Goal: Task Accomplishment & Management: Use online tool/utility

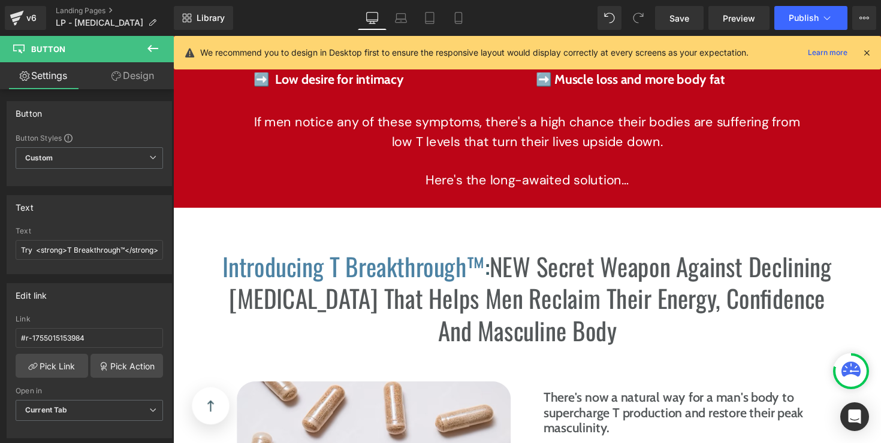
scroll to position [3275, 0]
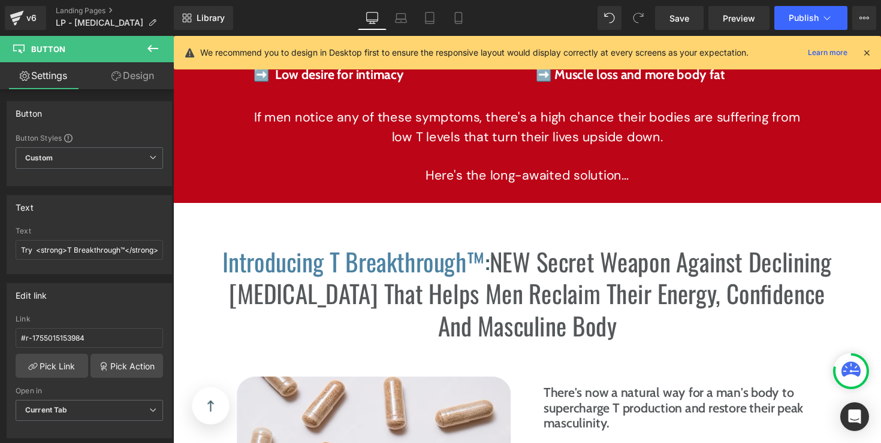
click at [493, 276] on span "Introducing T Breakthrough™" at bounding box center [358, 267] width 268 height 37
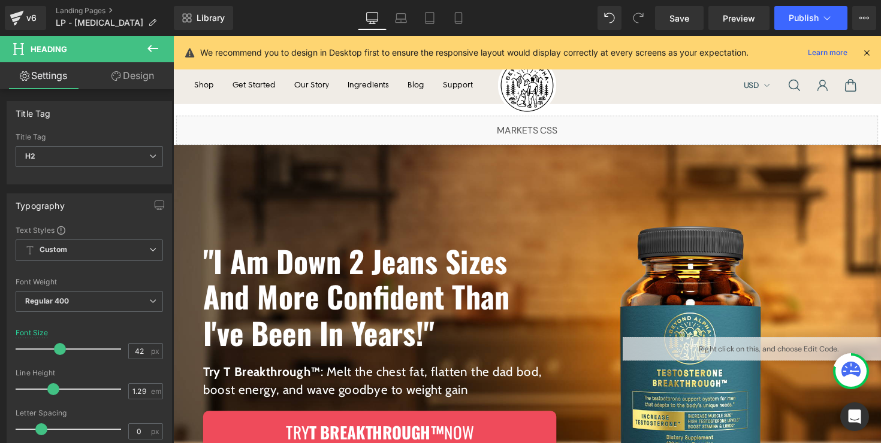
scroll to position [16, 0]
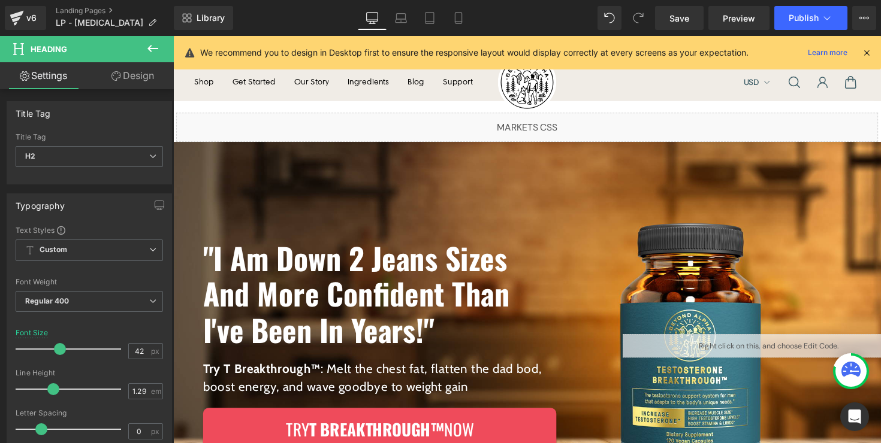
click at [395, 273] on h1 ""I Am Down 2 Jeans Sizes And More Confident Than I've Been In Years!"" at bounding box center [385, 300] width 362 height 110
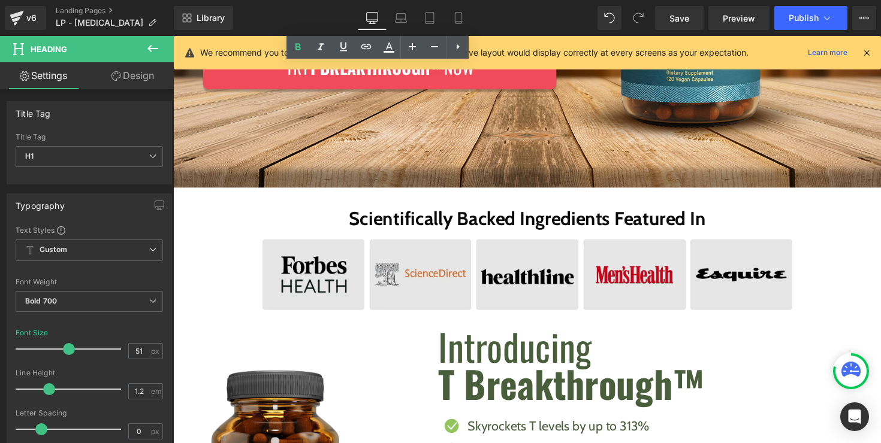
scroll to position [387, 0]
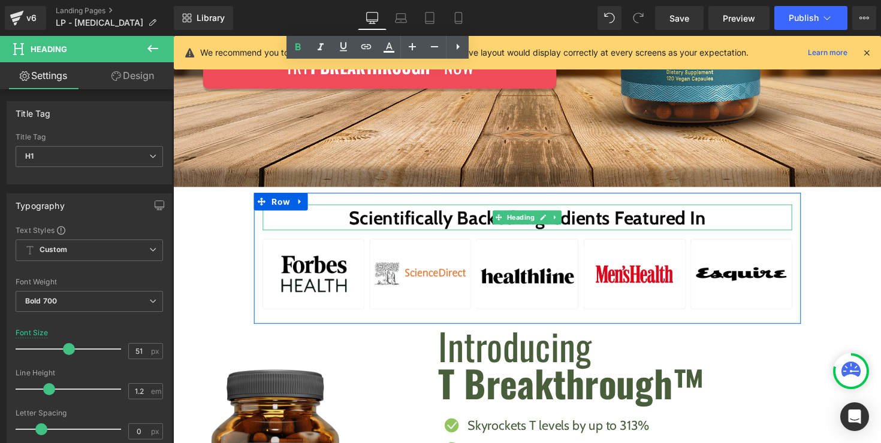
click at [433, 230] on h2 "Scientifically Backed Ingredients Featured In" at bounding box center [536, 222] width 542 height 25
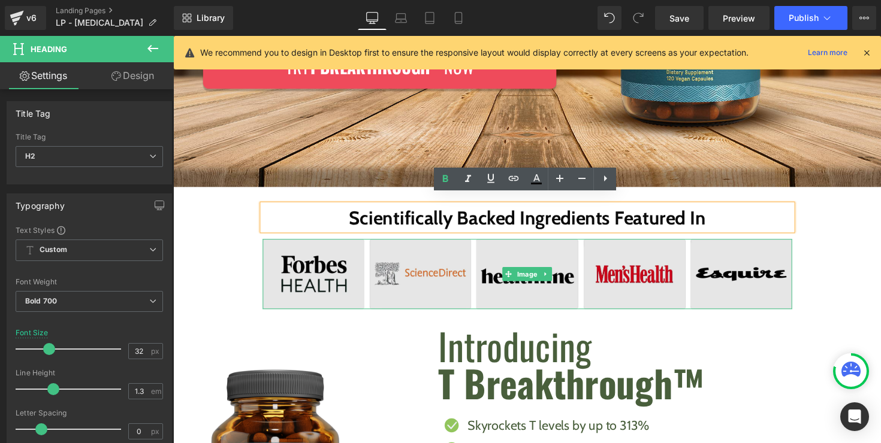
scroll to position [399, 0]
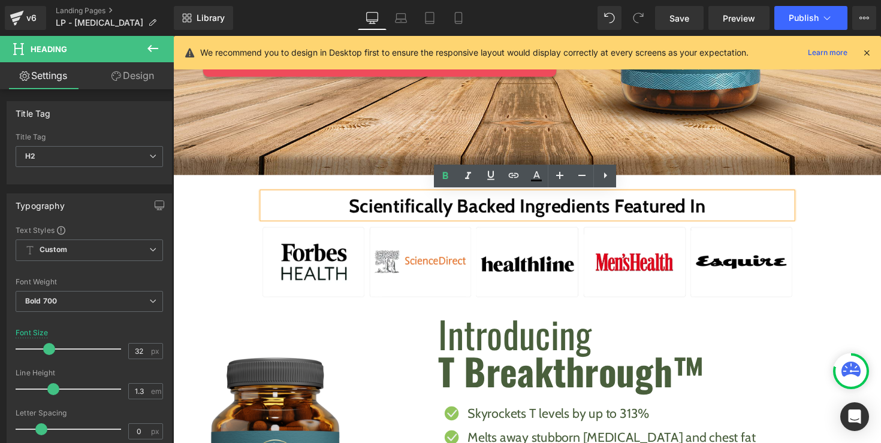
click at [498, 342] on h2 "Introducing" at bounding box center [672, 341] width 454 height 38
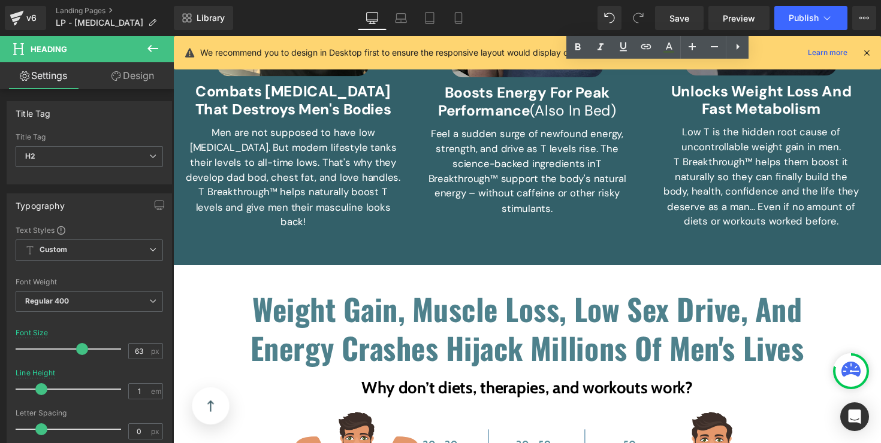
scroll to position [1328, 0]
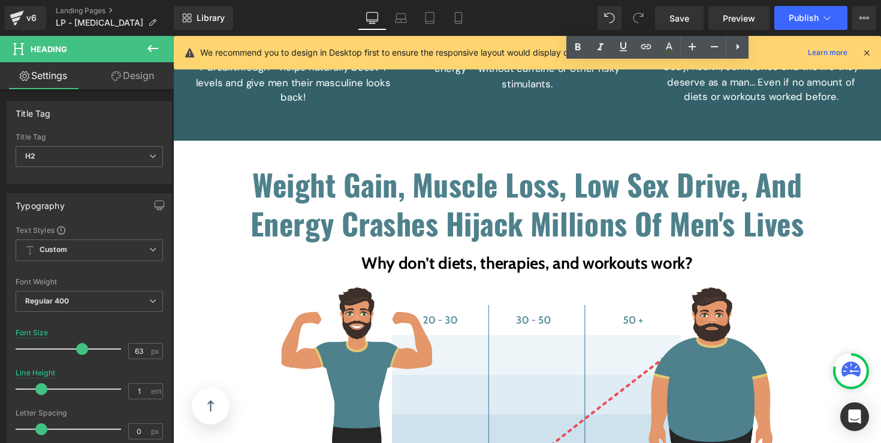
click at [485, 227] on b "Weight Gain, Muscle Loss, Low Sex Drive, And Energy Crashes Hijack Millions Of …" at bounding box center [535, 207] width 567 height 85
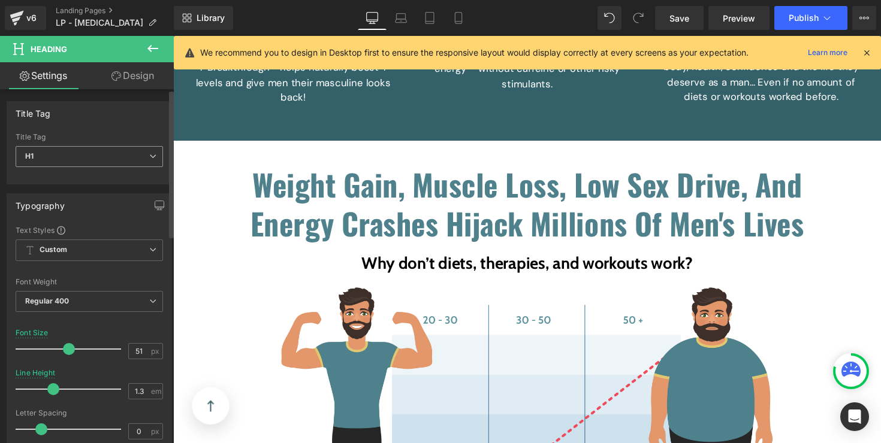
click at [157, 162] on span "H1" at bounding box center [89, 156] width 147 height 21
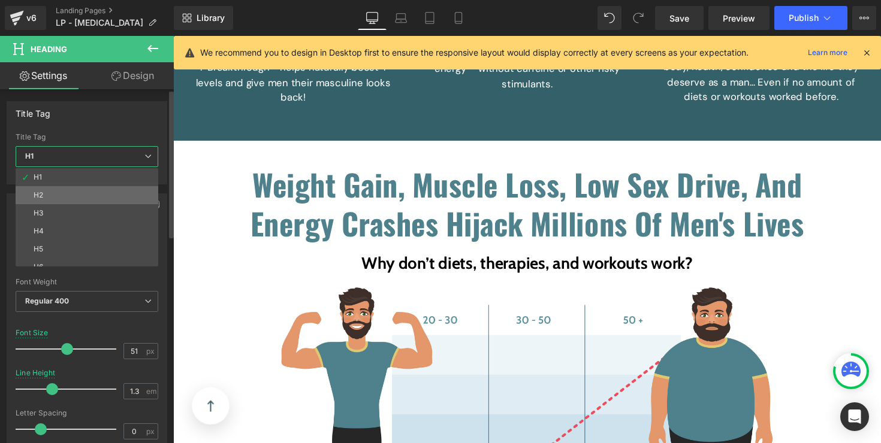
click at [134, 191] on li "H2" at bounding box center [90, 195] width 148 height 18
type input "38"
type input "1.26"
type input "#3a5b65"
type input "100"
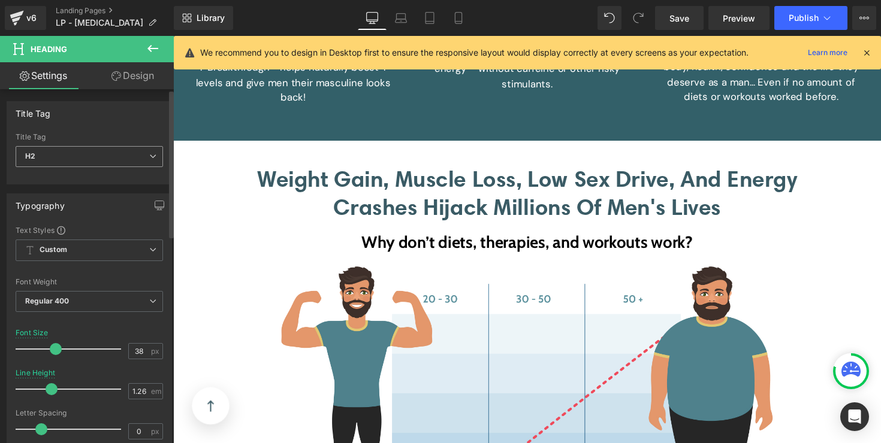
type input "51"
type input "1.3"
type input "#4e818c"
type input "100"
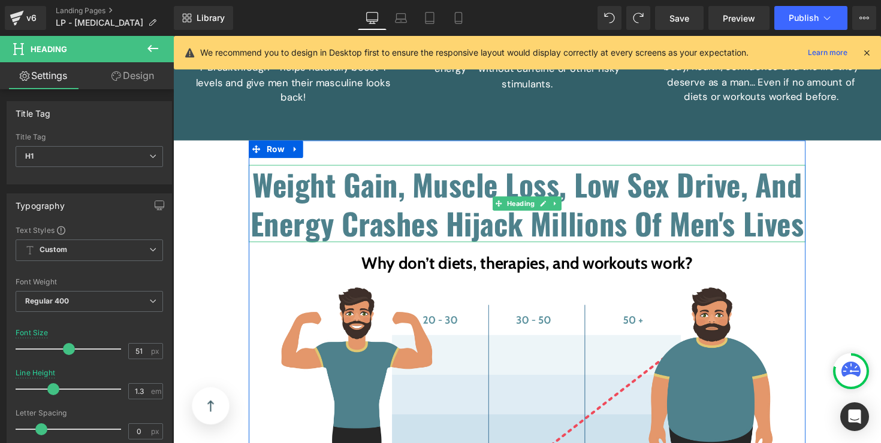
click at [621, 229] on b "Weight Gain, Muscle Loss, Low Sex Drive, And Energy Crashes Hijack Millions Of …" at bounding box center [535, 207] width 567 height 85
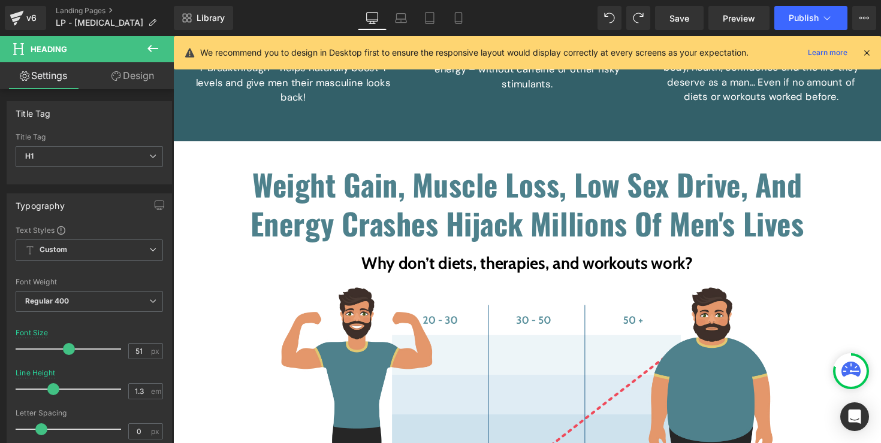
scroll to position [0, 0]
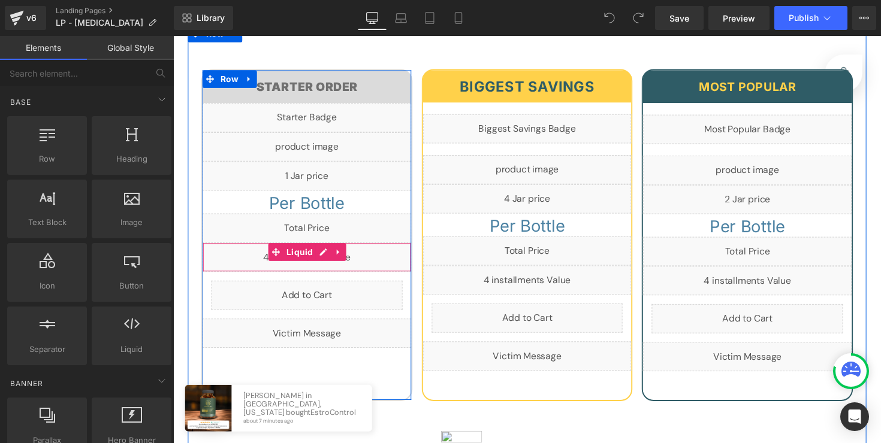
scroll to position [4398, 0]
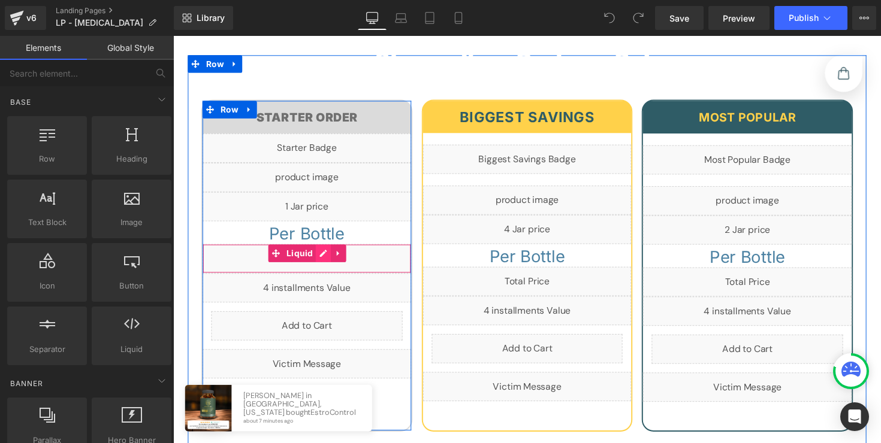
click at [321, 279] on div "Liquid" at bounding box center [310, 264] width 214 height 30
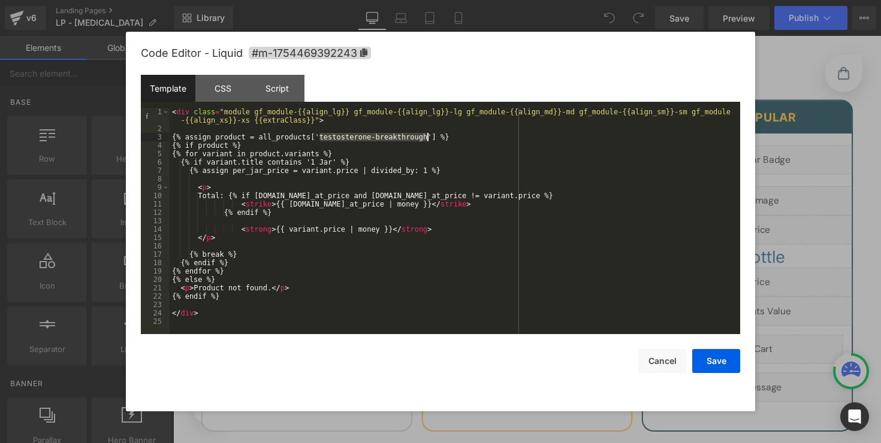
drag, startPoint x: 321, startPoint y: 137, endPoint x: 425, endPoint y: 138, distance: 104.9
click at [425, 138] on div "< div class = "module gf_module-{{align_lg}} gf_module-{{align_lg}}-lg gf_modul…" at bounding box center [455, 234] width 570 height 252
click at [376, 141] on div "< div class = "module gf_module-{{align_lg}} gf_module-{{align_lg}}-lg gf_modul…" at bounding box center [455, 234] width 570 height 252
drag, startPoint x: 376, startPoint y: 140, endPoint x: 318, endPoint y: 140, distance: 58.7
click at [318, 140] on div "< div class = "module gf_module-{{align_lg}} gf_module-{{align_lg}}-lg gf_modul…" at bounding box center [455, 234] width 570 height 252
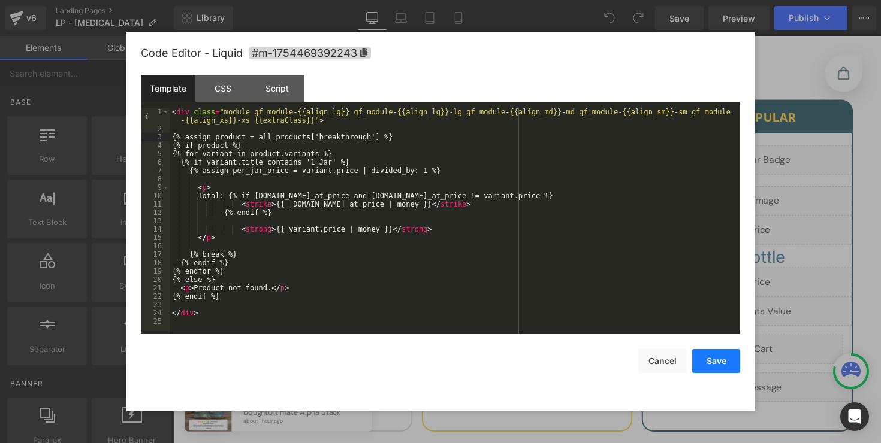
click at [696, 361] on button "Save" at bounding box center [716, 361] width 48 height 24
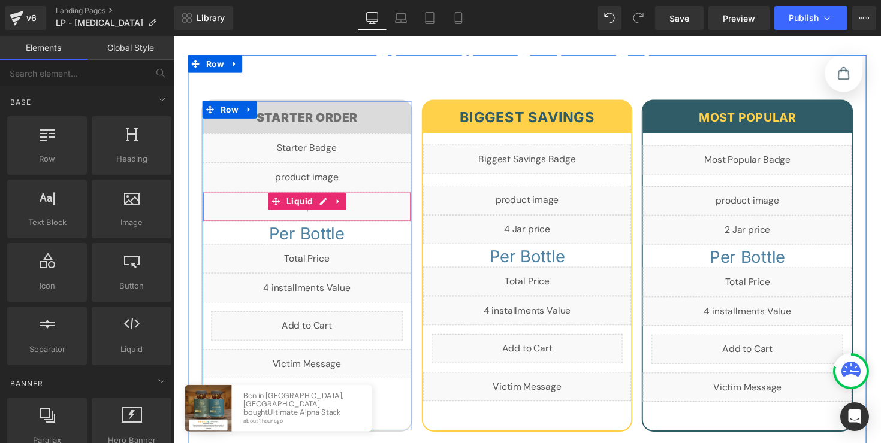
click at [319, 226] on div "Liquid" at bounding box center [310, 211] width 214 height 30
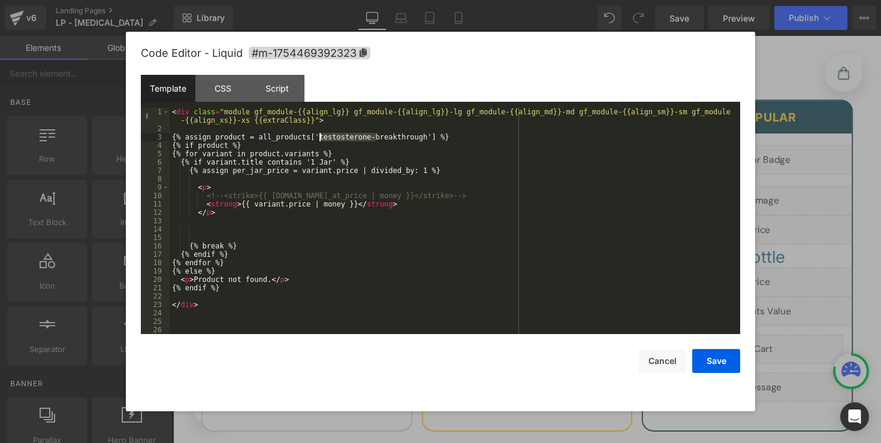
drag, startPoint x: 377, startPoint y: 137, endPoint x: 320, endPoint y: 140, distance: 57.0
click at [320, 140] on div "< div class = "module gf_module-{{align_lg}} gf_module-{{align_lg}}-lg gf_modul…" at bounding box center [453, 234] width 566 height 252
drag, startPoint x: 321, startPoint y: 138, endPoint x: 370, endPoint y: 137, distance: 49.8
click at [370, 137] on div "< div class = "module gf_module-{{align_lg}} gf_module-{{align_lg}}-lg gf_modul…" at bounding box center [453, 234] width 566 height 252
click at [721, 358] on button "Save" at bounding box center [716, 361] width 48 height 24
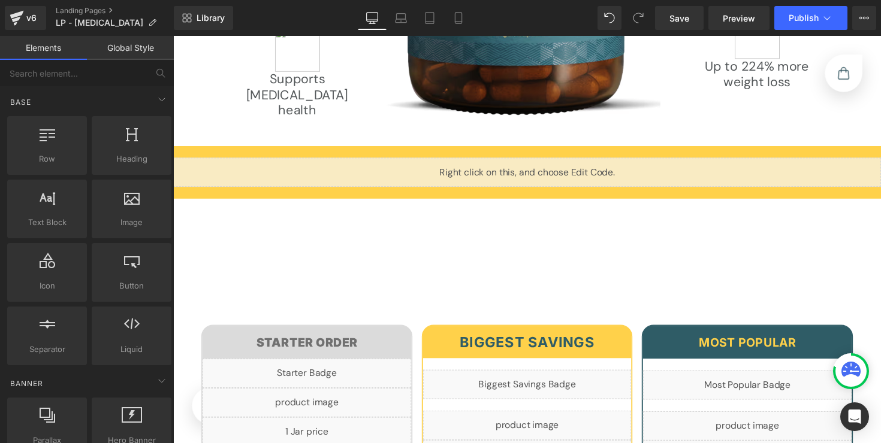
scroll to position [4157, 0]
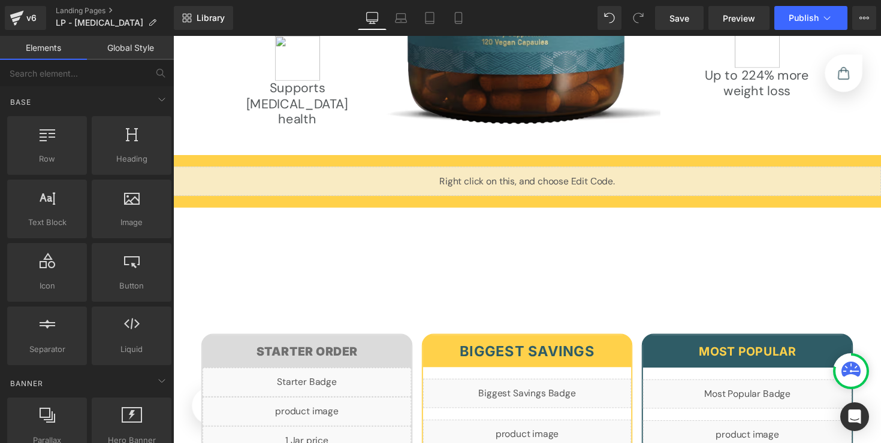
click at [564, 170] on div "Liquid" at bounding box center [535, 185] width 725 height 30
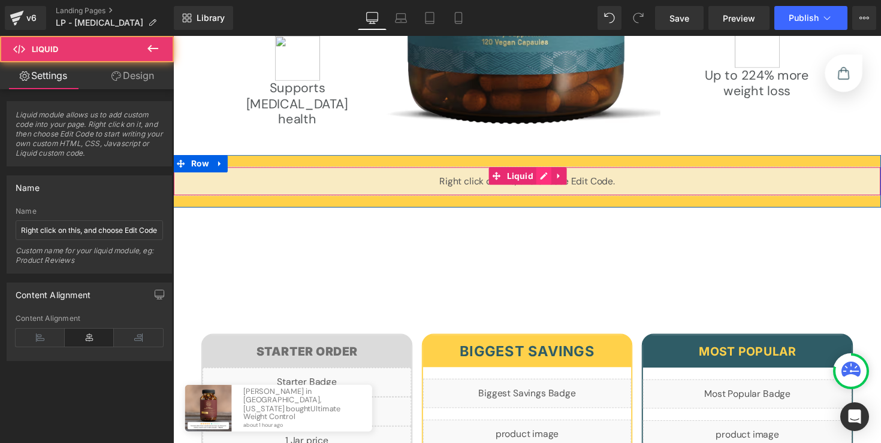
click at [546, 179] on div "Liquid" at bounding box center [535, 185] width 725 height 30
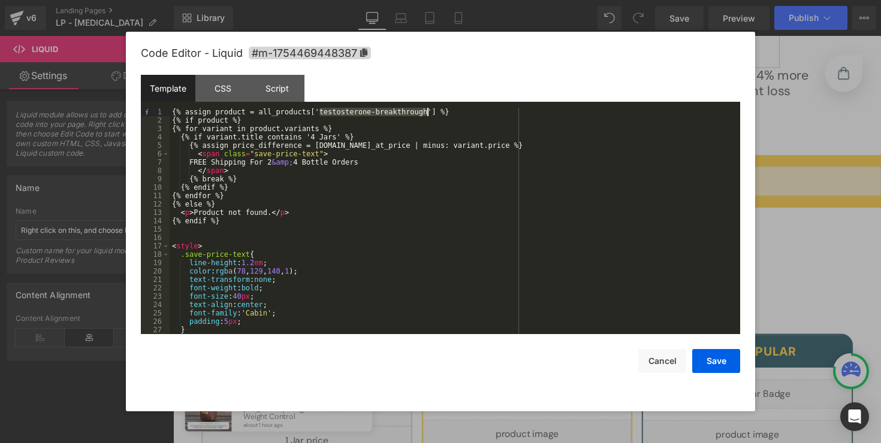
drag, startPoint x: 319, startPoint y: 113, endPoint x: 427, endPoint y: 112, distance: 107.9
click at [427, 112] on div "{% assign product = all_products['testosterone-breakthrough'] %} {% if product …" at bounding box center [453, 229] width 566 height 243
click at [715, 357] on button "Save" at bounding box center [716, 361] width 48 height 24
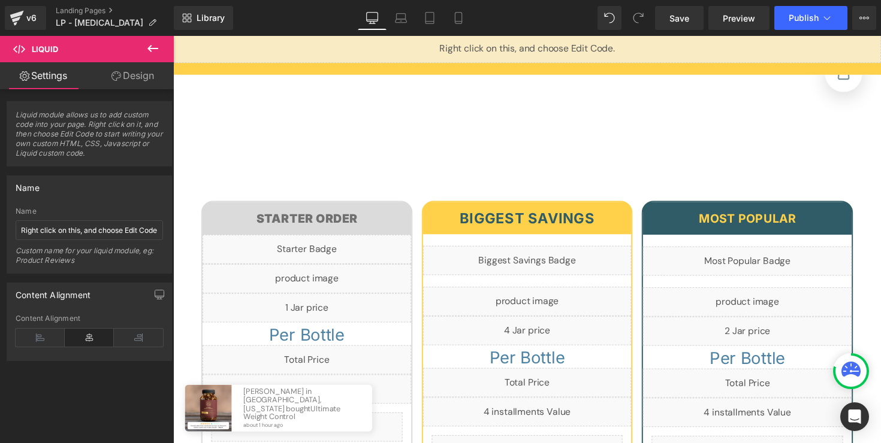
scroll to position [4373, 0]
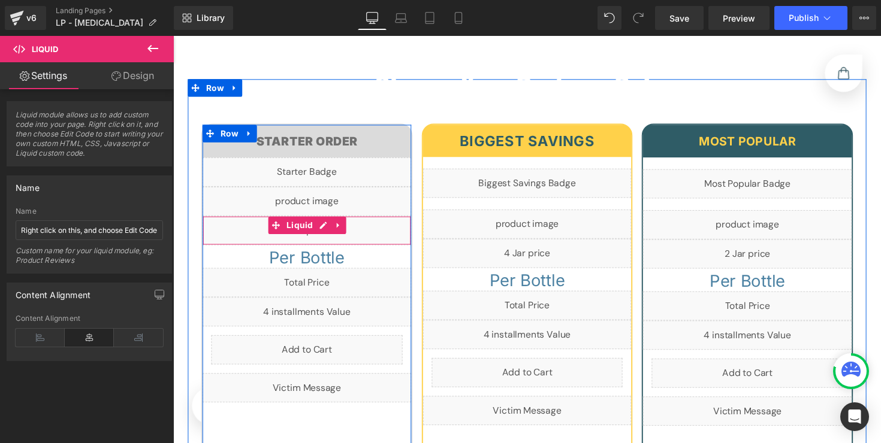
click at [326, 250] on div "Liquid" at bounding box center [310, 236] width 214 height 30
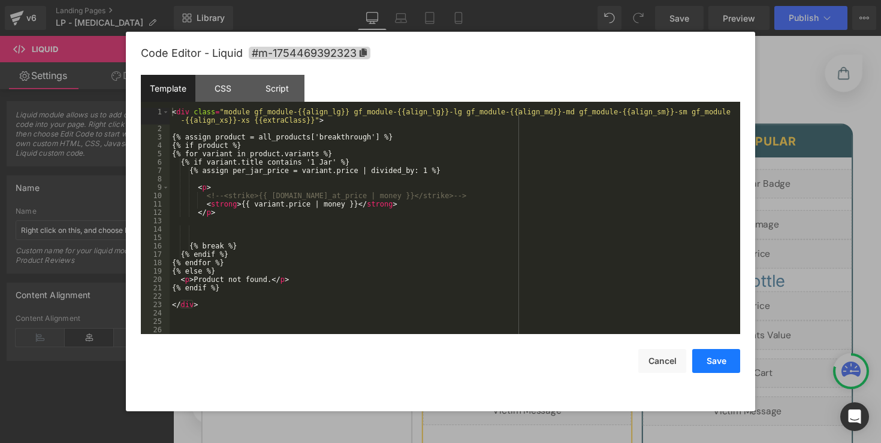
click at [711, 361] on button "Save" at bounding box center [716, 361] width 48 height 24
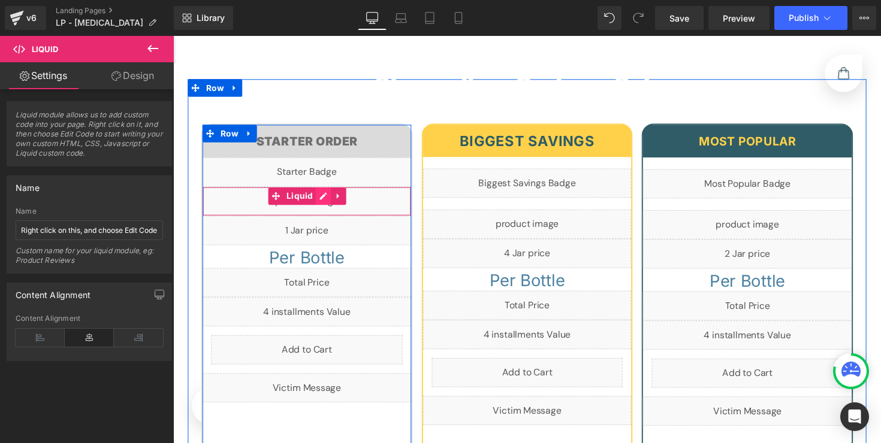
click at [327, 221] on div "Liquid" at bounding box center [310, 206] width 214 height 30
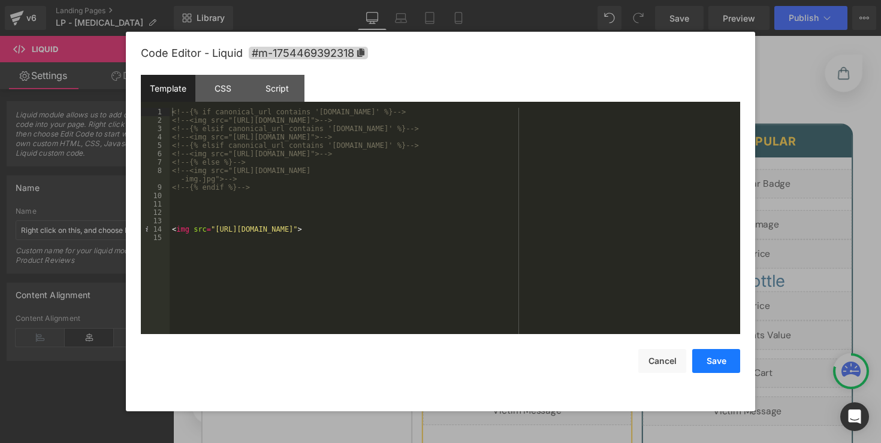
click at [717, 366] on button "Save" at bounding box center [716, 361] width 48 height 24
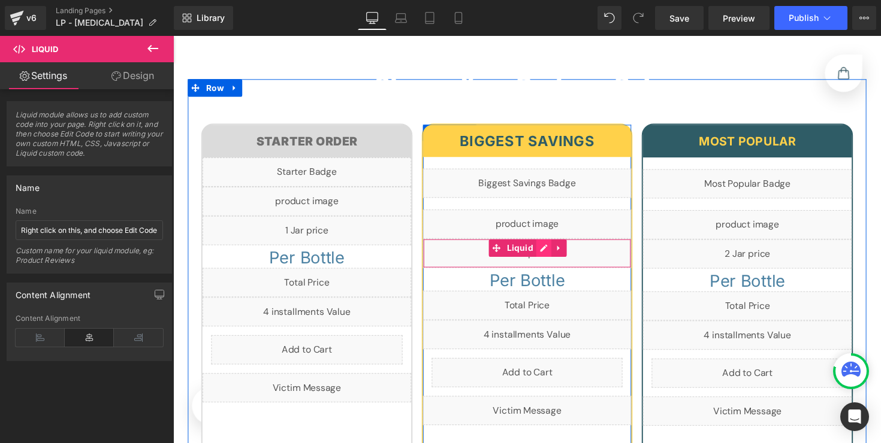
click at [552, 274] on div "Liquid" at bounding box center [536, 259] width 214 height 30
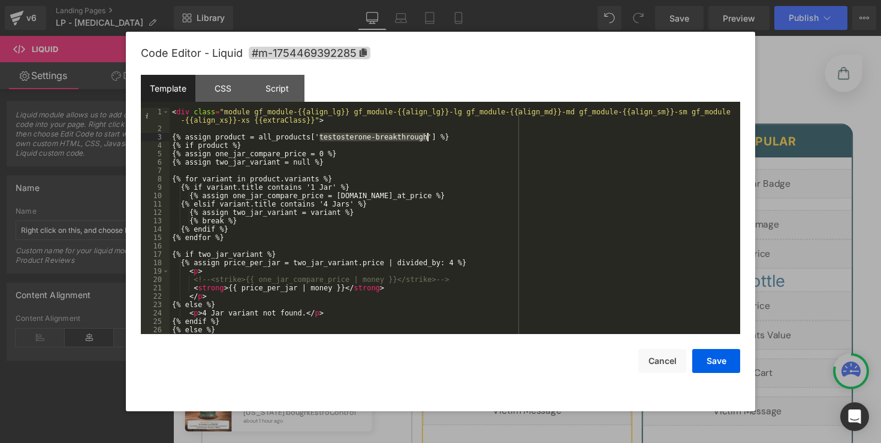
drag, startPoint x: 320, startPoint y: 138, endPoint x: 428, endPoint y: 139, distance: 108.5
click at [428, 139] on div "< div class = "module gf_module-{{align_lg}} gf_module-{{align_lg}}-lg gf_modul…" at bounding box center [453, 234] width 566 height 252
click at [712, 366] on button "Save" at bounding box center [716, 361] width 48 height 24
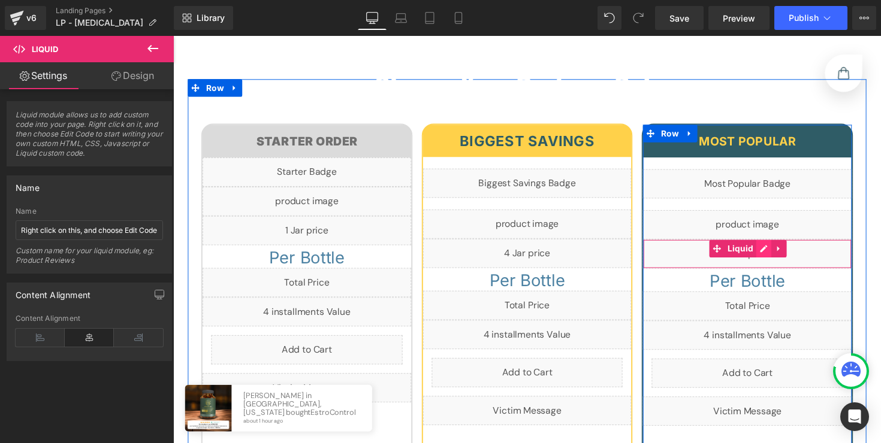
click at [771, 274] on div "Liquid" at bounding box center [761, 259] width 214 height 30
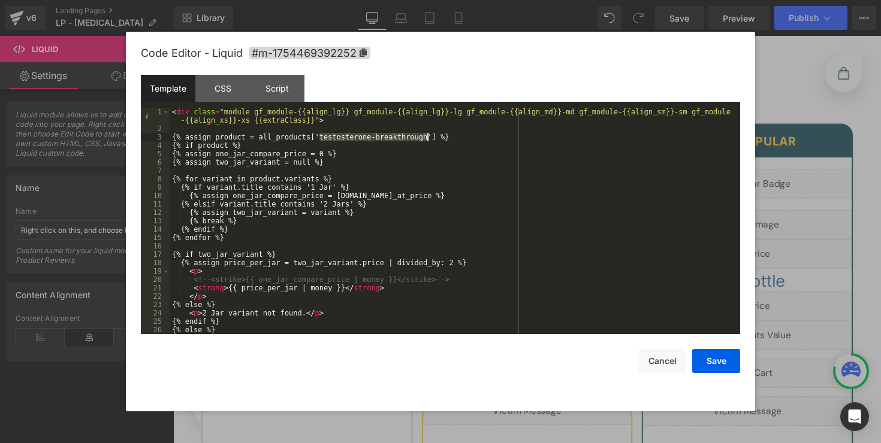
drag, startPoint x: 319, startPoint y: 137, endPoint x: 427, endPoint y: 135, distance: 107.3
click at [427, 135] on div "< div class = "module gf_module-{{align_lg}} gf_module-{{align_lg}}-lg gf_modul…" at bounding box center [453, 234] width 566 height 252
click at [712, 359] on button "Save" at bounding box center [716, 361] width 48 height 24
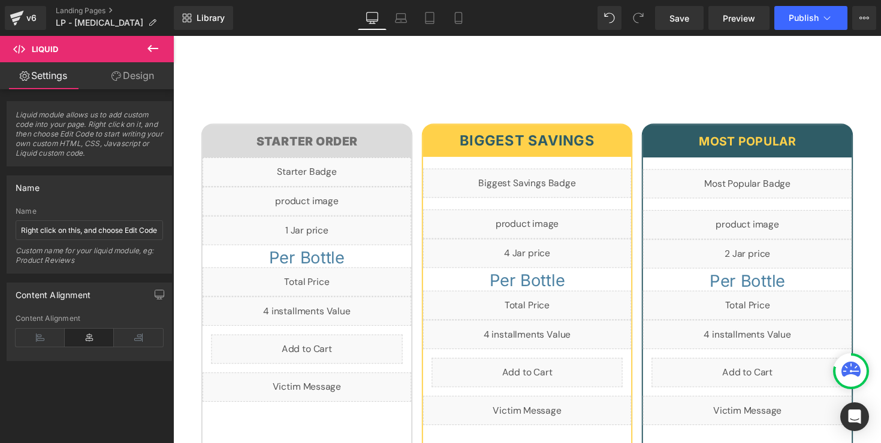
scroll to position [0, 0]
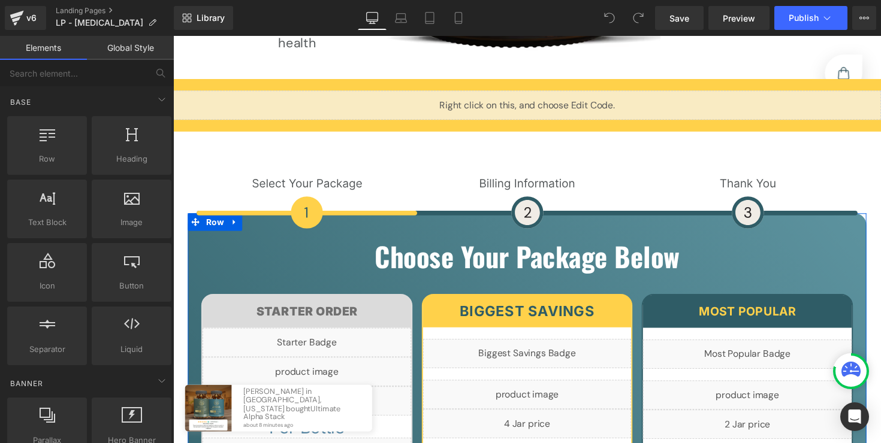
scroll to position [4225, 0]
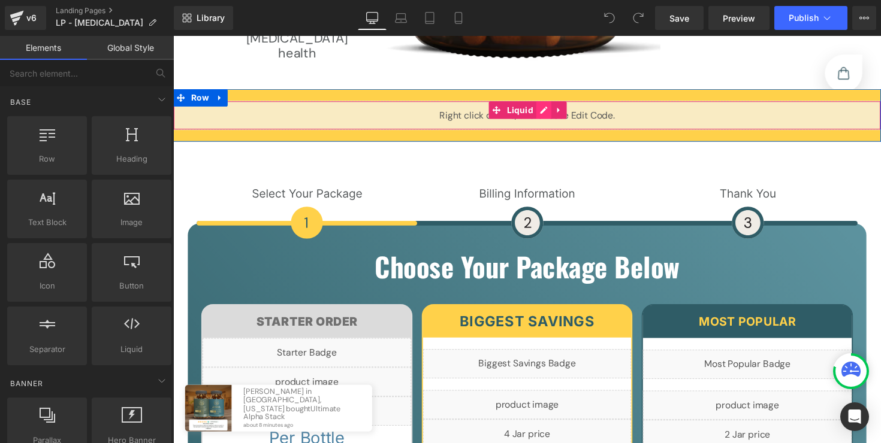
click at [546, 110] on div "Liquid" at bounding box center [535, 117] width 725 height 30
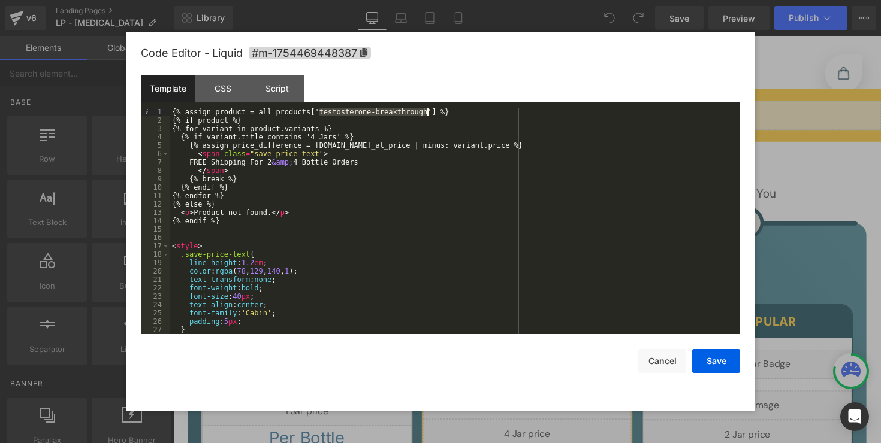
drag, startPoint x: 318, startPoint y: 112, endPoint x: 427, endPoint y: 109, distance: 109.1
click at [427, 109] on div "{% assign product = all_products['testosterone-breakthrough'] %} {% if product …" at bounding box center [453, 229] width 566 height 243
click at [696, 363] on button "Save" at bounding box center [716, 361] width 48 height 24
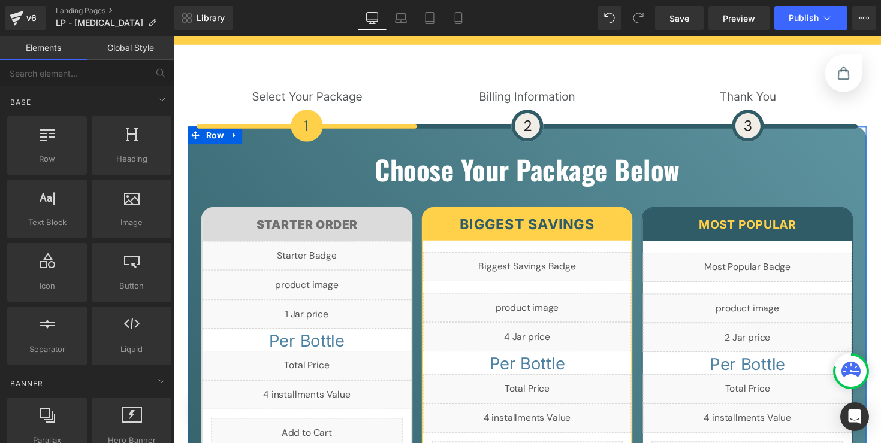
scroll to position [4345, 0]
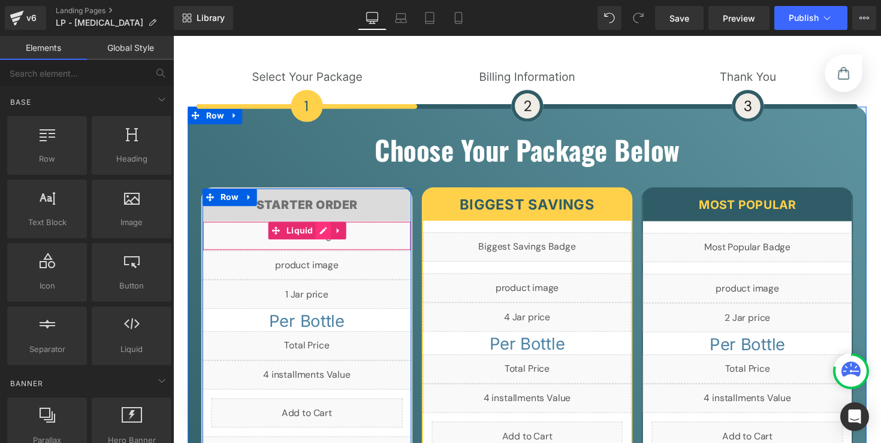
click at [327, 234] on div "Liquid" at bounding box center [310, 241] width 214 height 30
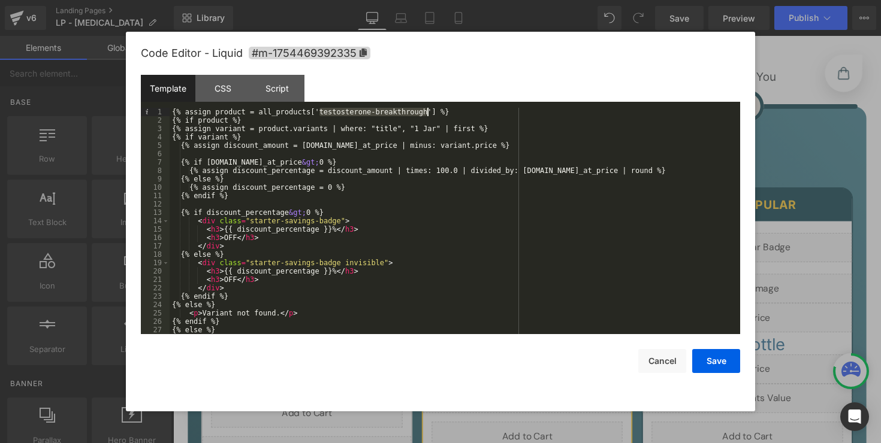
drag, startPoint x: 320, startPoint y: 111, endPoint x: 427, endPoint y: 111, distance: 106.7
click at [427, 111] on div "{% assign product = all_products['testosterone-breakthrough'] %} {% if product …" at bounding box center [453, 229] width 566 height 243
click at [727, 358] on button "Save" at bounding box center [716, 361] width 48 height 24
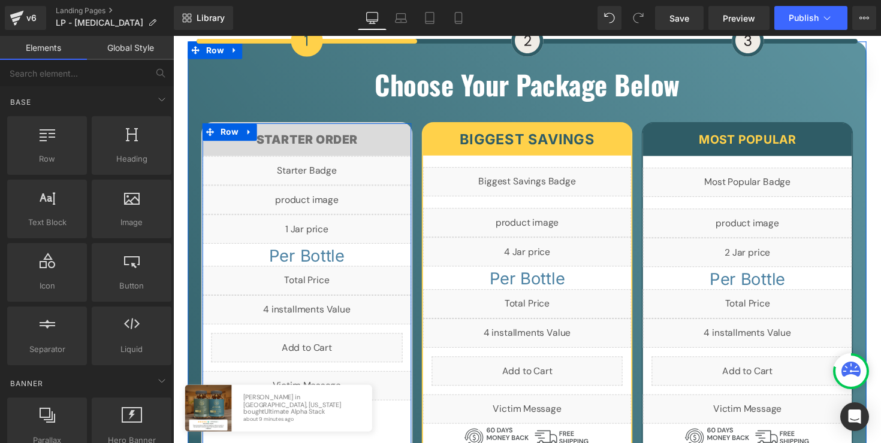
scroll to position [4431, 0]
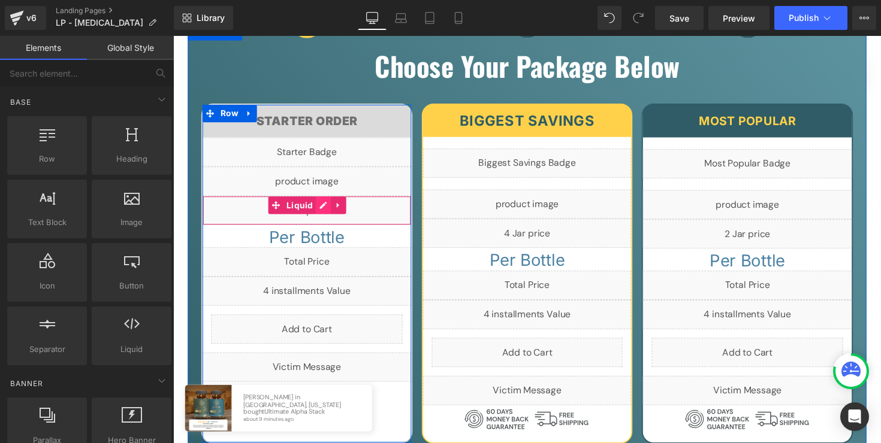
click at [320, 208] on div "Liquid" at bounding box center [310, 215] width 214 height 30
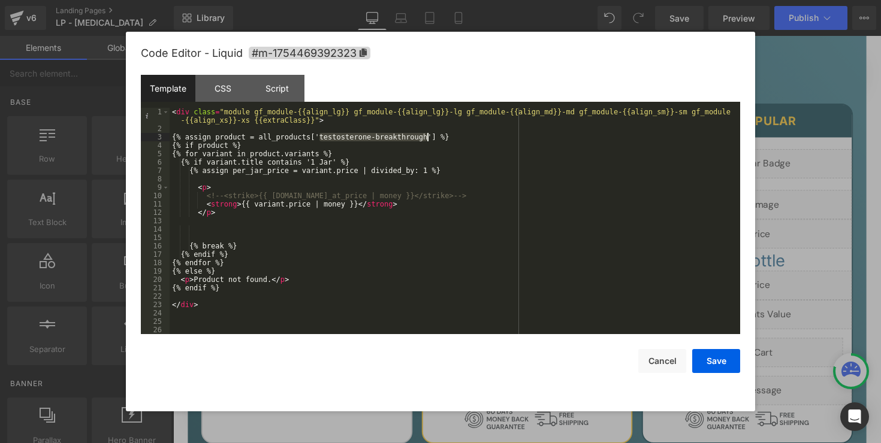
drag, startPoint x: 319, startPoint y: 137, endPoint x: 429, endPoint y: 137, distance: 109.7
click at [429, 137] on div "< div class = "module gf_module-{{align_lg}} gf_module-{{align_lg}}-lg gf_modul…" at bounding box center [453, 234] width 566 height 252
click at [715, 355] on button "Save" at bounding box center [716, 361] width 48 height 24
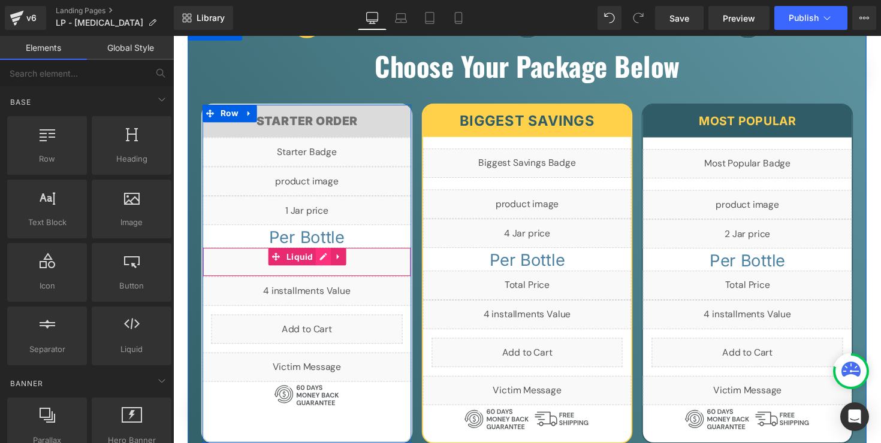
click at [326, 263] on div "Liquid" at bounding box center [310, 268] width 214 height 30
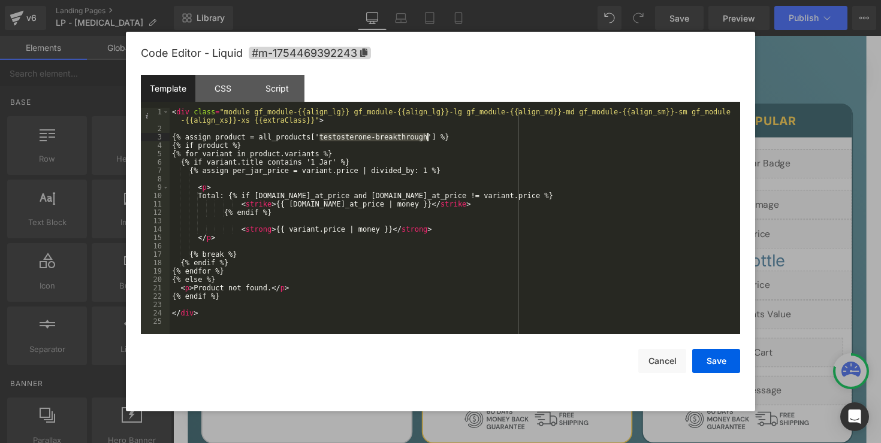
drag, startPoint x: 319, startPoint y: 140, endPoint x: 428, endPoint y: 139, distance: 109.1
click at [428, 139] on div "< div class = "module gf_module-{{align_lg}} gf_module-{{align_lg}}-lg gf_modul…" at bounding box center [455, 234] width 570 height 252
click at [737, 363] on button "Save" at bounding box center [716, 361] width 48 height 24
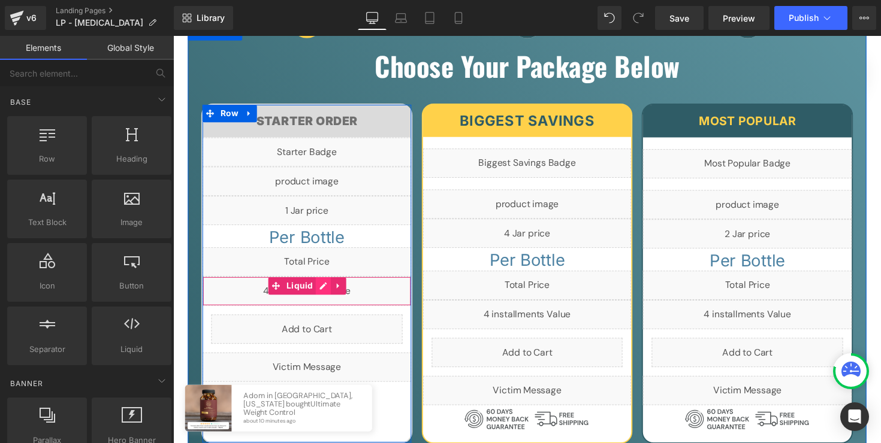
click at [321, 293] on div "Liquid" at bounding box center [310, 298] width 214 height 30
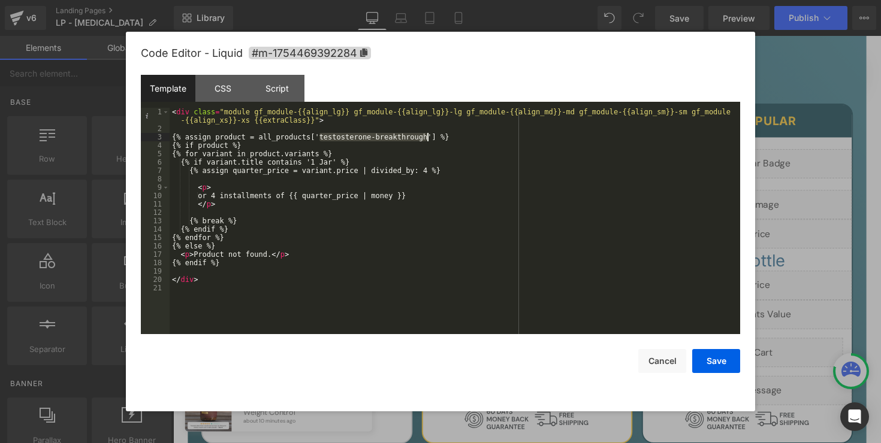
drag, startPoint x: 319, startPoint y: 139, endPoint x: 426, endPoint y: 134, distance: 106.8
click at [427, 134] on div "< div class = "module gf_module-{{align_lg}} gf_module-{{align_lg}}-lg gf_modul…" at bounding box center [455, 234] width 570 height 252
click at [713, 355] on button "Save" at bounding box center [716, 361] width 48 height 24
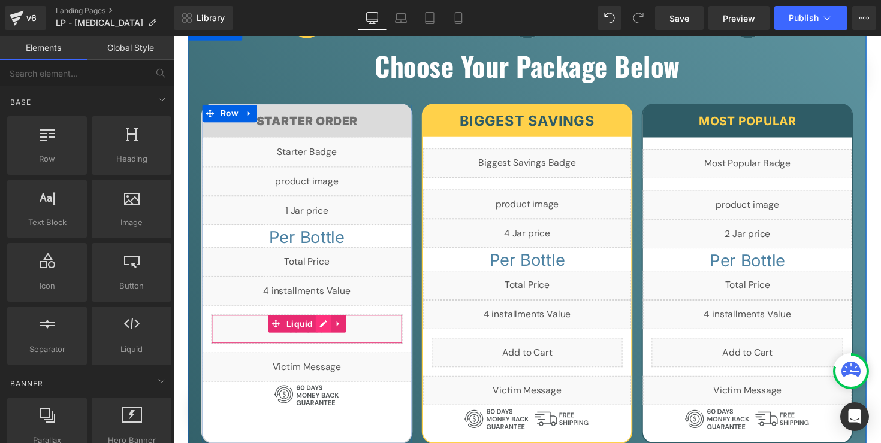
click at [326, 330] on div "Liquid" at bounding box center [310, 337] width 196 height 30
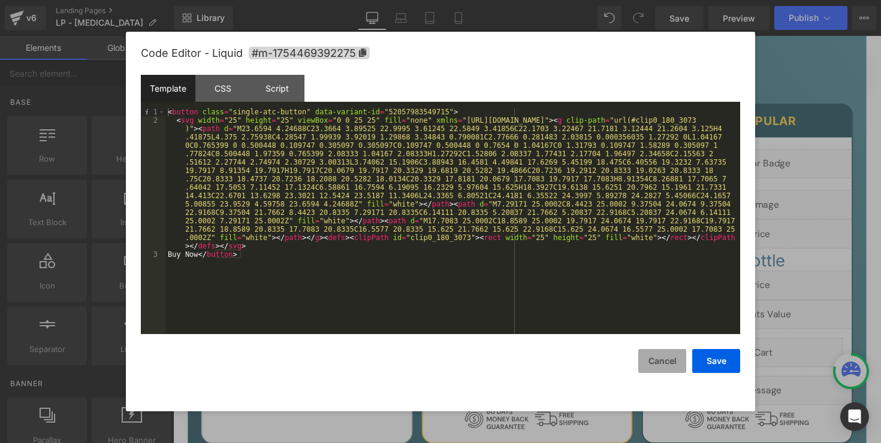
click at [674, 364] on button "Cancel" at bounding box center [662, 361] width 48 height 24
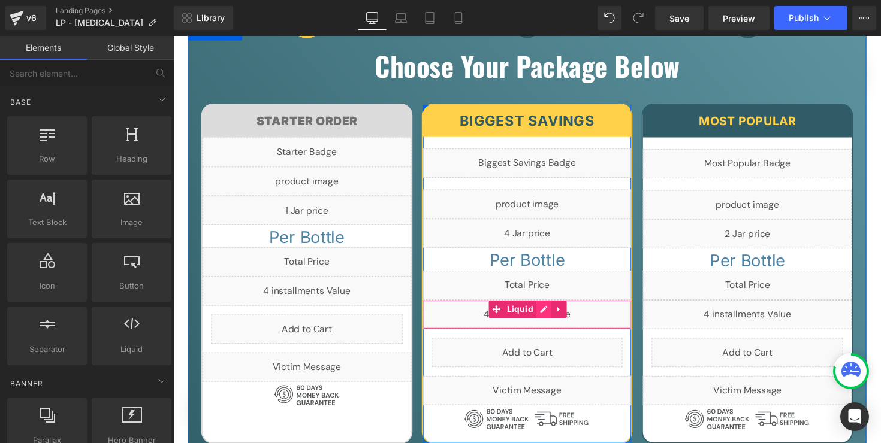
click at [551, 315] on div "Liquid" at bounding box center [536, 322] width 214 height 30
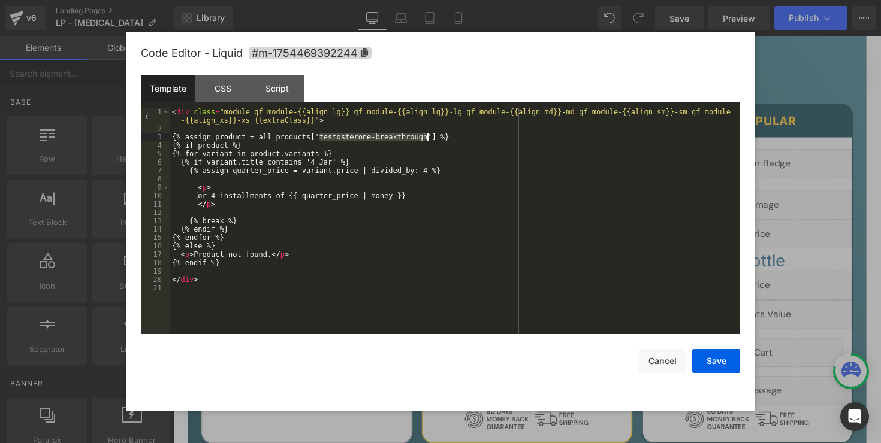
drag, startPoint x: 321, startPoint y: 138, endPoint x: 427, endPoint y: 138, distance: 106.1
click at [427, 138] on div "< div class = "module gf_module-{{align_lg}} gf_module-{{align_lg}}-lg gf_modul…" at bounding box center [455, 234] width 570 height 252
click at [714, 367] on button "Save" at bounding box center [716, 361] width 48 height 24
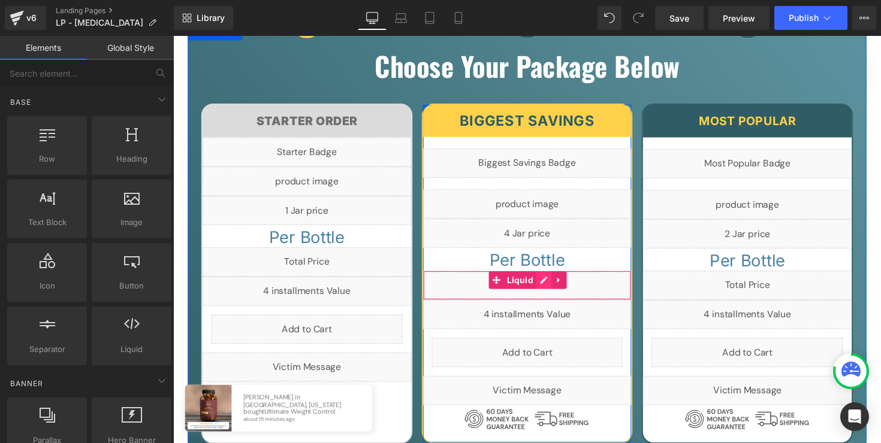
click at [546, 288] on div "Liquid" at bounding box center [536, 292] width 214 height 30
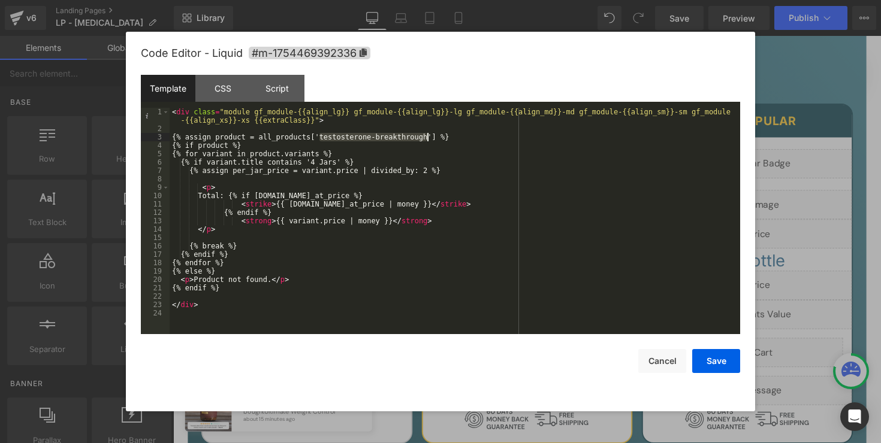
drag, startPoint x: 321, startPoint y: 137, endPoint x: 425, endPoint y: 135, distance: 104.3
click at [425, 135] on div "< div class = "module gf_module-{{align_lg}} gf_module-{{align_lg}}-lg gf_modul…" at bounding box center [455, 234] width 570 height 252
click at [713, 354] on button "Save" at bounding box center [716, 361] width 48 height 24
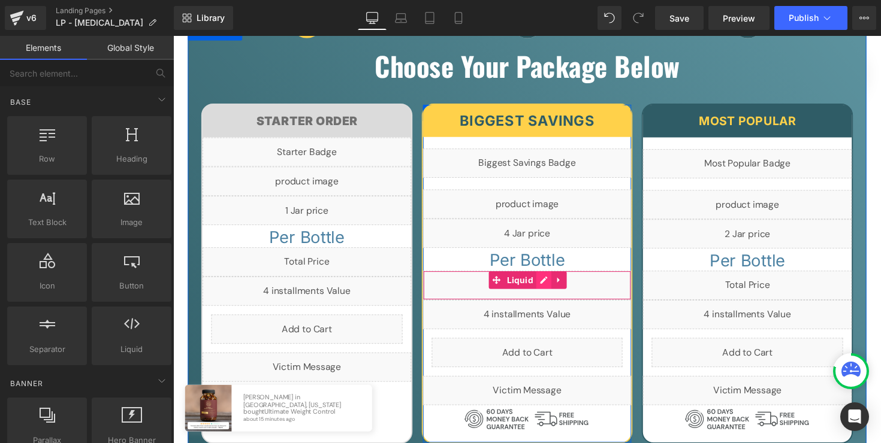
click at [550, 288] on div "Liquid" at bounding box center [536, 292] width 214 height 30
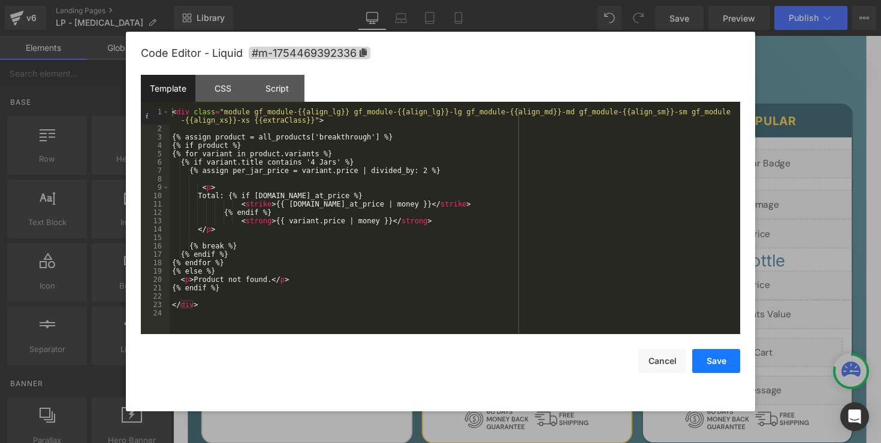
click at [712, 357] on button "Save" at bounding box center [716, 361] width 48 height 24
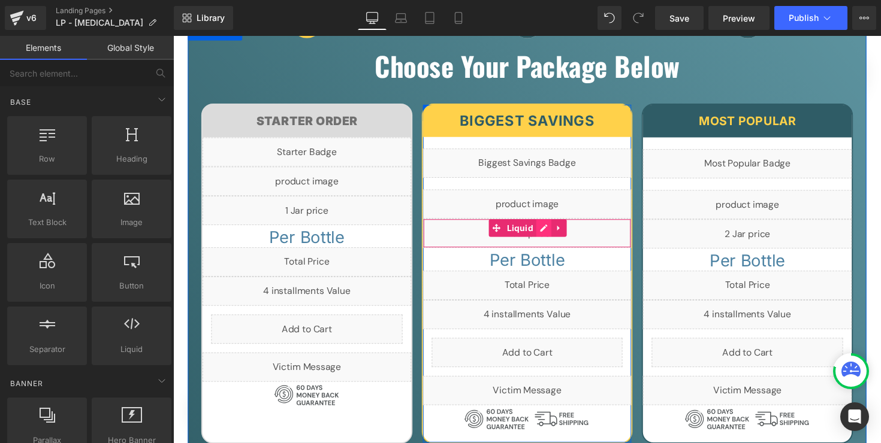
click at [545, 236] on div "Liquid" at bounding box center [536, 239] width 214 height 30
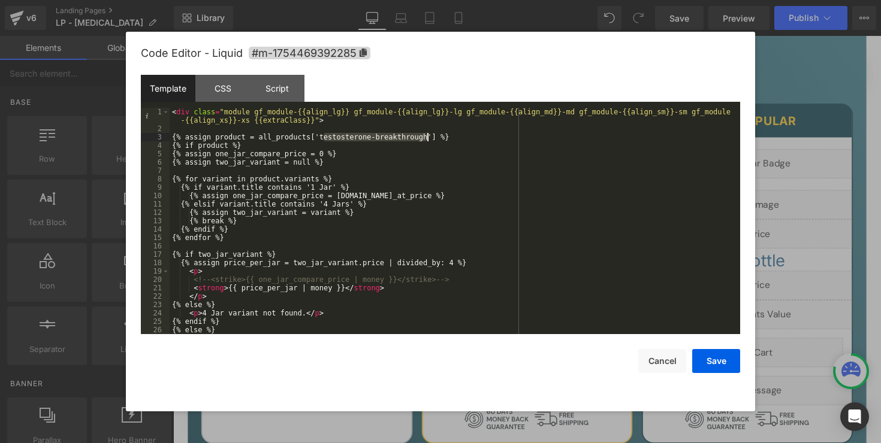
drag, startPoint x: 322, startPoint y: 138, endPoint x: 427, endPoint y: 137, distance: 105.5
click at [427, 137] on div "< div class = "module gf_module-{{align_lg}} gf_module-{{align_lg}}-lg gf_modul…" at bounding box center [453, 234] width 566 height 252
click at [704, 356] on button "Save" at bounding box center [716, 361] width 48 height 24
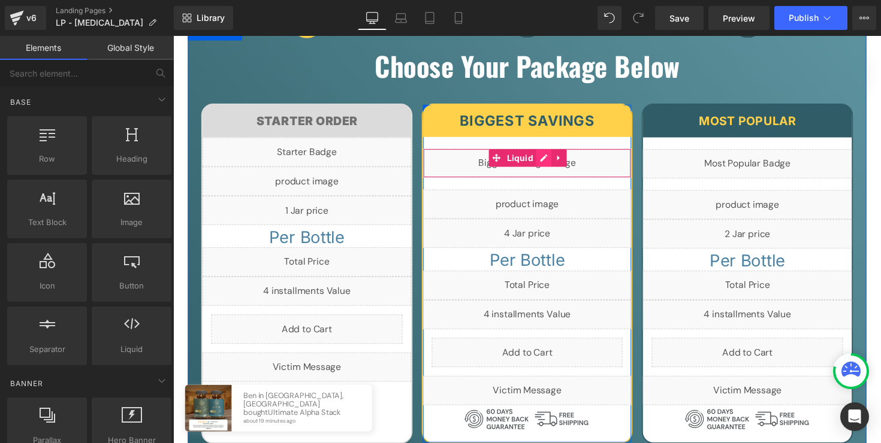
click at [544, 159] on div "Liquid" at bounding box center [536, 167] width 214 height 30
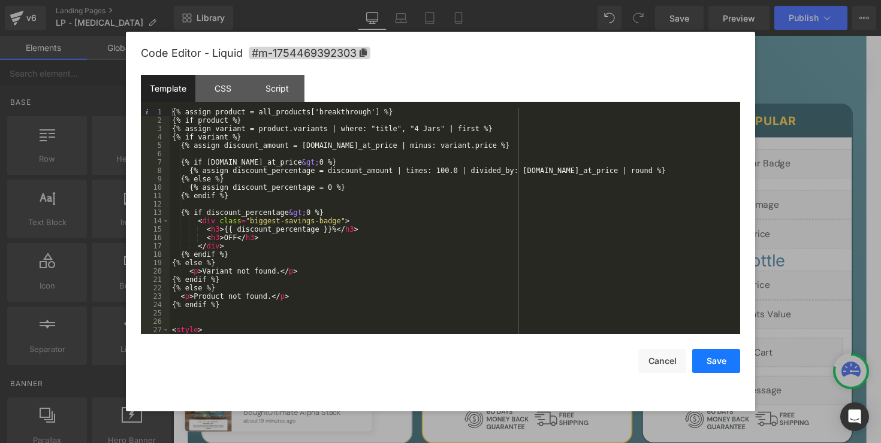
click at [709, 357] on button "Save" at bounding box center [716, 361] width 48 height 24
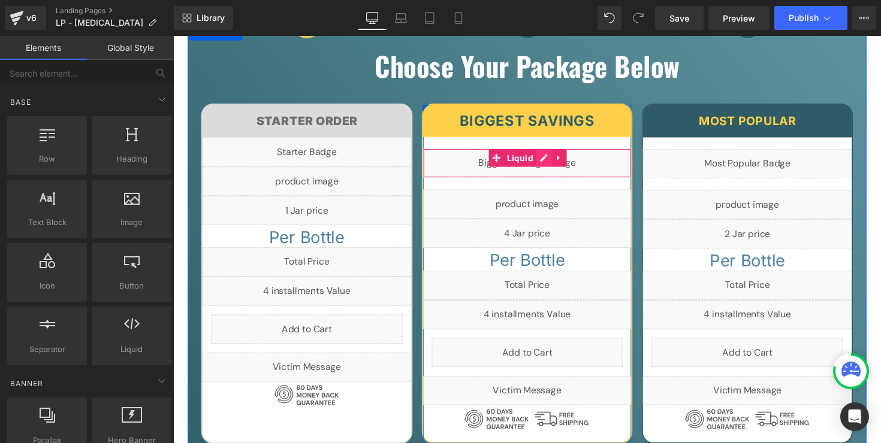
click at [549, 161] on div "Liquid" at bounding box center [536, 167] width 214 height 30
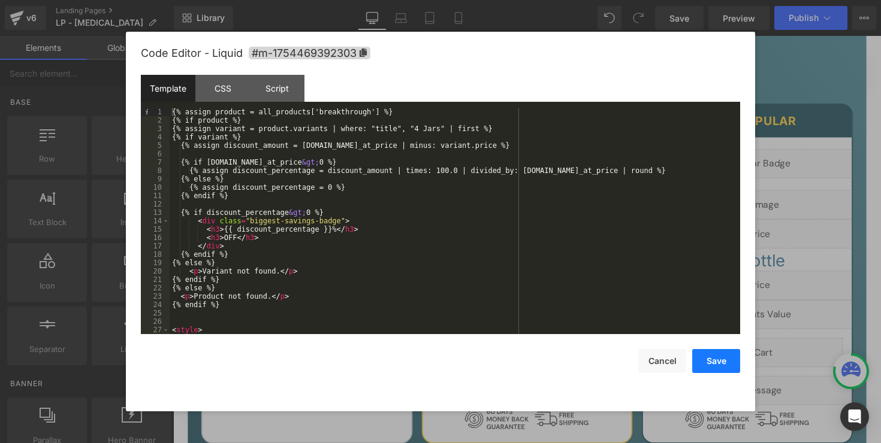
click at [701, 352] on button "Save" at bounding box center [716, 361] width 48 height 24
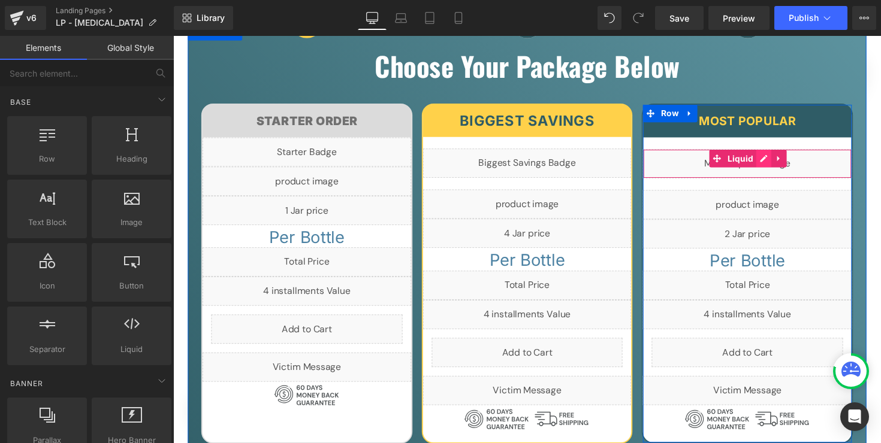
click at [769, 164] on div "Liquid" at bounding box center [761, 167] width 214 height 30
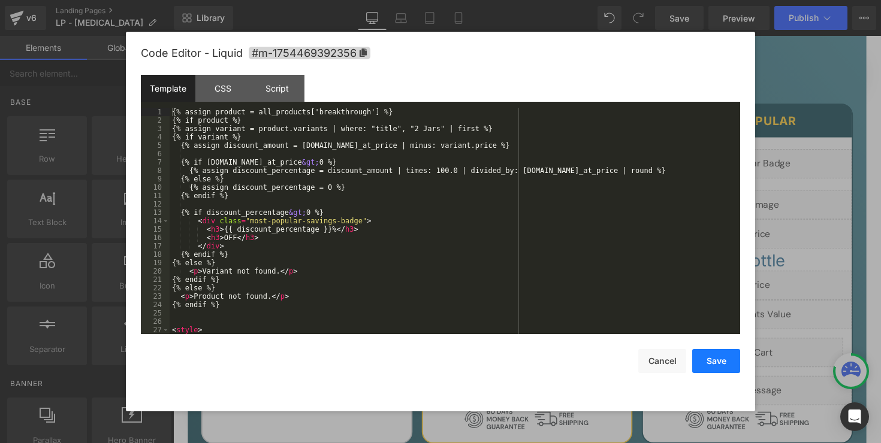
click at [718, 355] on button "Save" at bounding box center [716, 361] width 48 height 24
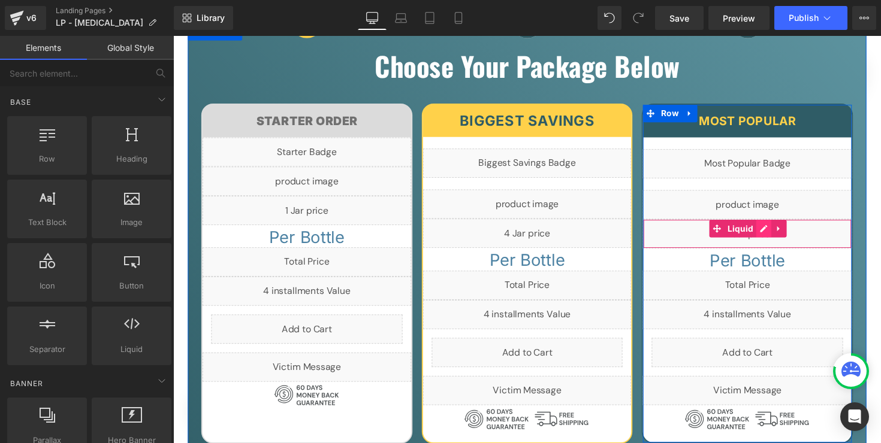
click at [775, 235] on div "Liquid" at bounding box center [761, 239] width 214 height 30
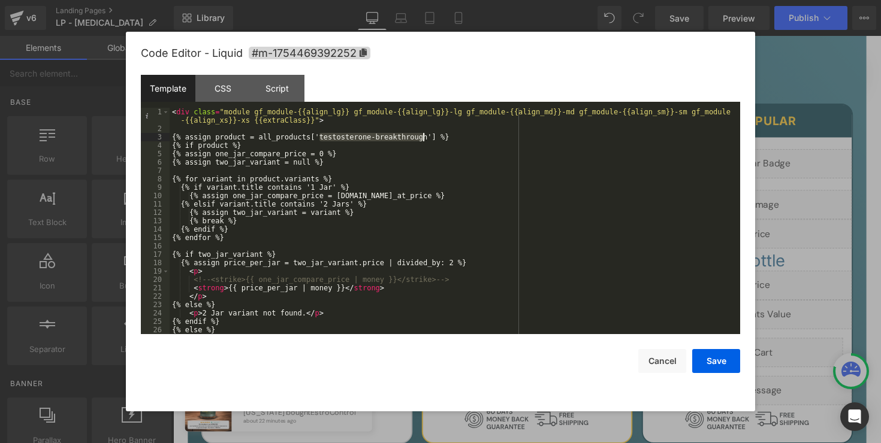
drag, startPoint x: 319, startPoint y: 137, endPoint x: 424, endPoint y: 136, distance: 104.9
click at [424, 136] on div "< div class = "module gf_module-{{align_lg}} gf_module-{{align_lg}}-lg gf_modul…" at bounding box center [453, 234] width 566 height 252
click at [729, 365] on button "Save" at bounding box center [716, 361] width 48 height 24
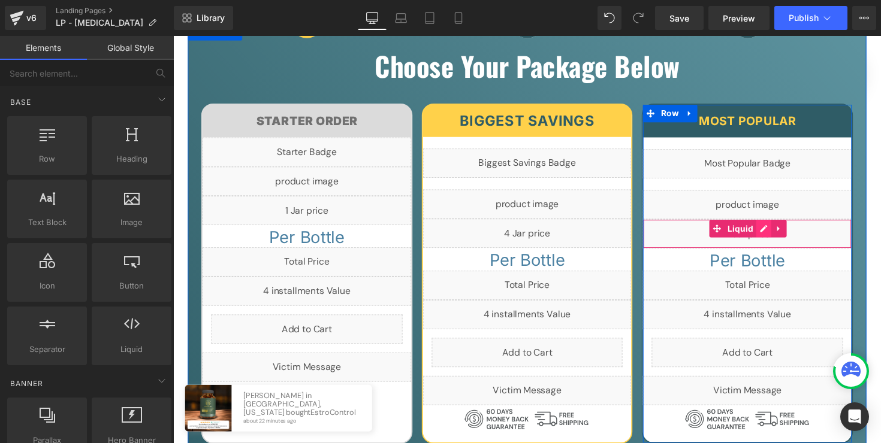
click at [772, 235] on div "Liquid" at bounding box center [761, 239] width 214 height 30
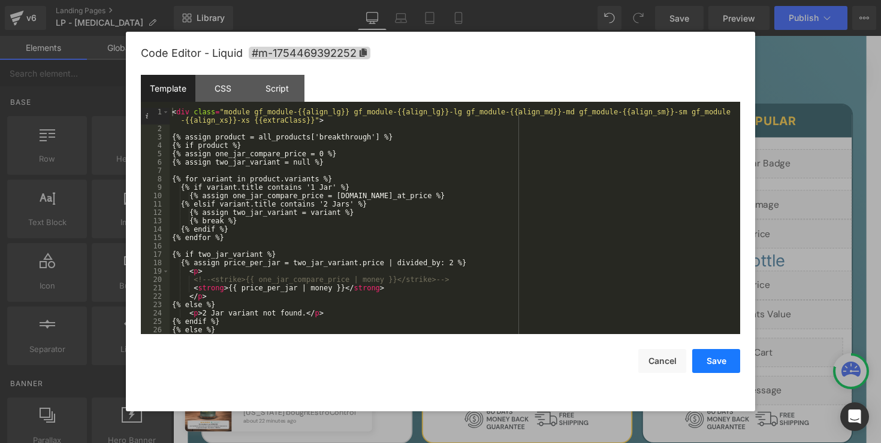
click at [715, 362] on button "Save" at bounding box center [716, 361] width 48 height 24
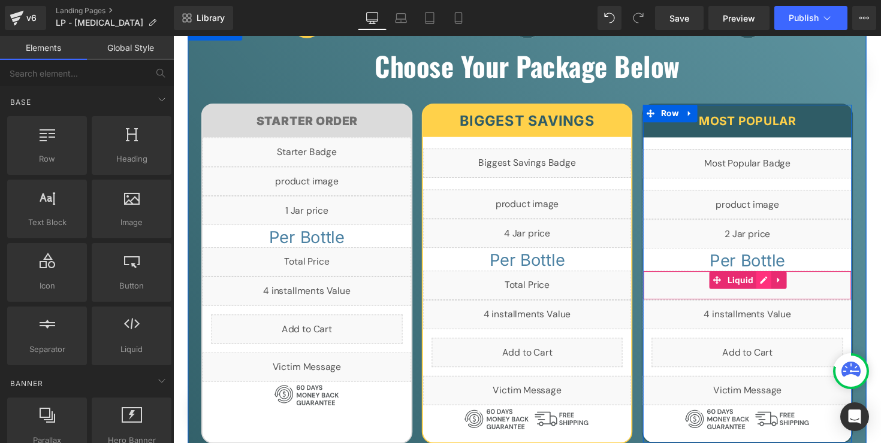
click at [771, 291] on div "Liquid" at bounding box center [761, 292] width 214 height 30
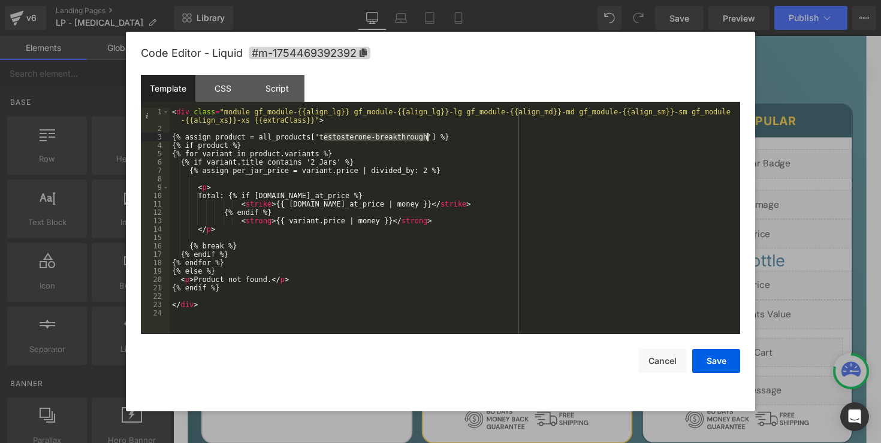
drag, startPoint x: 322, startPoint y: 138, endPoint x: 427, endPoint y: 137, distance: 105.5
click at [427, 137] on div "< div class = "module gf_module-{{align_lg}} gf_module-{{align_lg}}-lg gf_modul…" at bounding box center [455, 234] width 570 height 252
click at [718, 361] on button "Save" at bounding box center [716, 361] width 48 height 24
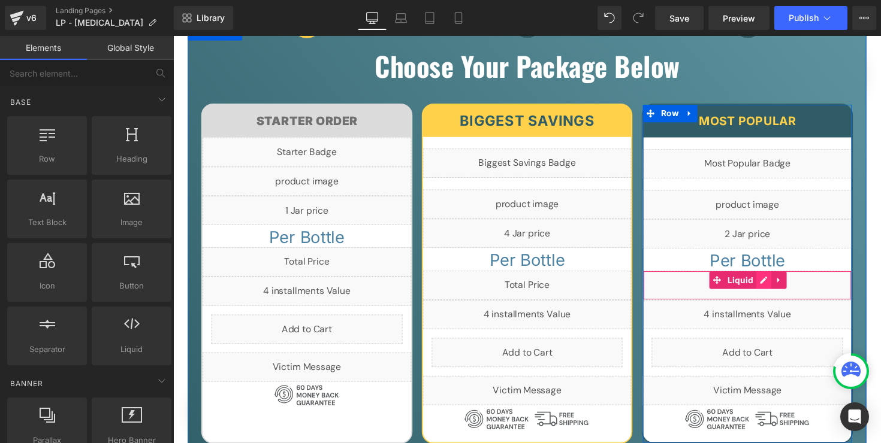
click at [772, 291] on div "Liquid" at bounding box center [761, 292] width 214 height 30
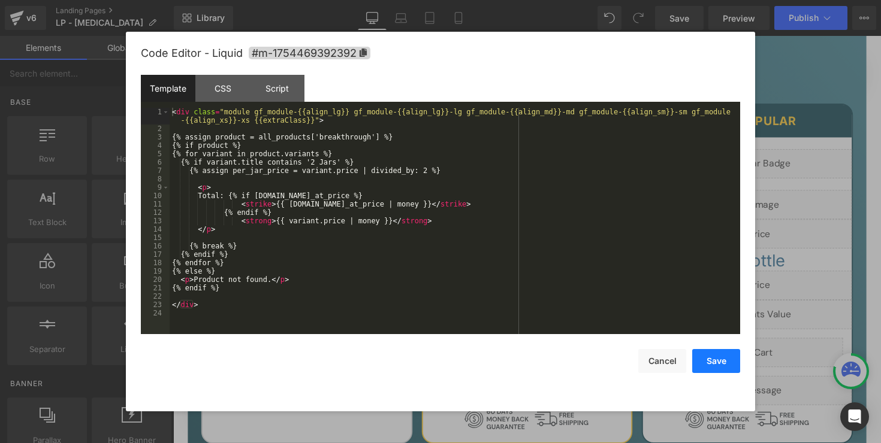
click at [717, 360] on button "Save" at bounding box center [716, 361] width 48 height 24
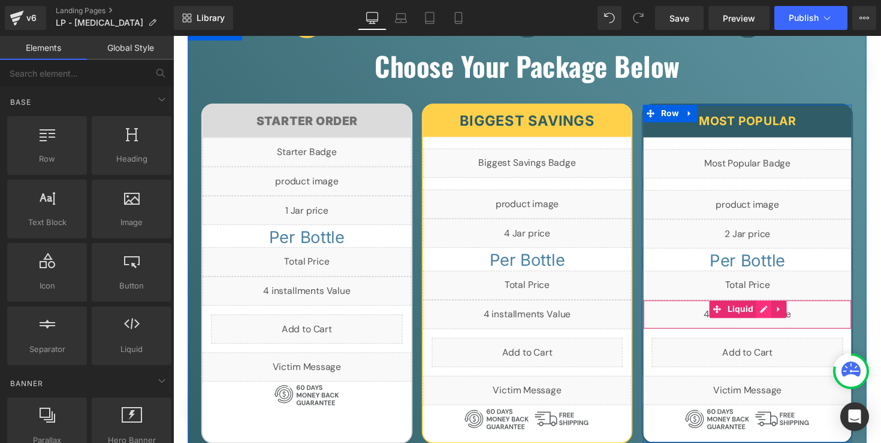
click at [775, 316] on div "Liquid" at bounding box center [761, 322] width 214 height 30
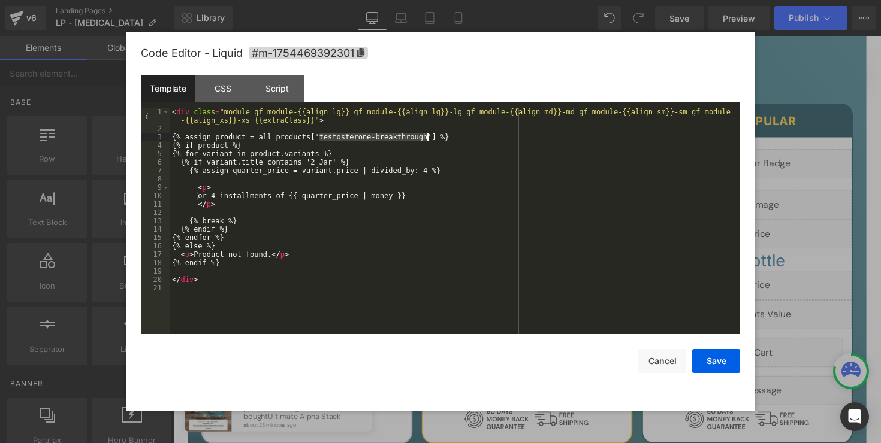
drag, startPoint x: 320, startPoint y: 138, endPoint x: 426, endPoint y: 136, distance: 106.1
click at [426, 136] on div "< div class = "module gf_module-{{align_lg}} gf_module-{{align_lg}}-lg gf_modul…" at bounding box center [455, 234] width 570 height 252
click at [715, 363] on button "Save" at bounding box center [716, 361] width 48 height 24
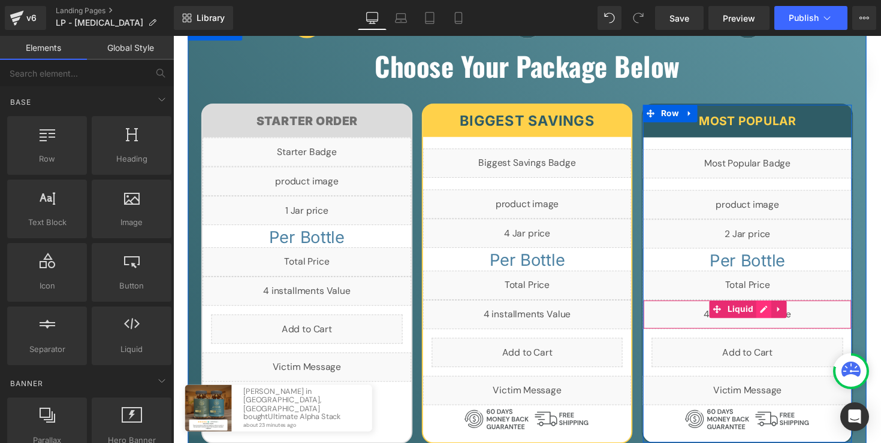
click at [775, 318] on div "Liquid" at bounding box center [761, 322] width 214 height 30
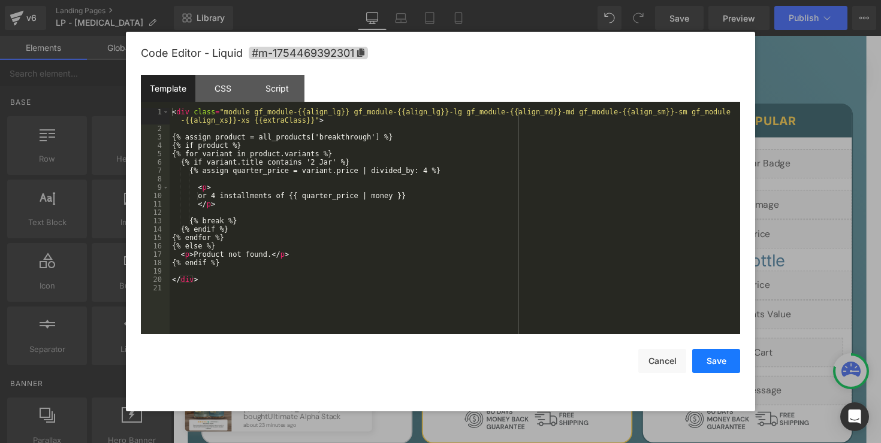
click at [711, 357] on button "Save" at bounding box center [716, 361] width 48 height 24
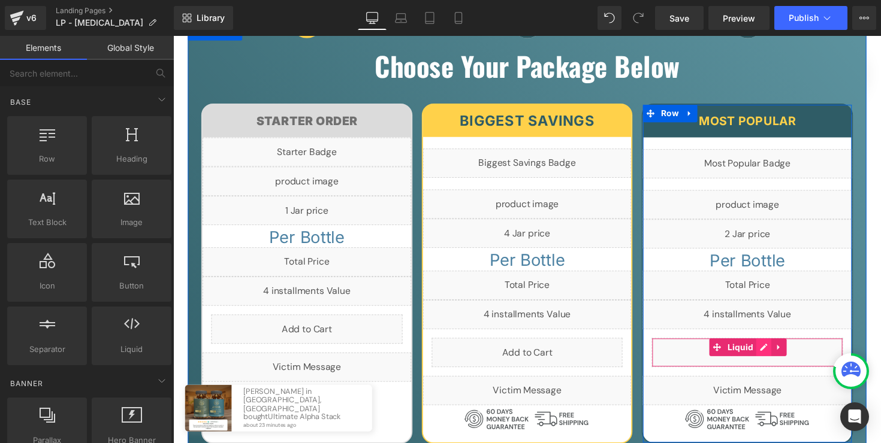
click at [775, 358] on div "Liquid" at bounding box center [761, 361] width 196 height 30
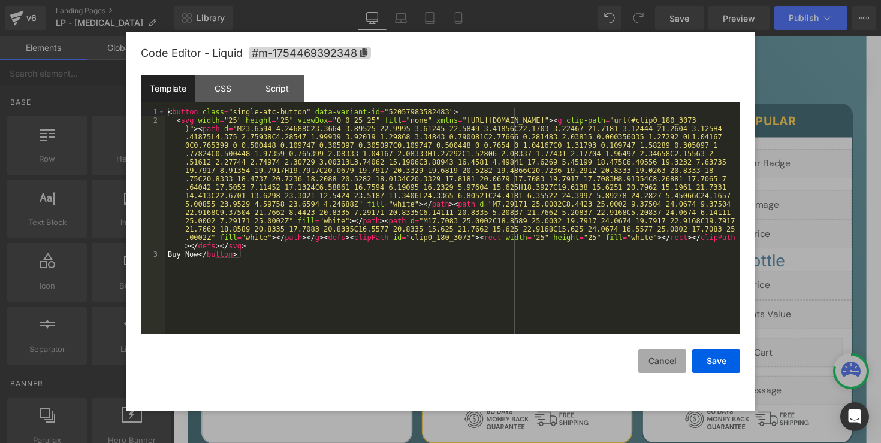
click at [670, 367] on button "Cancel" at bounding box center [662, 361] width 48 height 24
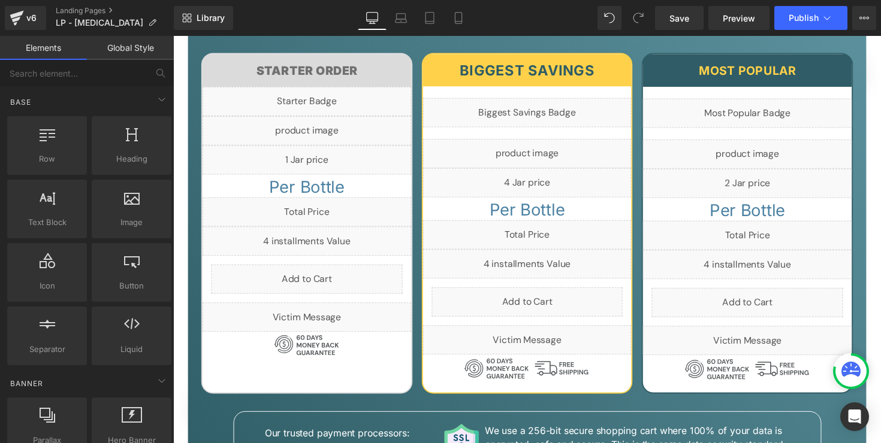
scroll to position [8233, 0]
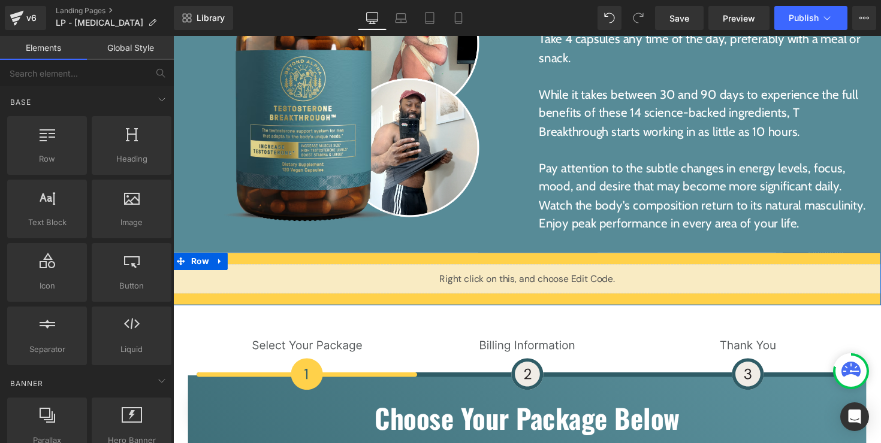
click at [536, 273] on link "Liquid" at bounding box center [523, 280] width 39 height 14
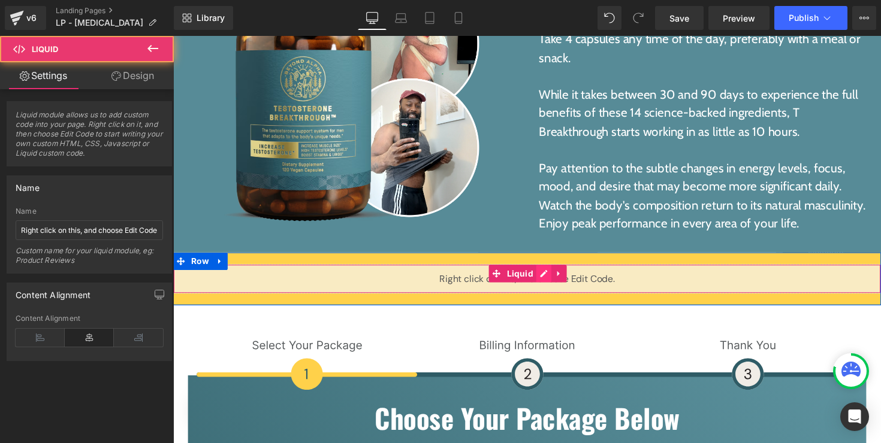
click at [544, 270] on div "Liquid" at bounding box center [535, 285] width 725 height 30
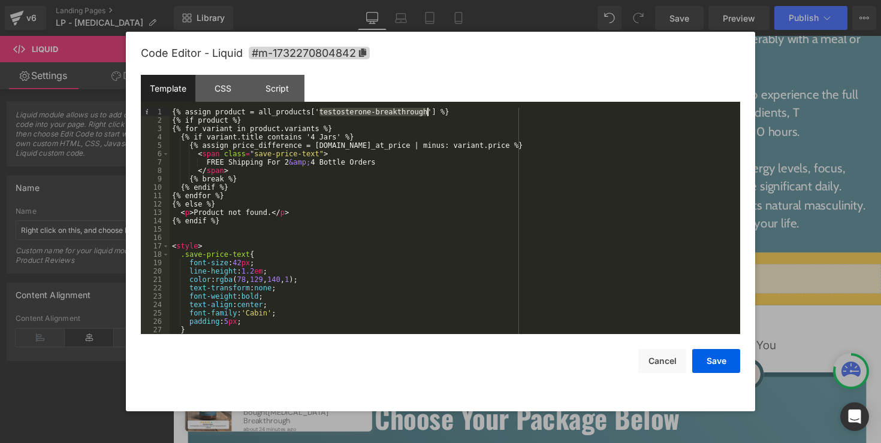
drag, startPoint x: 319, startPoint y: 114, endPoint x: 427, endPoint y: 113, distance: 107.9
click at [427, 113] on div "{% assign product = all_products['testosterone-breakthrough'] %} {% if product …" at bounding box center [453, 229] width 566 height 243
click at [724, 360] on button "Save" at bounding box center [716, 361] width 48 height 24
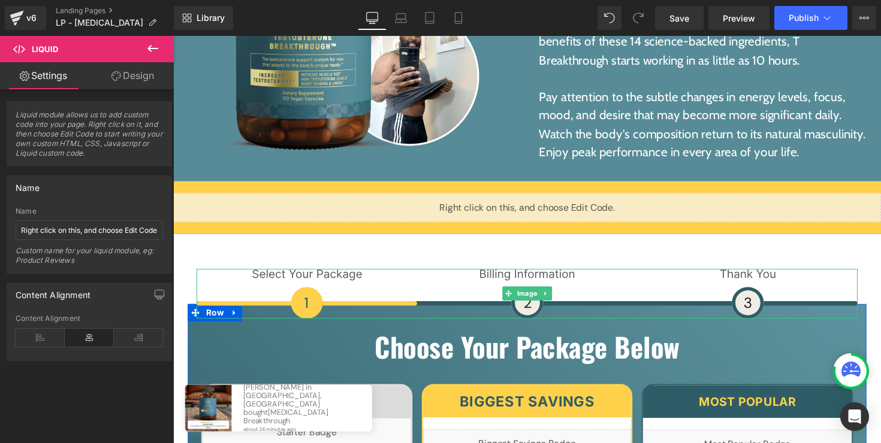
scroll to position [8471, 0]
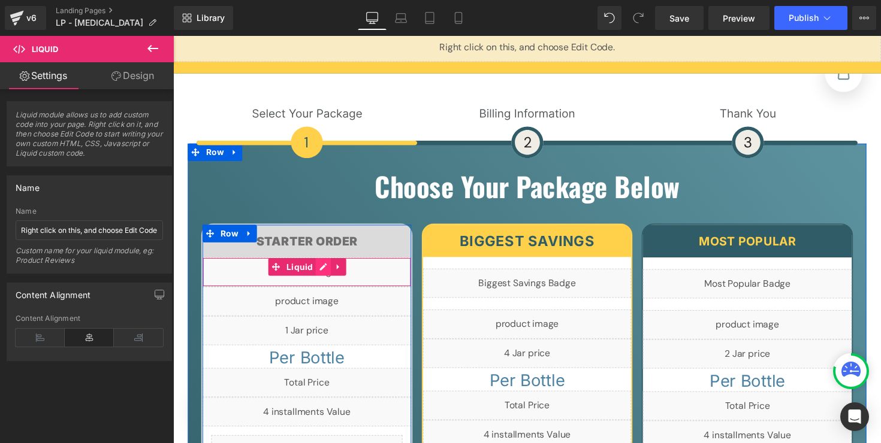
click at [317, 263] on div "Liquid" at bounding box center [310, 278] width 214 height 30
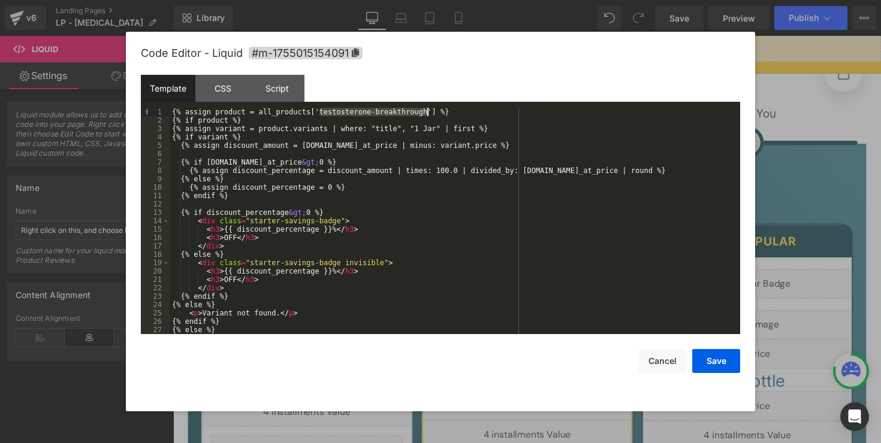
drag, startPoint x: 319, startPoint y: 113, endPoint x: 425, endPoint y: 113, distance: 106.1
click at [425, 113] on div "{% assign product = all_products['testosterone-breakthrough'] %} {% if product …" at bounding box center [453, 229] width 566 height 243
click at [714, 370] on button "Save" at bounding box center [716, 361] width 48 height 24
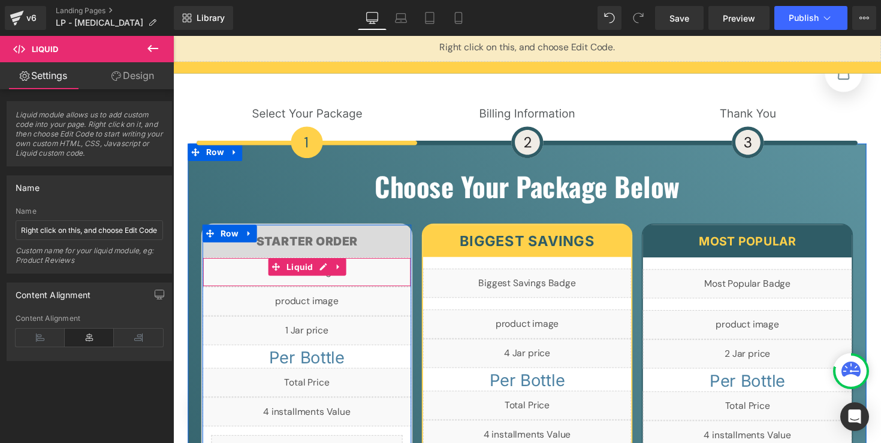
click at [329, 263] on div "Liquid" at bounding box center [310, 278] width 214 height 30
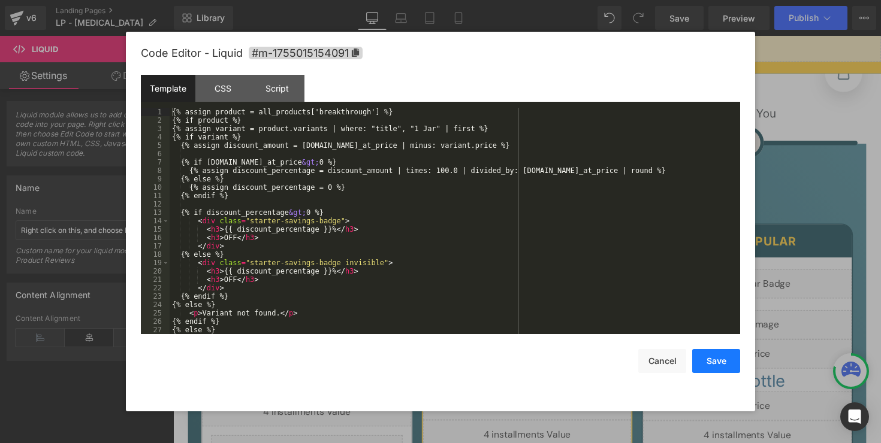
click at [709, 364] on button "Save" at bounding box center [716, 361] width 48 height 24
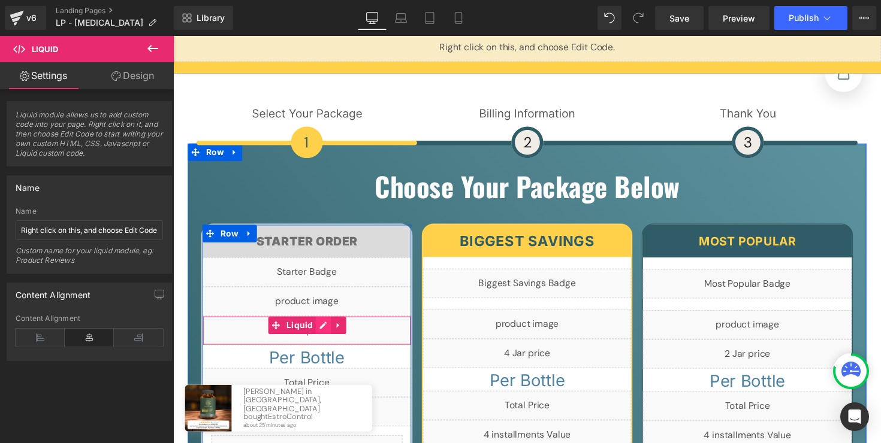
click at [324, 323] on div "Liquid" at bounding box center [310, 338] width 214 height 30
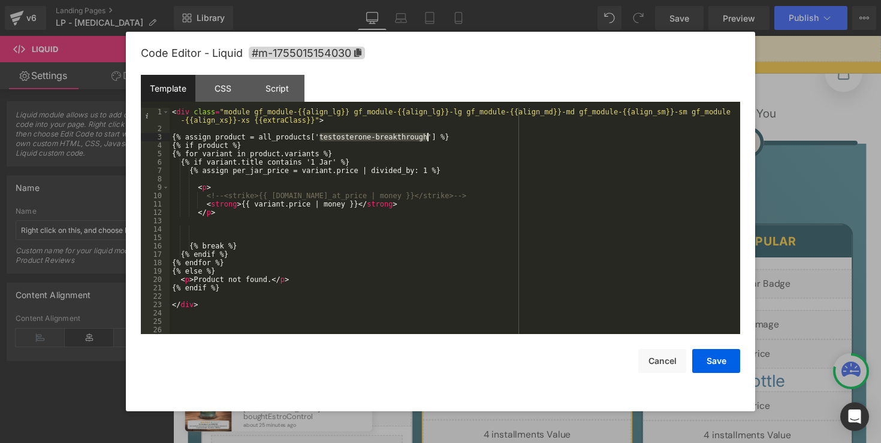
drag, startPoint x: 320, startPoint y: 138, endPoint x: 425, endPoint y: 136, distance: 105.5
click at [425, 136] on div "< div class = "module gf_module-{{align_lg}} gf_module-{{align_lg}}-lg gf_modul…" at bounding box center [453, 234] width 566 height 252
click at [721, 368] on button "Save" at bounding box center [716, 361] width 48 height 24
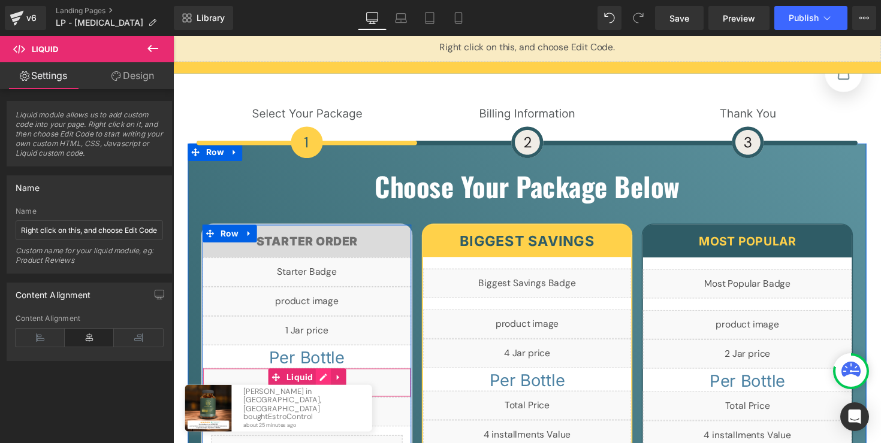
click at [319, 376] on div "Liquid" at bounding box center [310, 391] width 214 height 30
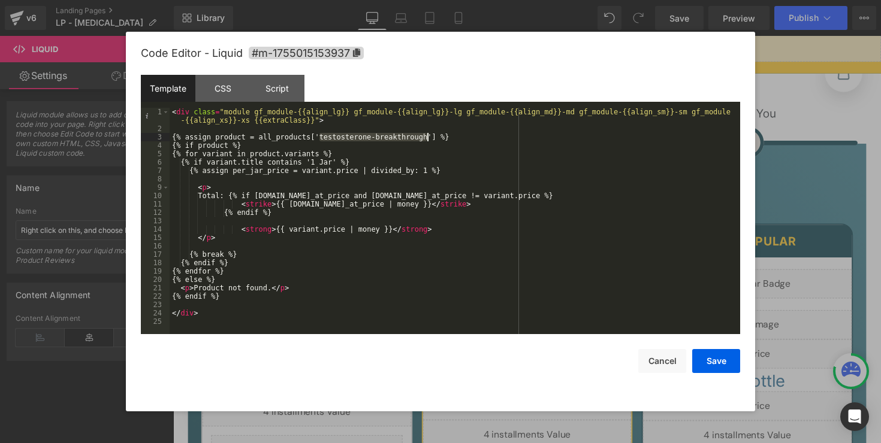
drag, startPoint x: 318, startPoint y: 139, endPoint x: 428, endPoint y: 137, distance: 110.3
click at [428, 137] on div "< div class = "module gf_module-{{align_lg}} gf_module-{{align_lg}}-lg gf_modul…" at bounding box center [455, 234] width 570 height 252
click at [716, 361] on button "Save" at bounding box center [716, 361] width 48 height 24
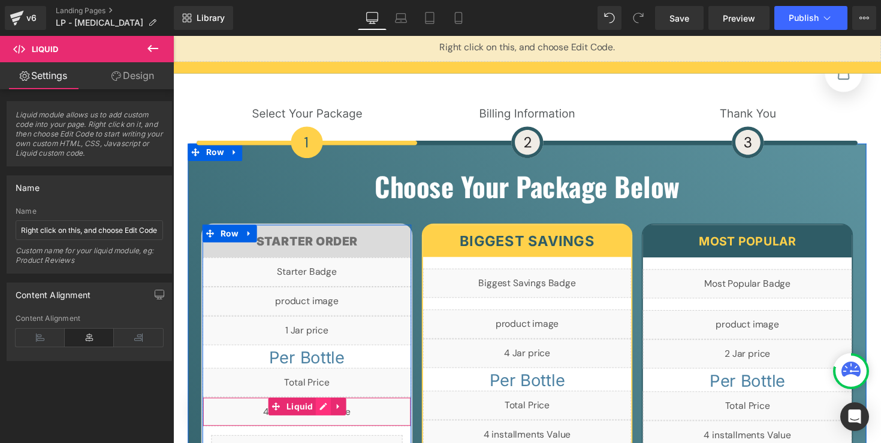
click at [323, 406] on div "Liquid" at bounding box center [310, 421] width 214 height 30
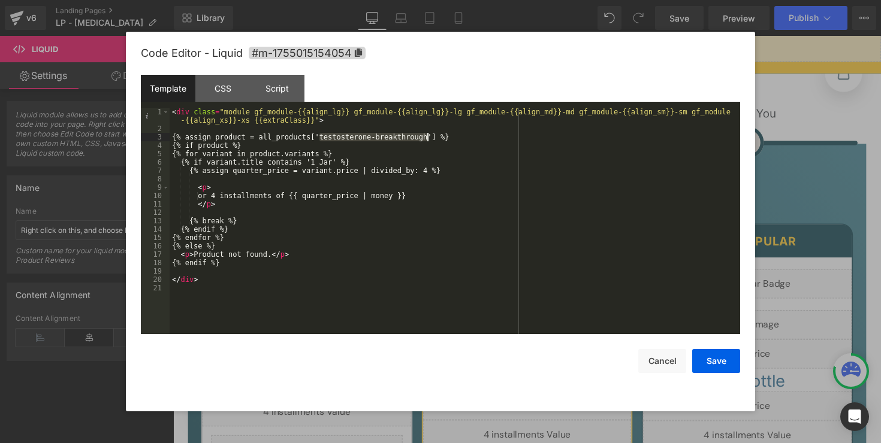
drag, startPoint x: 321, startPoint y: 138, endPoint x: 427, endPoint y: 138, distance: 105.5
click at [427, 138] on div "< div class = "module gf_module-{{align_lg}} gf_module-{{align_lg}}-lg gf_modul…" at bounding box center [455, 234] width 570 height 252
click at [732, 364] on button "Save" at bounding box center [716, 361] width 48 height 24
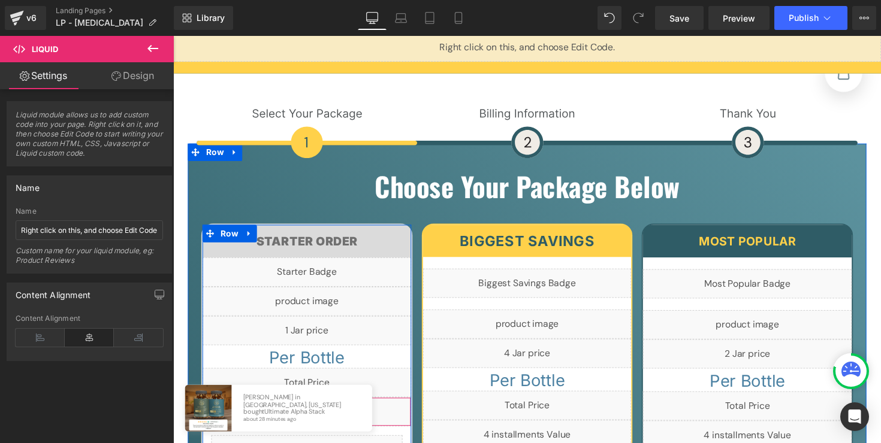
click at [326, 406] on div "Liquid" at bounding box center [310, 421] width 214 height 30
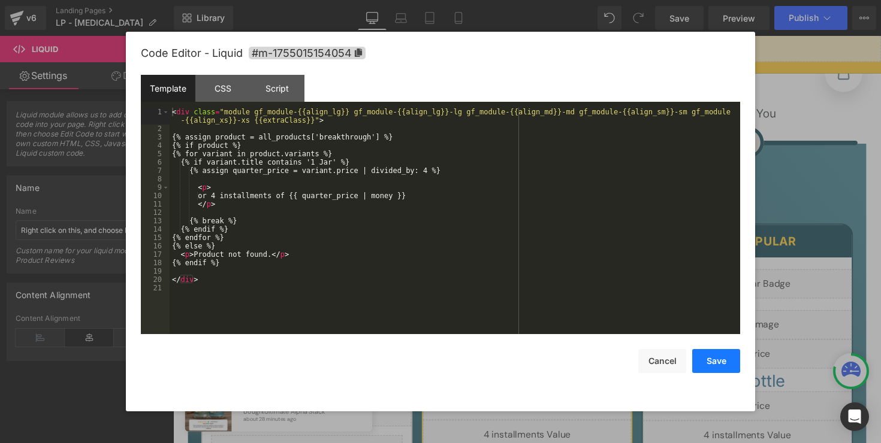
click at [717, 363] on button "Save" at bounding box center [716, 361] width 48 height 24
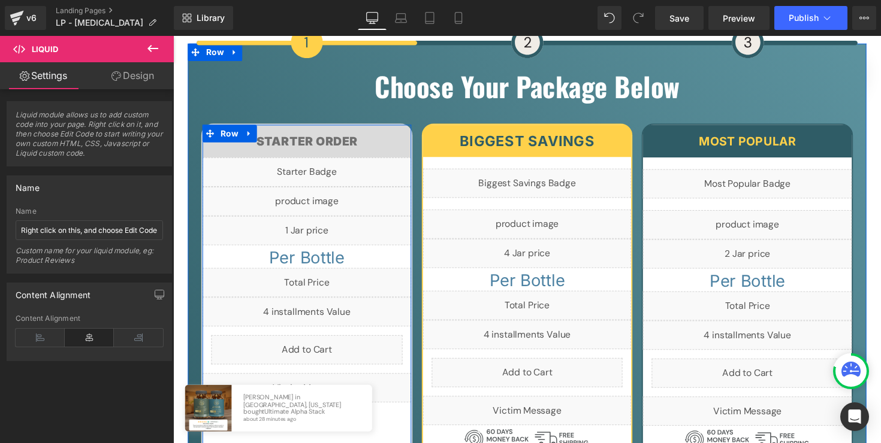
scroll to position [8573, 0]
click at [330, 161] on div "Liquid" at bounding box center [310, 176] width 214 height 30
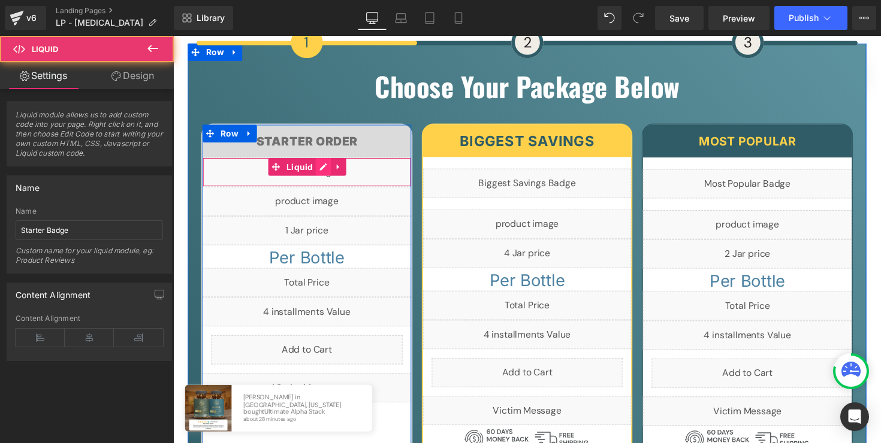
click at [325, 161] on div "Liquid" at bounding box center [310, 176] width 214 height 30
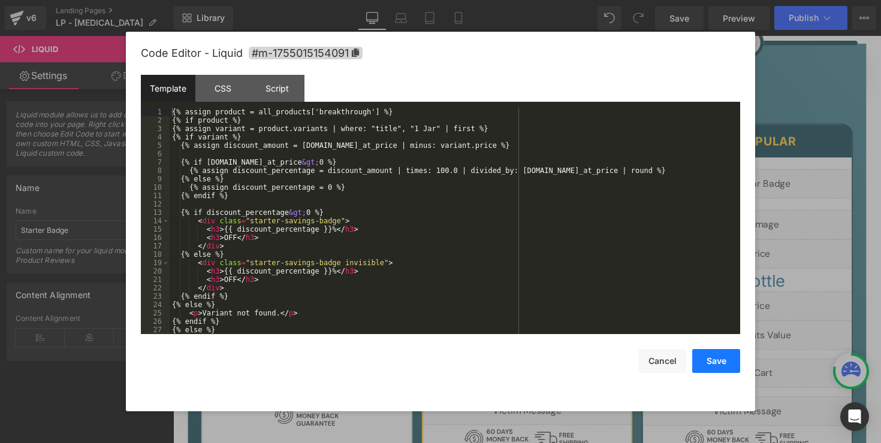
click at [732, 358] on button "Save" at bounding box center [716, 361] width 48 height 24
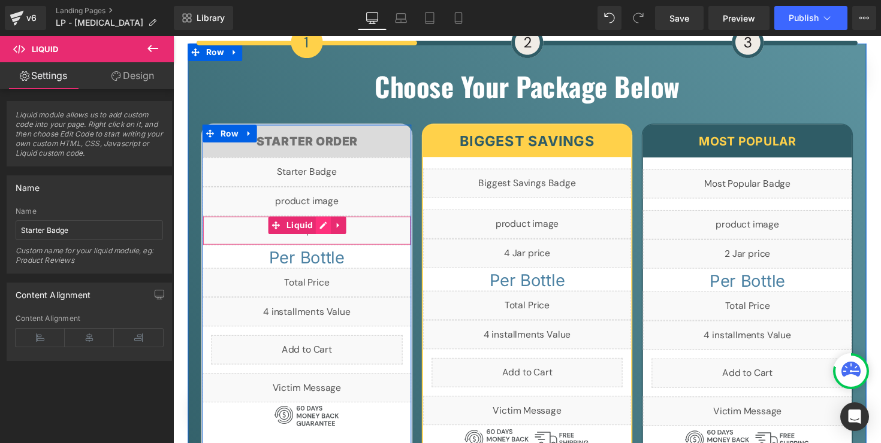
click at [327, 221] on div "Liquid" at bounding box center [310, 236] width 214 height 30
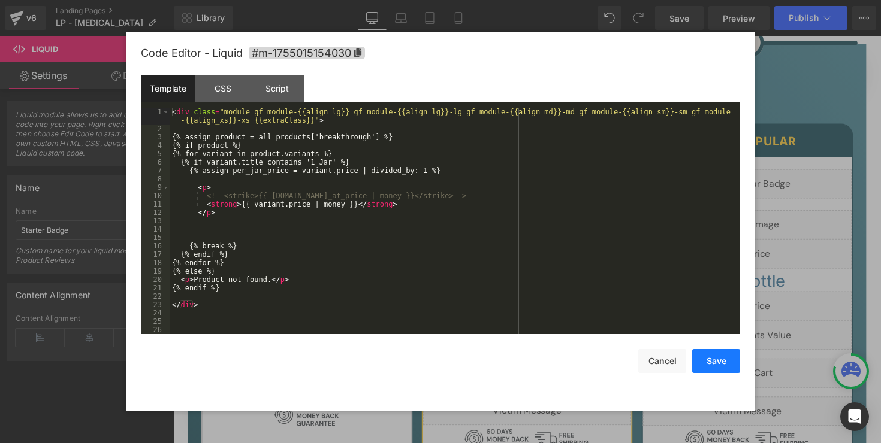
click at [724, 361] on button "Save" at bounding box center [716, 361] width 48 height 24
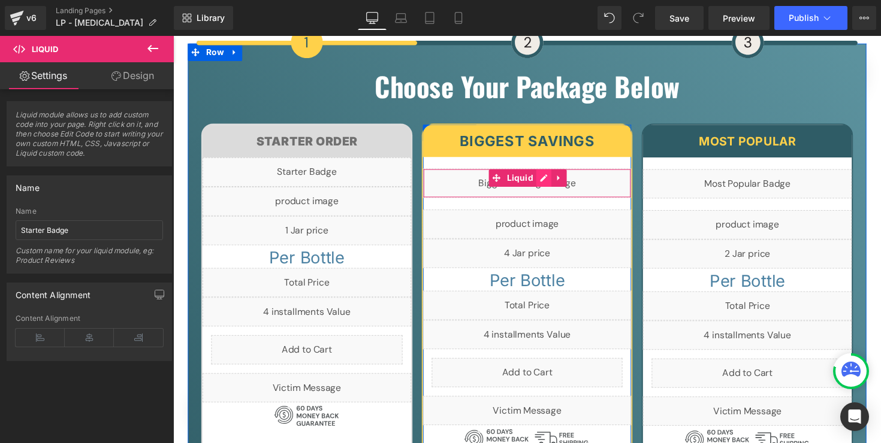
click at [544, 172] on div "Liquid" at bounding box center [536, 187] width 214 height 30
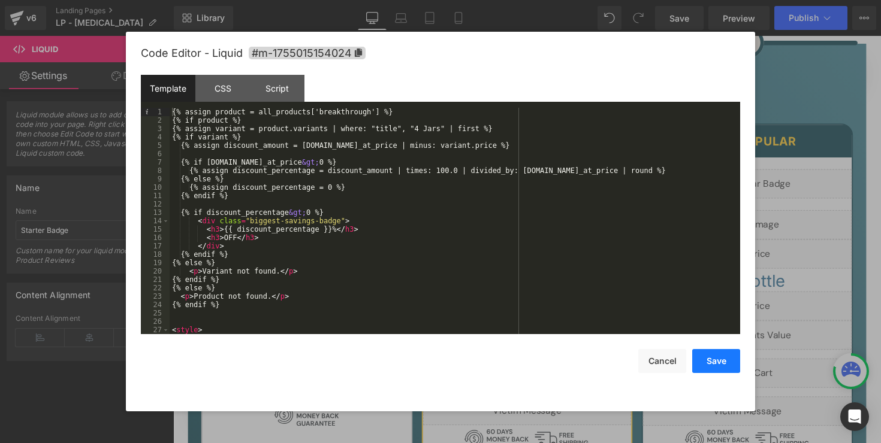
click at [706, 361] on button "Save" at bounding box center [716, 361] width 48 height 24
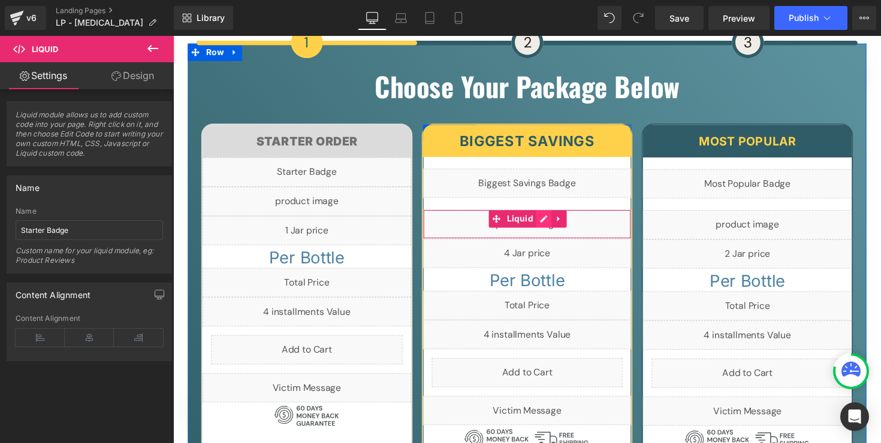
click at [552, 214] on div "Liquid" at bounding box center [536, 229] width 214 height 30
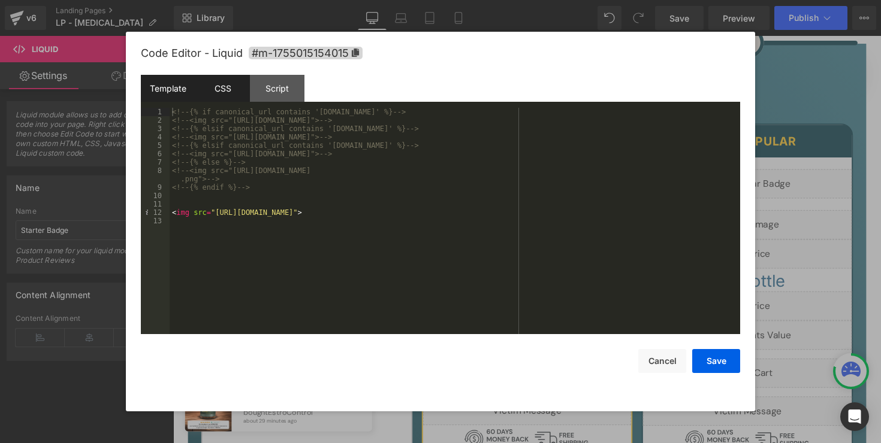
click at [234, 93] on div "CSS" at bounding box center [222, 88] width 55 height 27
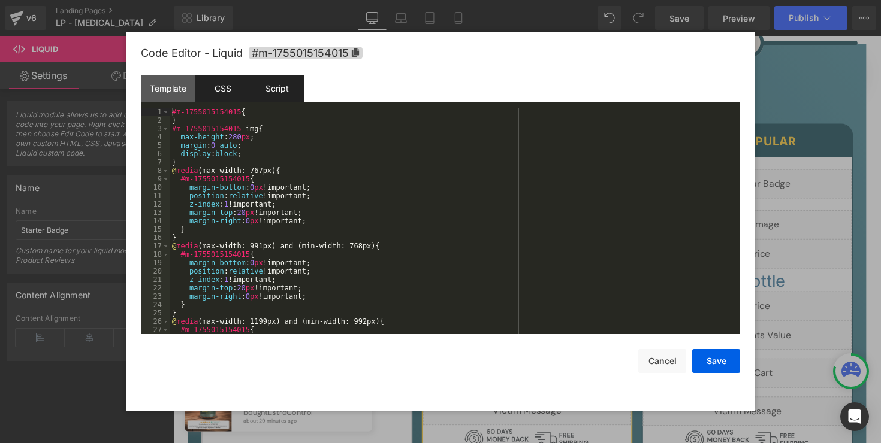
click at [261, 92] on div "Script" at bounding box center [277, 88] width 55 height 27
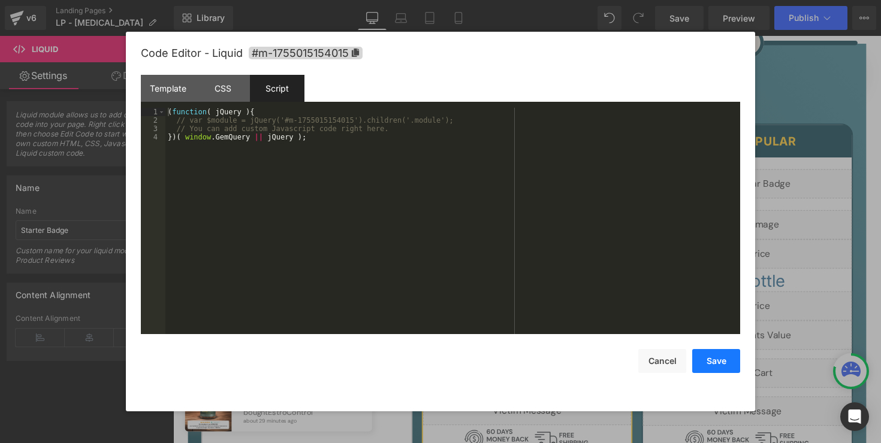
click at [731, 361] on button "Save" at bounding box center [716, 361] width 48 height 24
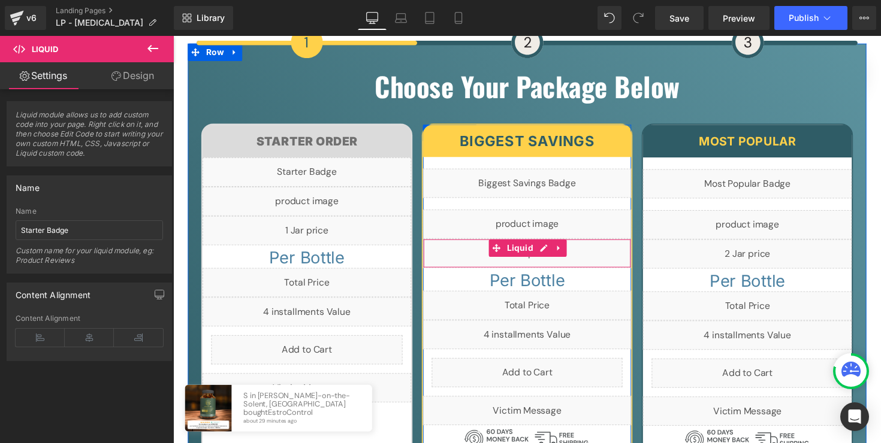
click at [548, 244] on div "Liquid" at bounding box center [536, 259] width 214 height 30
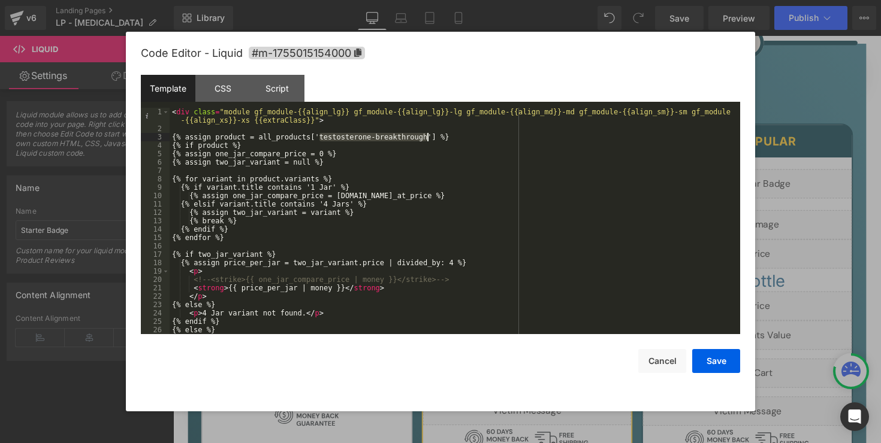
drag, startPoint x: 321, startPoint y: 138, endPoint x: 428, endPoint y: 137, distance: 106.7
click at [428, 137] on div "< div class = "module gf_module-{{align_lg}} gf_module-{{align_lg}}-lg gf_modul…" at bounding box center [453, 234] width 566 height 252
click at [718, 354] on button "Save" at bounding box center [716, 361] width 48 height 24
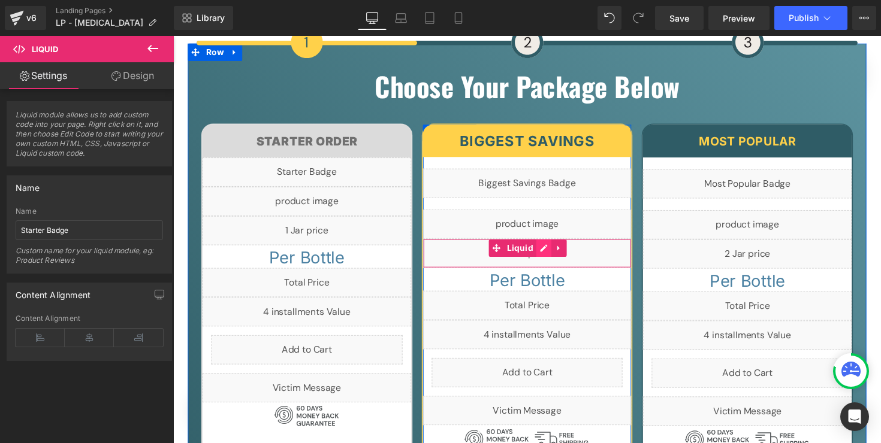
click at [551, 244] on div "Liquid" at bounding box center [536, 259] width 214 height 30
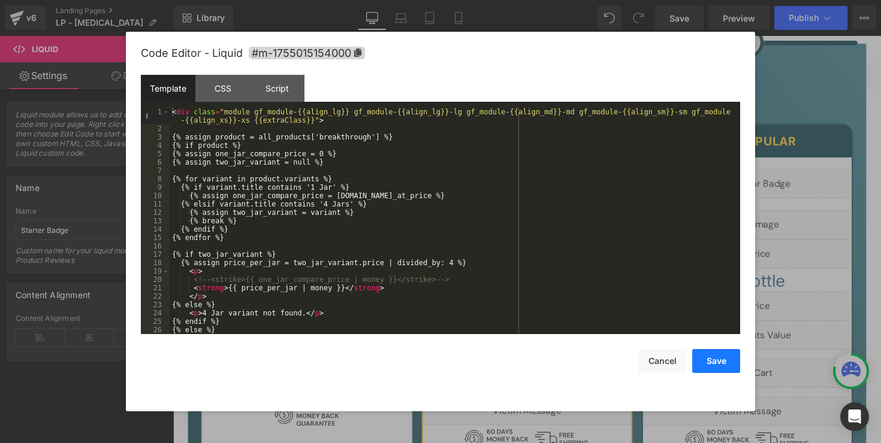
click at [703, 358] on button "Save" at bounding box center [716, 361] width 48 height 24
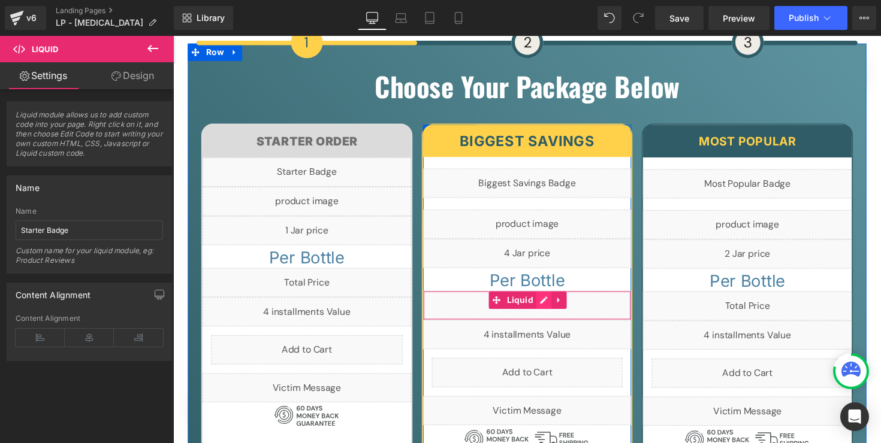
click at [552, 297] on div "Liquid" at bounding box center [536, 312] width 214 height 30
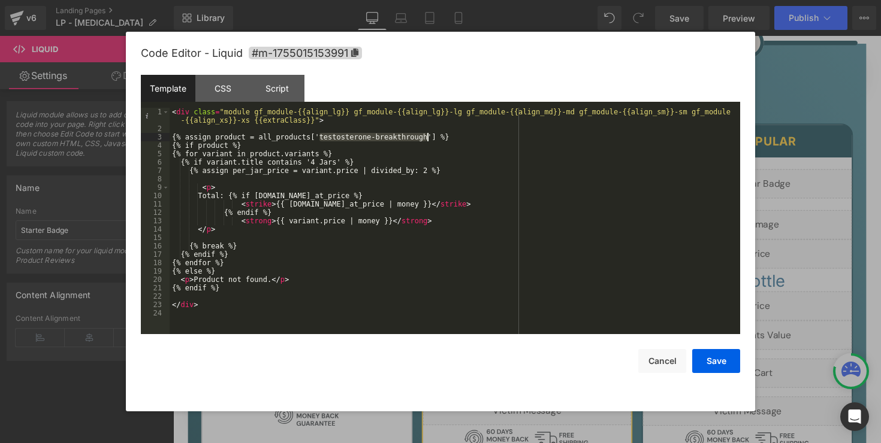
drag, startPoint x: 320, startPoint y: 140, endPoint x: 426, endPoint y: 138, distance: 106.1
click at [426, 138] on div "< div class = "module gf_module-{{align_lg}} gf_module-{{align_lg}}-lg gf_modul…" at bounding box center [455, 234] width 570 height 252
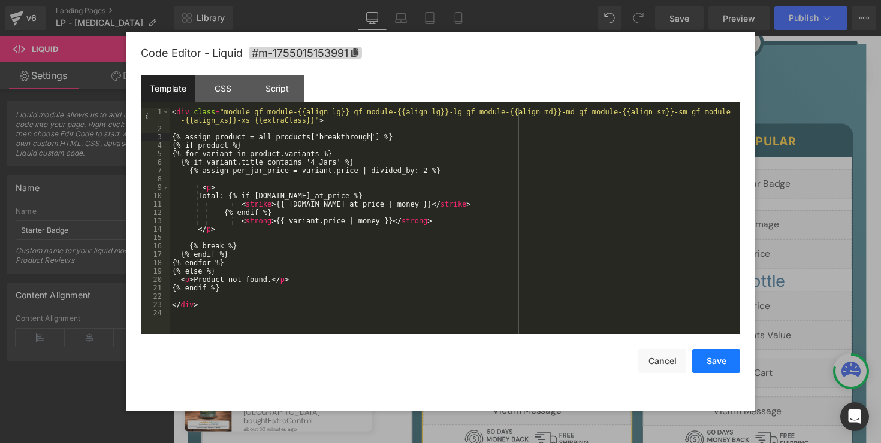
click at [708, 359] on button "Save" at bounding box center [716, 361] width 48 height 24
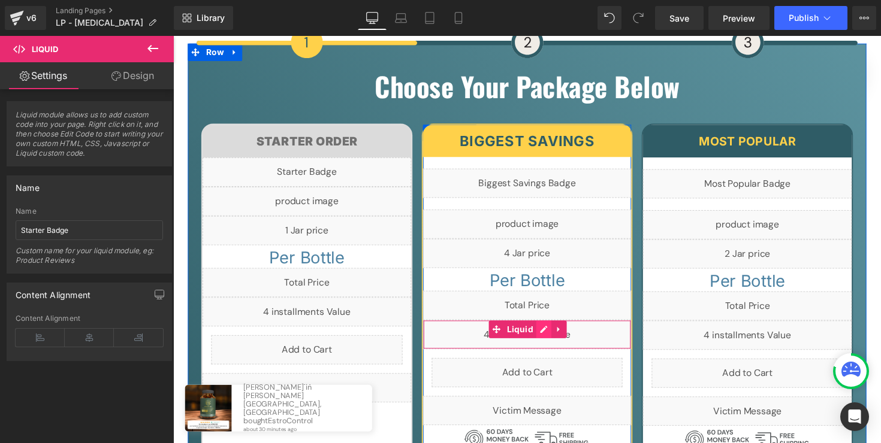
click at [545, 327] on div "Liquid" at bounding box center [536, 342] width 214 height 30
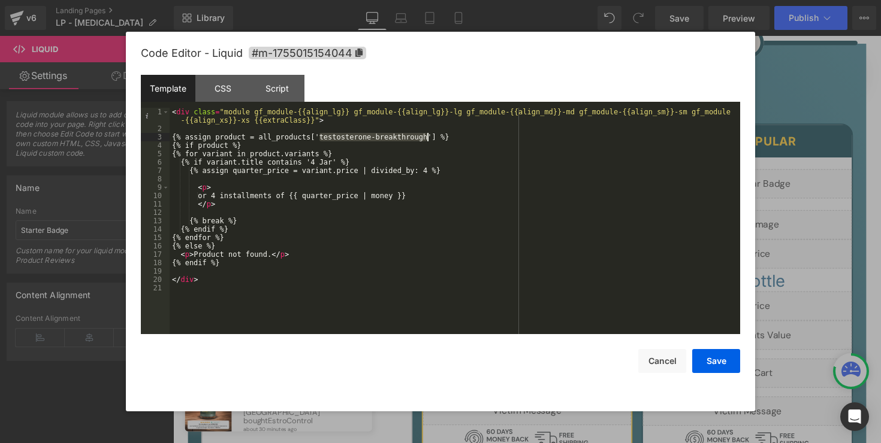
drag, startPoint x: 318, startPoint y: 140, endPoint x: 426, endPoint y: 135, distance: 107.9
click at [426, 135] on div "< div class = "module gf_module-{{align_lg}} gf_module-{{align_lg}}-lg gf_modul…" at bounding box center [455, 234] width 570 height 252
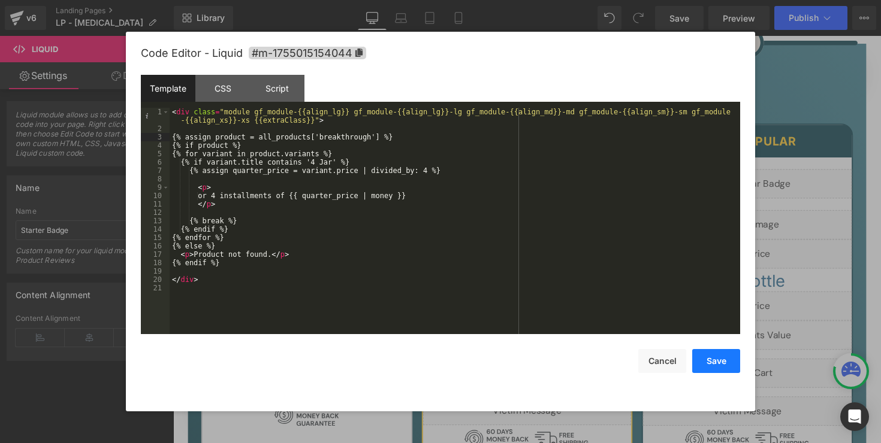
click at [722, 358] on button "Save" at bounding box center [716, 361] width 48 height 24
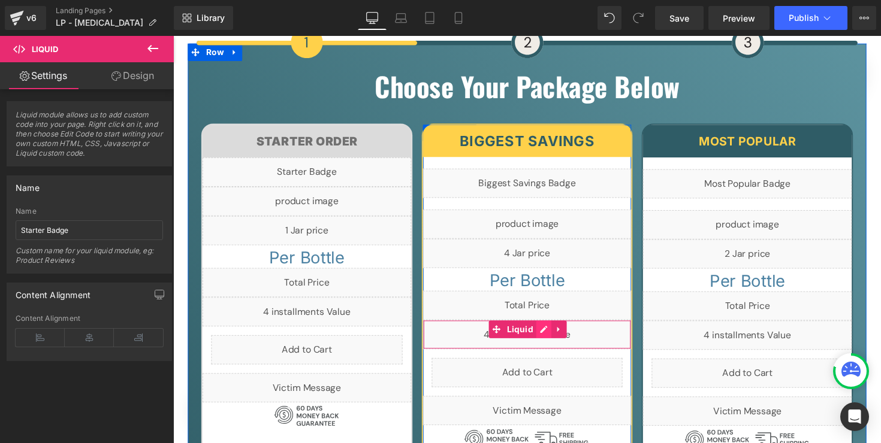
click at [555, 327] on div "Liquid" at bounding box center [536, 342] width 214 height 30
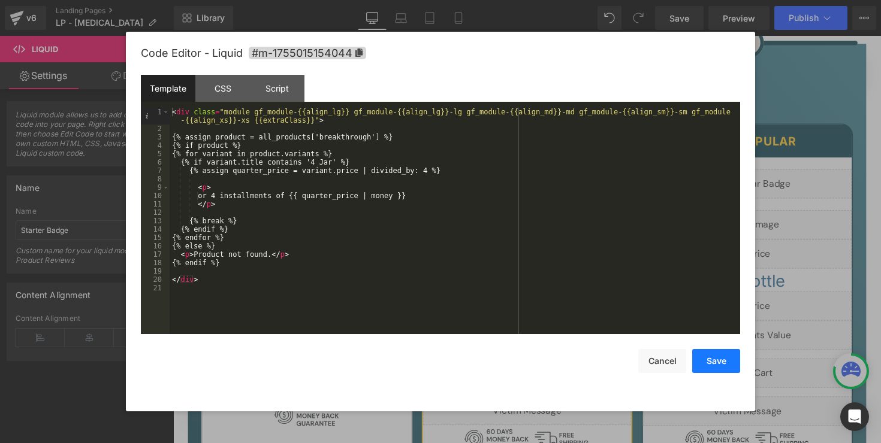
click at [705, 361] on button "Save" at bounding box center [716, 361] width 48 height 24
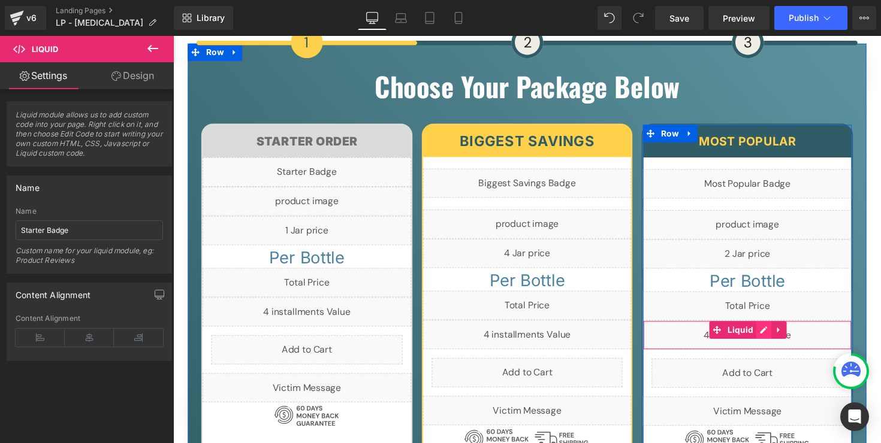
click at [774, 328] on div "Liquid" at bounding box center [761, 343] width 214 height 30
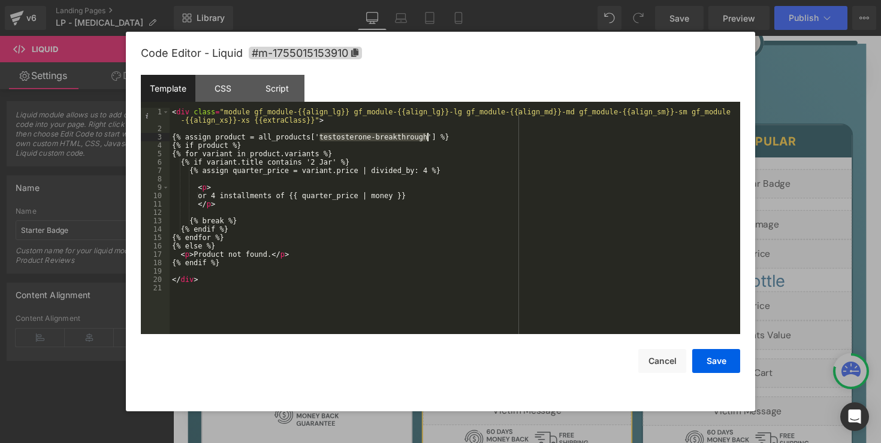
drag, startPoint x: 319, startPoint y: 137, endPoint x: 427, endPoint y: 138, distance: 107.9
click at [427, 138] on div "< div class = "module gf_module-{{align_lg}} gf_module-{{align_lg}}-lg gf_modul…" at bounding box center [455, 234] width 570 height 252
click at [723, 349] on button "Save" at bounding box center [716, 361] width 48 height 24
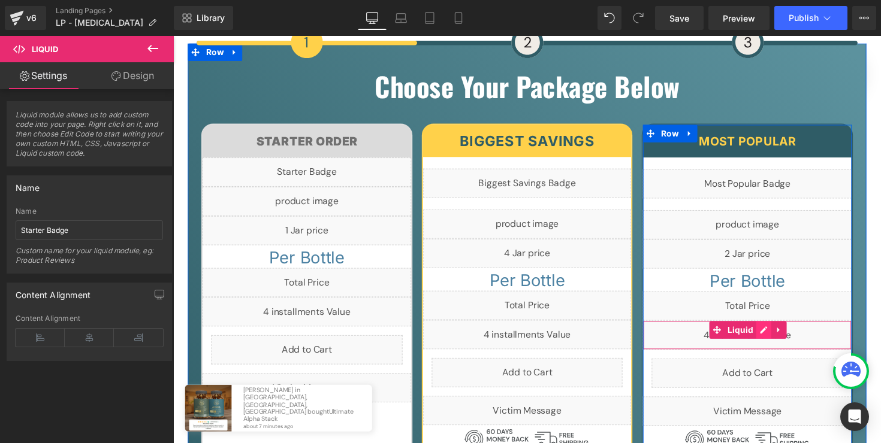
click at [774, 328] on div "Liquid" at bounding box center [761, 343] width 214 height 30
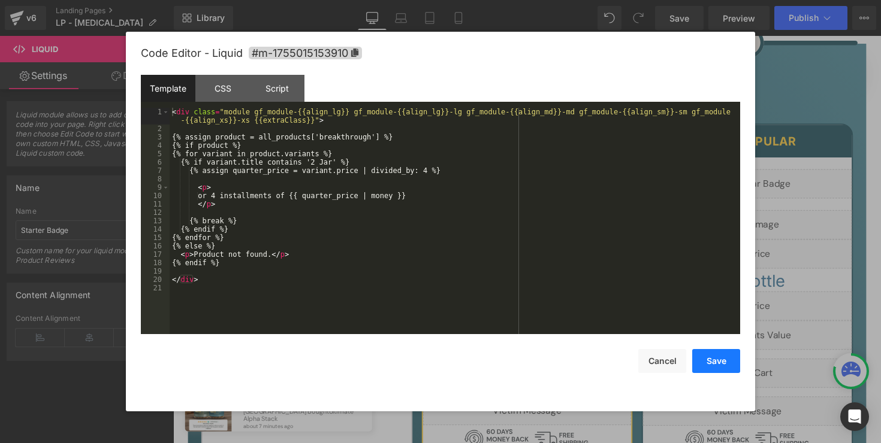
click at [726, 359] on button "Save" at bounding box center [716, 361] width 48 height 24
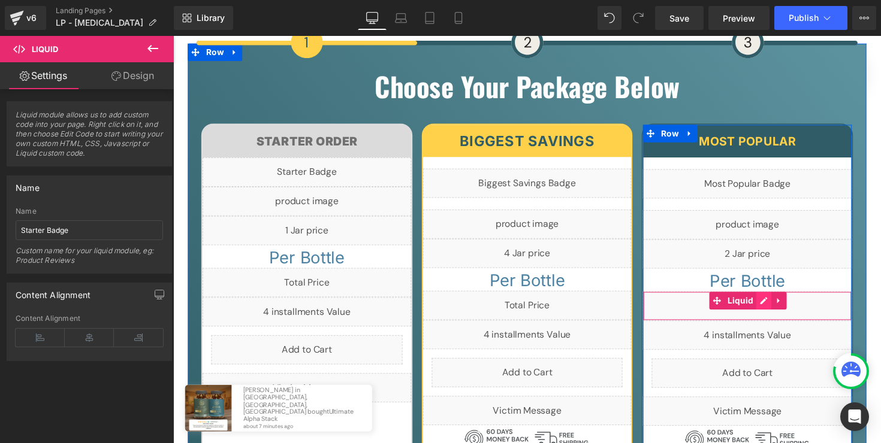
click at [774, 298] on div "Liquid" at bounding box center [761, 313] width 214 height 30
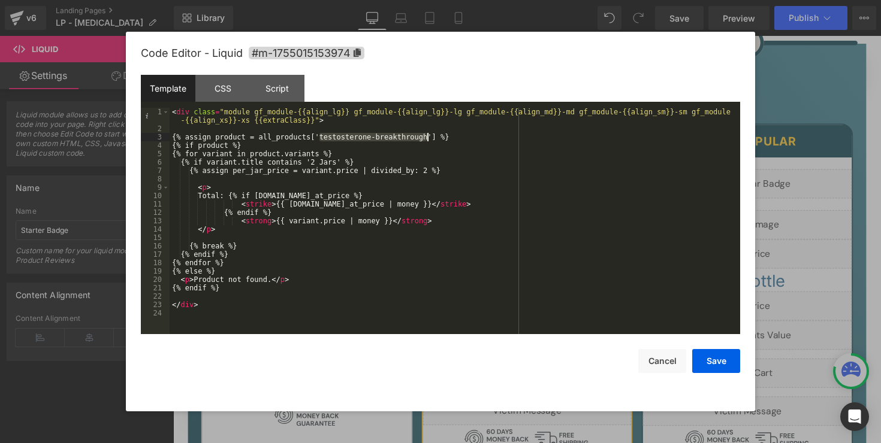
drag, startPoint x: 321, startPoint y: 139, endPoint x: 427, endPoint y: 135, distance: 106.1
click at [427, 135] on div "< div class = "module gf_module-{{align_lg}} gf_module-{{align_lg}}-lg gf_modul…" at bounding box center [455, 234] width 570 height 252
click at [727, 355] on button "Save" at bounding box center [716, 361] width 48 height 24
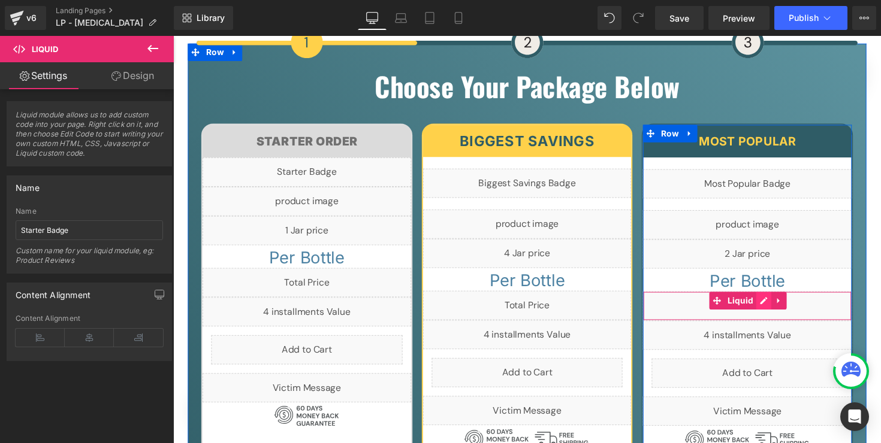
click at [768, 298] on div "Liquid" at bounding box center [761, 313] width 214 height 30
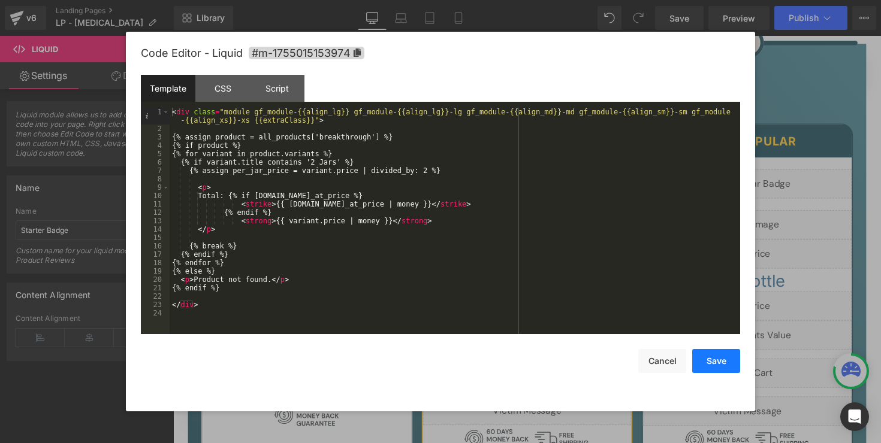
click at [707, 360] on button "Save" at bounding box center [716, 361] width 48 height 24
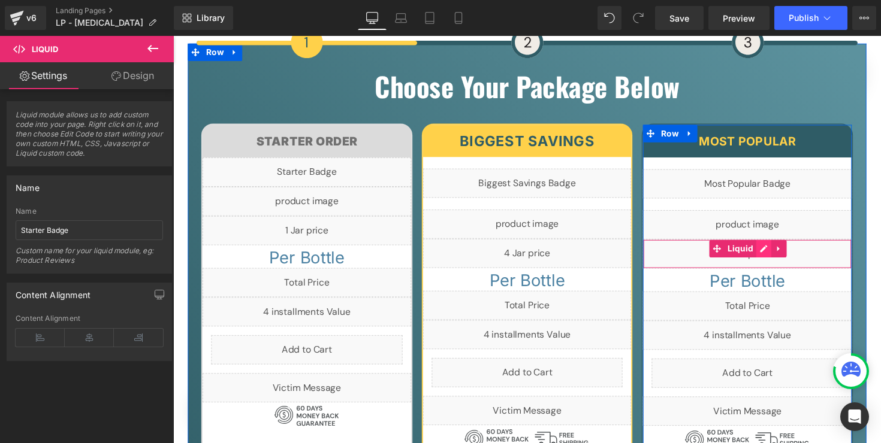
click at [777, 244] on div "Liquid" at bounding box center [761, 259] width 214 height 30
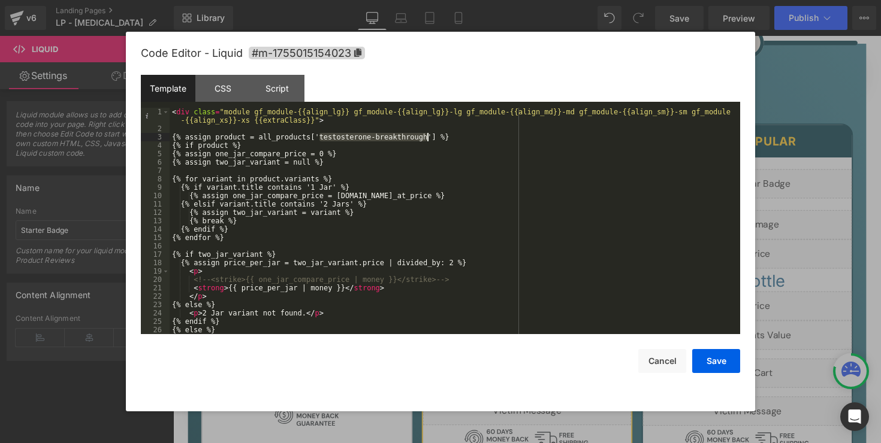
drag, startPoint x: 320, startPoint y: 139, endPoint x: 427, endPoint y: 137, distance: 106.7
click at [427, 137] on div "< div class = "module gf_module-{{align_lg}} gf_module-{{align_lg}}-lg gf_modul…" at bounding box center [453, 234] width 566 height 252
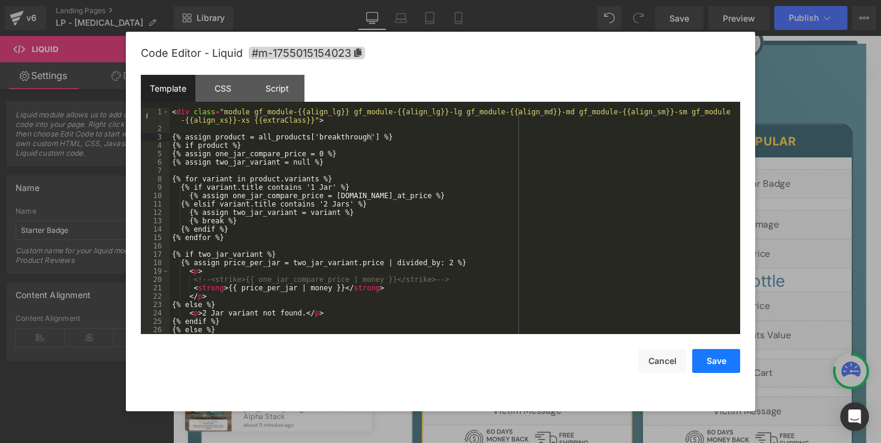
click at [734, 369] on button "Save" at bounding box center [716, 361] width 48 height 24
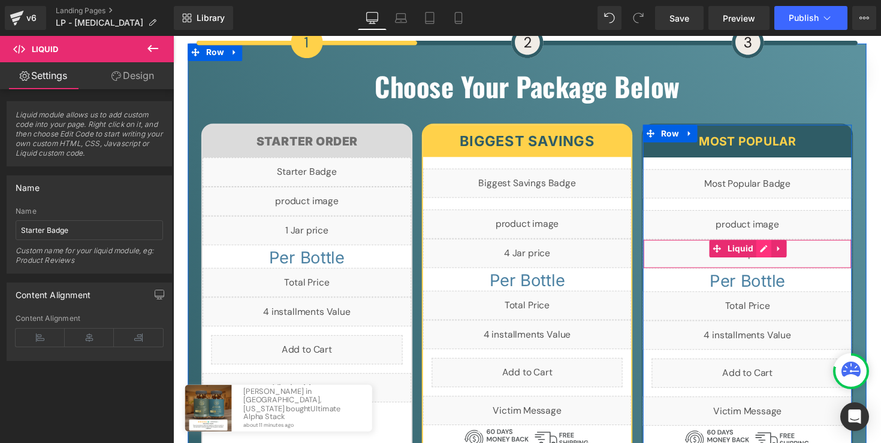
click at [769, 244] on div "Liquid" at bounding box center [761, 259] width 214 height 30
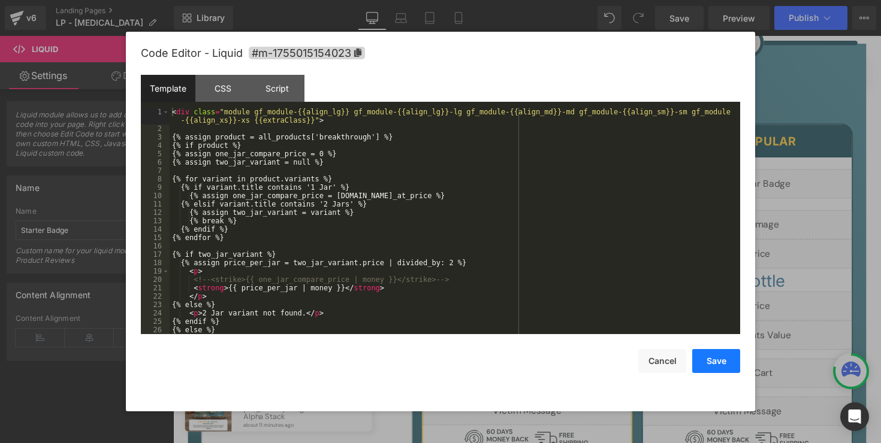
drag, startPoint x: 729, startPoint y: 363, endPoint x: 730, endPoint y: 351, distance: 12.0
click at [729, 363] on button "Save" at bounding box center [716, 361] width 48 height 24
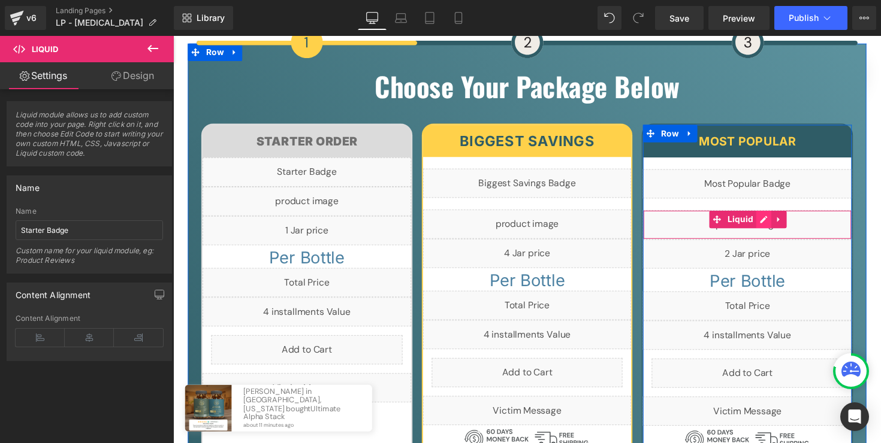
click at [777, 215] on div "Liquid" at bounding box center [761, 230] width 214 height 30
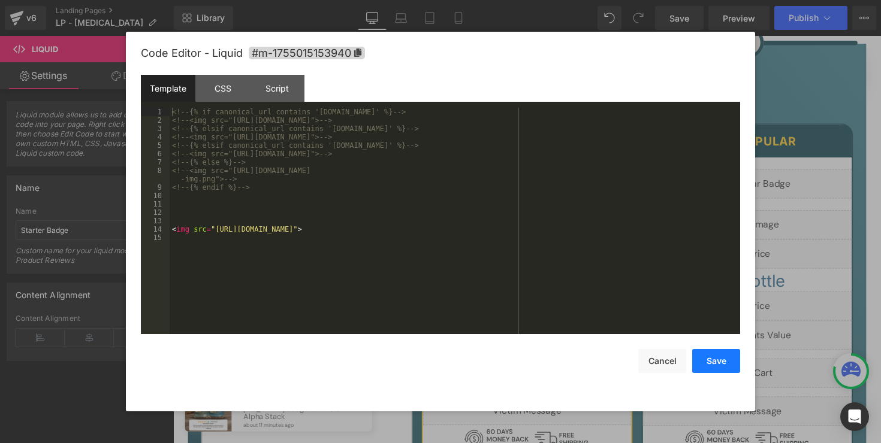
click at [708, 363] on button "Save" at bounding box center [716, 361] width 48 height 24
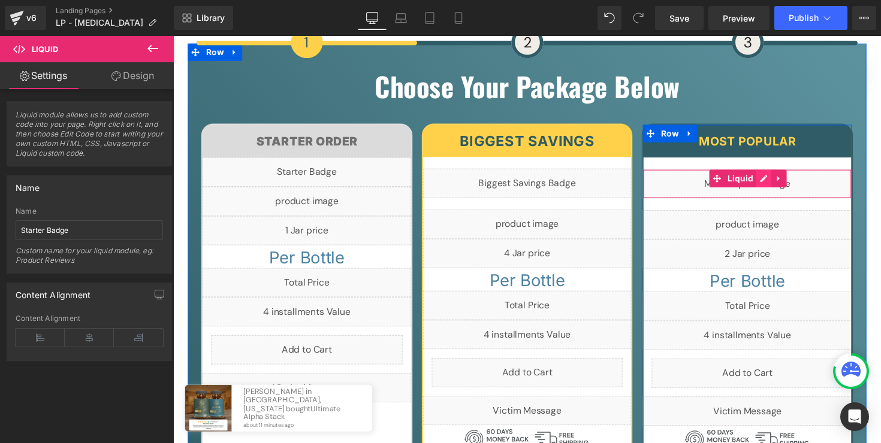
click at [772, 173] on div "Liquid" at bounding box center [761, 188] width 214 height 30
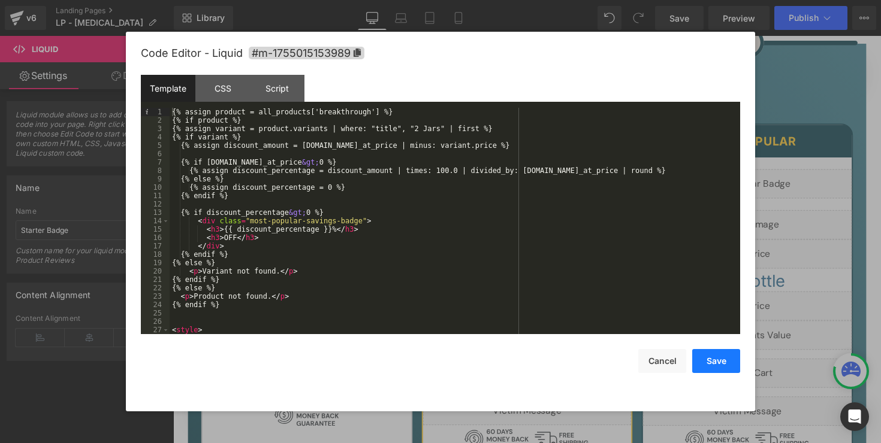
click at [713, 363] on button "Save" at bounding box center [716, 361] width 48 height 24
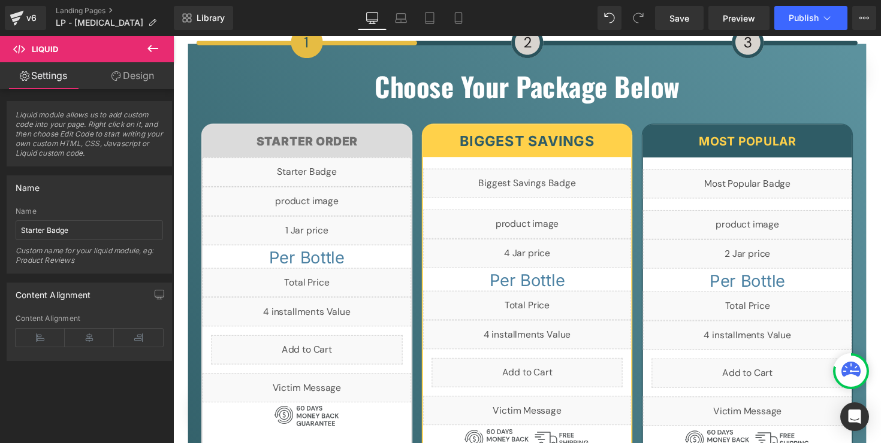
scroll to position [8318, 0]
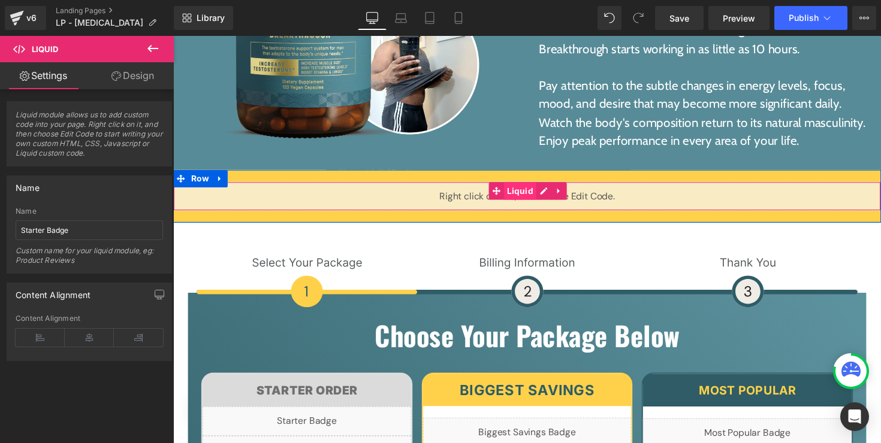
click at [538, 186] on link "Liquid" at bounding box center [521, 195] width 49 height 18
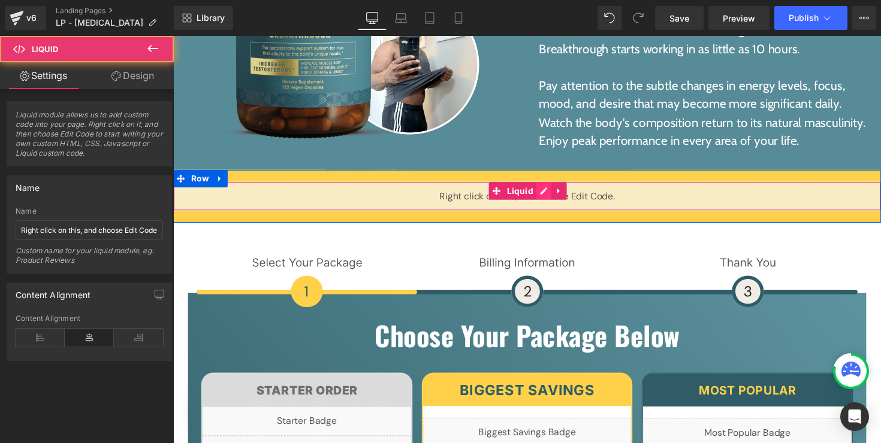
click at [543, 185] on div "Liquid" at bounding box center [535, 200] width 725 height 30
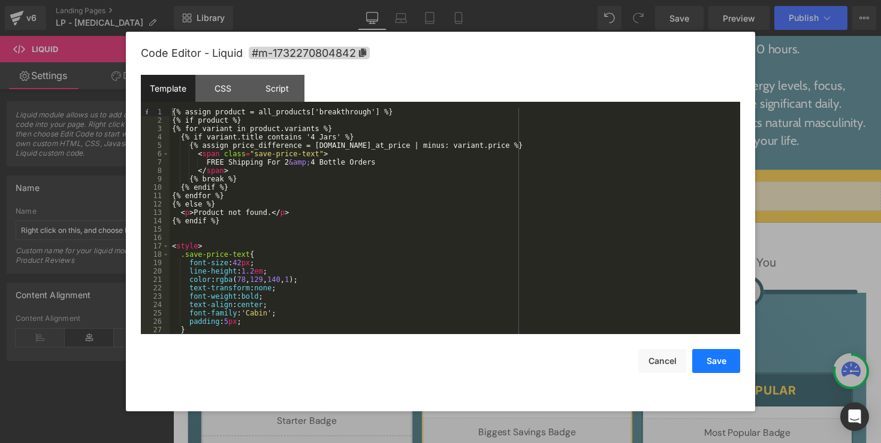
click at [717, 372] on button "Save" at bounding box center [716, 361] width 48 height 24
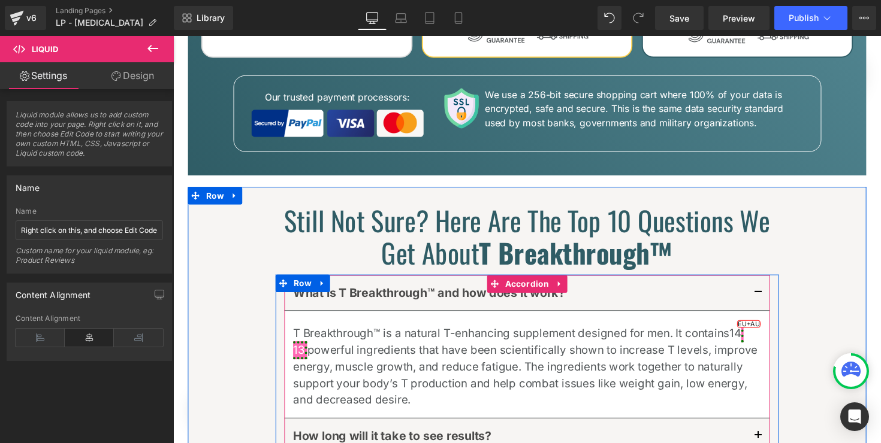
scroll to position [8989, 0]
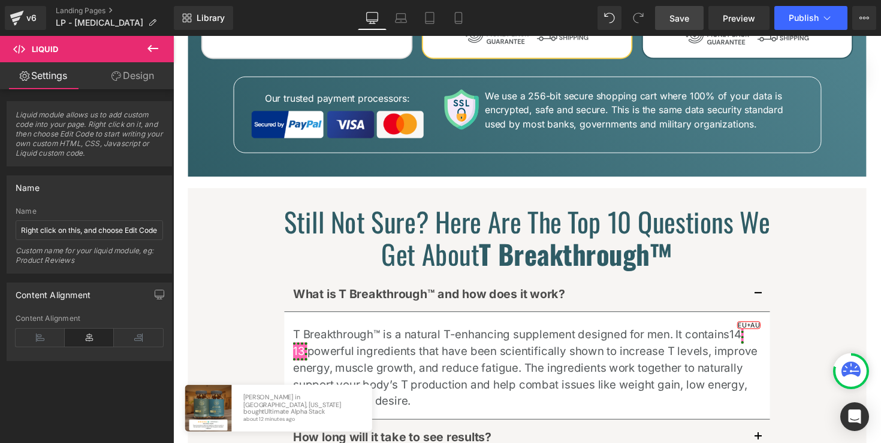
click at [679, 20] on span "Save" at bounding box center [679, 18] width 20 height 13
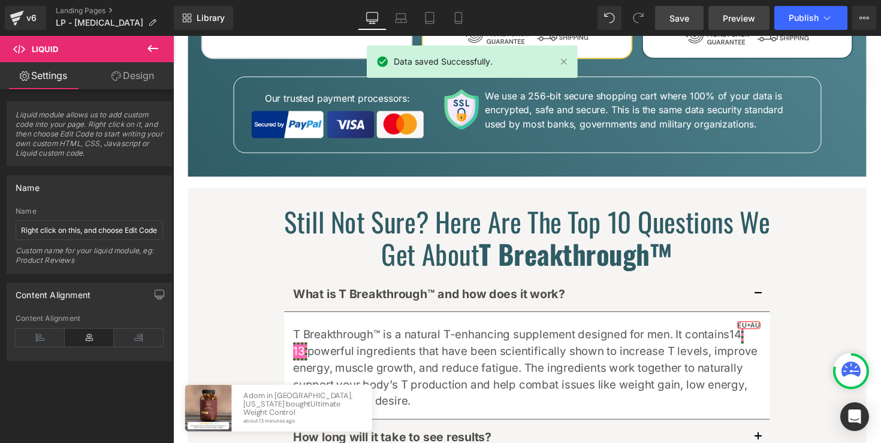
click at [740, 25] on link "Preview" at bounding box center [738, 18] width 61 height 24
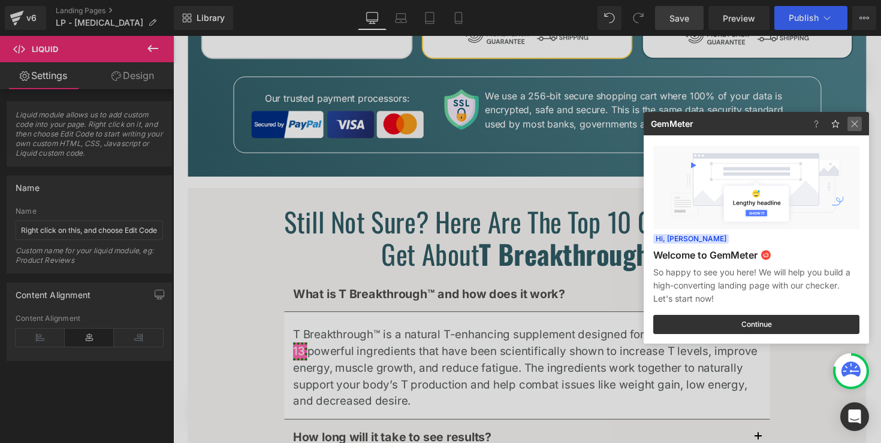
click at [858, 125] on img at bounding box center [854, 124] width 14 height 14
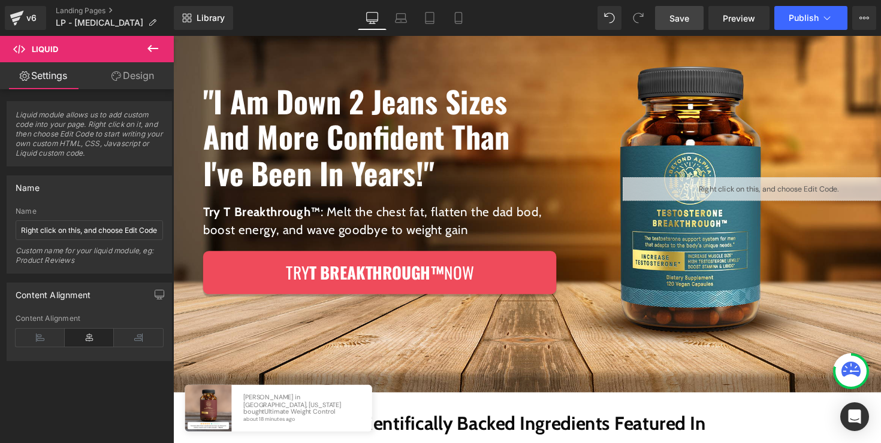
scroll to position [97, 0]
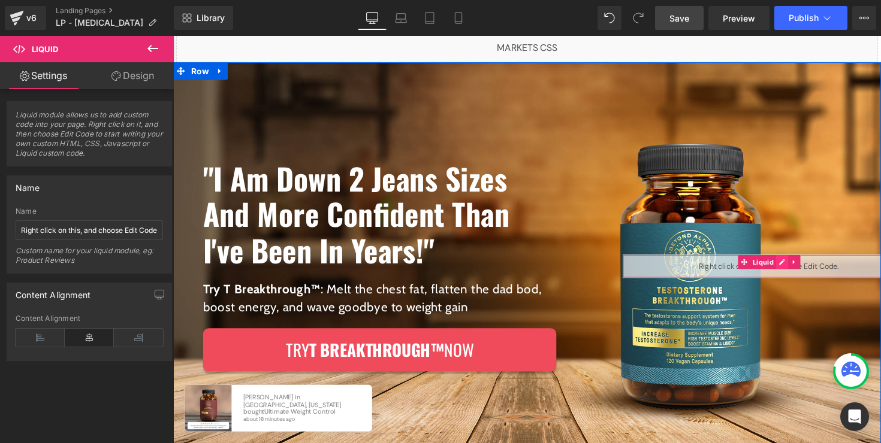
click at [790, 270] on div "Liquid" at bounding box center [782, 272] width 299 height 24
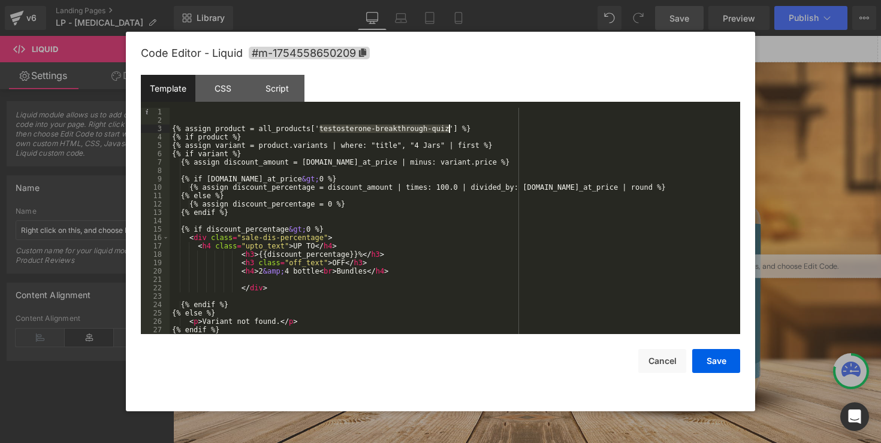
drag, startPoint x: 321, startPoint y: 131, endPoint x: 448, endPoint y: 130, distance: 126.4
click at [448, 130] on div "{% assign product = all_products['testosterone-breakthrough-quiz'] %} {% if pro…" at bounding box center [453, 229] width 566 height 243
click at [720, 358] on button "Save" at bounding box center [716, 361] width 48 height 24
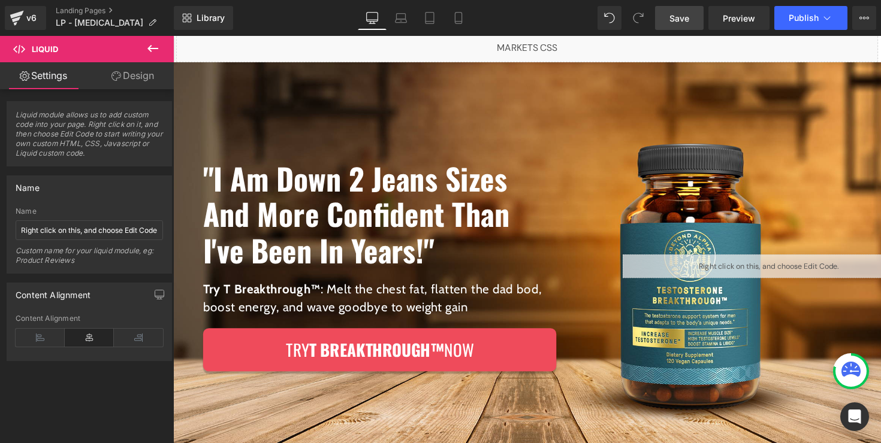
click at [687, 16] on span "Save" at bounding box center [679, 18] width 20 height 13
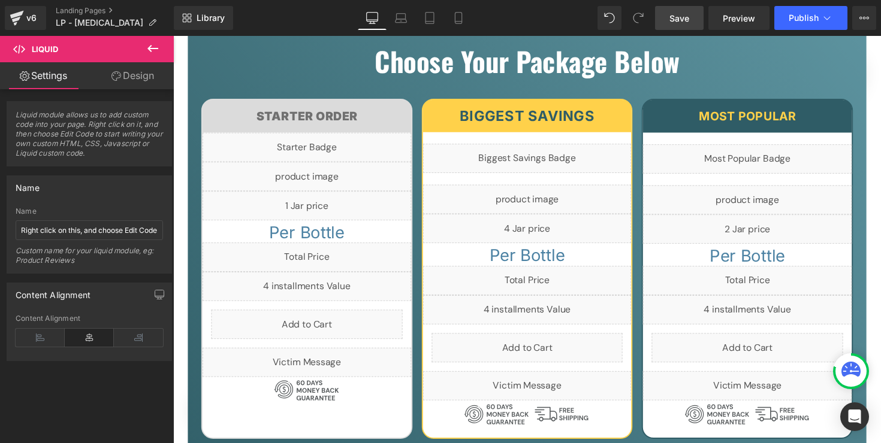
scroll to position [4436, 0]
click at [313, 264] on div "Liquid" at bounding box center [310, 263] width 214 height 30
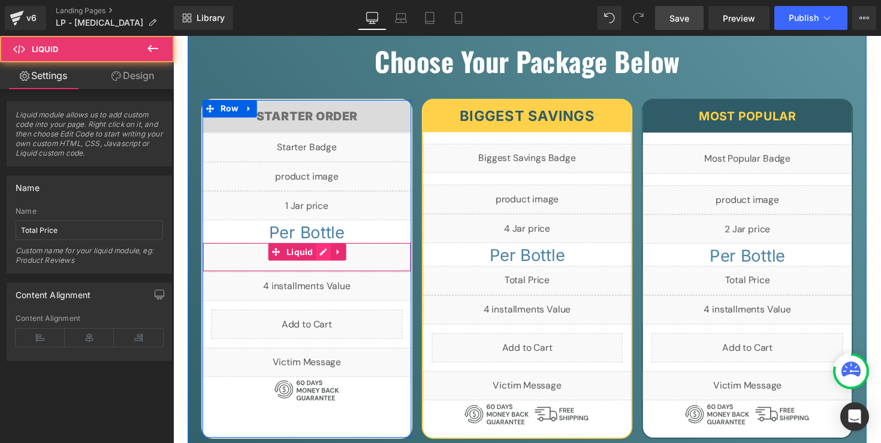
click at [323, 261] on div "Liquid" at bounding box center [310, 263] width 214 height 30
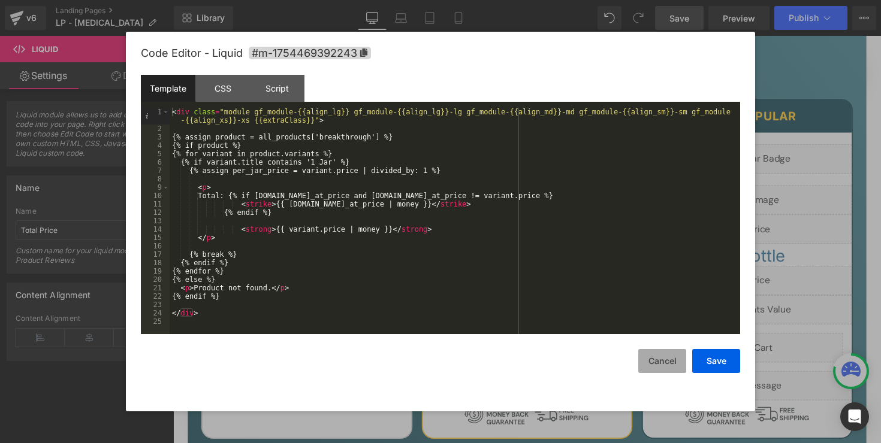
click at [658, 357] on button "Cancel" at bounding box center [662, 361] width 48 height 24
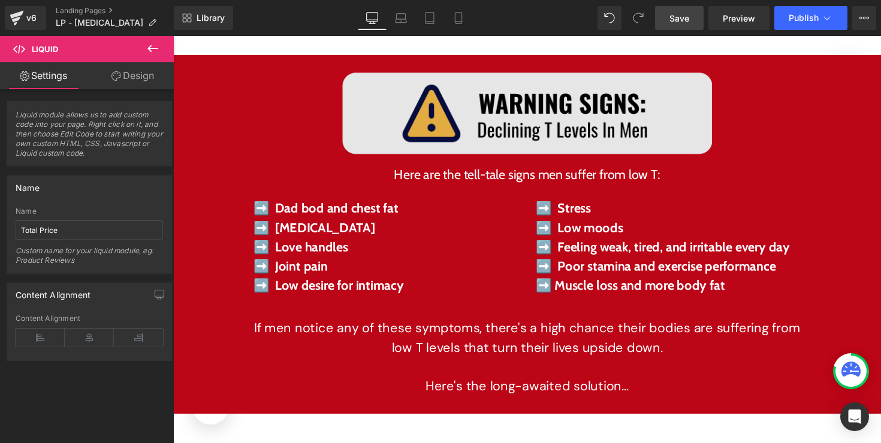
scroll to position [2993, 0]
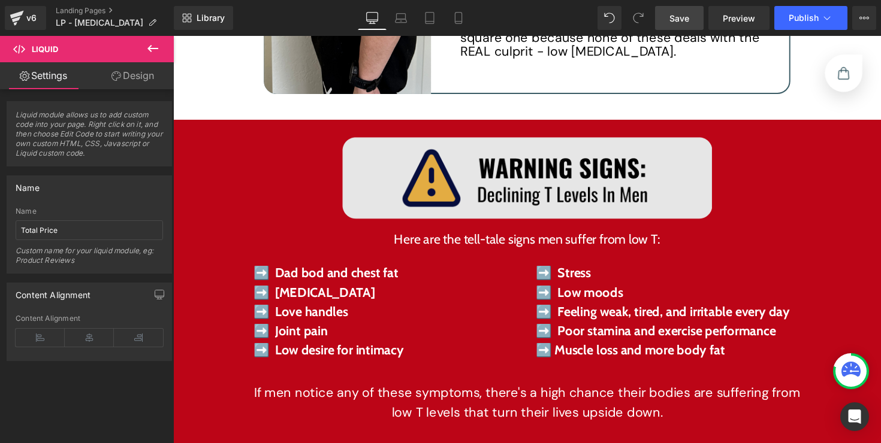
click at [541, 191] on img at bounding box center [535, 182] width 379 height 84
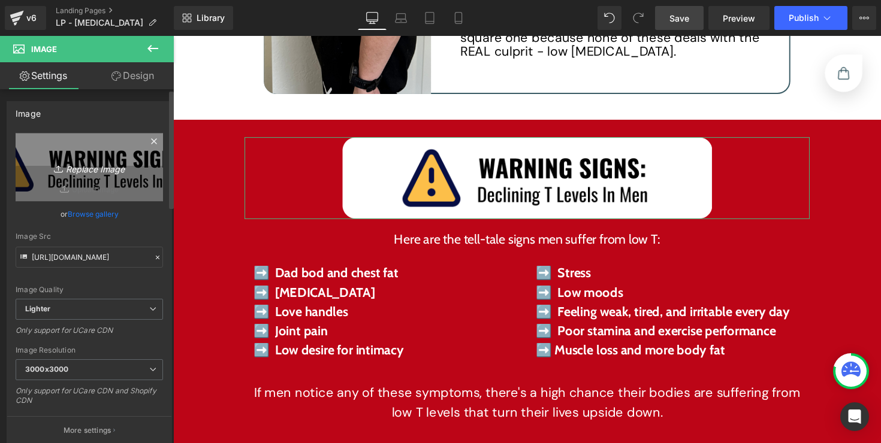
click at [107, 170] on icon "Replace Image" at bounding box center [89, 167] width 96 height 15
type input "C:\fakepath\Group%201000002743.svg.png"
click at [78, 185] on link "Replace Image" at bounding box center [89, 167] width 147 height 69
type input "C:\fakepath\Group%201000002743.svg (1).png"
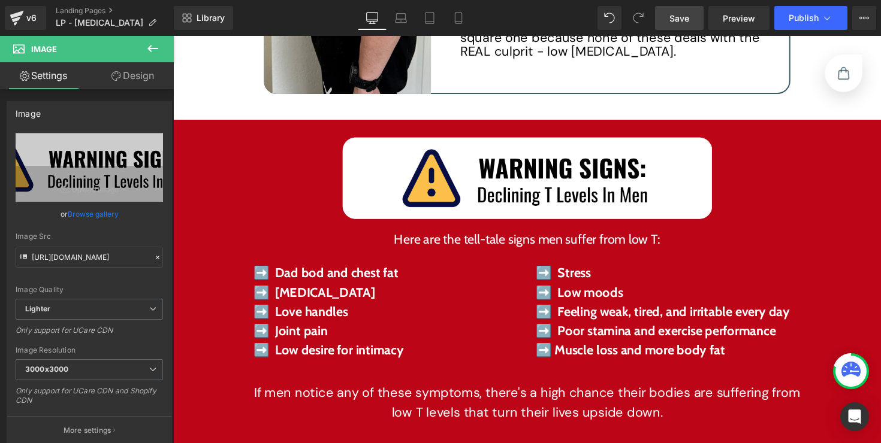
click at [687, 23] on span "Save" at bounding box center [679, 18] width 20 height 13
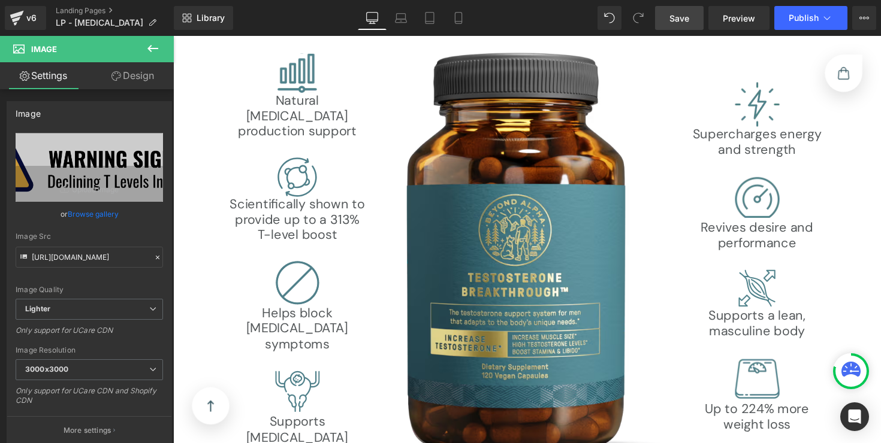
scroll to position [3826, 0]
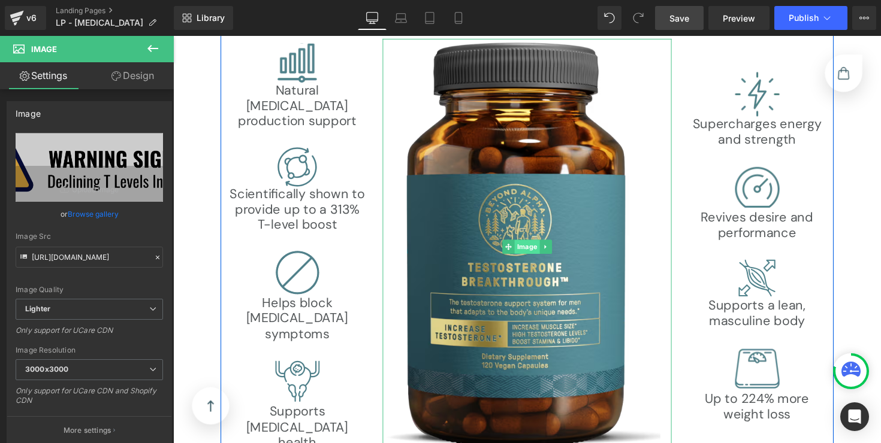
click at [523, 253] on div "Image" at bounding box center [536, 252] width 296 height 427
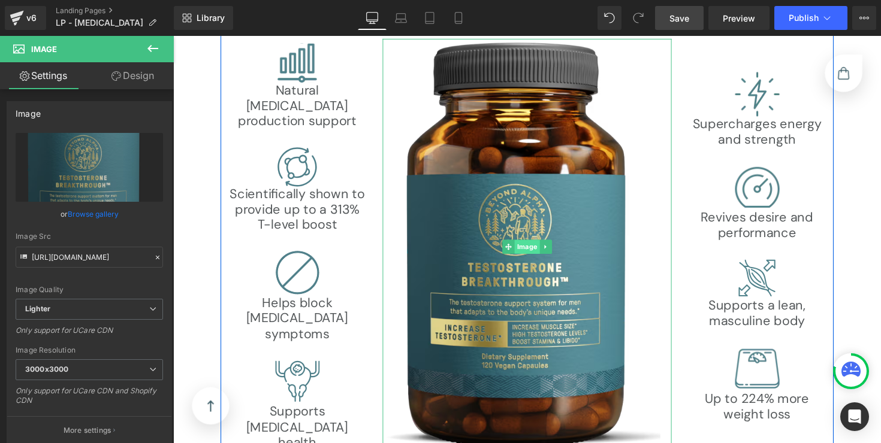
click at [528, 249] on div "Image" at bounding box center [536, 252] width 296 height 427
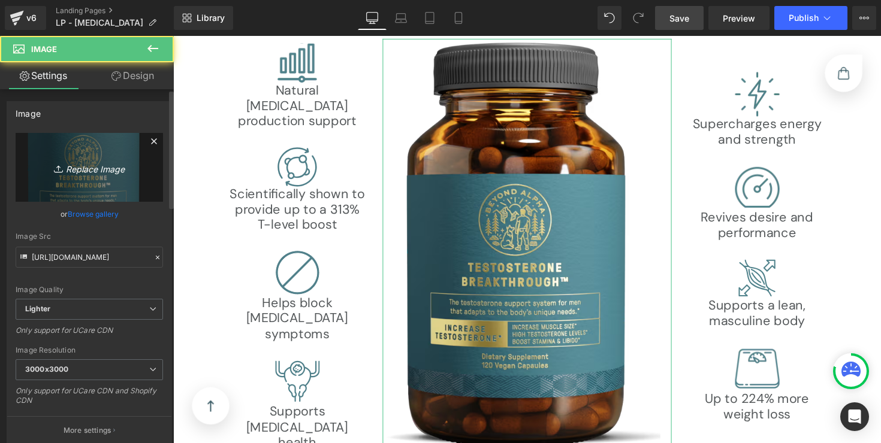
click at [86, 165] on icon "Replace Image" at bounding box center [89, 167] width 96 height 15
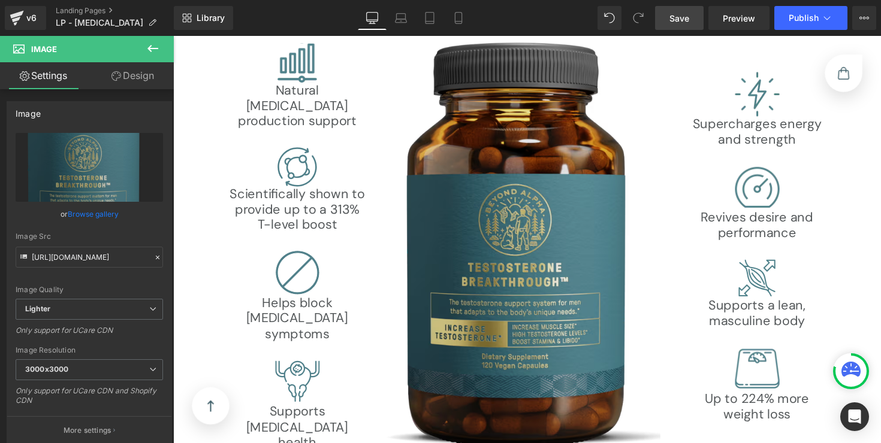
type input "C:\fakepath\32443524cf3b24828841c38b4a278c24cc464749 (1) (1).png"
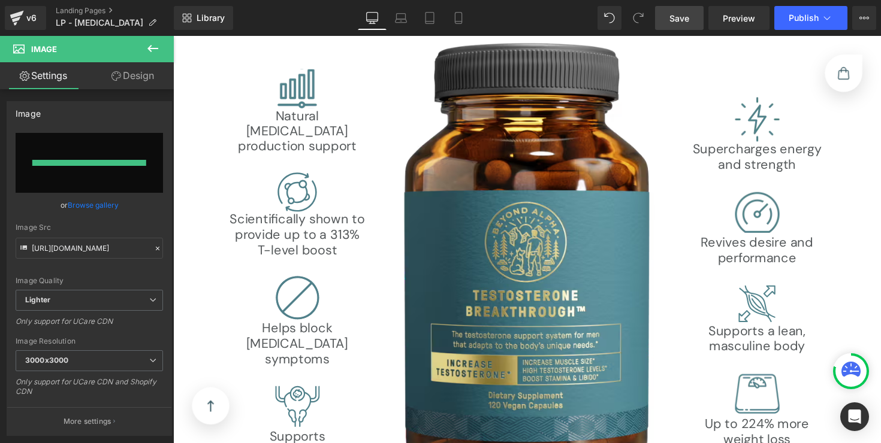
scroll to position [3852, 0]
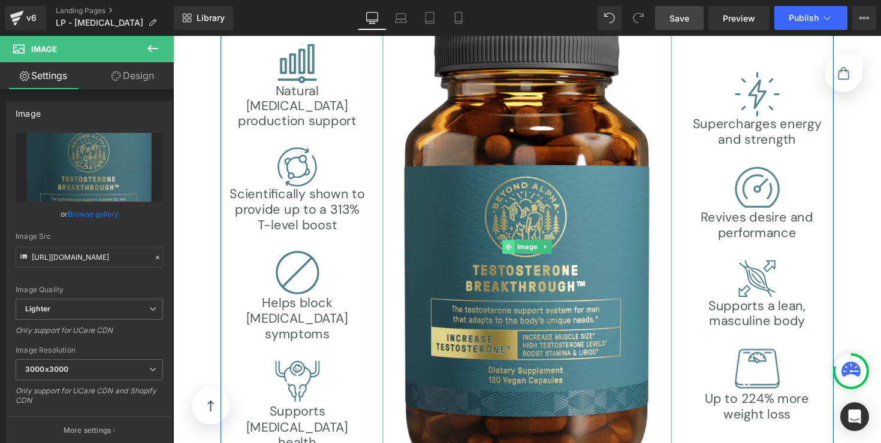
click at [532, 251] on link "Image" at bounding box center [530, 252] width 38 height 14
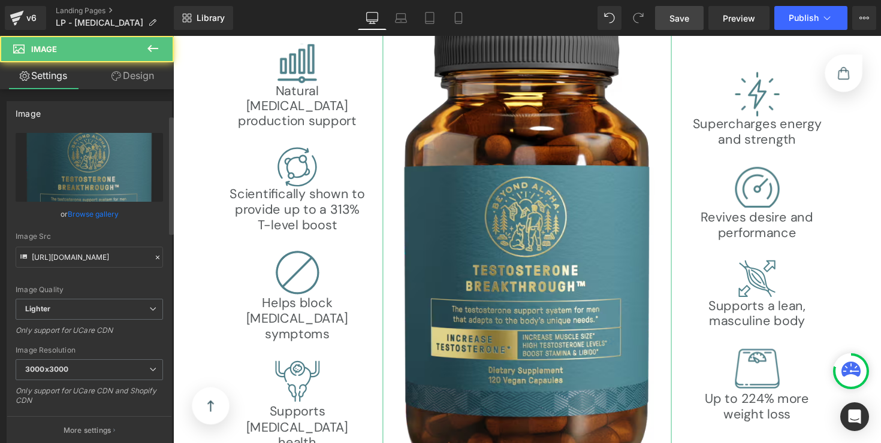
scroll to position [238, 0]
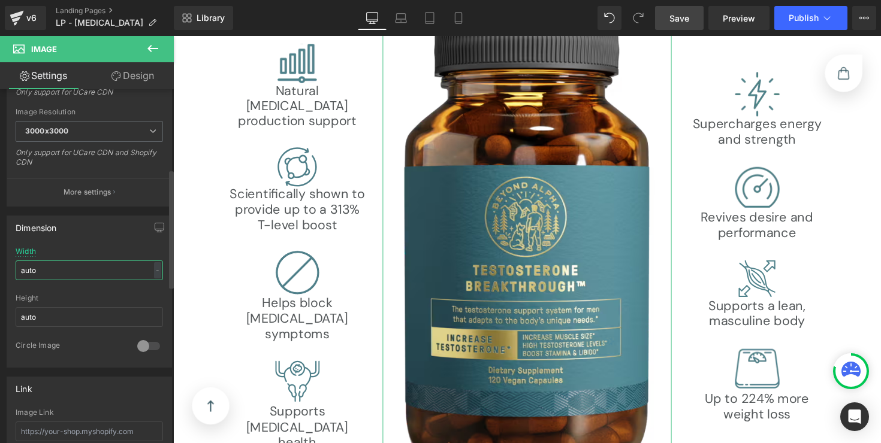
click at [64, 271] on input "auto" at bounding box center [89, 271] width 147 height 20
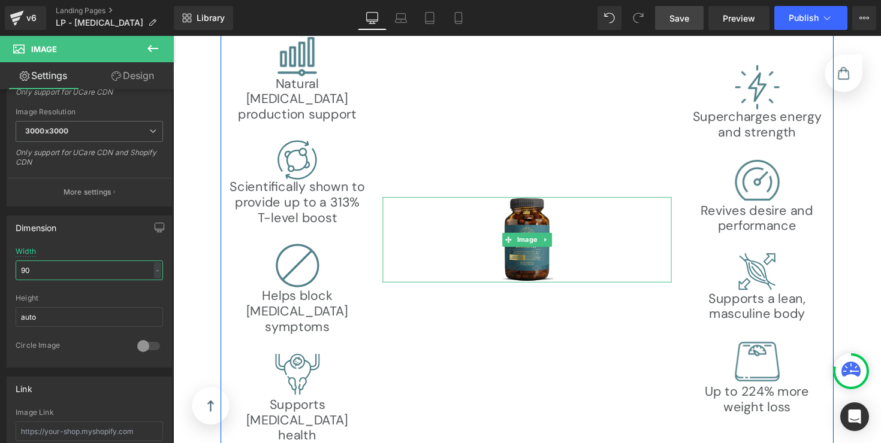
scroll to position [3782, 0]
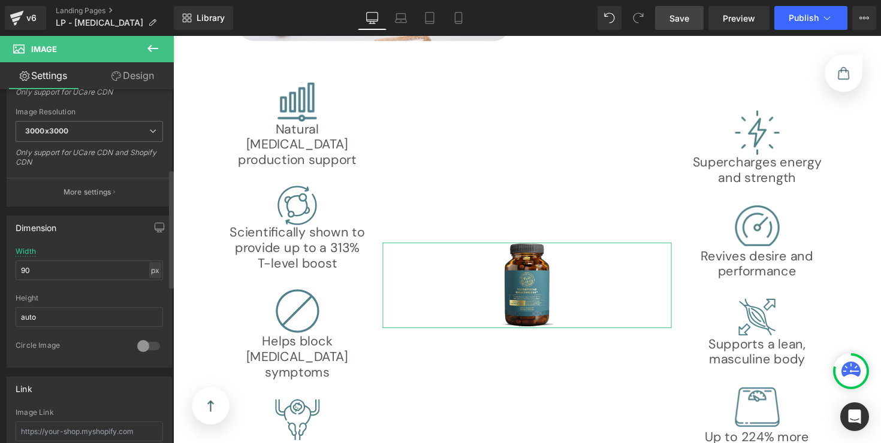
click at [153, 268] on div "px" at bounding box center [155, 270] width 12 height 16
click at [152, 289] on li "%" at bounding box center [154, 288] width 15 height 17
click at [129, 279] on input "90" at bounding box center [89, 271] width 147 height 20
click at [120, 273] on input "90" at bounding box center [89, 271] width 147 height 20
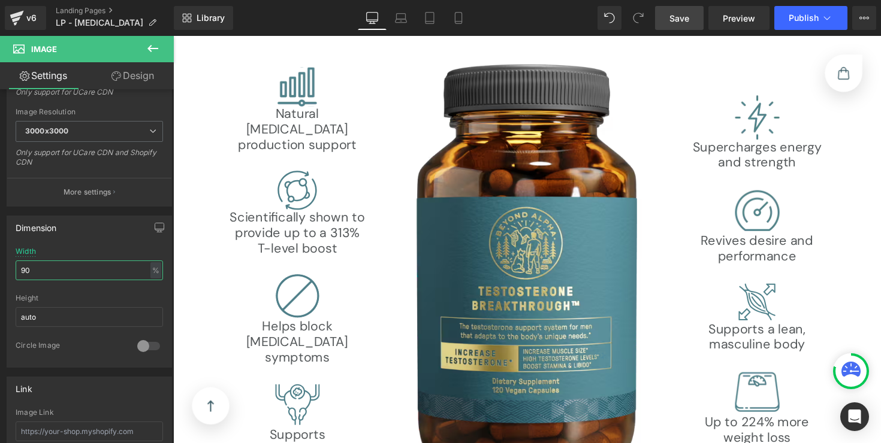
scroll to position [3805, 0]
type input "90"
click at [688, 19] on span "Save" at bounding box center [679, 18] width 20 height 13
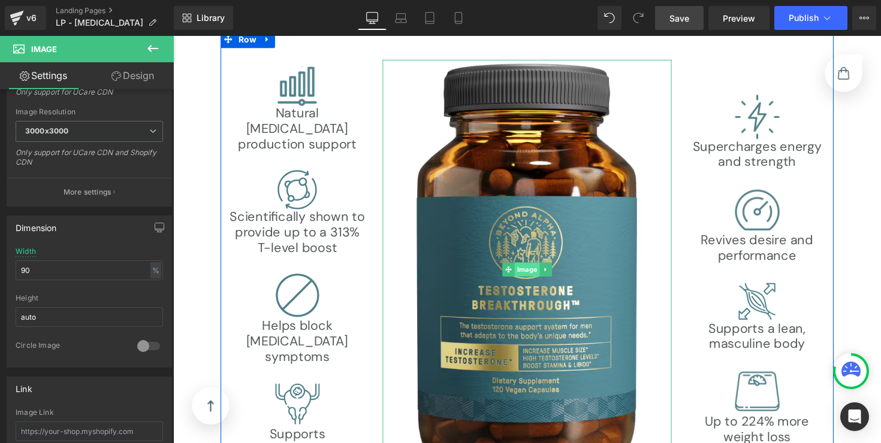
click at [528, 271] on div "Image" at bounding box center [536, 276] width 296 height 431
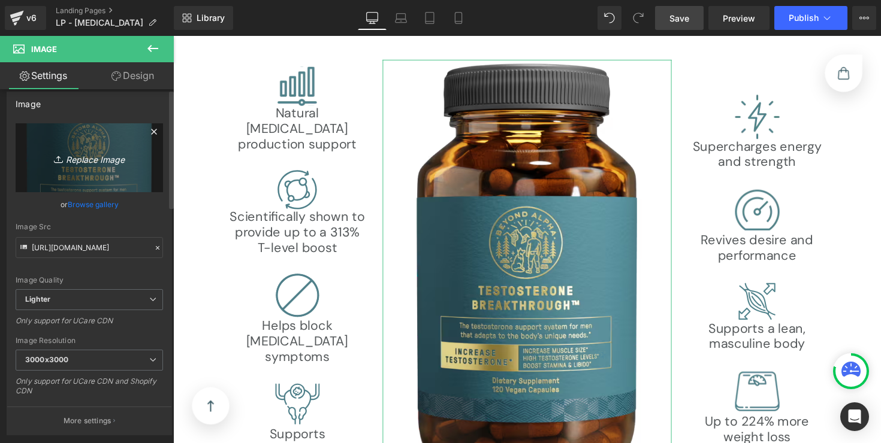
scroll to position [0, 0]
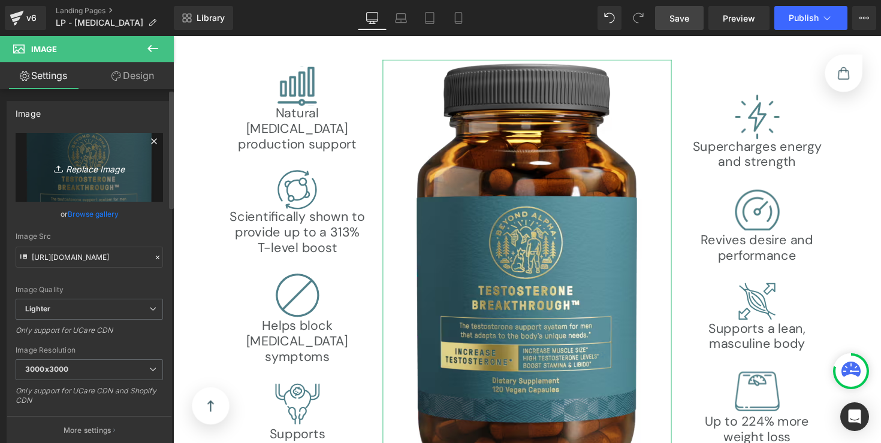
click at [38, 166] on link "Replace Image" at bounding box center [89, 167] width 147 height 69
click at [105, 167] on icon "Replace Image" at bounding box center [89, 167] width 96 height 15
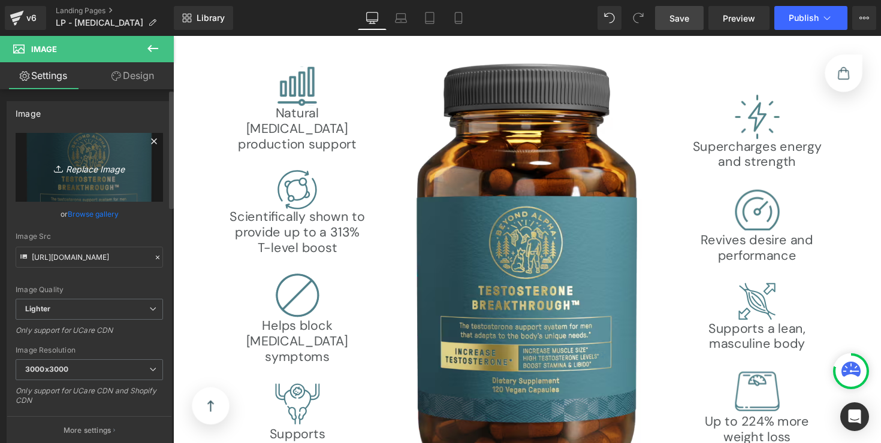
type input "C:\fakepath\product-image-1x-lg.png"
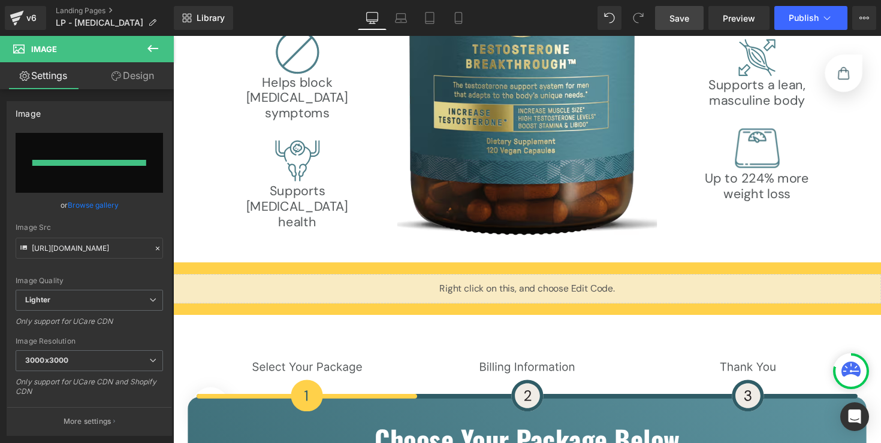
scroll to position [4060, 0]
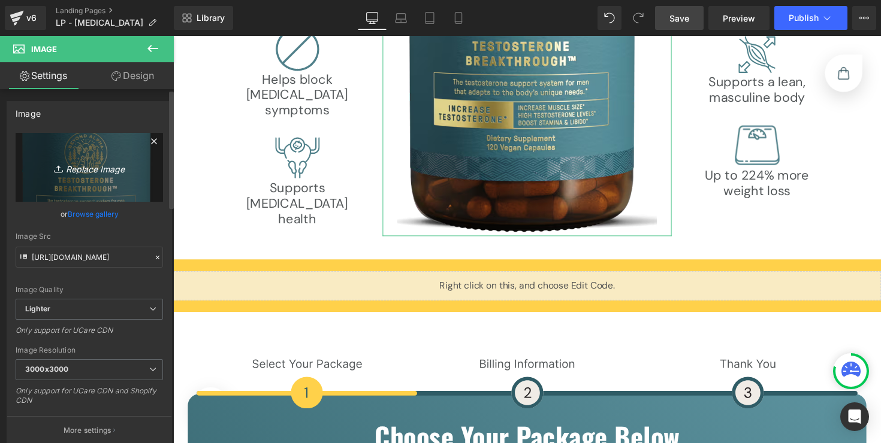
click at [109, 179] on link "Replace Image" at bounding box center [89, 167] width 147 height 69
type input "C:\fakepath\32443524cf3b24828841c38b4a278c24cc464749 (1).png"
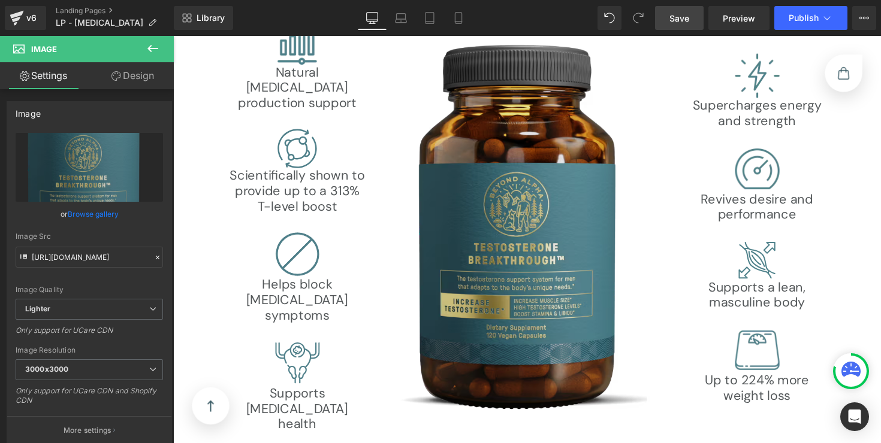
scroll to position [3815, 0]
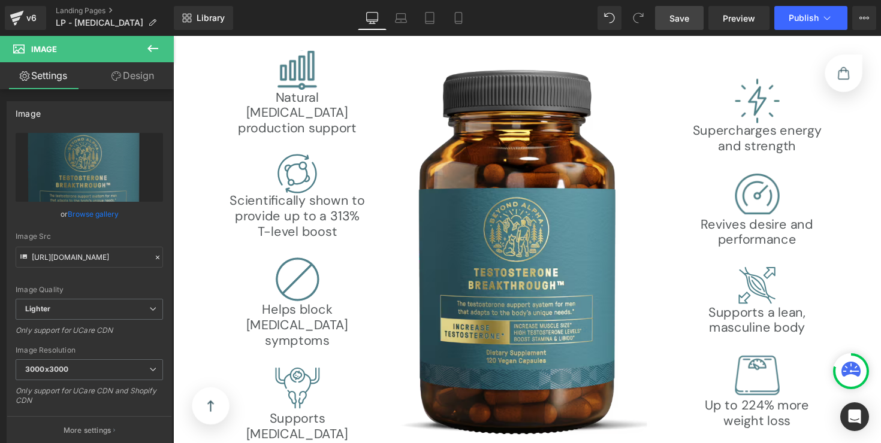
click at [669, 11] on link "Save" at bounding box center [679, 18] width 49 height 24
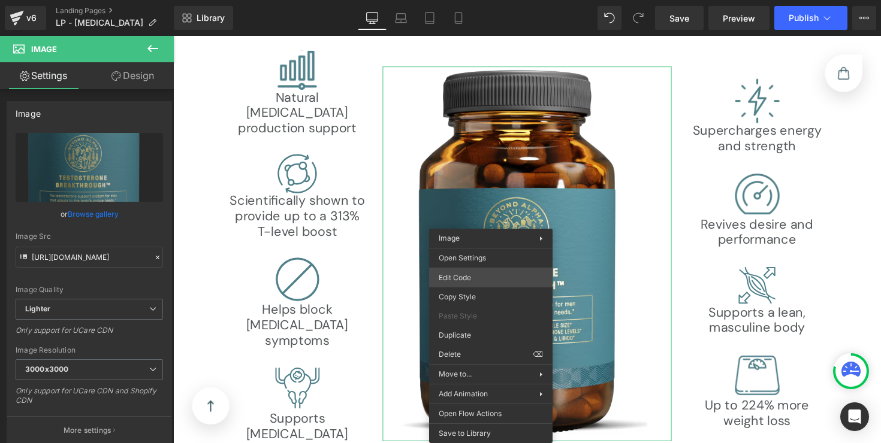
click at [504, 0] on div "Image You are previewing how the will restyle your page. You can not edit Eleme…" at bounding box center [440, 0] width 881 height 0
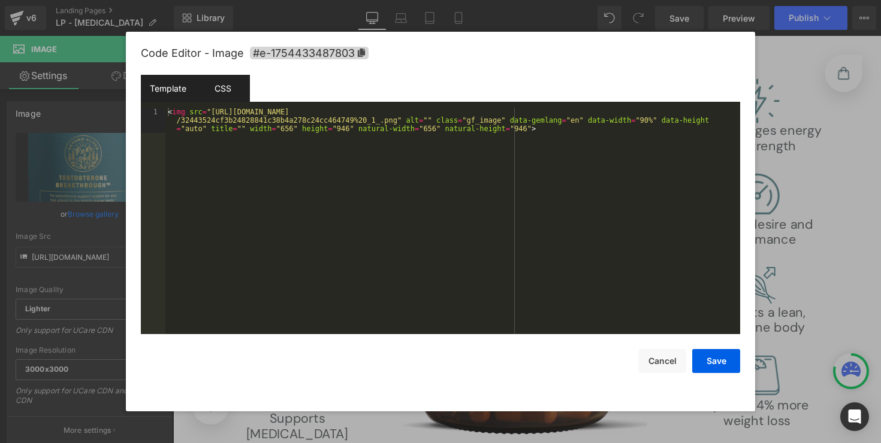
click at [233, 100] on div "CSS" at bounding box center [222, 88] width 55 height 27
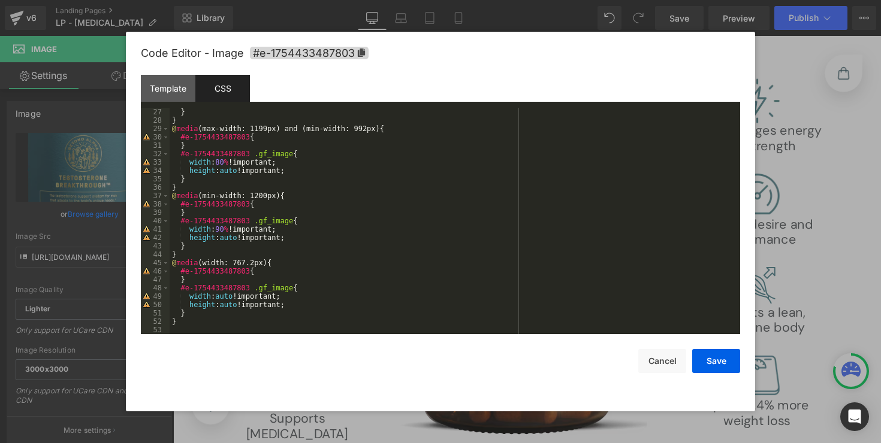
scroll to position [218, 0]
click at [301, 321] on div "} } @ media (max-width: 1199px) and (min-width: 992px) { #e-1754433487803 { } #…" at bounding box center [453, 229] width 566 height 243
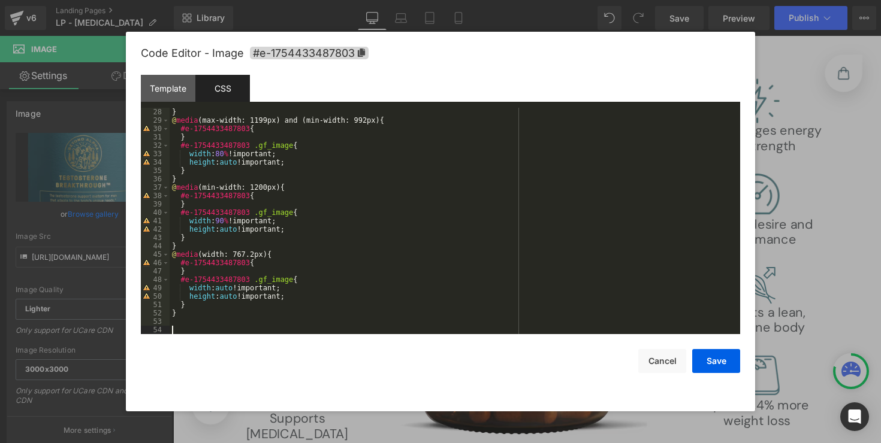
scroll to position [227, 0]
click at [291, 230] on div "} @ media (max-width: 1199px) and (min-width: 992px) { #e-1754433487803 { } #e-…" at bounding box center [453, 229] width 566 height 243
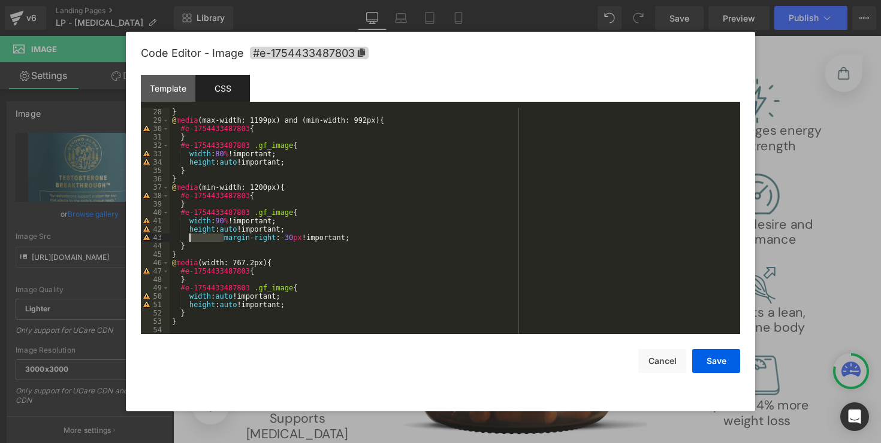
drag, startPoint x: 224, startPoint y: 238, endPoint x: 186, endPoint y: 237, distance: 37.2
click at [186, 237] on div "} @ media (max-width: 1199px) and (min-width: 992px) { #e-1754433487803 { } #e-…" at bounding box center [453, 229] width 566 height 243
click at [706, 362] on button "Save" at bounding box center [716, 361] width 48 height 24
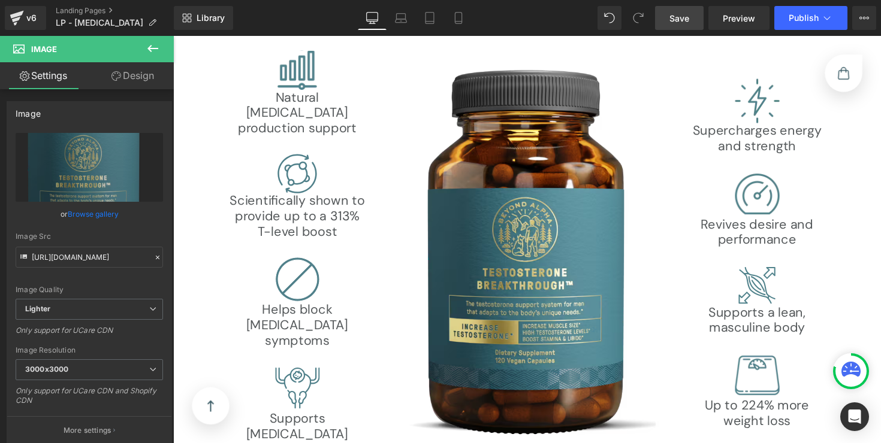
click at [678, 22] on span "Save" at bounding box center [679, 18] width 20 height 13
click at [739, 17] on span "Preview" at bounding box center [739, 18] width 32 height 13
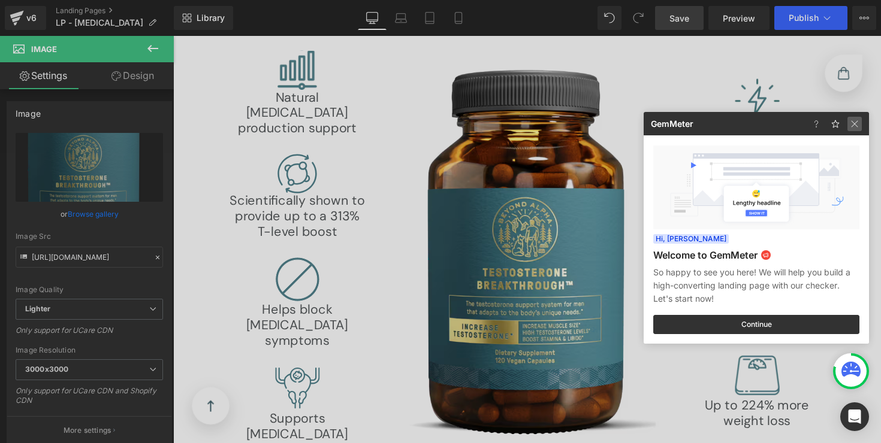
click at [861, 124] on img at bounding box center [854, 124] width 14 height 14
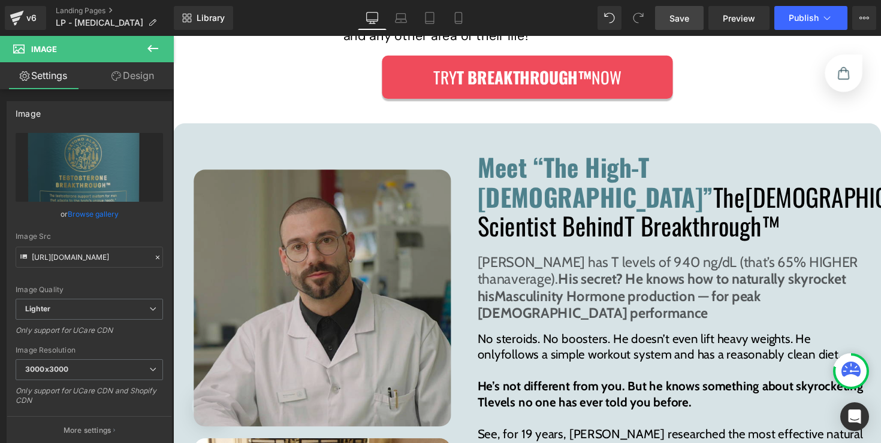
click at [342, 201] on img at bounding box center [326, 305] width 264 height 264
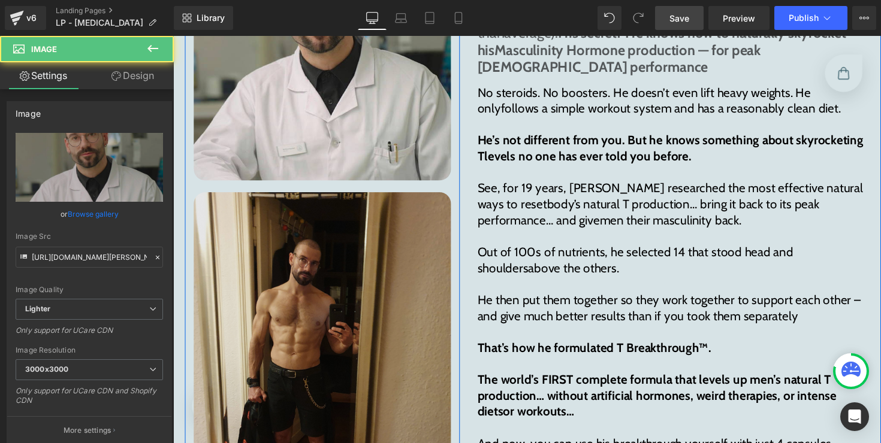
click at [338, 240] on img at bounding box center [326, 373] width 264 height 352
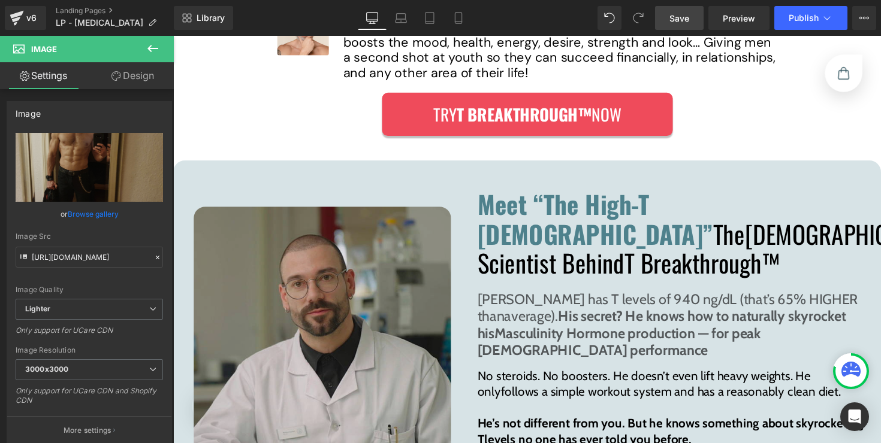
scroll to position [5709, 0]
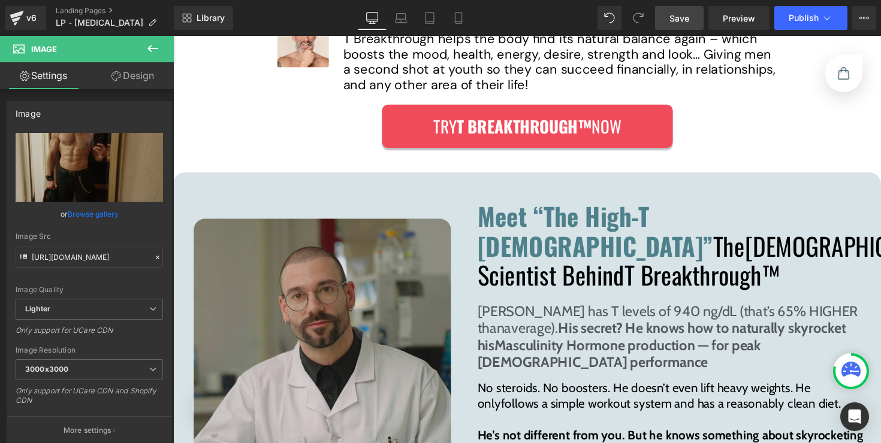
click at [326, 231] on img at bounding box center [326, 356] width 264 height 264
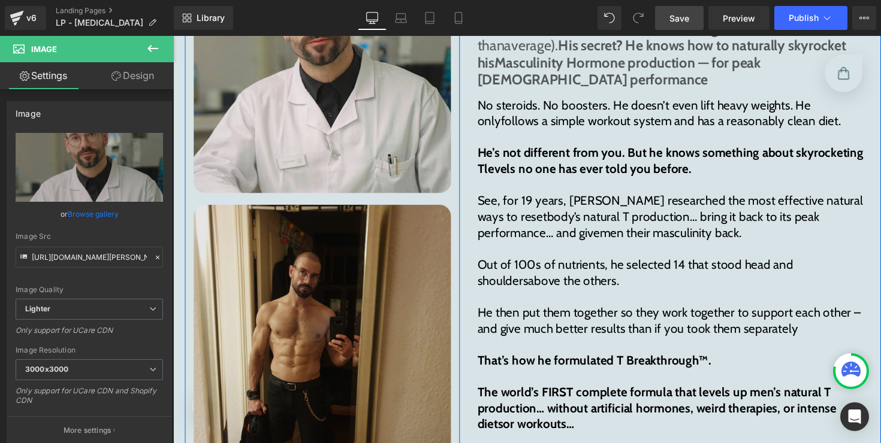
scroll to position [6068, 0]
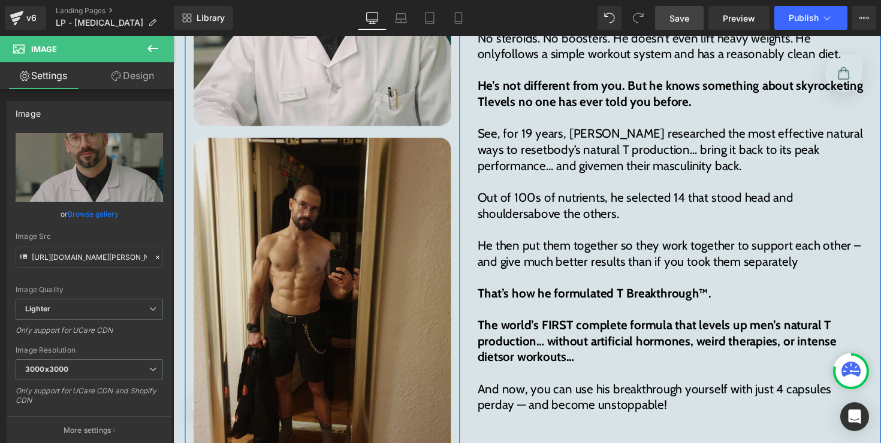
click at [313, 247] on img at bounding box center [326, 316] width 264 height 352
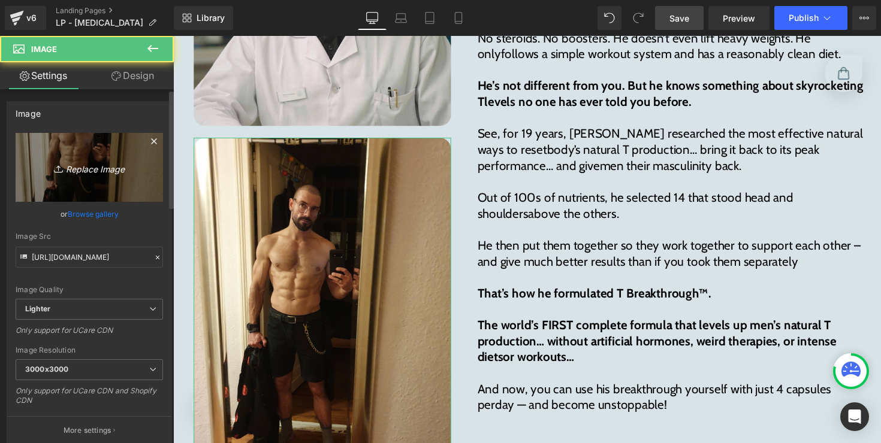
click at [111, 163] on icon "Replace Image" at bounding box center [89, 167] width 96 height 15
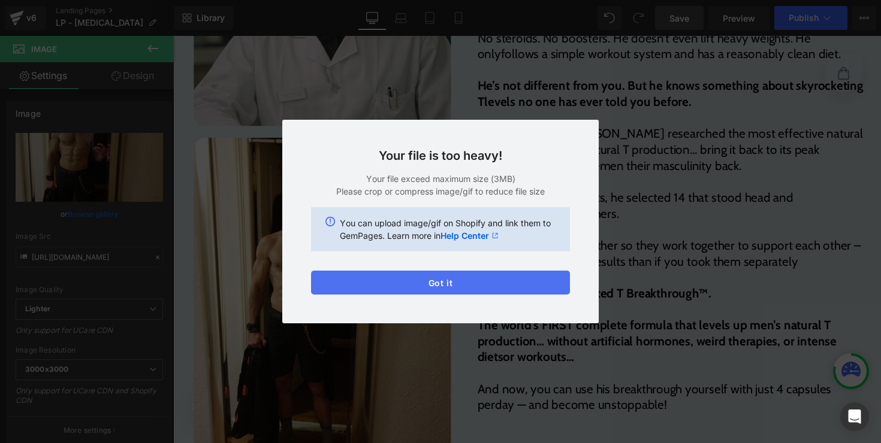
drag, startPoint x: 491, startPoint y: 288, endPoint x: 327, endPoint y: 256, distance: 167.2
click at [491, 288] on button "Got it" at bounding box center [440, 283] width 259 height 24
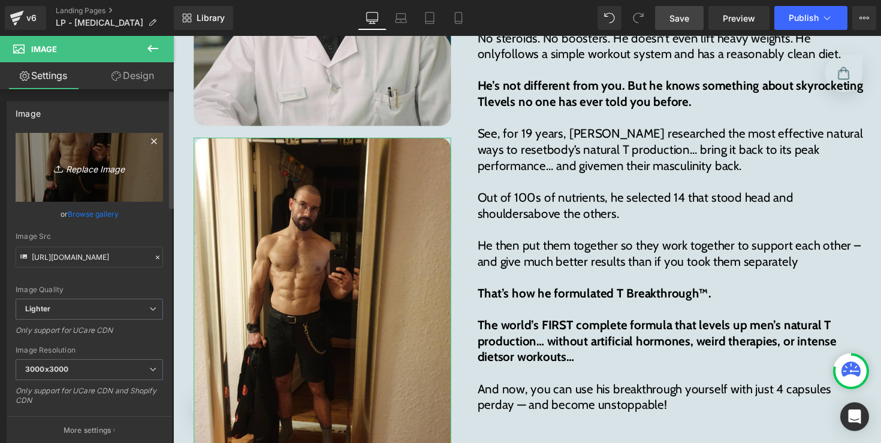
click at [78, 167] on icon "Replace Image" at bounding box center [89, 167] width 96 height 15
type input "C:\fakepath\140144-min.jpg"
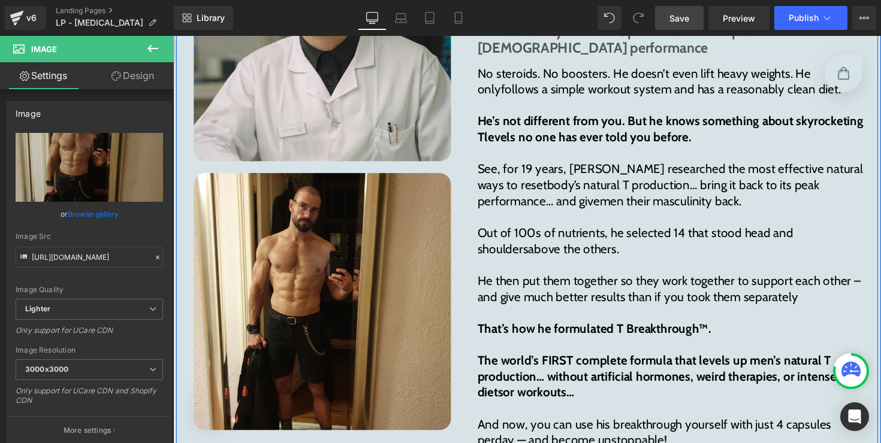
scroll to position [6037, 0]
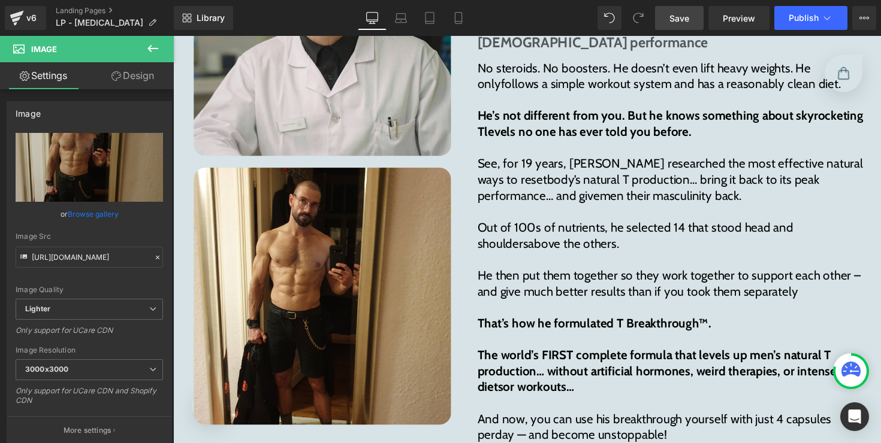
click at [683, 17] on span "Save" at bounding box center [679, 18] width 20 height 13
click at [751, 17] on span "Preview" at bounding box center [739, 18] width 32 height 13
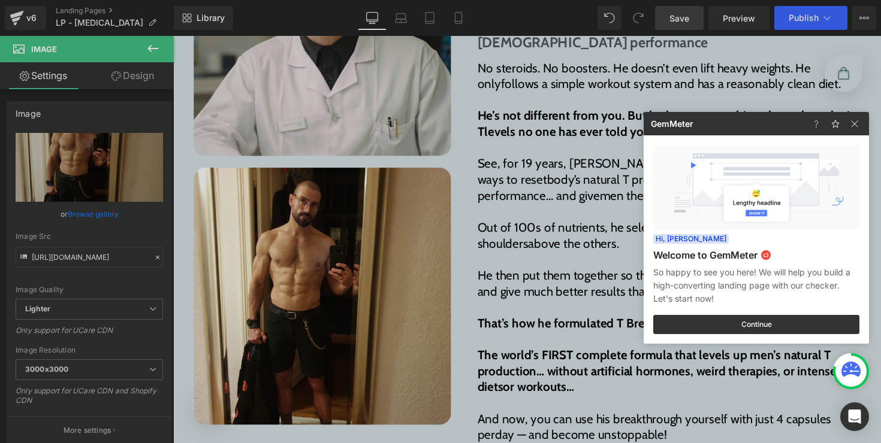
drag, startPoint x: 293, startPoint y: 263, endPoint x: 123, endPoint y: 230, distance: 173.3
click at [293, 263] on div at bounding box center [440, 221] width 881 height 443
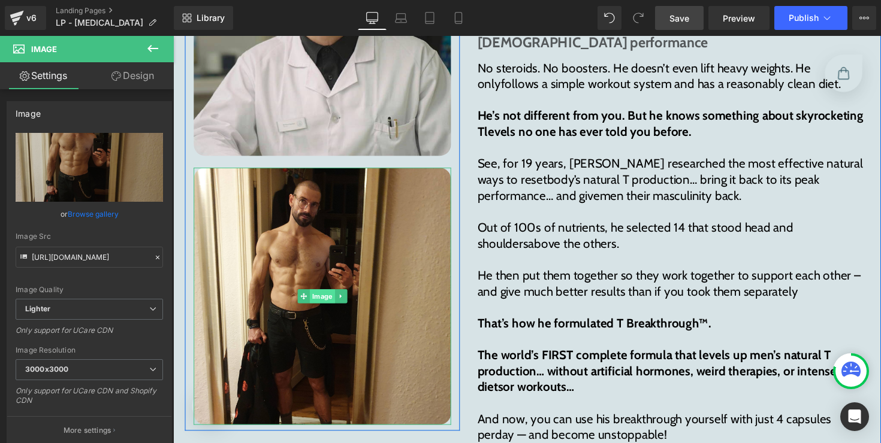
click at [328, 296] on link "Image" at bounding box center [320, 303] width 38 height 14
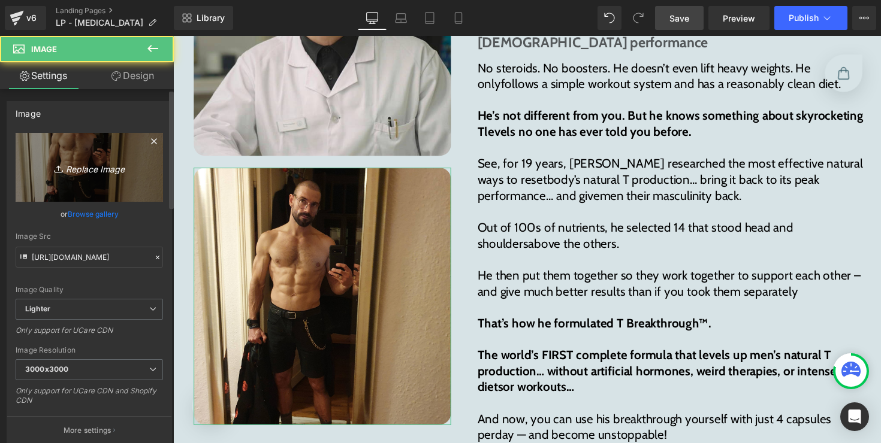
click at [108, 176] on link "Replace Image" at bounding box center [89, 167] width 147 height 69
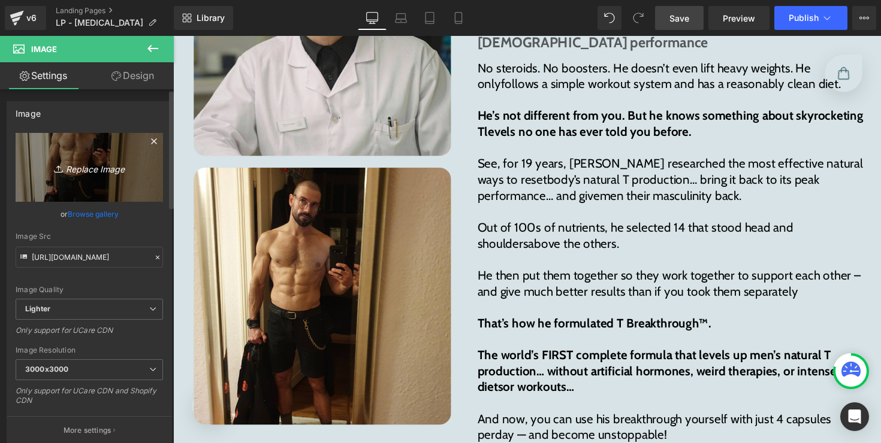
type input "C:\fakepath\140144 (1)-min.jpg"
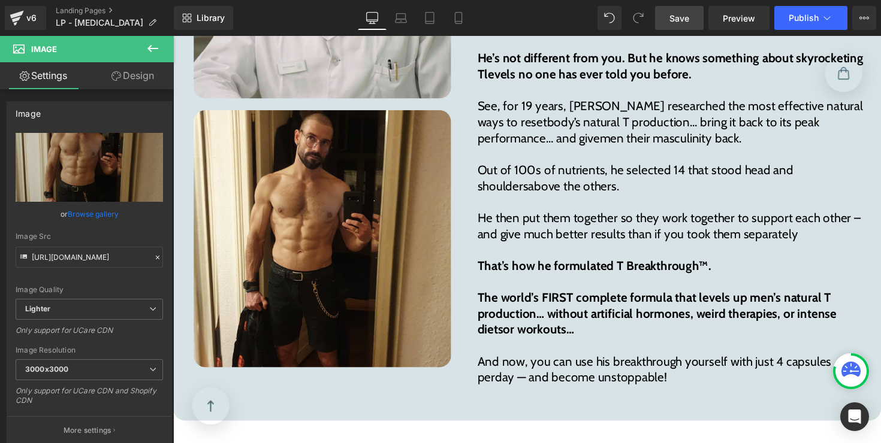
click at [684, 14] on span "Save" at bounding box center [679, 18] width 20 height 13
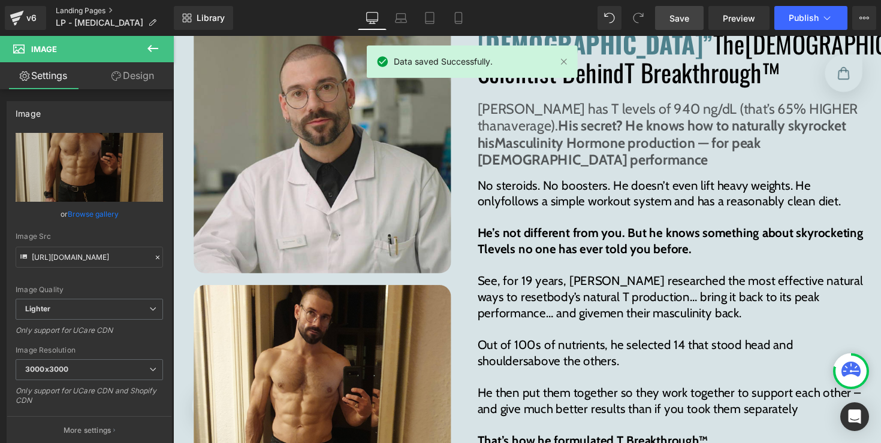
scroll to position [5918, 0]
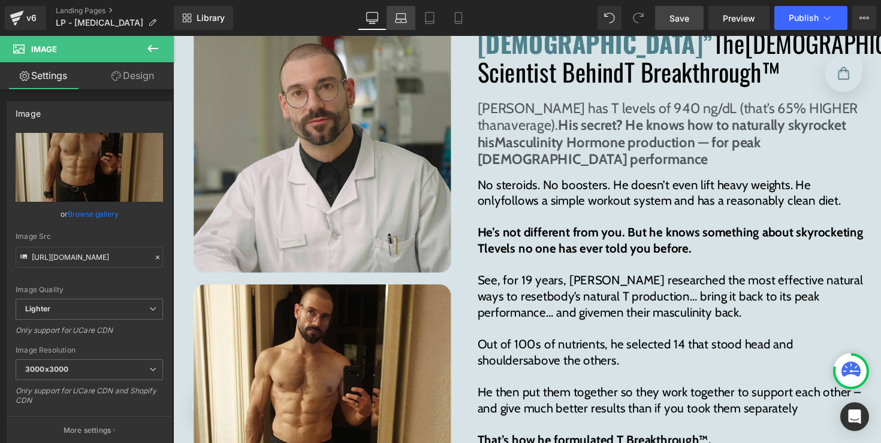
click at [400, 17] on icon at bounding box center [401, 18] width 12 height 12
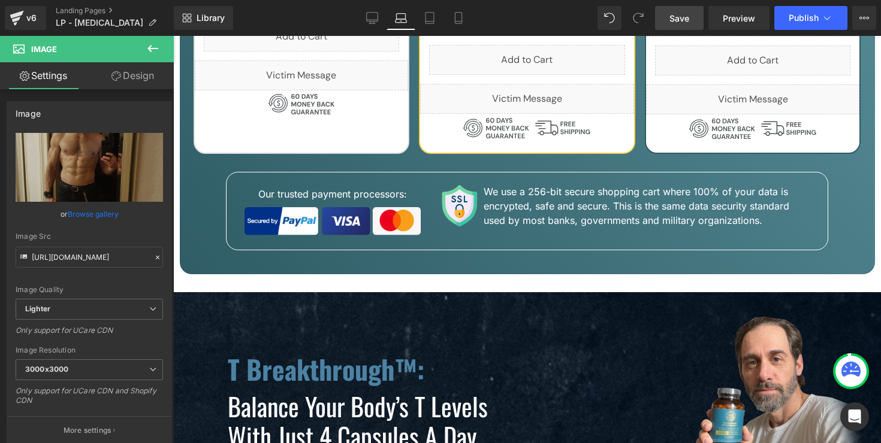
scroll to position [4207, 0]
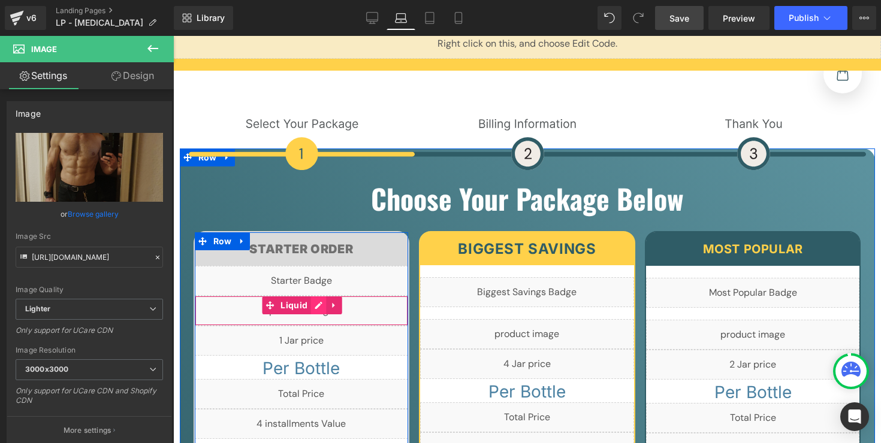
click at [312, 296] on div "Liquid" at bounding box center [302, 311] width 214 height 30
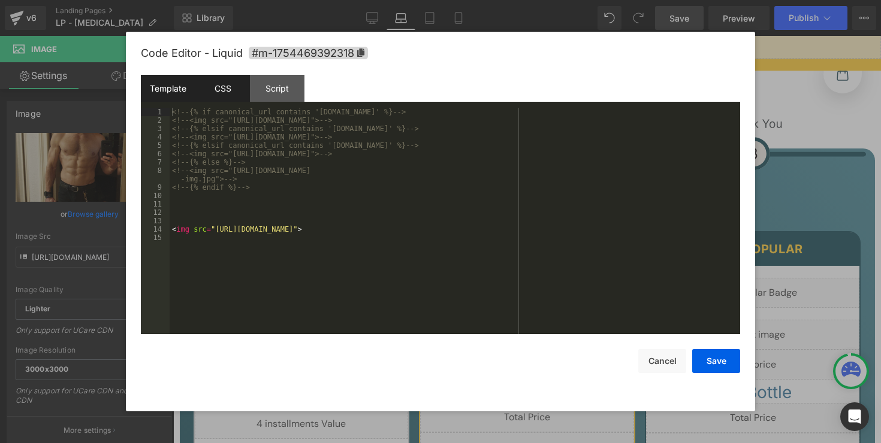
click at [235, 92] on div "CSS" at bounding box center [222, 88] width 55 height 27
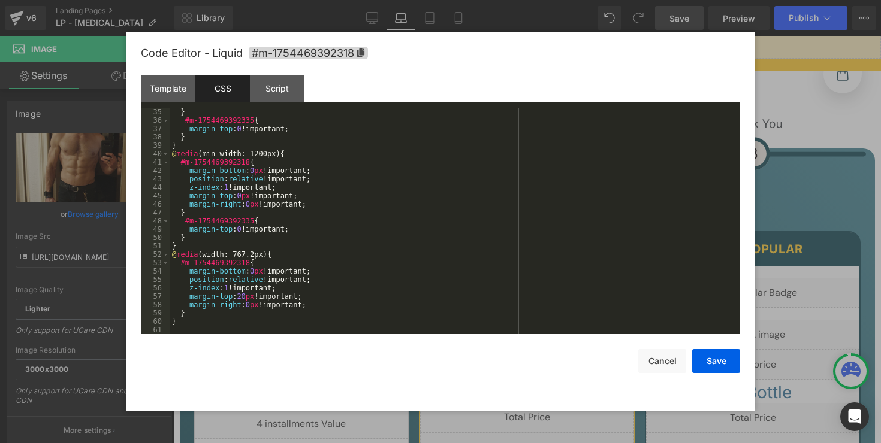
scroll to position [285, 0]
click at [265, 319] on div "} #m-1754469392335 { margin-top : 0 !important; } } @ media (min-width: 1200px)…" at bounding box center [453, 229] width 566 height 243
click at [268, 314] on div "} #m-1754469392335 { margin-top : 0 !important; } } @ media (min-width: 1200px)…" at bounding box center [453, 229] width 566 height 243
click at [270, 318] on div "} #m-1754469392335 { margin-top : 0 !important; } } @ media (min-width: 1200px)…" at bounding box center [453, 229] width 566 height 243
click at [270, 324] on div "} #m-1754469392335 { margin-top : 0 !important; } } @ media (min-width: 1200px)…" at bounding box center [453, 229] width 566 height 243
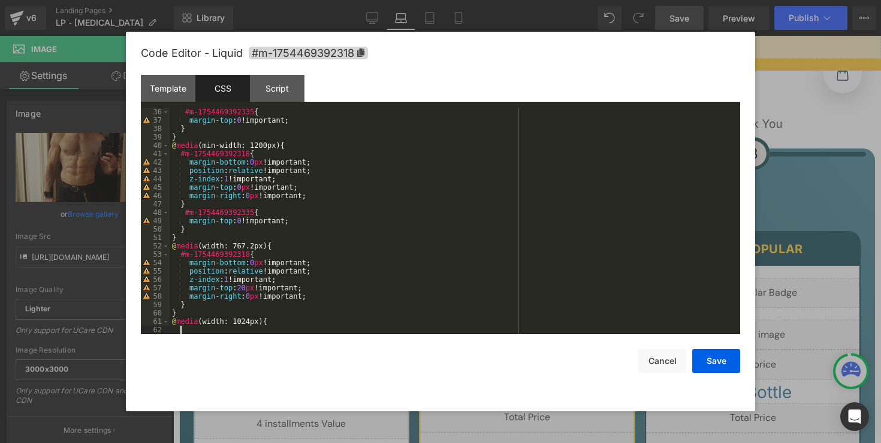
scroll to position [310, 0]
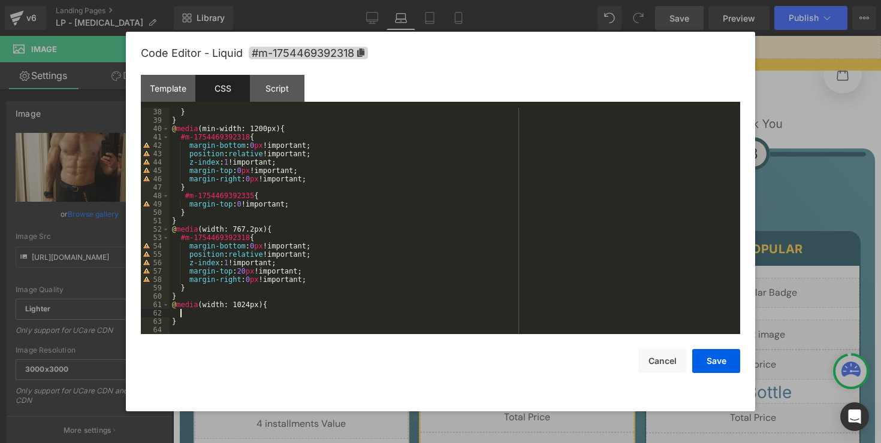
click at [223, 316] on div "} } @ media (min-width: 1200px) { #m-1754469392318 { margin-bottom : 0 px !impo…" at bounding box center [453, 229] width 566 height 243
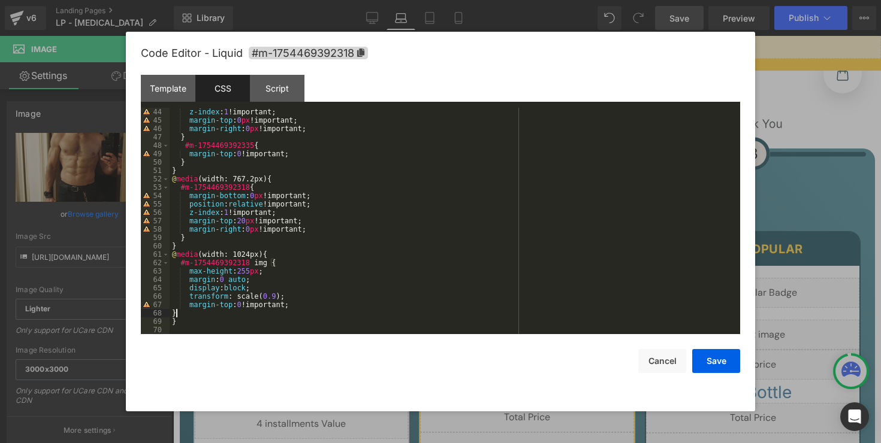
scroll to position [361, 0]
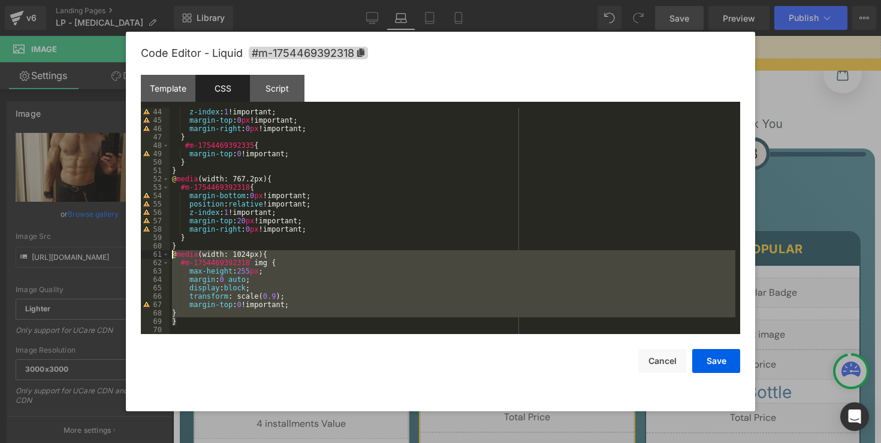
drag, startPoint x: 183, startPoint y: 319, endPoint x: 168, endPoint y: 258, distance: 63.5
click at [168, 258] on pre "44 45 46 47 48 49 50 51 52 53 54 55 56 57 58 59 60 61 62 63 64 65 66 67 68 69 7…" at bounding box center [440, 221] width 599 height 227
click at [701, 360] on button "Save" at bounding box center [716, 361] width 48 height 24
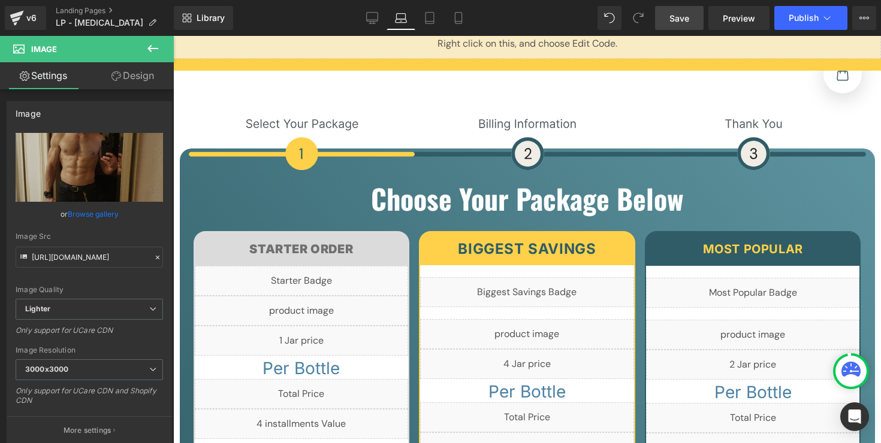
click at [673, 19] on span "Save" at bounding box center [679, 18] width 20 height 13
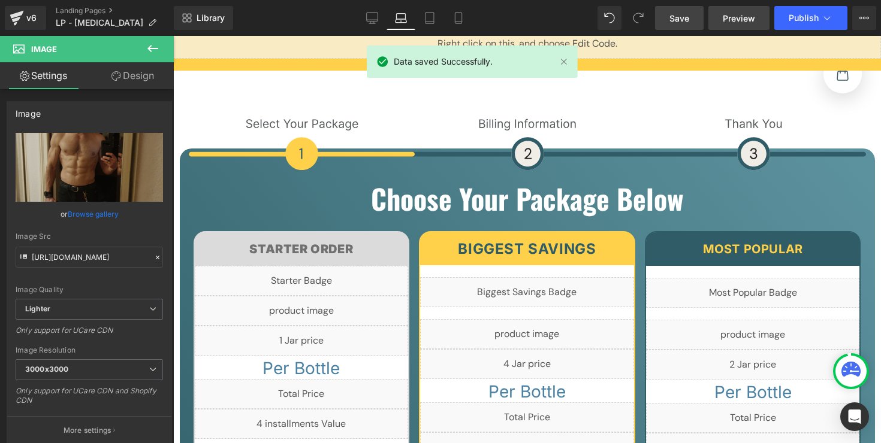
click at [721, 26] on link "Preview" at bounding box center [738, 18] width 61 height 24
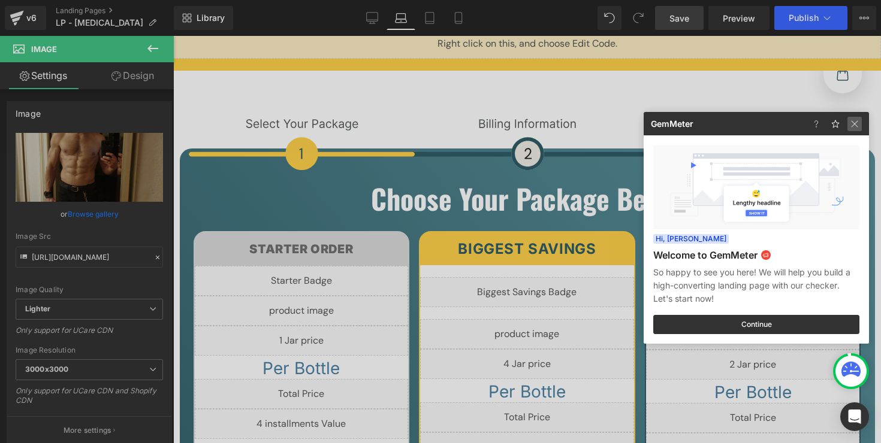
click at [850, 125] on img at bounding box center [854, 124] width 14 height 14
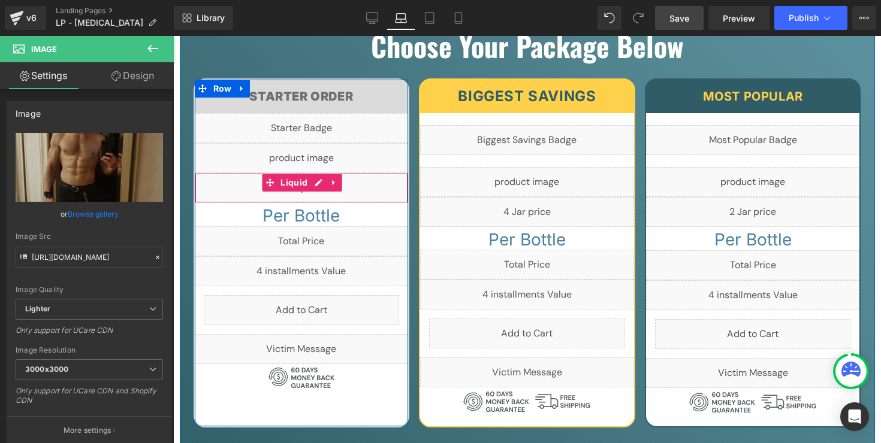
scroll to position [8322, 0]
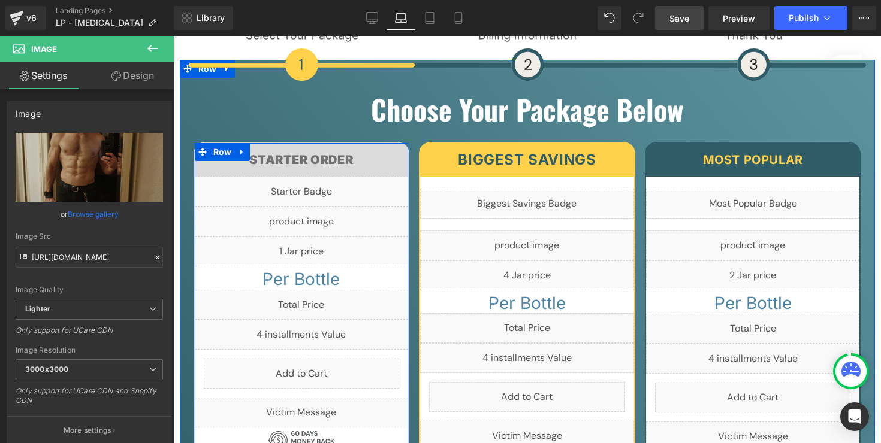
click at [316, 207] on div "Liquid" at bounding box center [302, 222] width 214 height 30
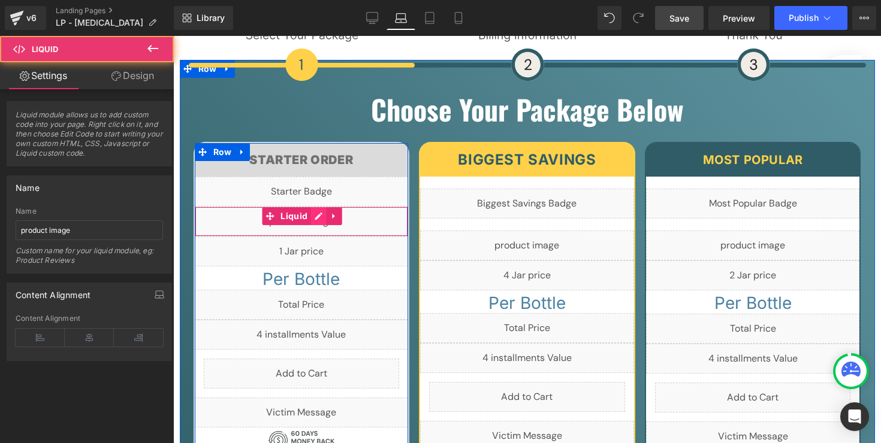
click at [315, 207] on div "Liquid" at bounding box center [302, 222] width 214 height 30
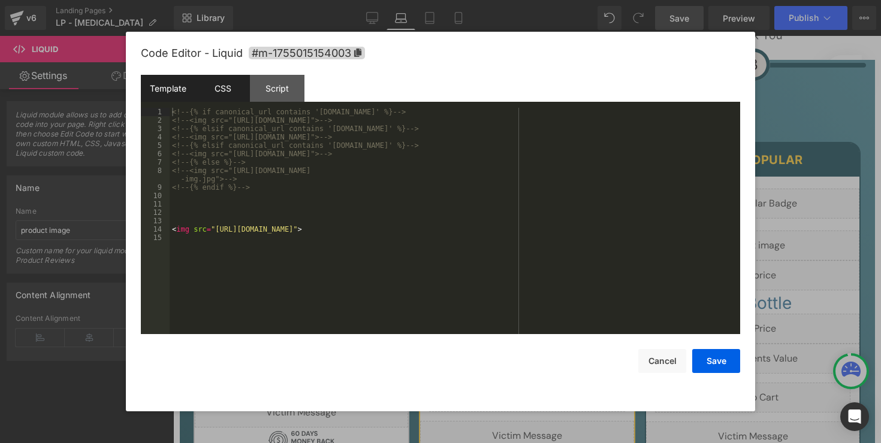
click at [219, 99] on div "CSS" at bounding box center [222, 88] width 55 height 27
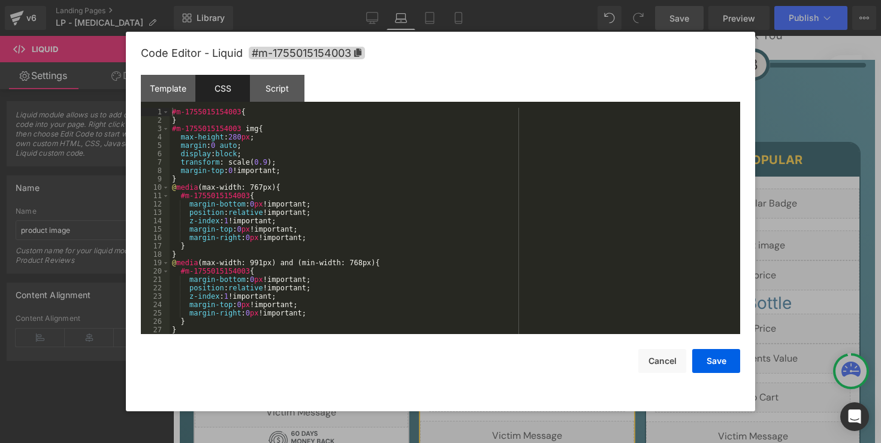
scroll to position [285, 0]
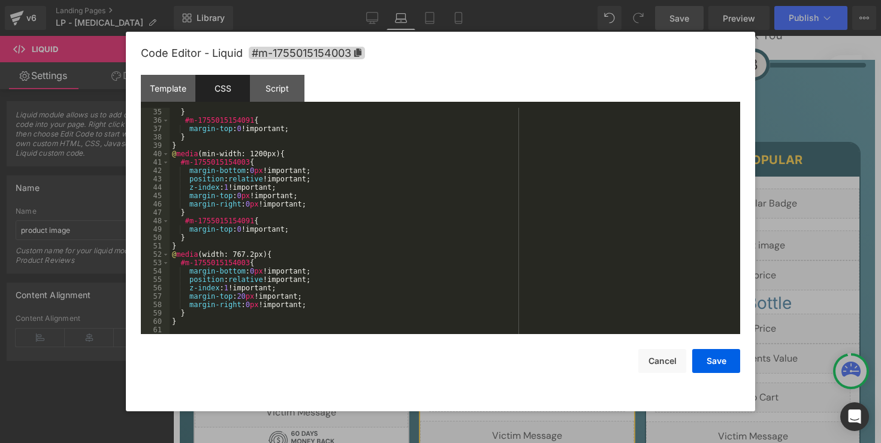
click at [231, 317] on div "} #m-1755015154091 { margin-top : 0 !important; } } @ media (min-width: 1200px)…" at bounding box center [453, 229] width 566 height 243
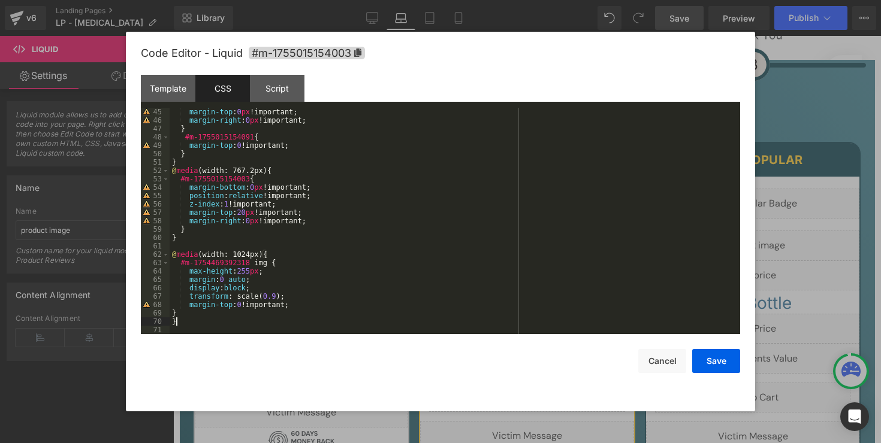
scroll to position [369, 0]
drag, startPoint x: 251, startPoint y: 180, endPoint x: 180, endPoint y: 179, distance: 71.3
click at [180, 179] on div "margin-top : 0 px !important; margin-right : 0 px !important; } #m-175501515409…" at bounding box center [453, 229] width 566 height 243
drag, startPoint x: 249, startPoint y: 262, endPoint x: 179, endPoint y: 259, distance: 70.7
click at [179, 259] on div "margin-top : 0 px !important; margin-right : 0 px !important; } #m-175501515409…" at bounding box center [453, 229] width 566 height 243
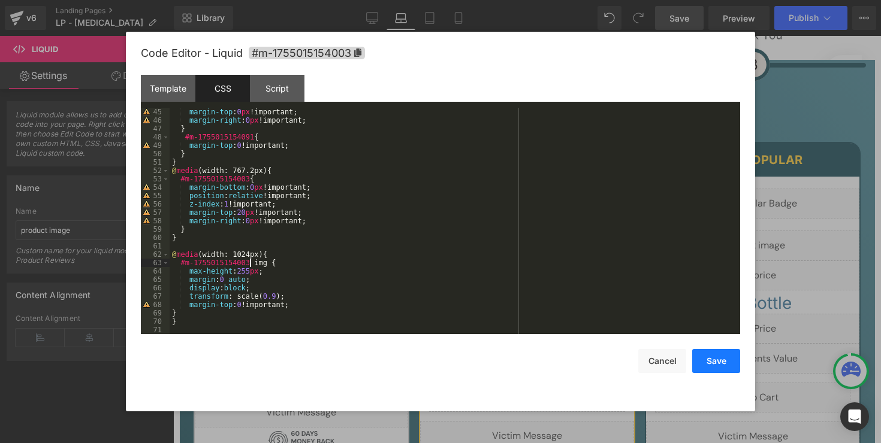
click at [730, 369] on button "Save" at bounding box center [716, 361] width 48 height 24
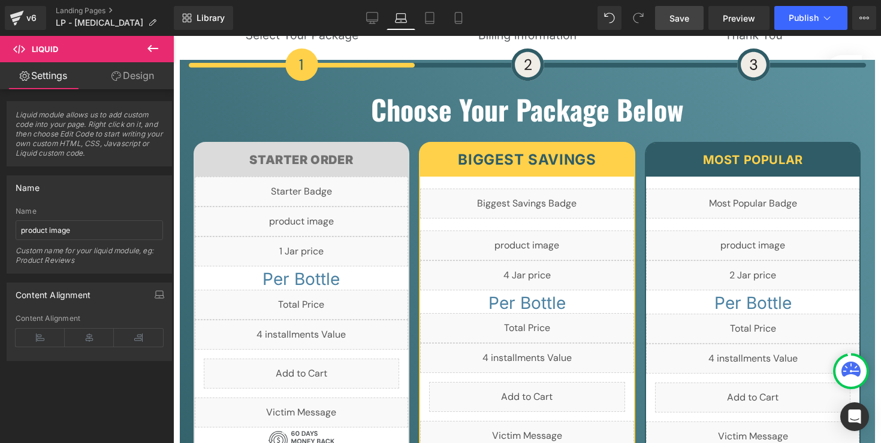
click at [684, 28] on link "Save" at bounding box center [679, 18] width 49 height 24
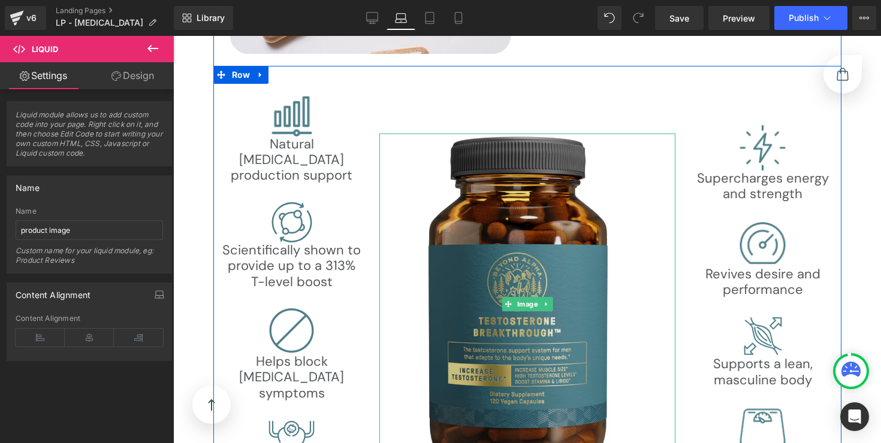
scroll to position [3697, 0]
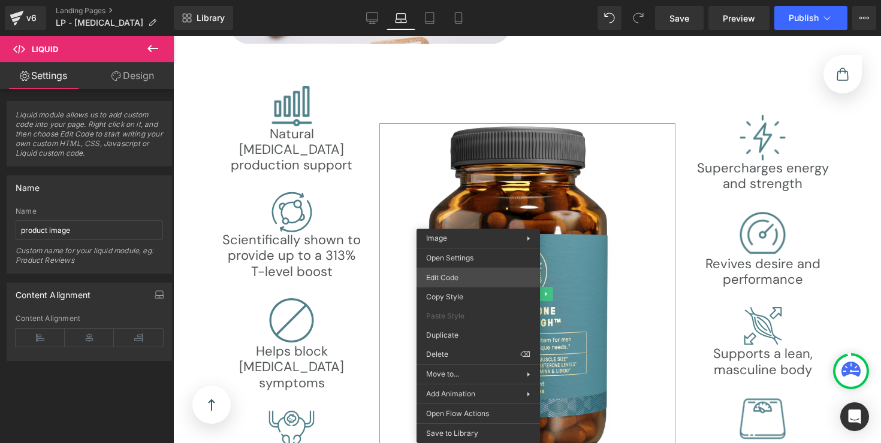
click at [468, 0] on div "Image You are previewing how the will restyle your page. You can not edit Eleme…" at bounding box center [440, 0] width 881 height 0
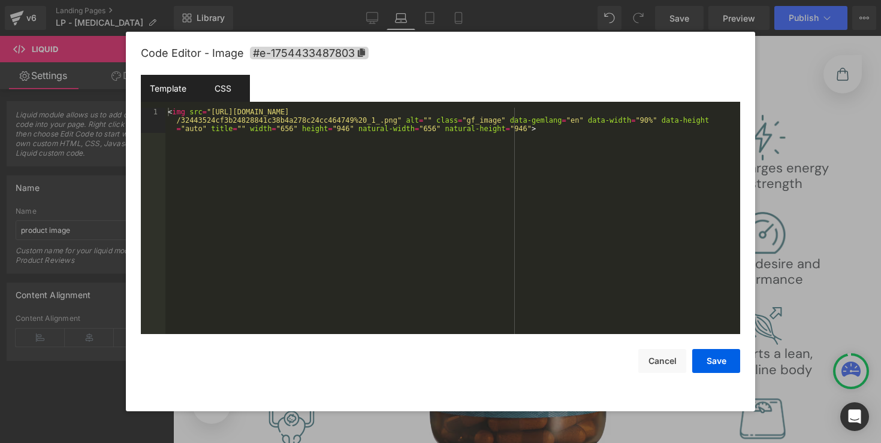
click at [231, 96] on div "CSS" at bounding box center [222, 88] width 55 height 27
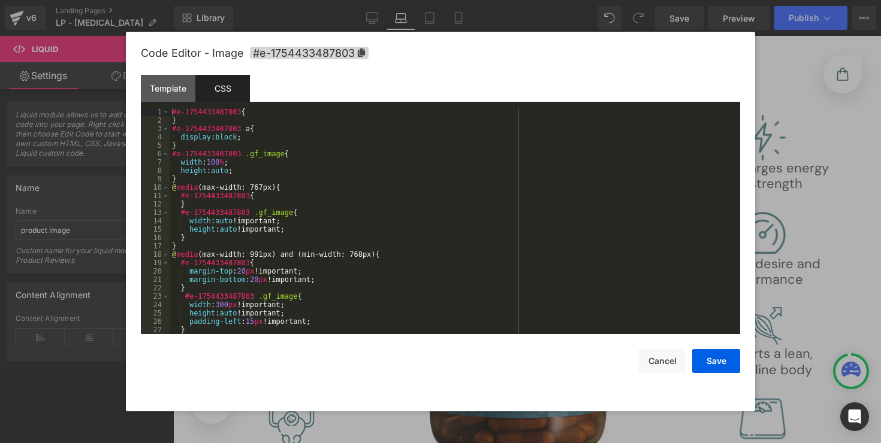
scroll to position [227, 0]
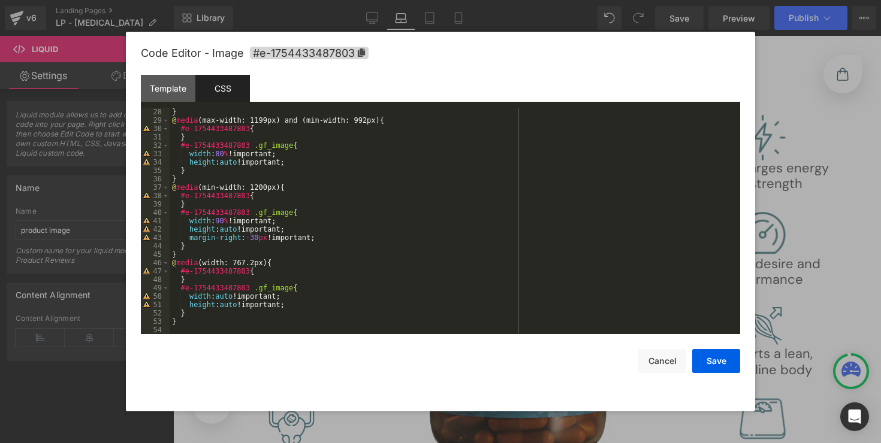
click at [237, 325] on div "} @ media (max-width: 1199px) and (min-width: 992px) { #e-1754433487803 { } #e-…" at bounding box center [453, 229] width 566 height 243
paste textarea
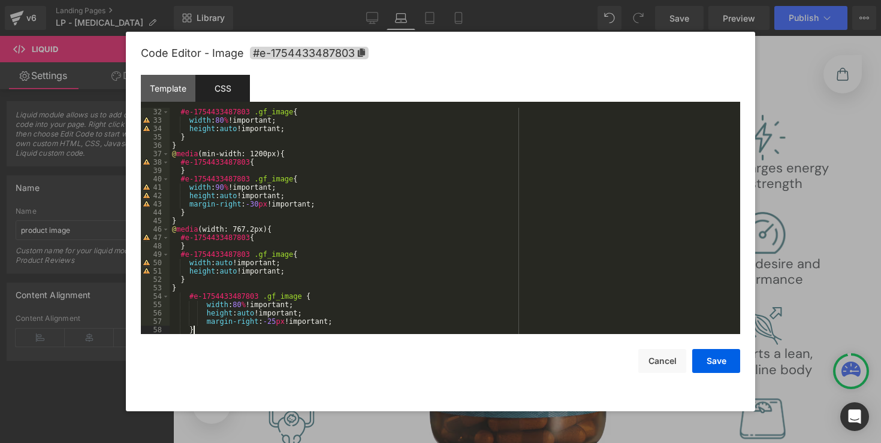
scroll to position [260, 0]
click at [238, 285] on div "#e-1754433487803 .gf_image { width : 80 % !important; height : auto !important;…" at bounding box center [453, 229] width 566 height 243
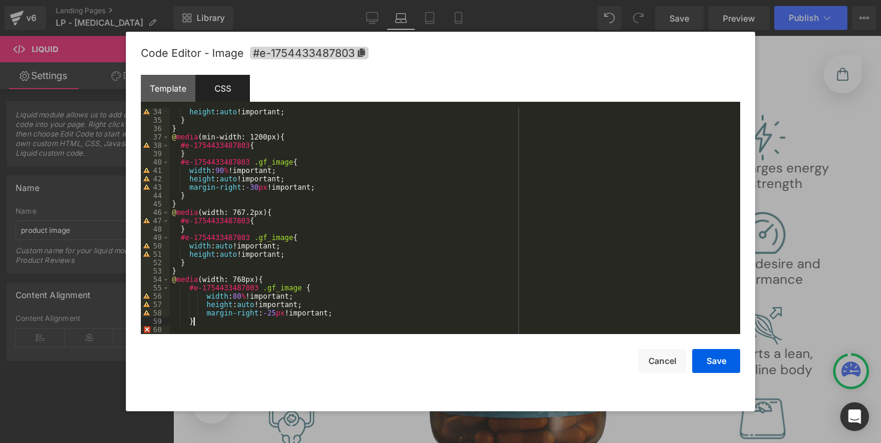
click at [256, 322] on div "height : auto !important; } } @ media (min-width: 1200px) { #e-1754433487803 { …" at bounding box center [453, 229] width 566 height 243
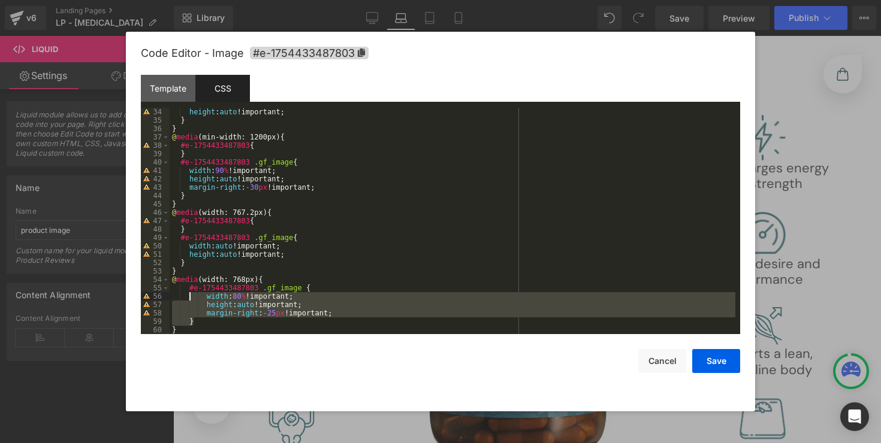
drag, startPoint x: 205, startPoint y: 323, endPoint x: 189, endPoint y: 290, distance: 36.7
click at [189, 290] on div "height : auto !important; } } @ media (min-width: 1200px) { #e-1754433487803 { …" at bounding box center [453, 229] width 566 height 243
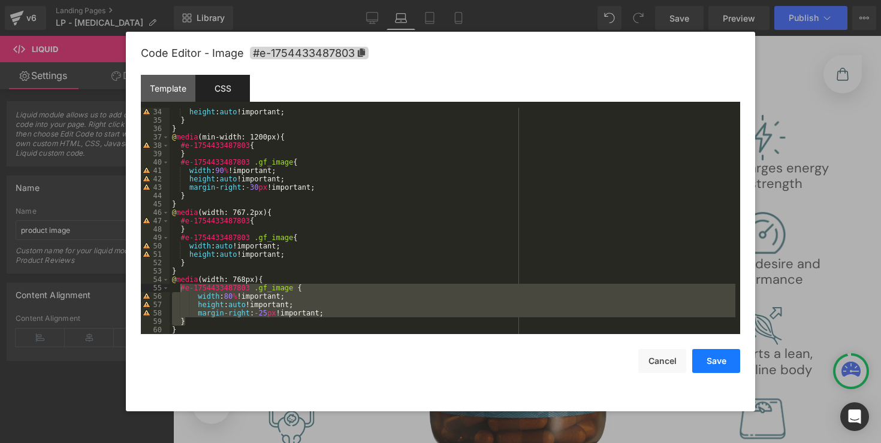
click at [711, 359] on button "Save" at bounding box center [716, 361] width 48 height 24
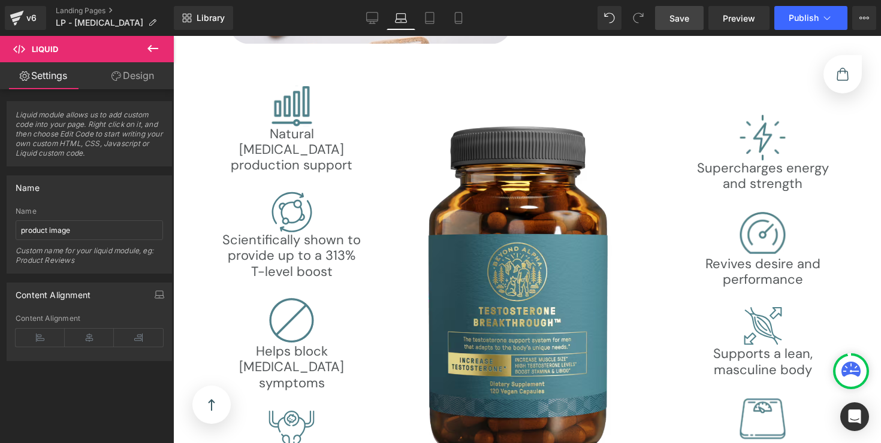
click at [680, 14] on span "Save" at bounding box center [679, 18] width 20 height 13
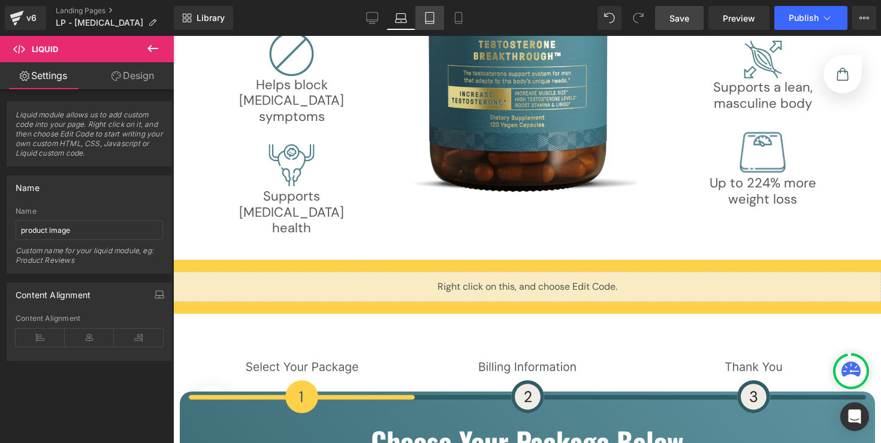
scroll to position [3988, 0]
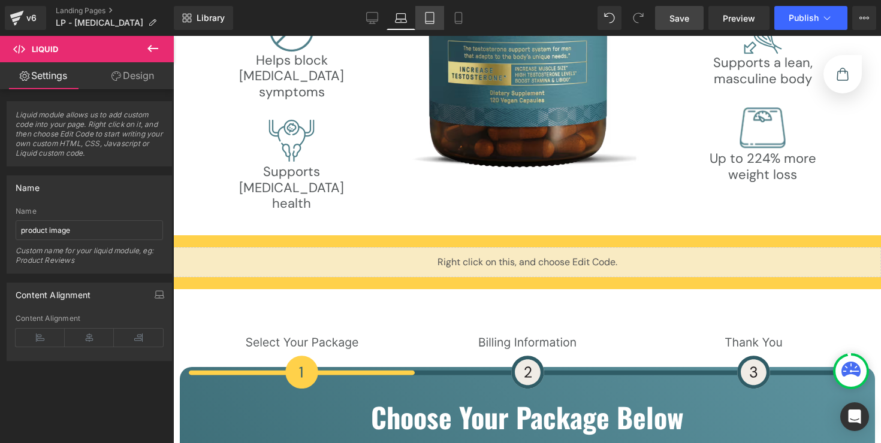
click at [431, 22] on icon at bounding box center [429, 22] width 8 height 0
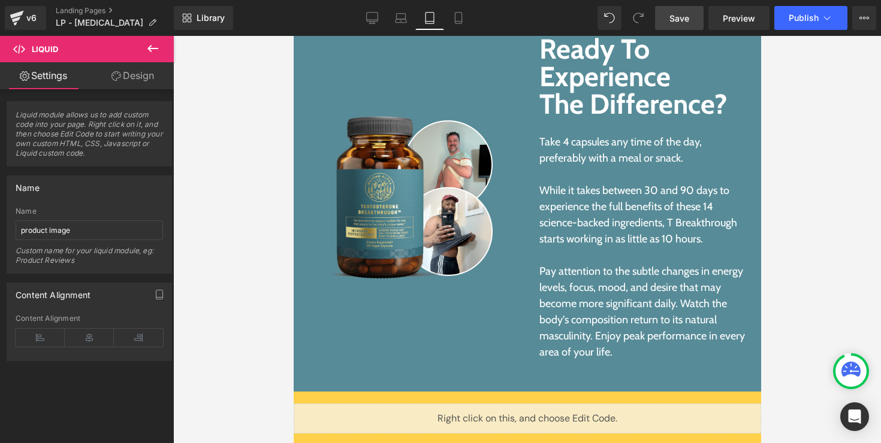
scroll to position [10453, 0]
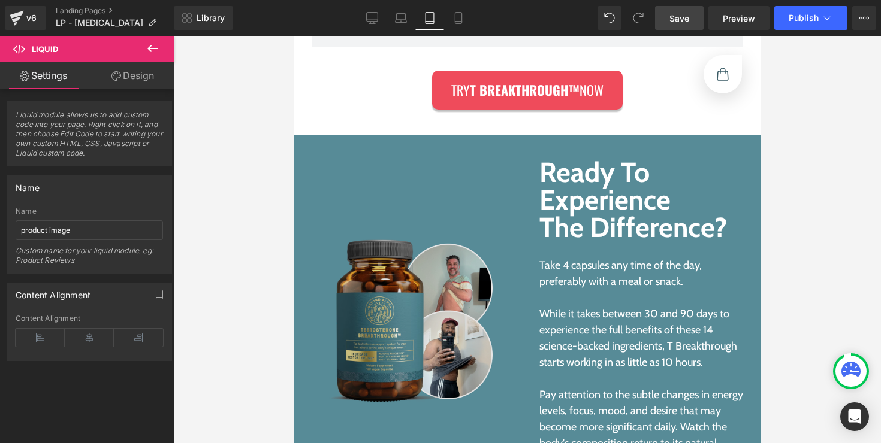
click at [433, 243] on img at bounding box center [410, 322] width 164 height 164
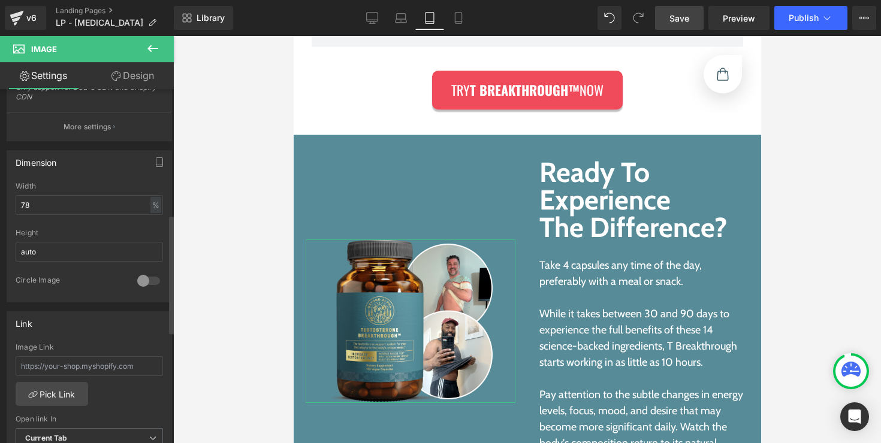
scroll to position [375, 0]
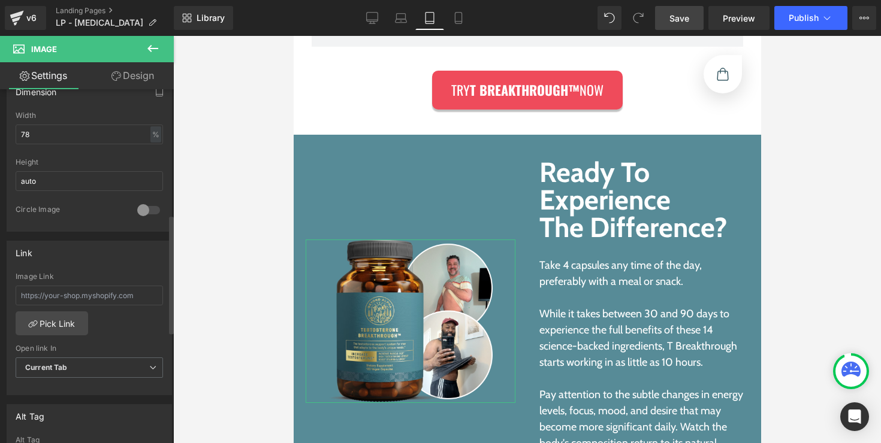
click at [64, 144] on div "Width 78 % % px" at bounding box center [89, 134] width 147 height 47
click at [65, 128] on input "78" at bounding box center [89, 135] width 147 height 20
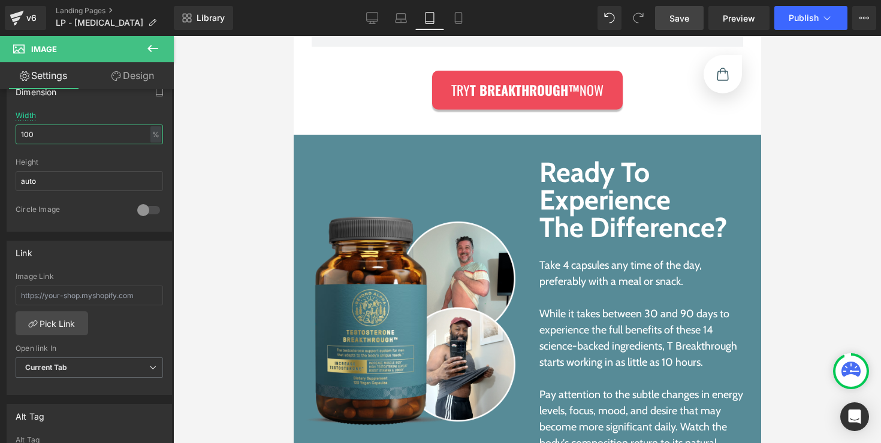
type input "100"
click at [695, 20] on link "Save" at bounding box center [679, 18] width 49 height 24
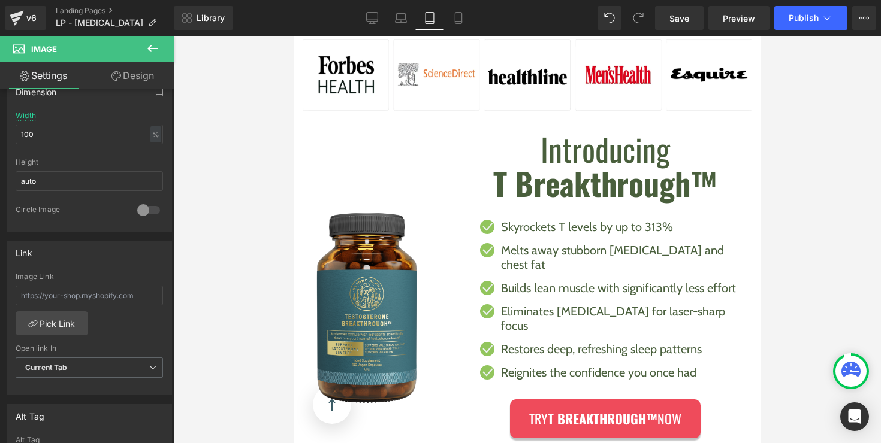
scroll to position [820, 0]
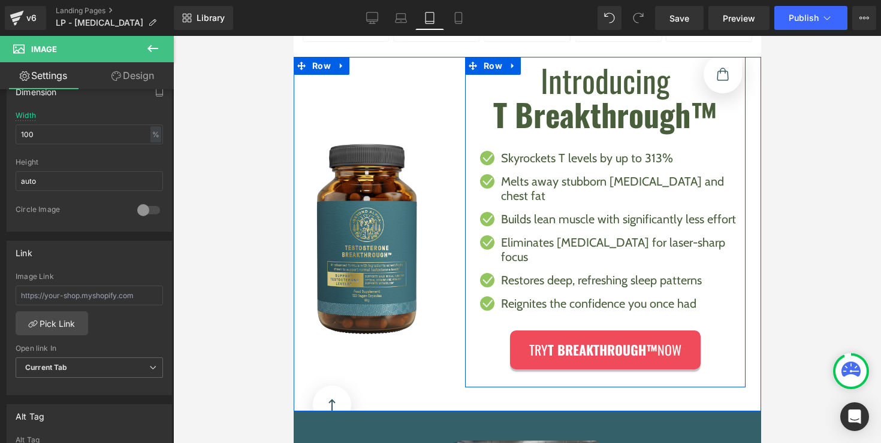
click at [467, 117] on div "Introducing T Breakthrough™ Heading Icon Skyrockets T levels by up to 313% Text…" at bounding box center [604, 225] width 280 height 325
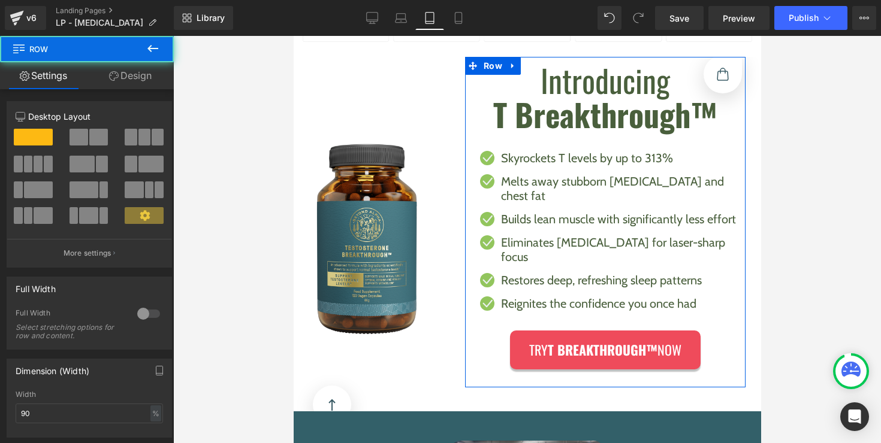
click at [129, 74] on link "Design" at bounding box center [130, 75] width 87 height 27
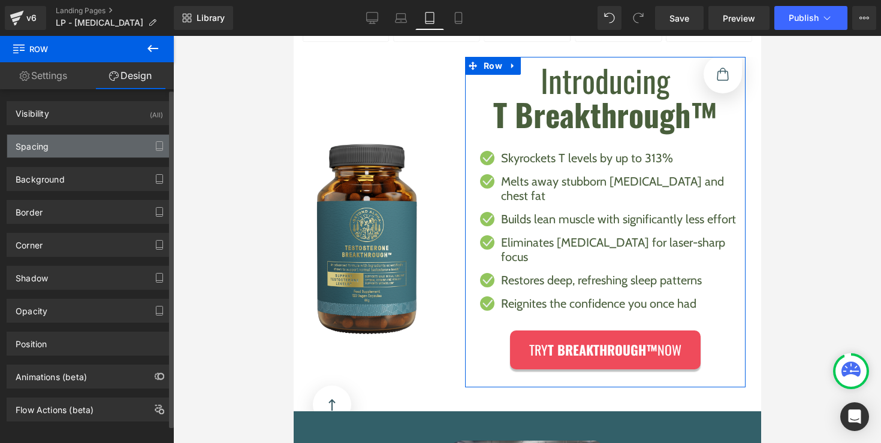
click at [51, 141] on div "Spacing" at bounding box center [89, 146] width 164 height 23
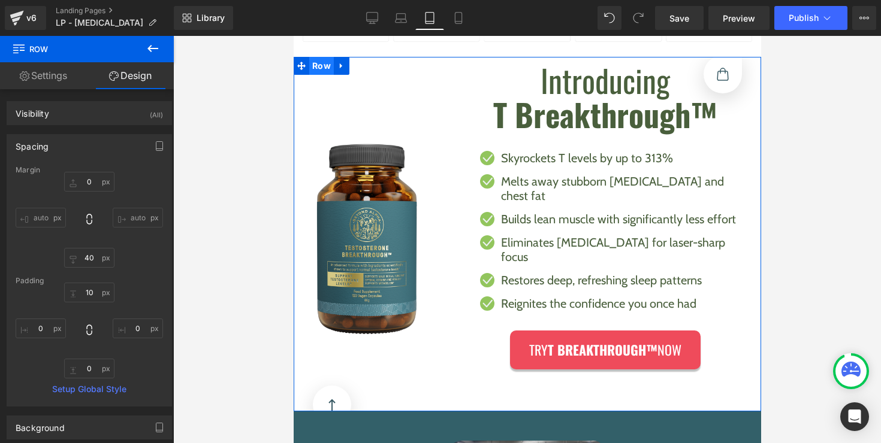
click at [317, 62] on span "Row" at bounding box center [321, 66] width 25 height 18
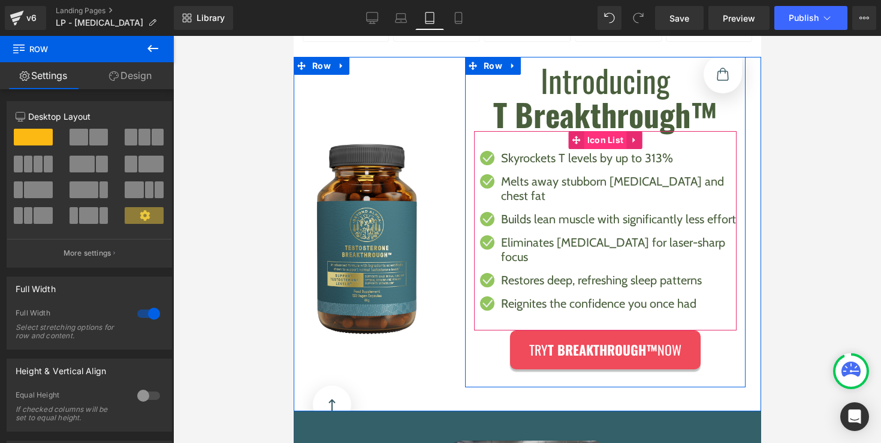
click at [587, 142] on div "Icon Skyrockets T levels by up to 313% Text Block Icon Melts away stubborn bell…" at bounding box center [604, 231] width 262 height 200
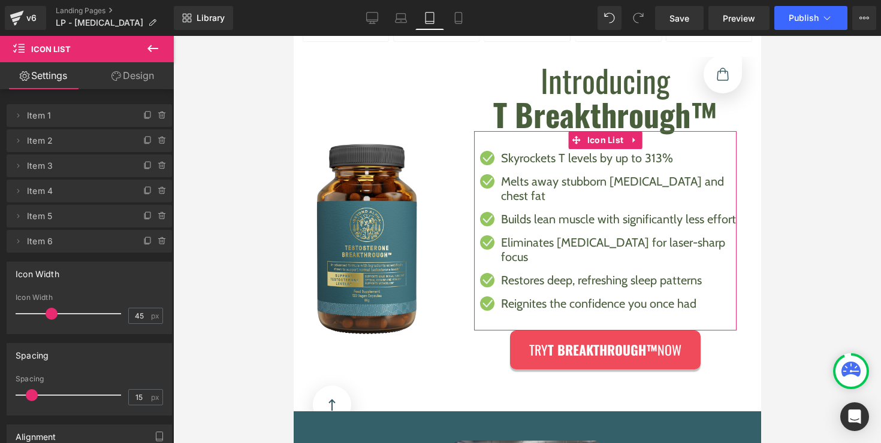
click at [121, 76] on link "Design" at bounding box center [132, 75] width 87 height 27
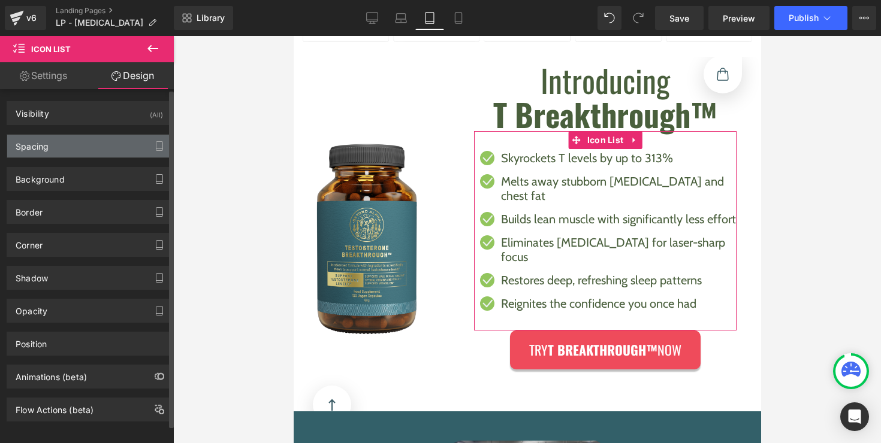
click at [85, 153] on div "Spacing" at bounding box center [89, 146] width 164 height 23
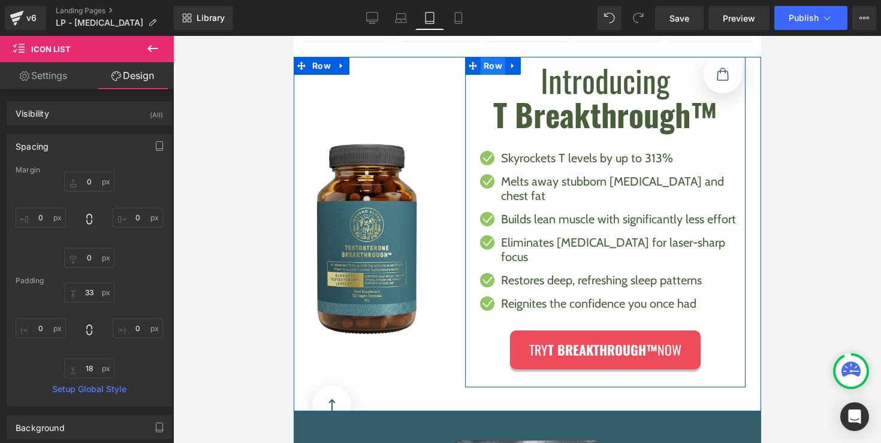
click at [487, 69] on span "Row" at bounding box center [492, 66] width 25 height 18
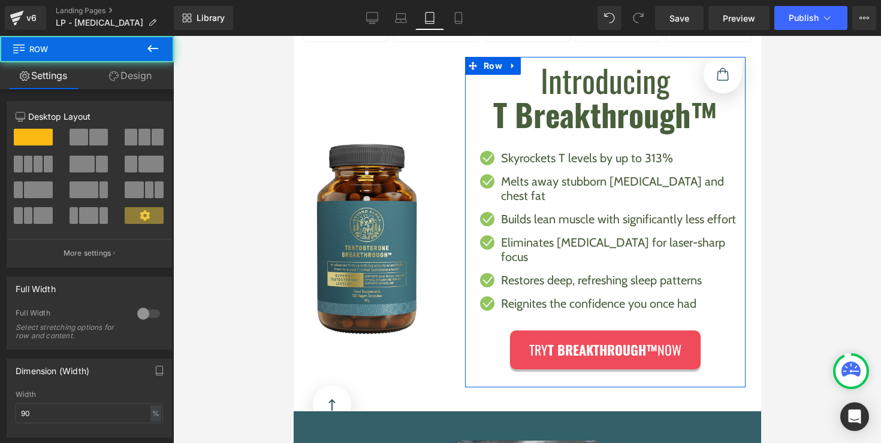
click at [135, 70] on link "Design" at bounding box center [130, 75] width 87 height 27
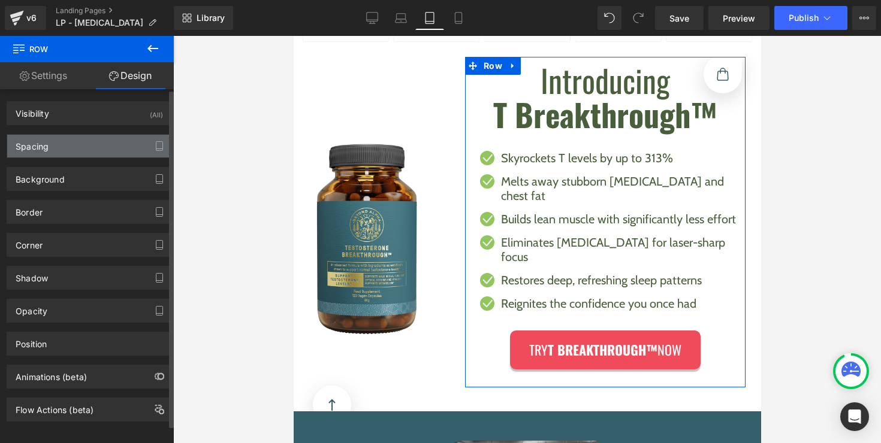
click at [62, 142] on div "Spacing" at bounding box center [89, 146] width 164 height 23
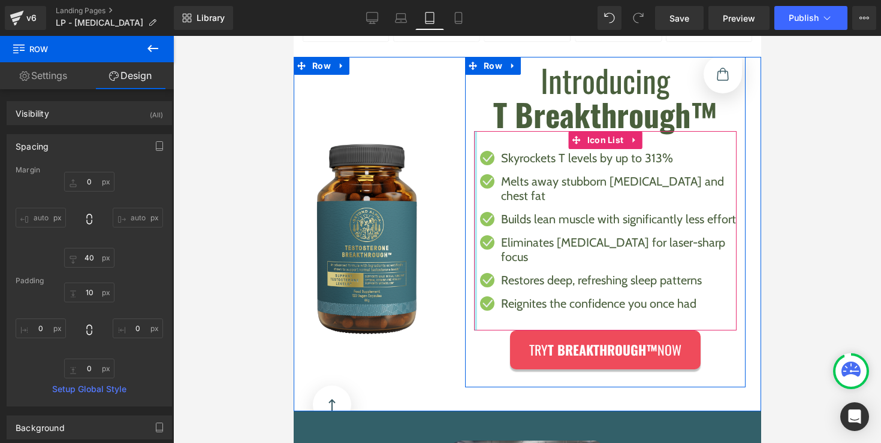
click at [473, 187] on div at bounding box center [474, 231] width 3 height 200
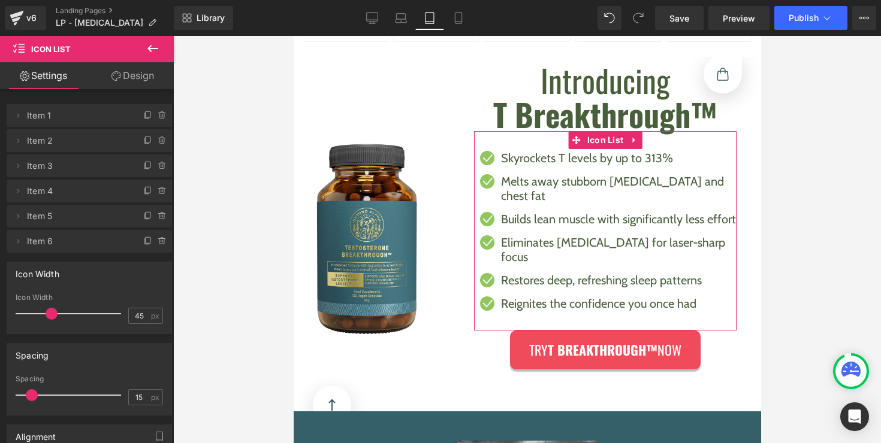
click at [122, 78] on link "Design" at bounding box center [132, 75] width 87 height 27
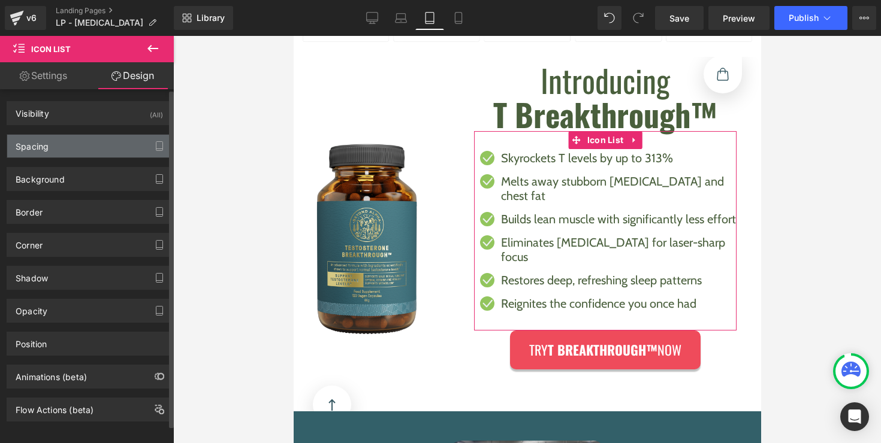
click at [61, 155] on div "Spacing" at bounding box center [89, 146] width 164 height 23
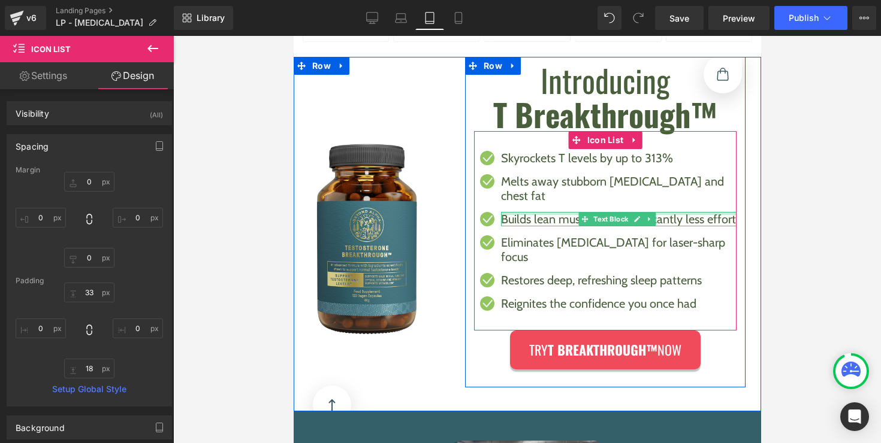
click at [544, 212] on p "Builds lean muscle with significantly less effort" at bounding box center [617, 219] width 235 height 14
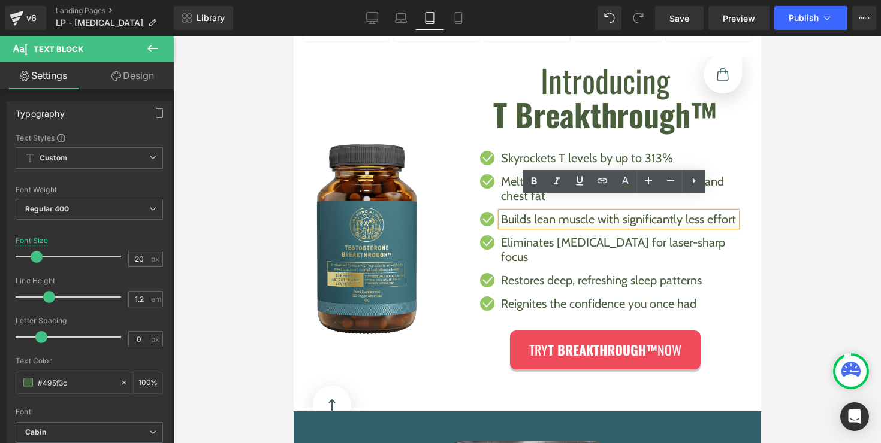
click at [516, 159] on p "Skyrockets T levels by up to 313%" at bounding box center [617, 158] width 235 height 14
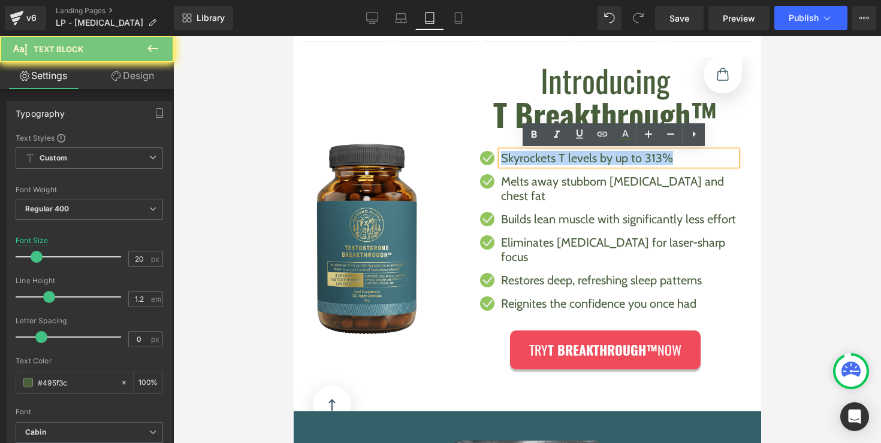
click at [516, 159] on p "Skyrockets T levels by up to 313%" at bounding box center [617, 158] width 235 height 14
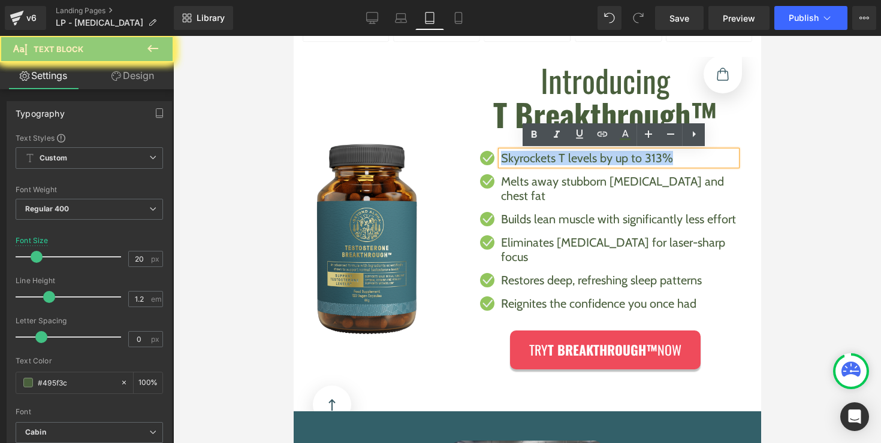
click at [516, 159] on p "Skyrockets T levels by up to 313%" at bounding box center [617, 158] width 235 height 14
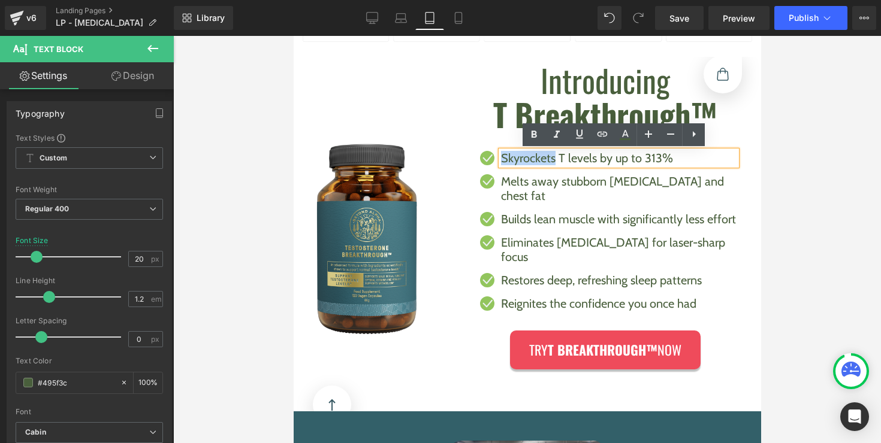
click at [516, 159] on p "Skyrockets T levels by up to 313%" at bounding box center [617, 158] width 235 height 14
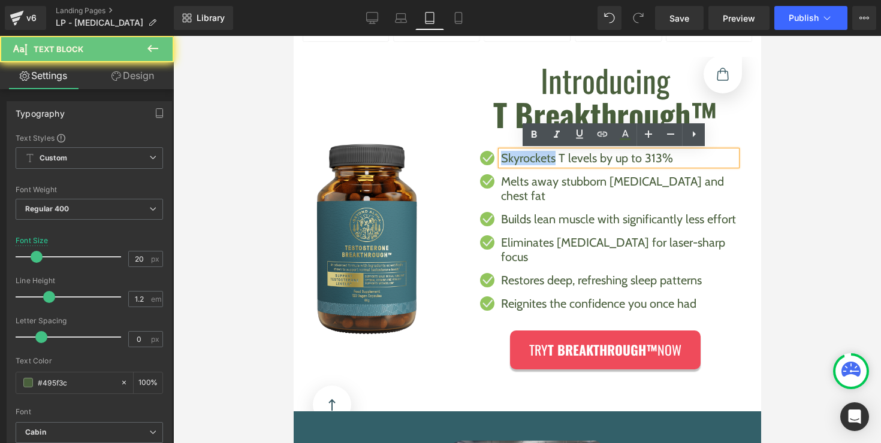
click at [516, 159] on p "Skyrockets T levels by up to 313%" at bounding box center [617, 158] width 235 height 14
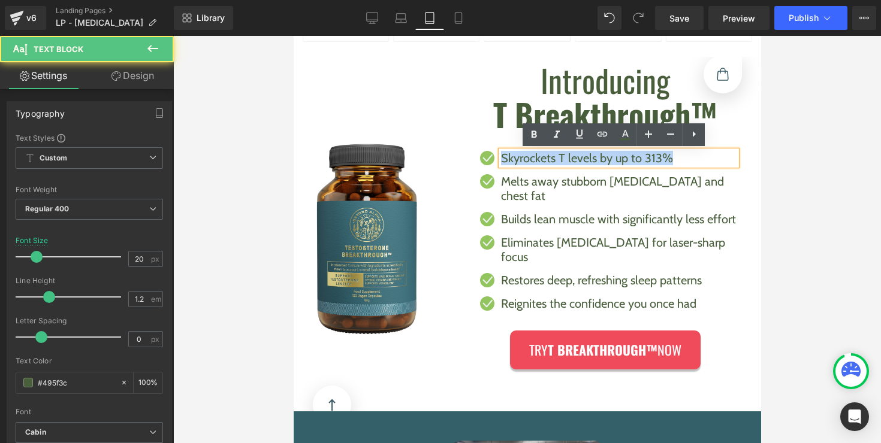
click at [516, 159] on p "Skyrockets T levels by up to 313%" at bounding box center [617, 158] width 235 height 14
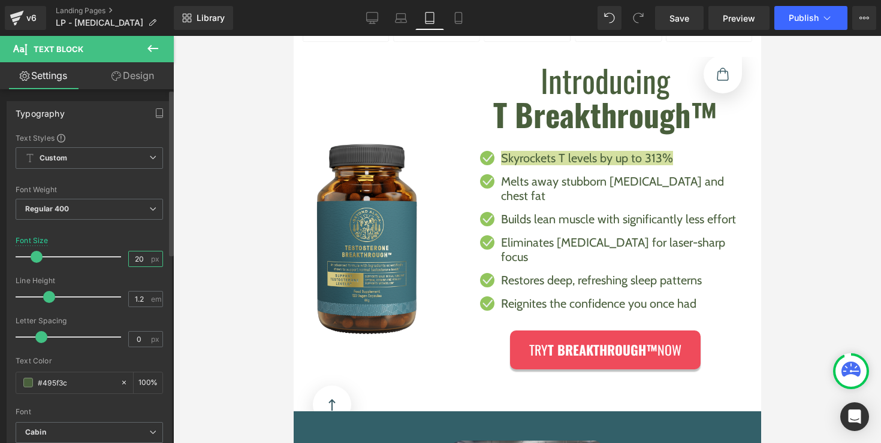
click at [135, 256] on input "20" at bounding box center [139, 259] width 21 height 15
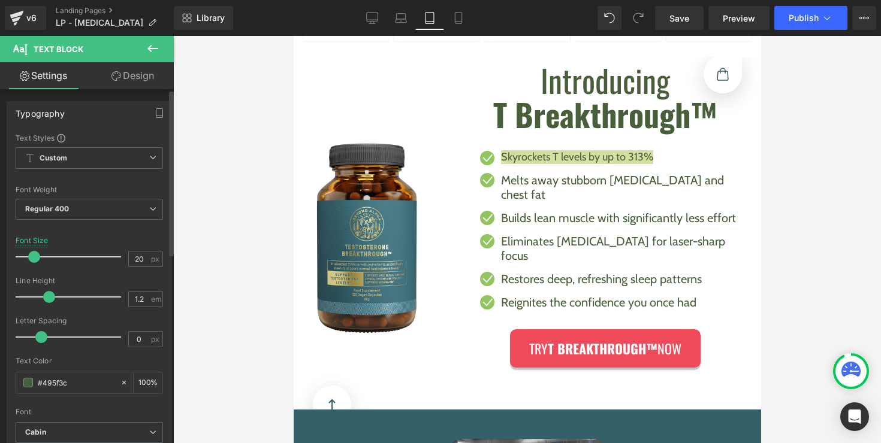
click at [31, 257] on span at bounding box center [34, 257] width 12 height 12
click at [137, 261] on input "20" at bounding box center [139, 259] width 21 height 15
type input "19"
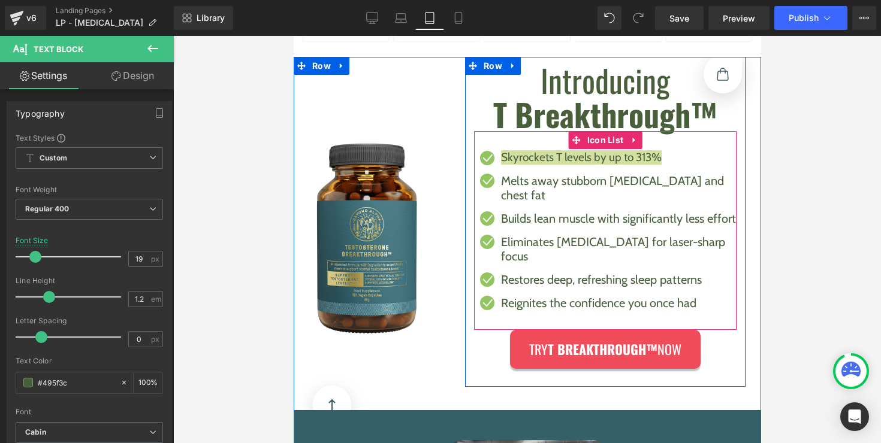
click at [293, 36] on div at bounding box center [293, 36] width 0 height 0
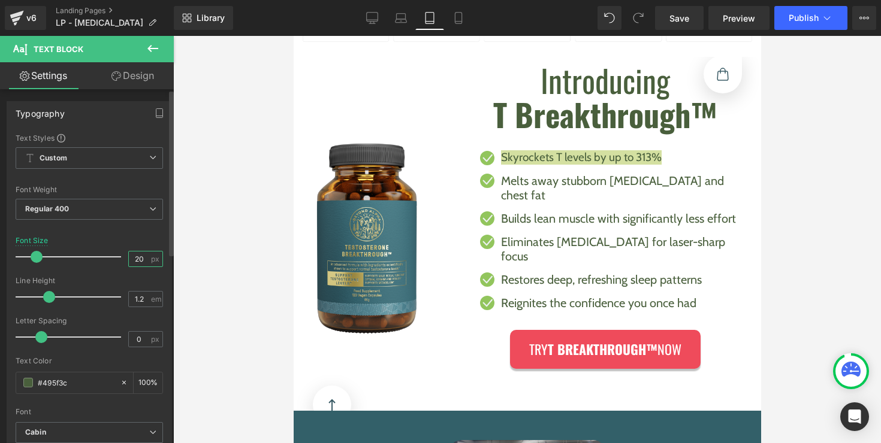
click at [139, 256] on input "20" at bounding box center [139, 259] width 21 height 15
type input "19"
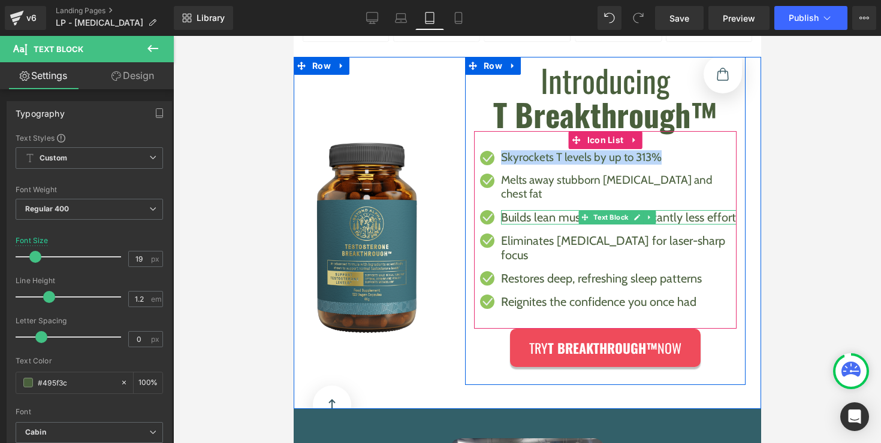
click at [533, 210] on p "Builds lean muscle with significantly less effort" at bounding box center [617, 217] width 235 height 14
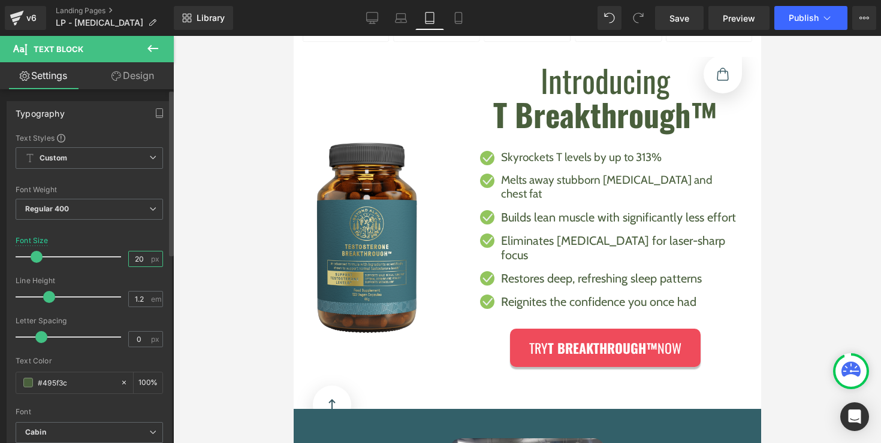
click at [139, 261] on input "20" at bounding box center [139, 259] width 21 height 15
type input "19"
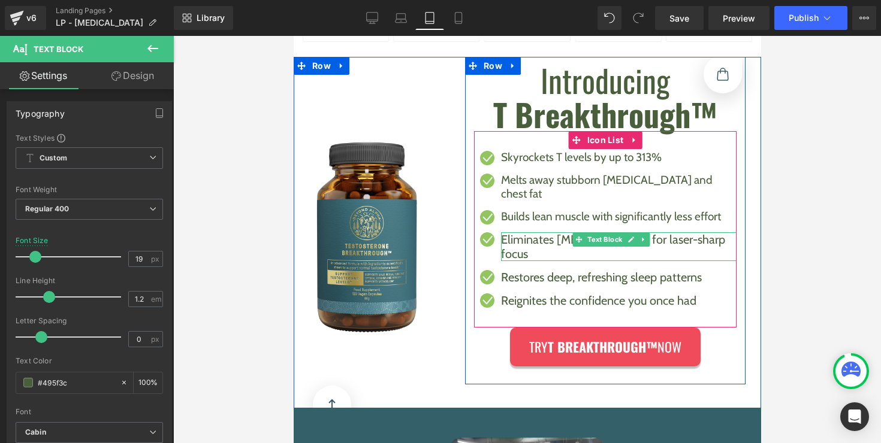
click at [535, 233] on p "Eliminates brain fog for laser-sharp focus" at bounding box center [617, 247] width 235 height 29
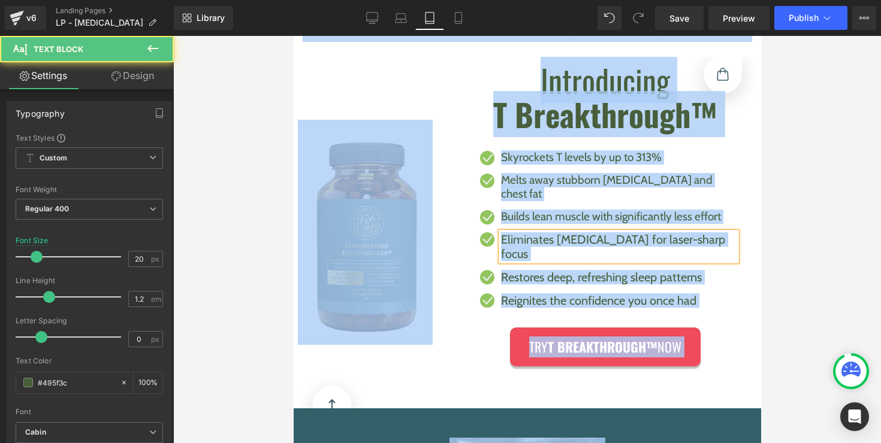
click at [535, 233] on p "Eliminates brain fog for laser-sharp focus" at bounding box center [617, 247] width 235 height 29
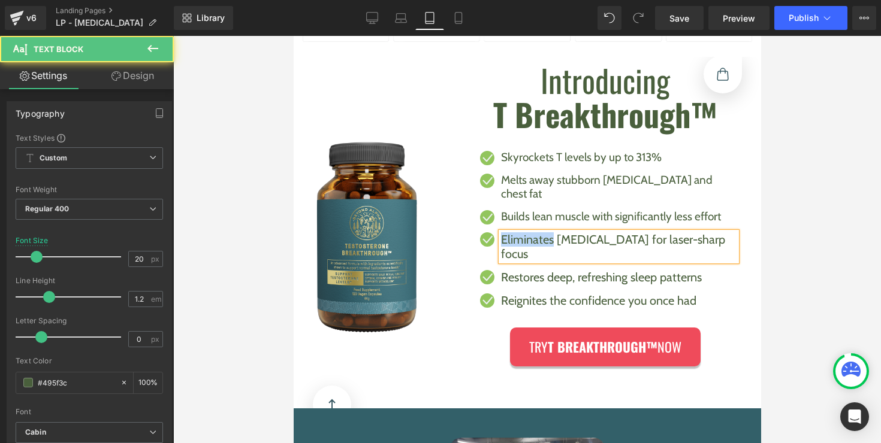
click at [535, 233] on p "Eliminates brain fog for laser-sharp focus" at bounding box center [617, 247] width 235 height 29
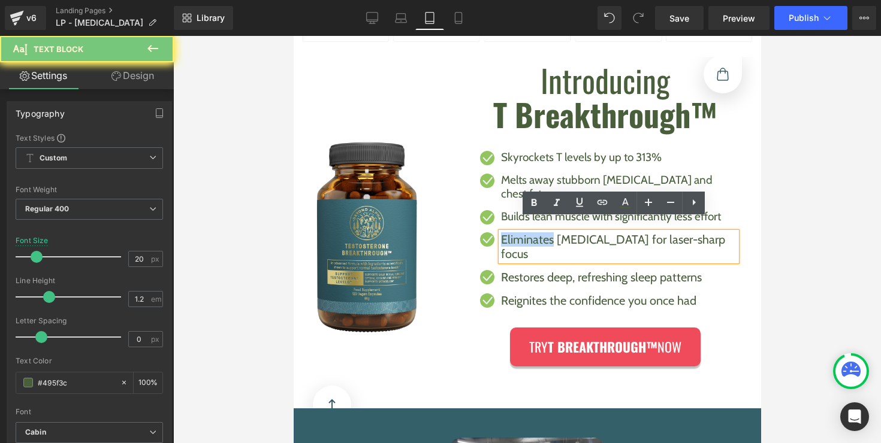
click at [535, 233] on p "Eliminates brain fog for laser-sharp focus" at bounding box center [617, 247] width 235 height 29
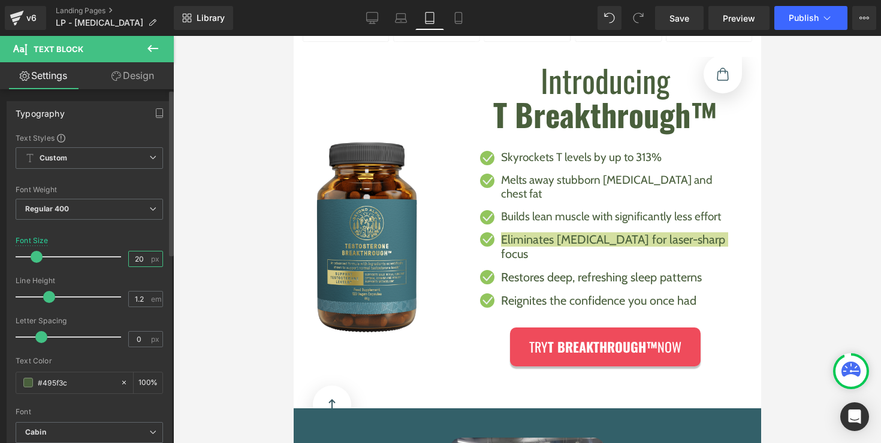
click at [138, 258] on input "20" at bounding box center [139, 259] width 21 height 15
drag, startPoint x: 138, startPoint y: 258, endPoint x: 131, endPoint y: 258, distance: 7.8
click at [131, 258] on input "20" at bounding box center [139, 259] width 21 height 15
type input "19"
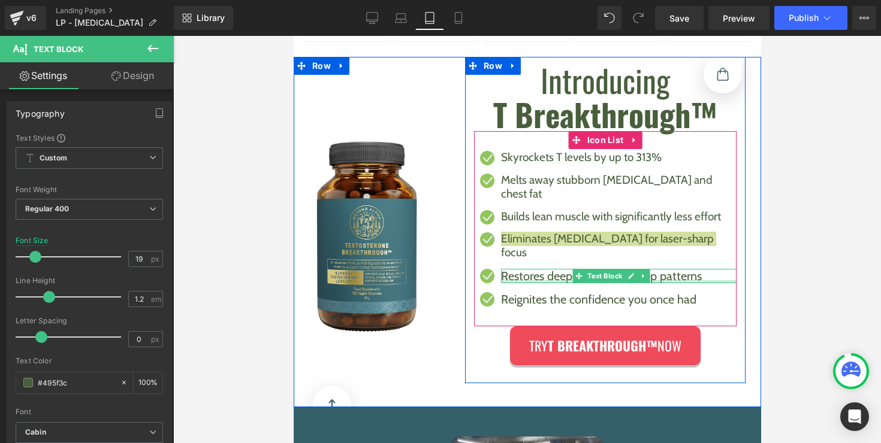
click at [520, 280] on div at bounding box center [617, 281] width 235 height 3
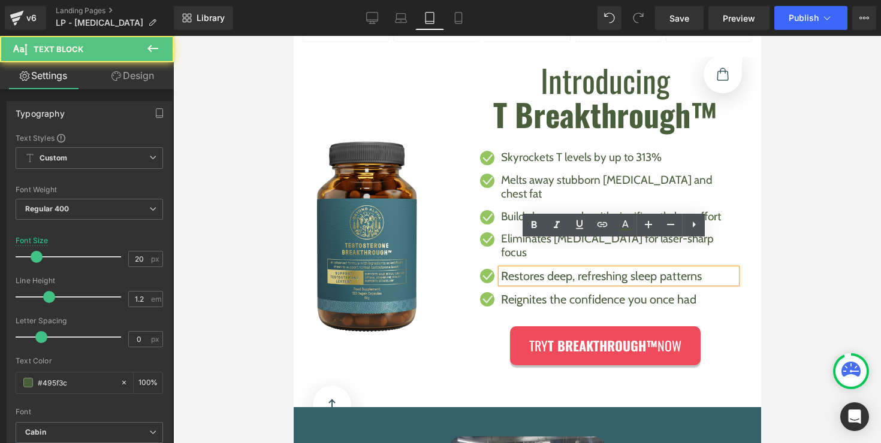
click at [520, 269] on p "Restores deep, refreshing sleep patterns" at bounding box center [617, 276] width 235 height 14
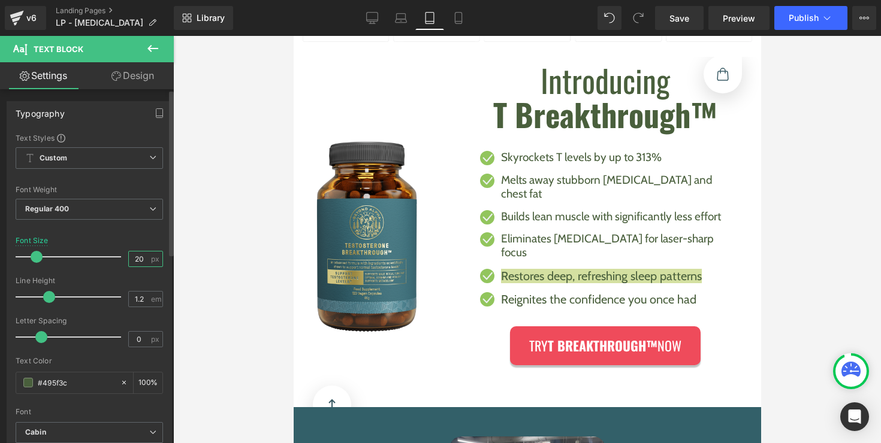
click at [132, 261] on input "20" at bounding box center [139, 259] width 21 height 15
type input "19"
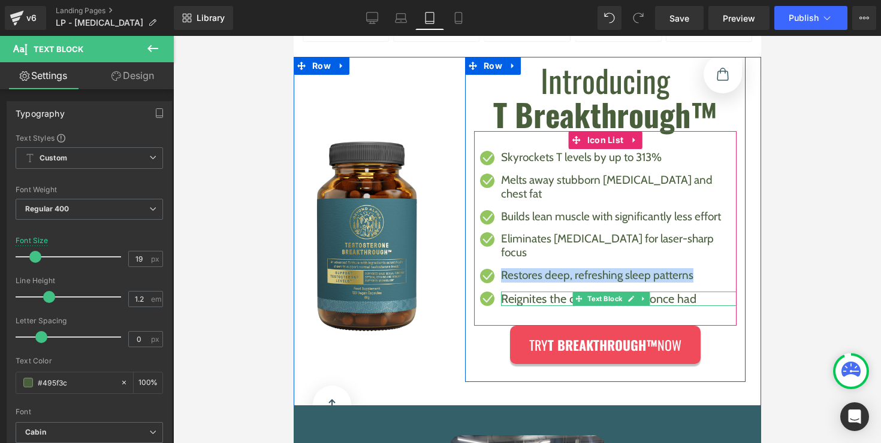
click at [516, 292] on p "Reignites the confidence you once had" at bounding box center [617, 299] width 235 height 14
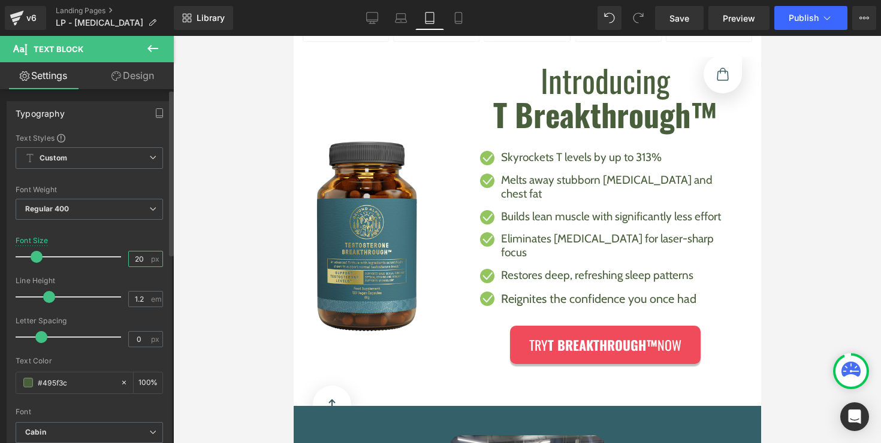
click at [138, 262] on input "20" at bounding box center [139, 259] width 21 height 15
click at [134, 261] on input "20" at bounding box center [139, 259] width 21 height 15
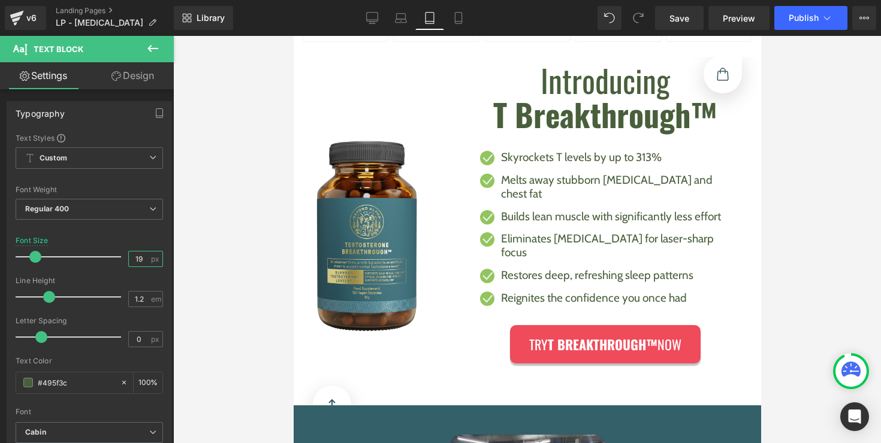
type input "19"
click at [682, 31] on div "Library Tablet Desktop Laptop Tablet Mobile Save Preview Publish Scheduled View…" at bounding box center [527, 18] width 707 height 36
click at [682, 28] on link "Save" at bounding box center [679, 18] width 49 height 24
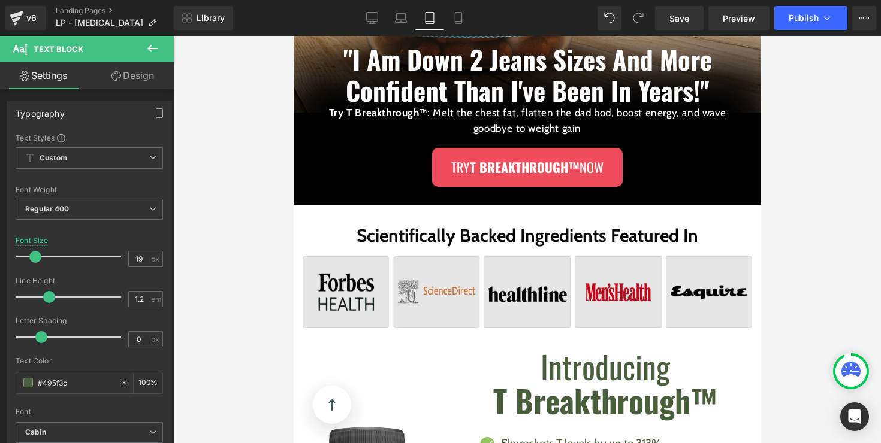
scroll to position [548, 0]
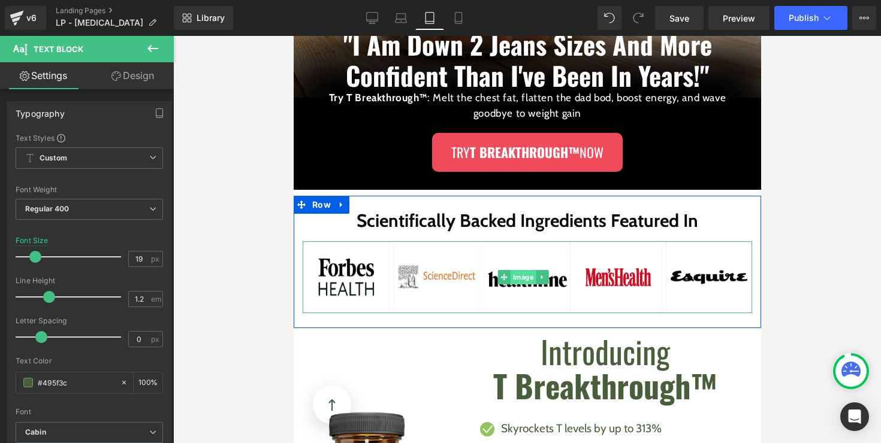
click at [521, 279] on div "Image" at bounding box center [526, 277] width 449 height 72
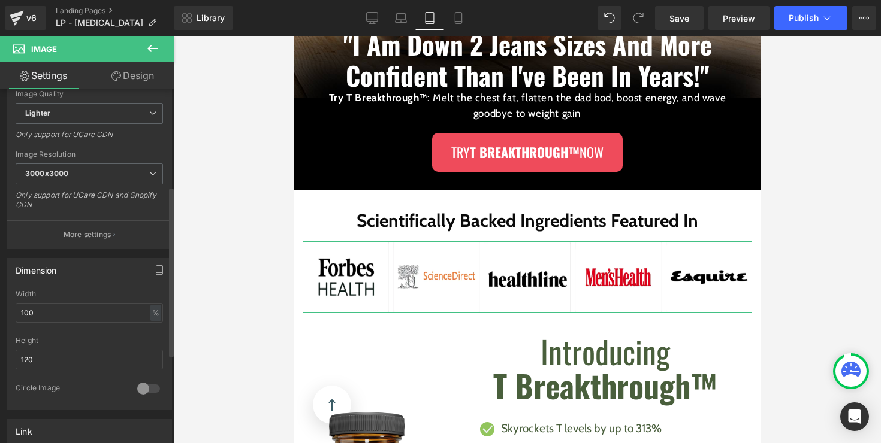
scroll to position [204, 0]
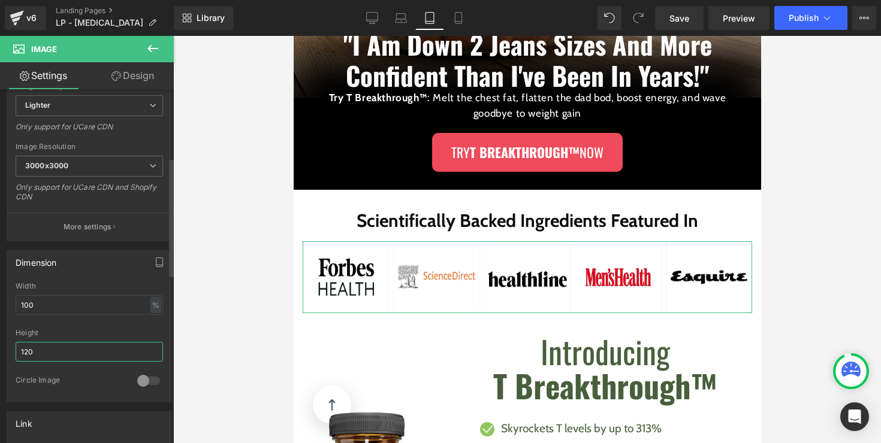
click at [99, 345] on input "120" at bounding box center [89, 352] width 147 height 20
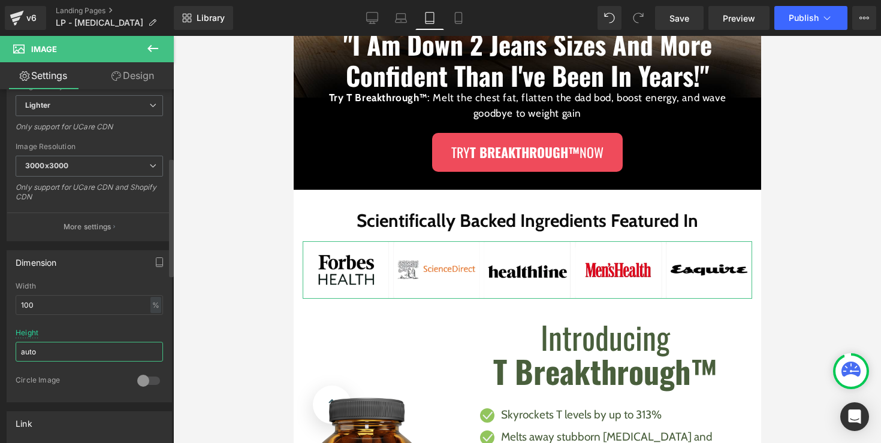
type input "auto"
click at [113, 325] on div at bounding box center [89, 325] width 147 height 8
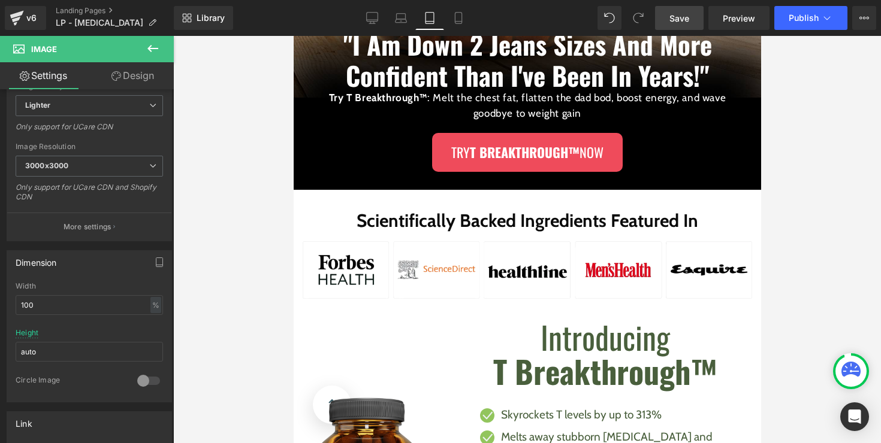
click at [668, 20] on link "Save" at bounding box center [679, 18] width 49 height 24
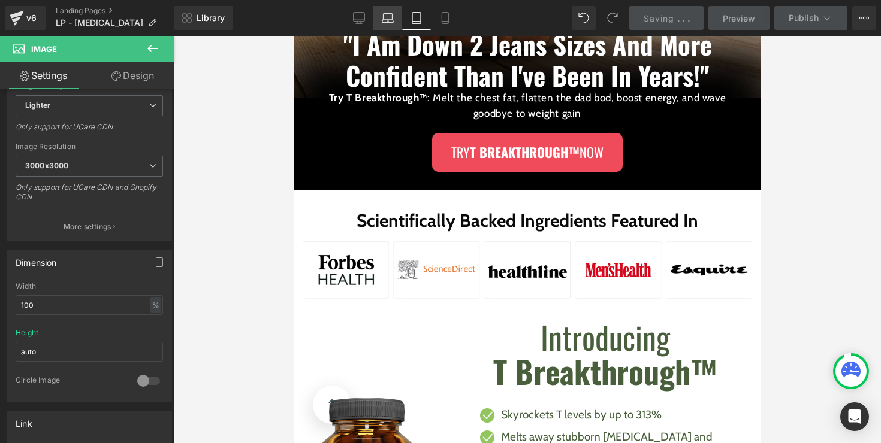
click at [382, 23] on link "Laptop" at bounding box center [387, 18] width 29 height 24
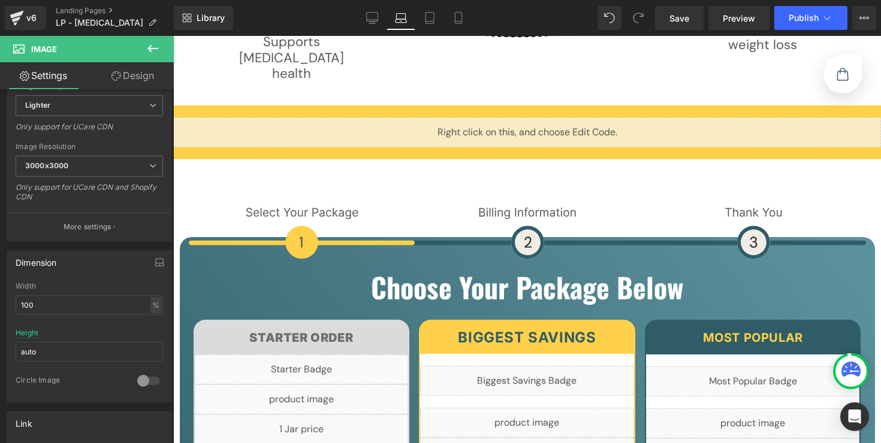
scroll to position [3688, 0]
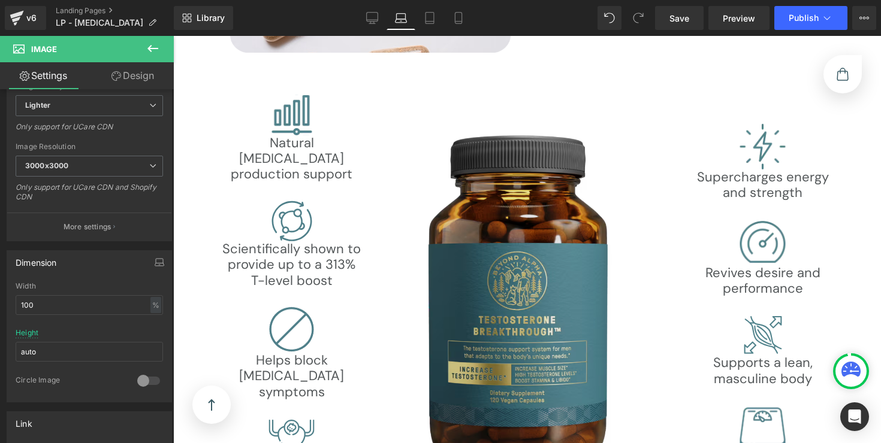
click at [519, 254] on img at bounding box center [527, 303] width 237 height 342
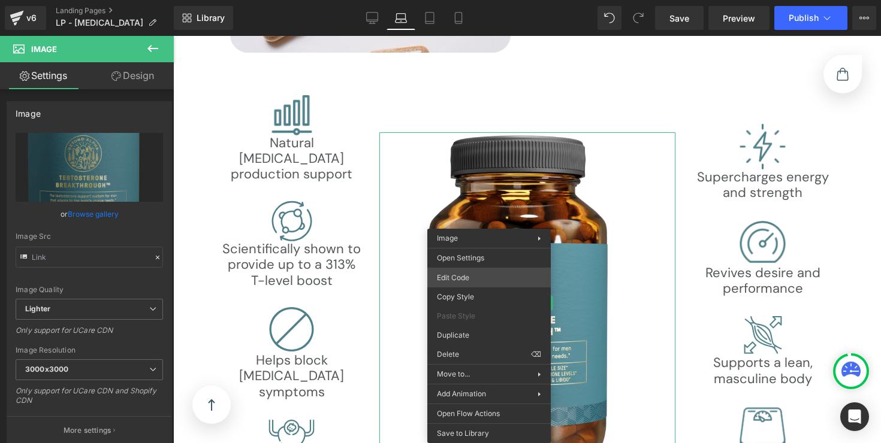
click at [503, 0] on div "Image You are previewing how the will restyle your page. You can not edit Eleme…" at bounding box center [440, 0] width 881 height 0
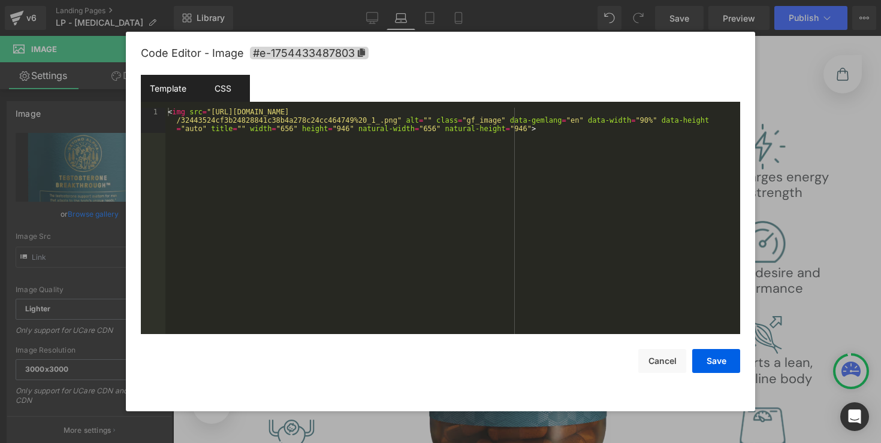
click at [227, 93] on div "CSS" at bounding box center [222, 88] width 55 height 27
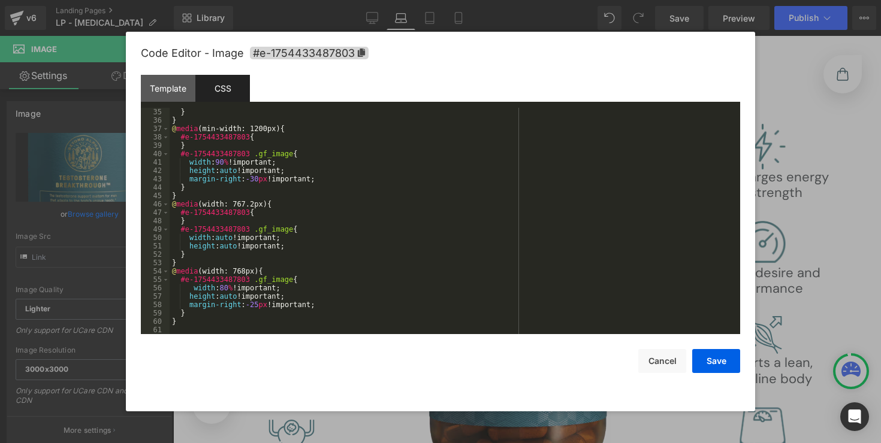
scroll to position [285, 0]
click at [262, 314] on div "} } @ media (min-width: 1200px) { #e-1754433487803 { } #e-1754433487803 .gf_ima…" at bounding box center [453, 229] width 566 height 243
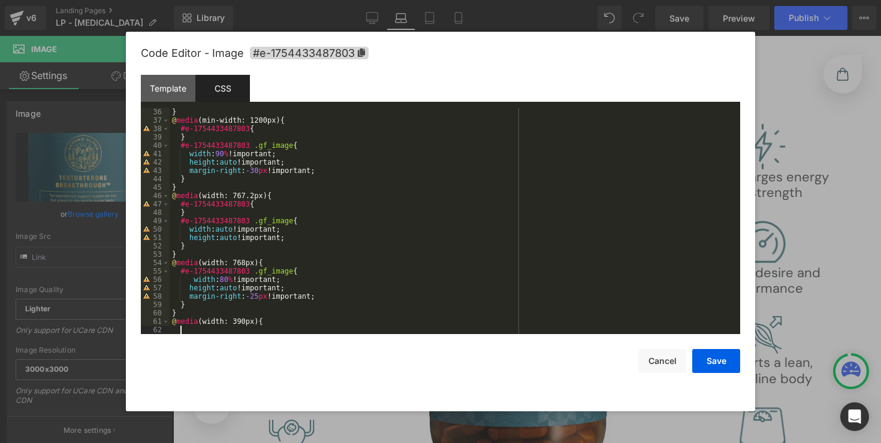
scroll to position [294, 0]
paste textarea
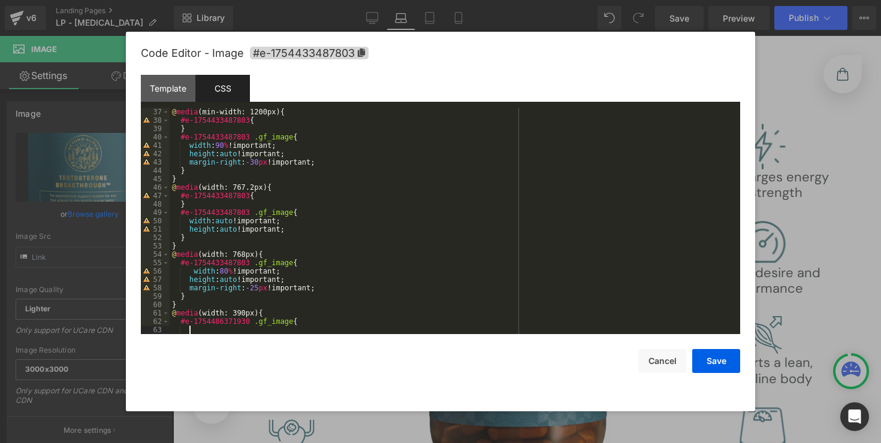
scroll to position [302, 0]
click at [706, 357] on button "Save" at bounding box center [716, 361] width 48 height 24
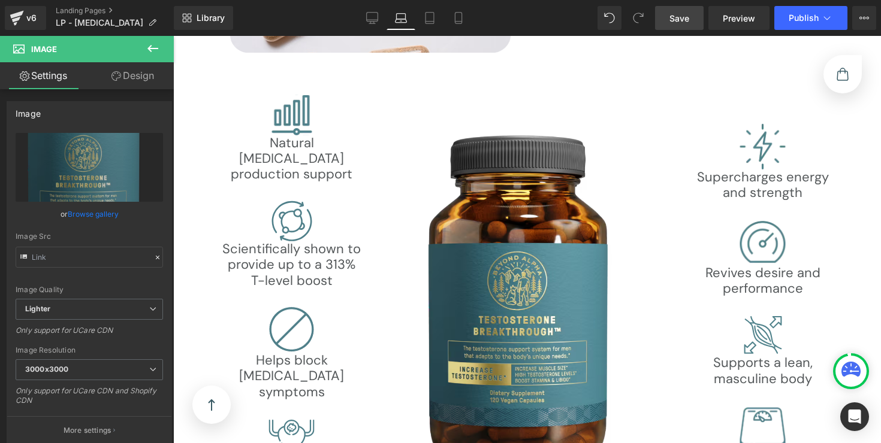
click at [694, 19] on link "Save" at bounding box center [679, 18] width 49 height 24
click at [678, 20] on span "Save" at bounding box center [679, 18] width 20 height 13
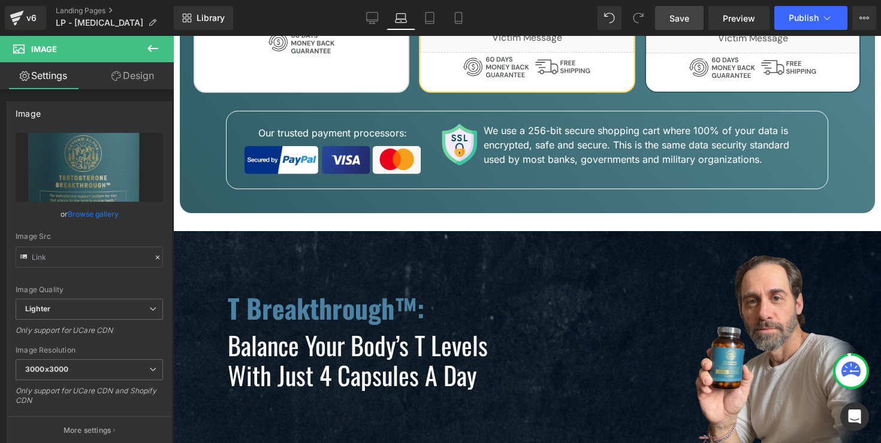
scroll to position [5206, 0]
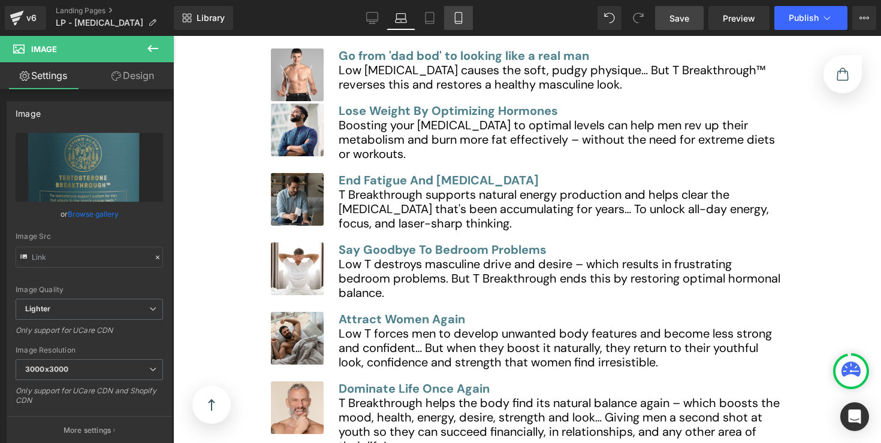
click at [449, 17] on link "Mobile" at bounding box center [458, 18] width 29 height 24
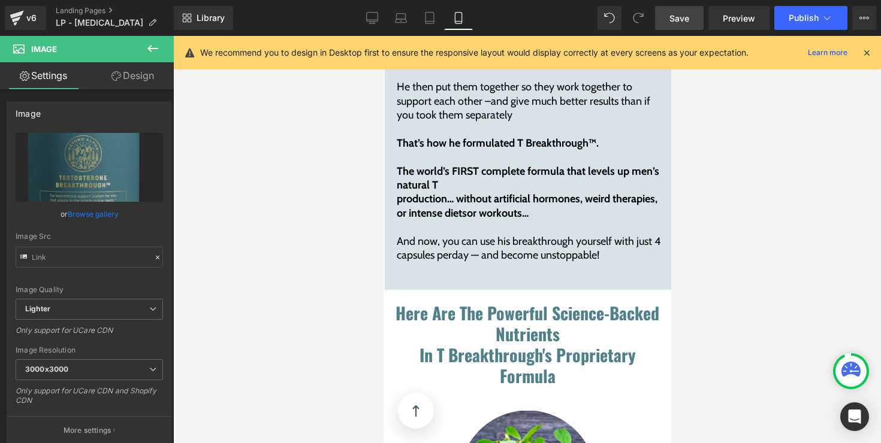
scroll to position [9083, 0]
click at [396, 241] on div "No steroids. No boosters. He doesn’t even lift heavy weights. He only follows a…" at bounding box center [528, 60] width 264 height 407
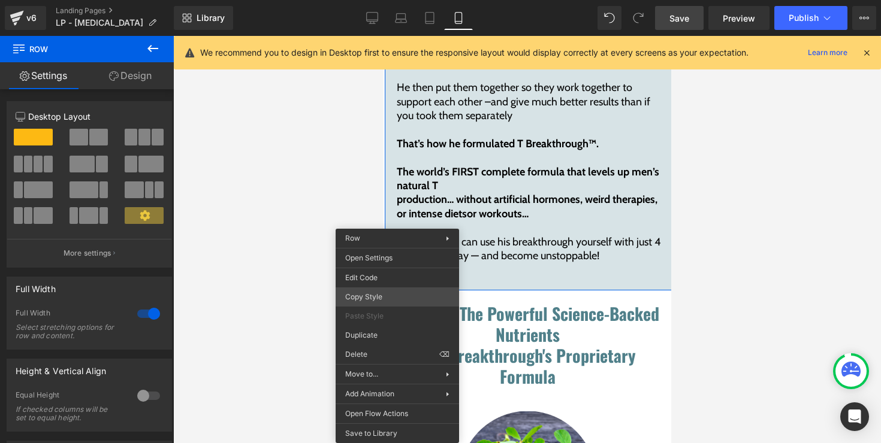
click at [381, 296] on div "Image You are previewing how the will restyle your page. You can not edit Eleme…" at bounding box center [440, 232] width 881 height 464
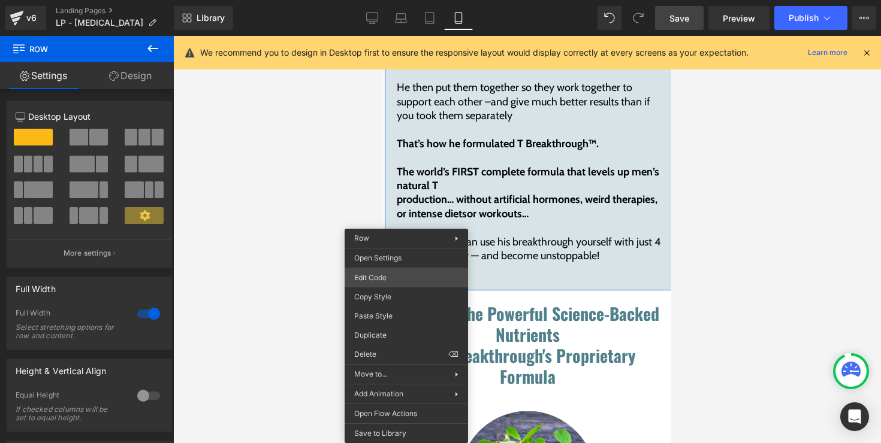
click at [395, 0] on div "Image You are previewing how the will restyle your page. You can not edit Eleme…" at bounding box center [440, 0] width 881 height 0
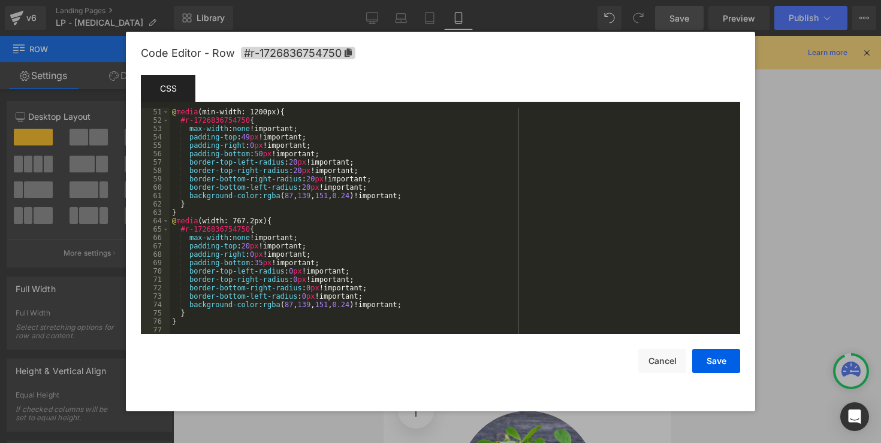
scroll to position [419, 0]
click at [406, 210] on div "@ media (min-width: 1200px) { #r-1726836754750 { max-width : none !important; p…" at bounding box center [453, 229] width 566 height 243
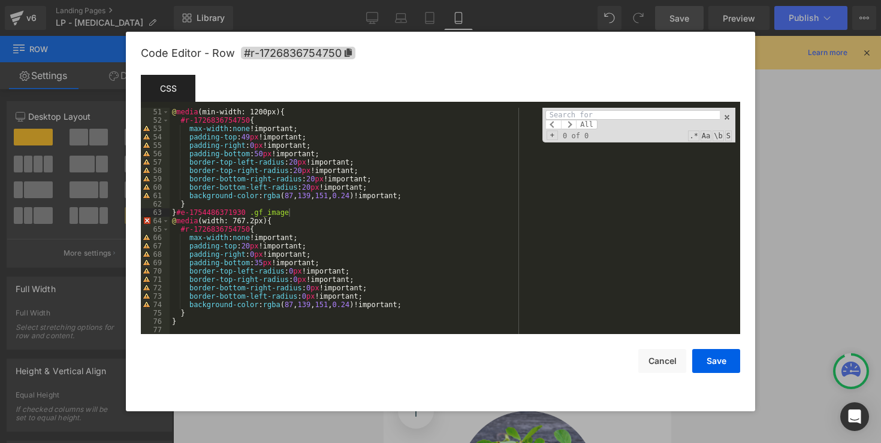
click at [393, 214] on div "@ media (min-width: 1200px) { #r-1726836754750 { max-width : none !important; p…" at bounding box center [453, 229] width 566 height 243
click at [285, 317] on div "@ media (min-width: 1200px) { #r-1726836754750 { max-width : none !important; p…" at bounding box center [453, 229] width 566 height 243
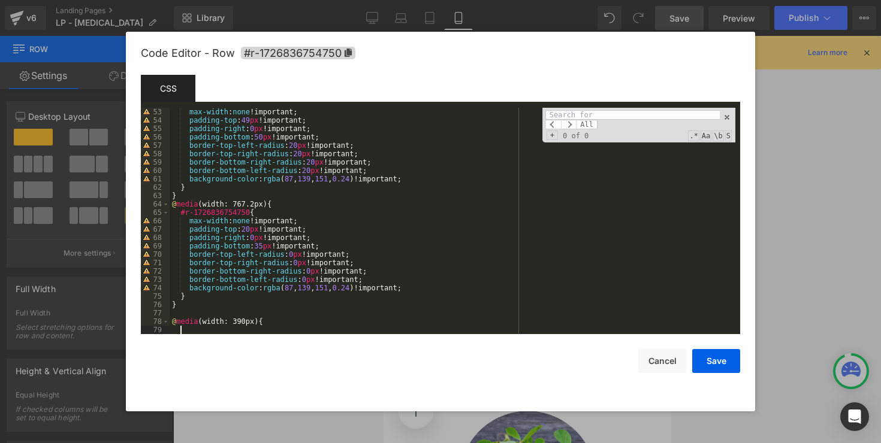
paste textarea
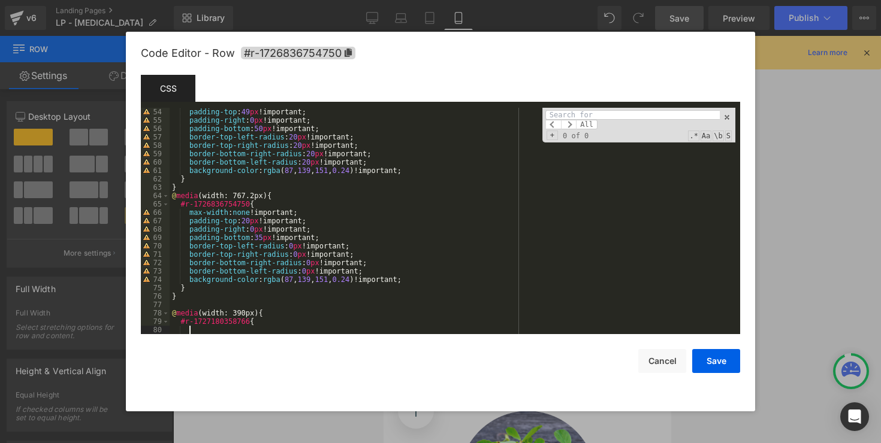
scroll to position [445, 0]
click at [718, 357] on button "Save" at bounding box center [716, 361] width 48 height 24
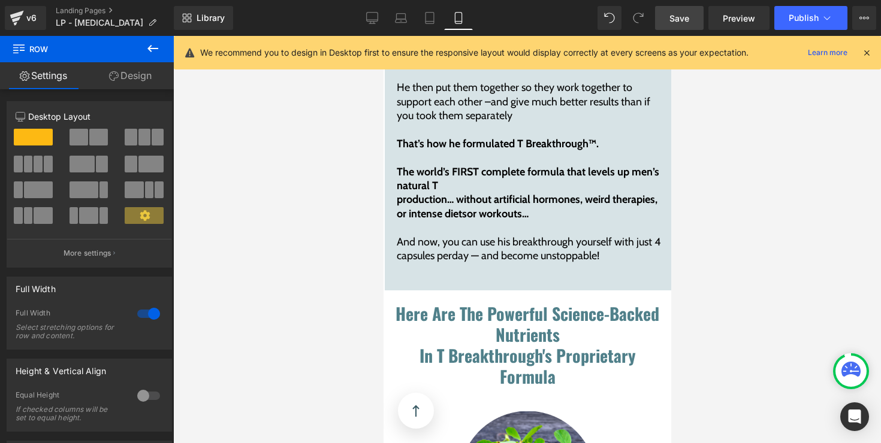
click at [675, 23] on span "Save" at bounding box center [679, 18] width 20 height 13
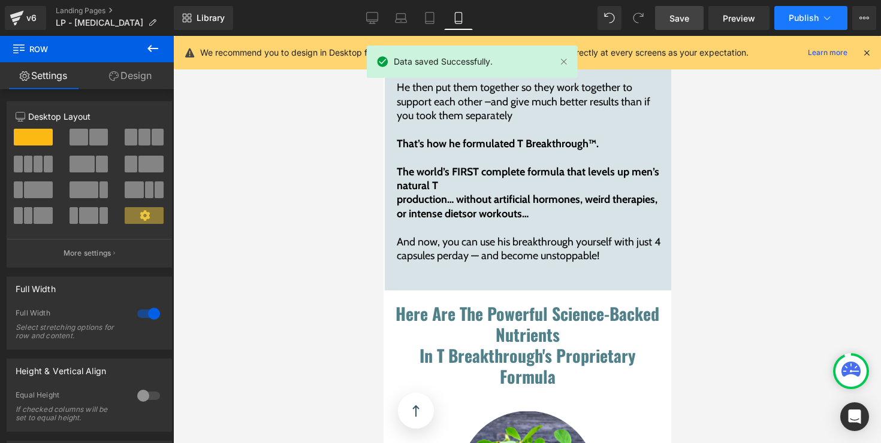
click at [787, 20] on button "Publish" at bounding box center [810, 18] width 73 height 24
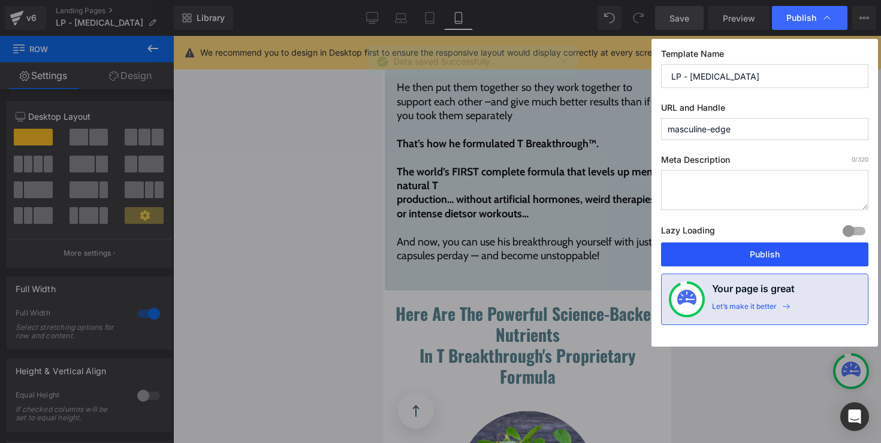
click at [760, 253] on button "Publish" at bounding box center [764, 255] width 207 height 24
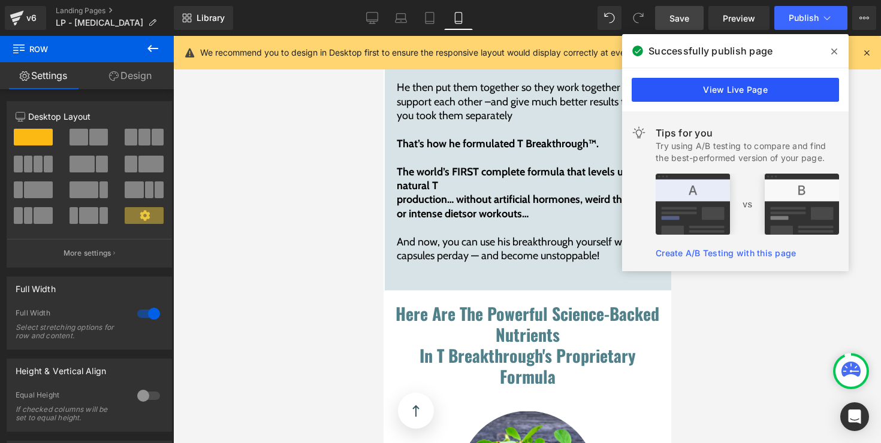
click at [731, 92] on link "View Live Page" at bounding box center [735, 90] width 207 height 24
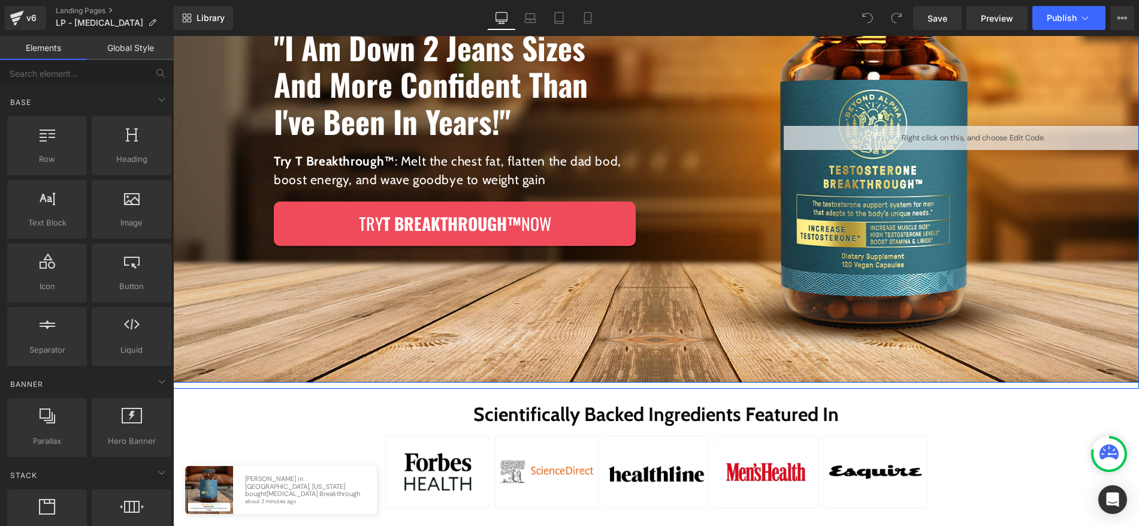
scroll to position [400, 0]
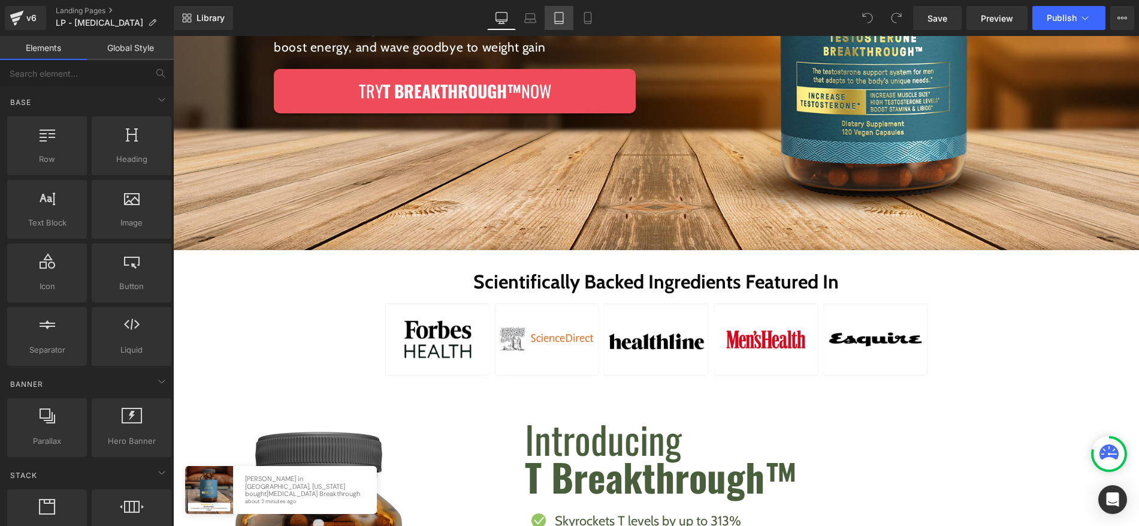
click at [562, 19] on icon at bounding box center [559, 18] width 12 height 12
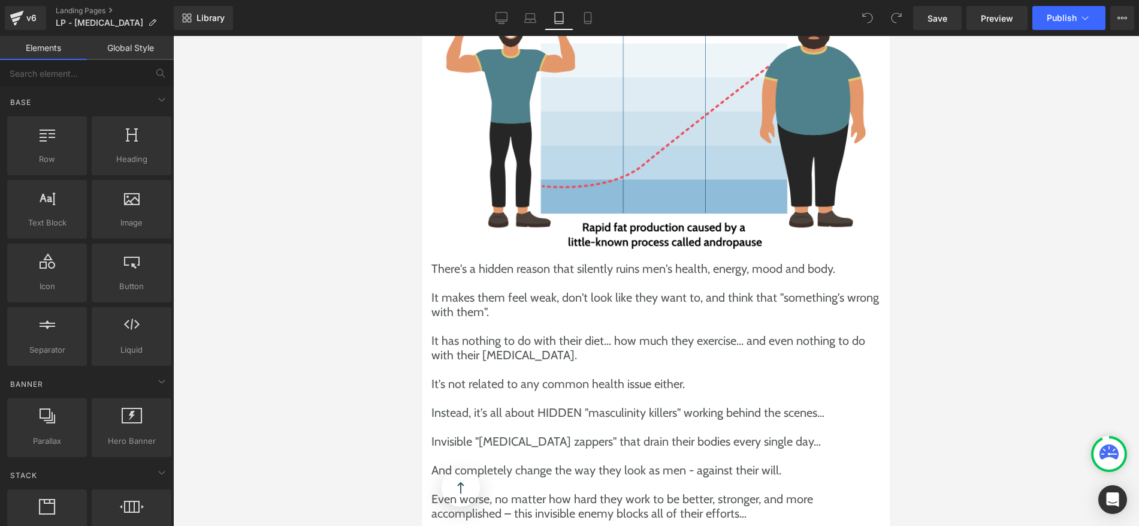
scroll to position [2235, 0]
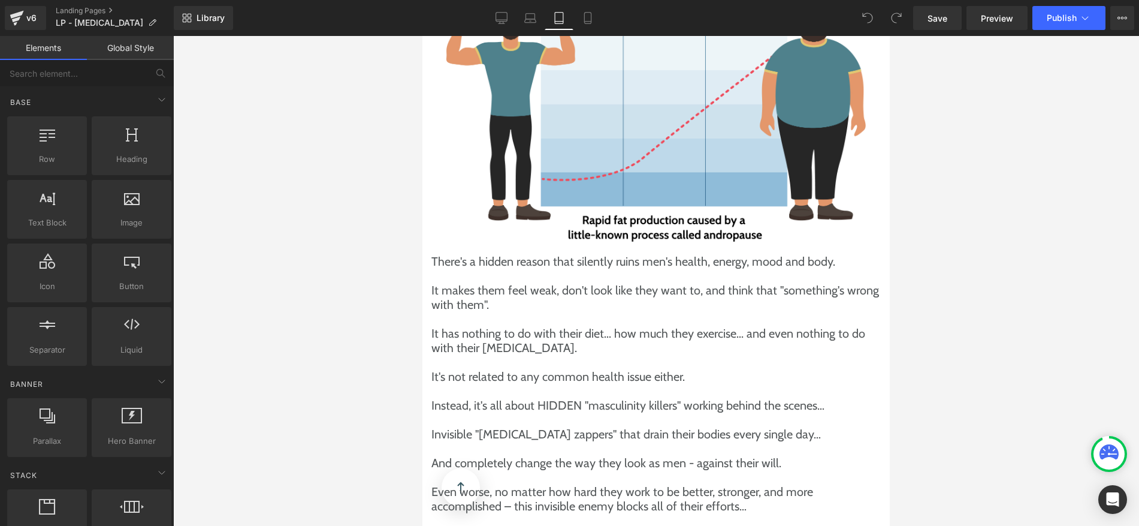
click at [430, 334] on div "There's a hidden reason that silently ruins men's health, energy, mood and body…" at bounding box center [655, 461] width 467 height 391
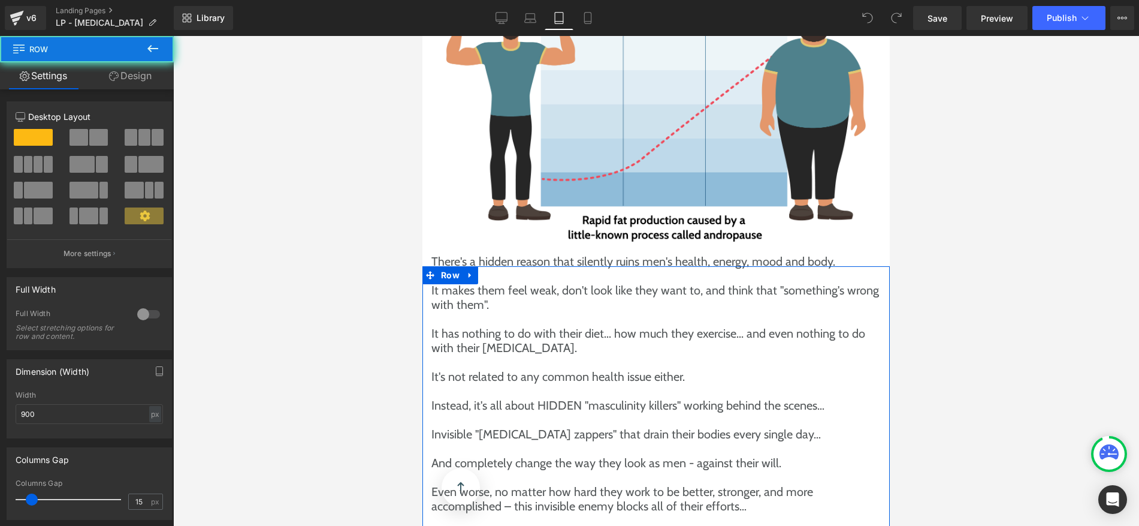
click at [430, 334] on div "There's a hidden reason that silently ruins men's health, energy, mood and body…" at bounding box center [655, 461] width 467 height 391
click at [131, 76] on link "Design" at bounding box center [130, 75] width 87 height 27
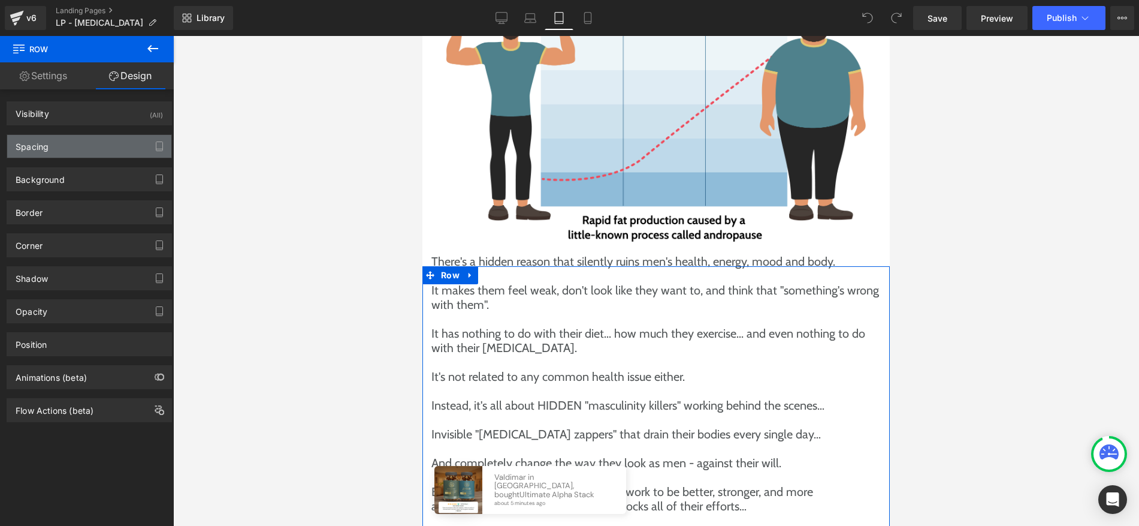
click at [76, 146] on div "Spacing" at bounding box center [89, 146] width 164 height 23
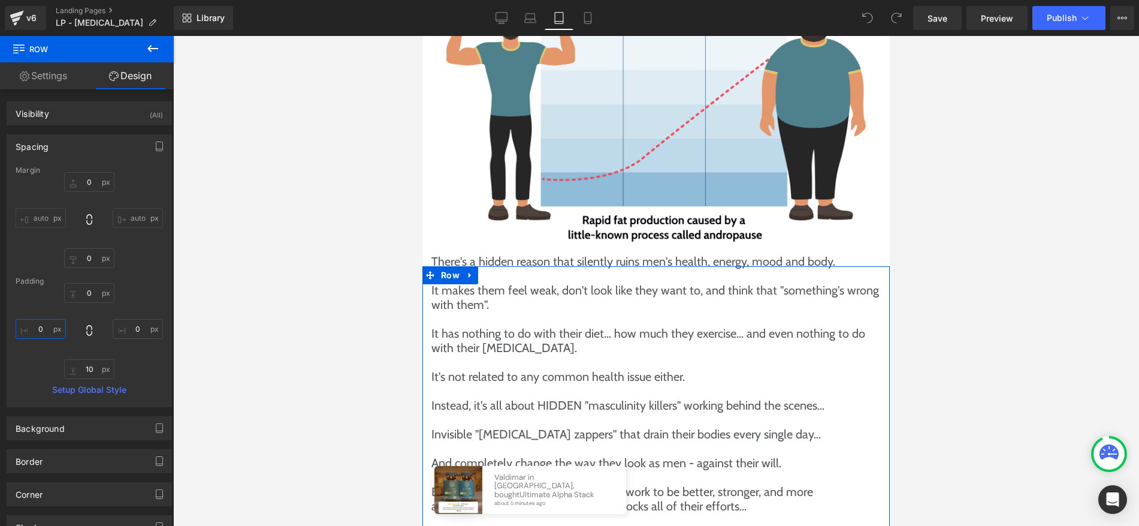
click at [40, 331] on input "text" at bounding box center [41, 329] width 50 height 20
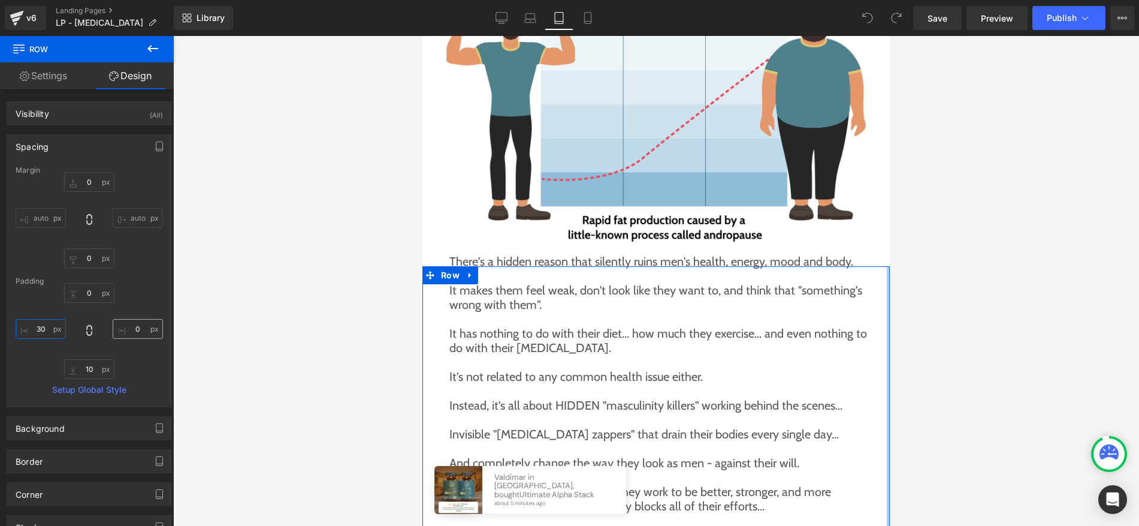
type input "30"
click at [126, 329] on input "text" at bounding box center [138, 329] width 50 height 20
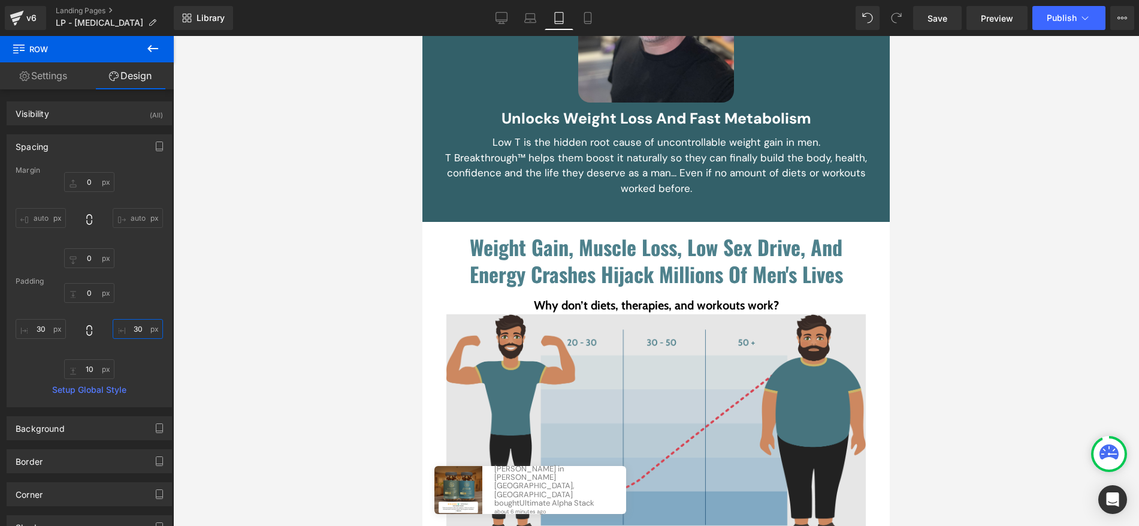
scroll to position [2166, 0]
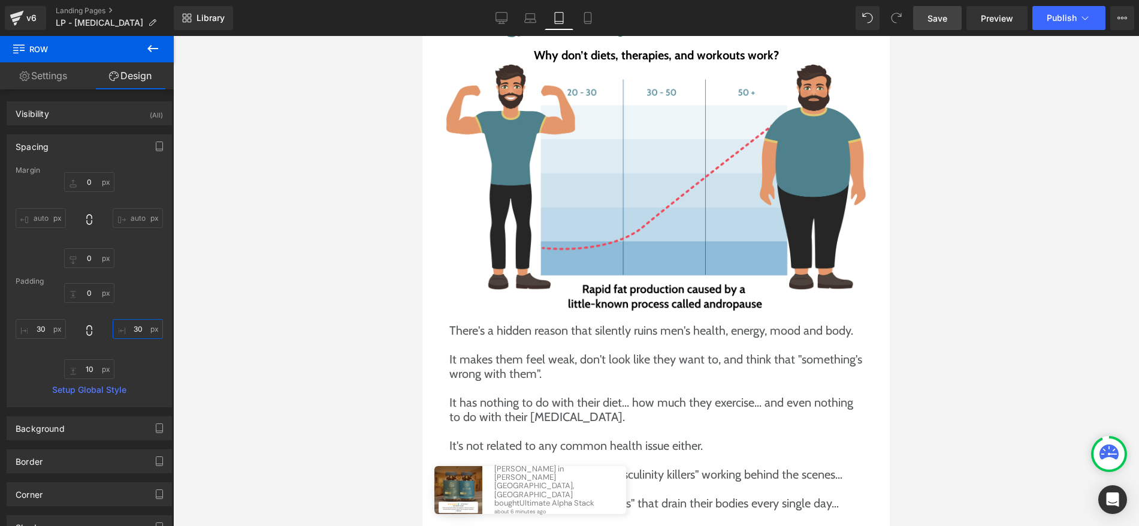
type input "30"
click at [947, 25] on link "Save" at bounding box center [937, 18] width 49 height 24
click at [524, 28] on link "Laptop" at bounding box center [530, 18] width 29 height 24
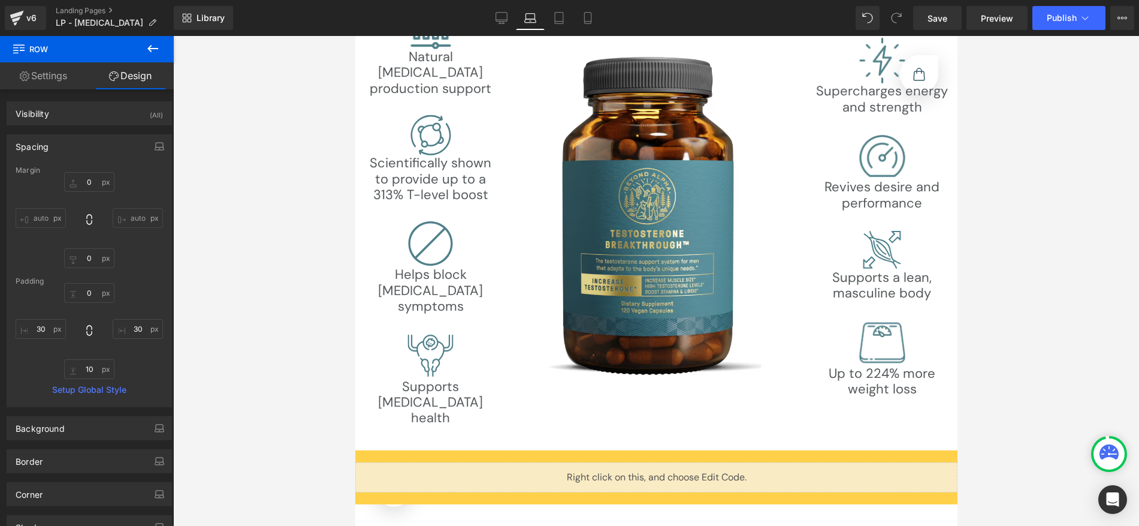
scroll to position [3824, 0]
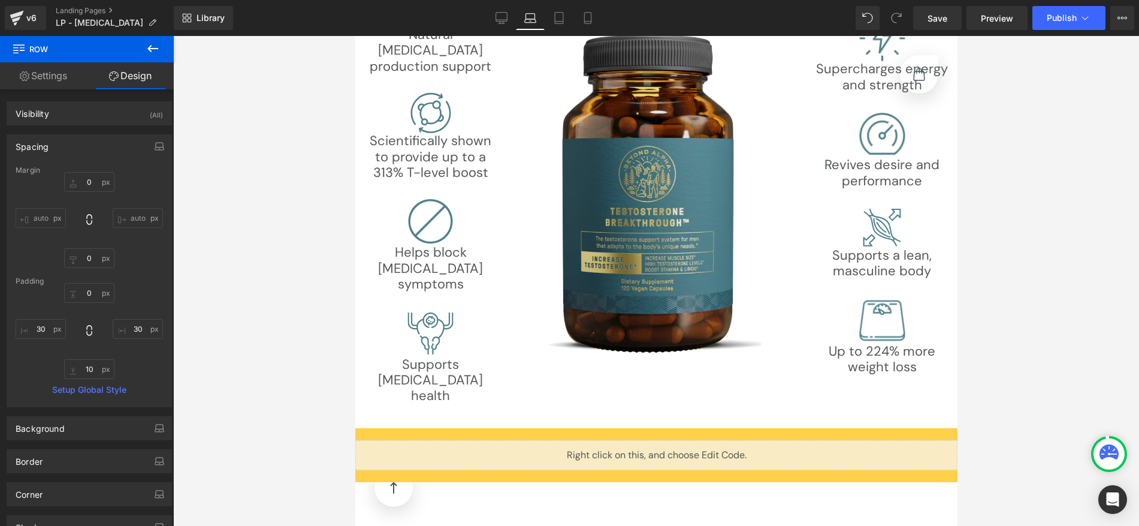
click at [666, 165] on img at bounding box center [656, 195] width 227 height 327
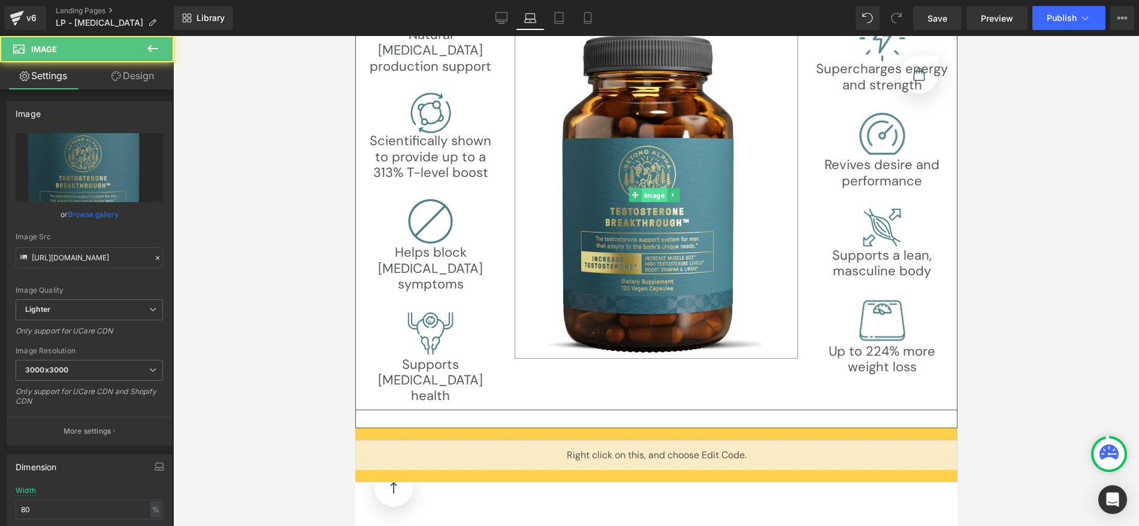
click at [656, 188] on span "Image" at bounding box center [654, 195] width 26 height 14
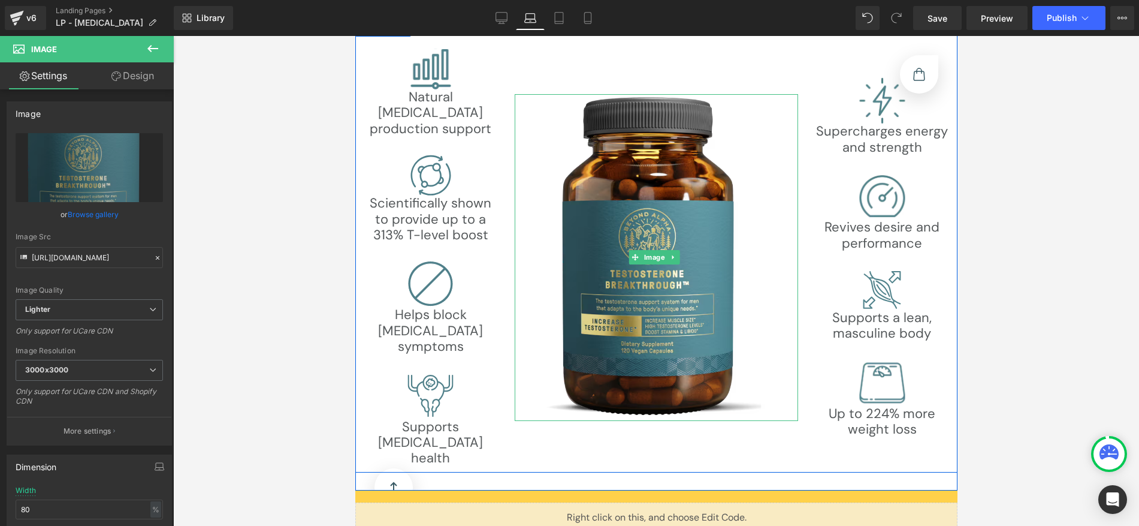
scroll to position [3640, 0]
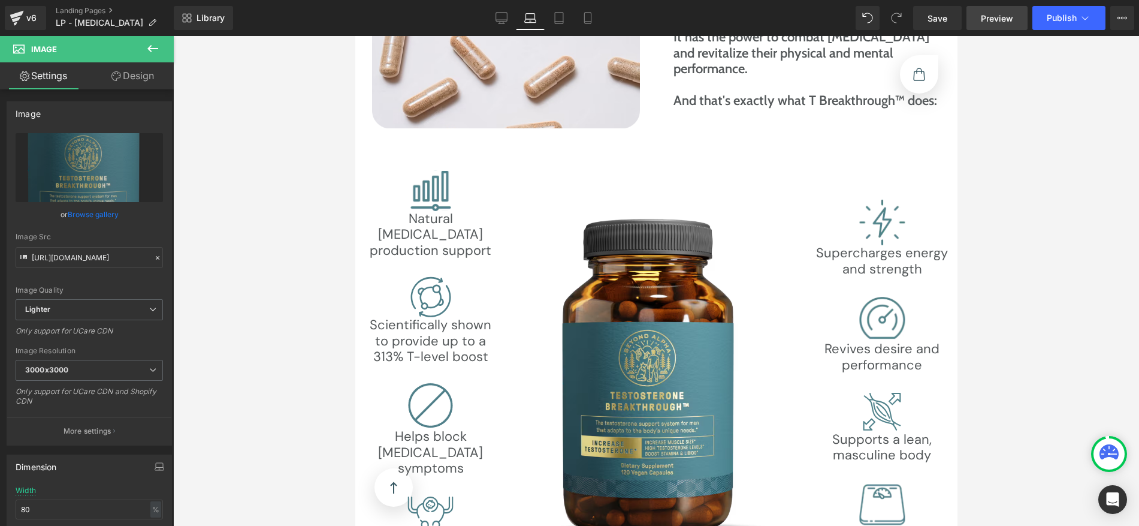
click at [999, 16] on span "Preview" at bounding box center [997, 18] width 32 height 13
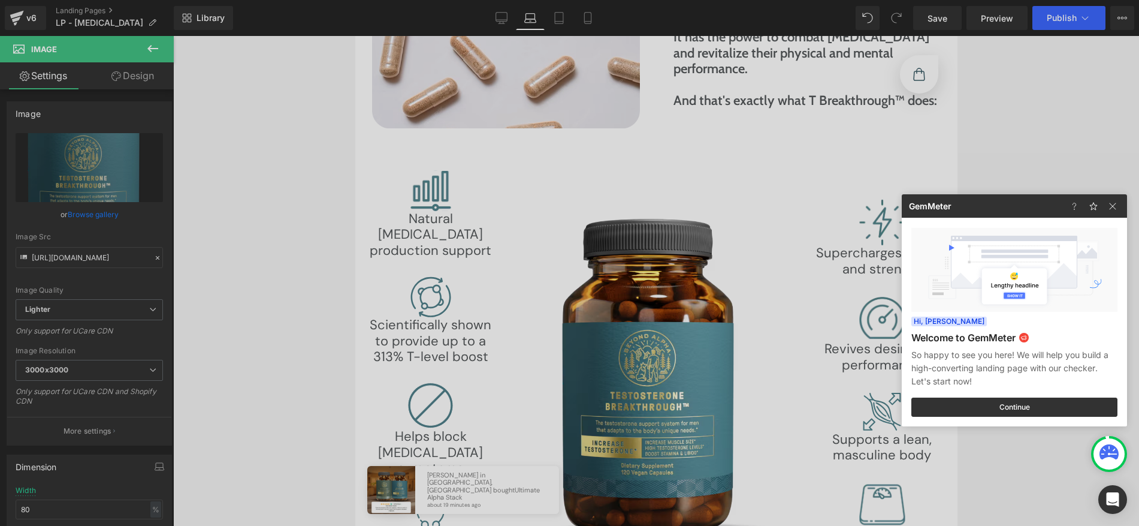
click at [650, 304] on div at bounding box center [569, 263] width 1139 height 526
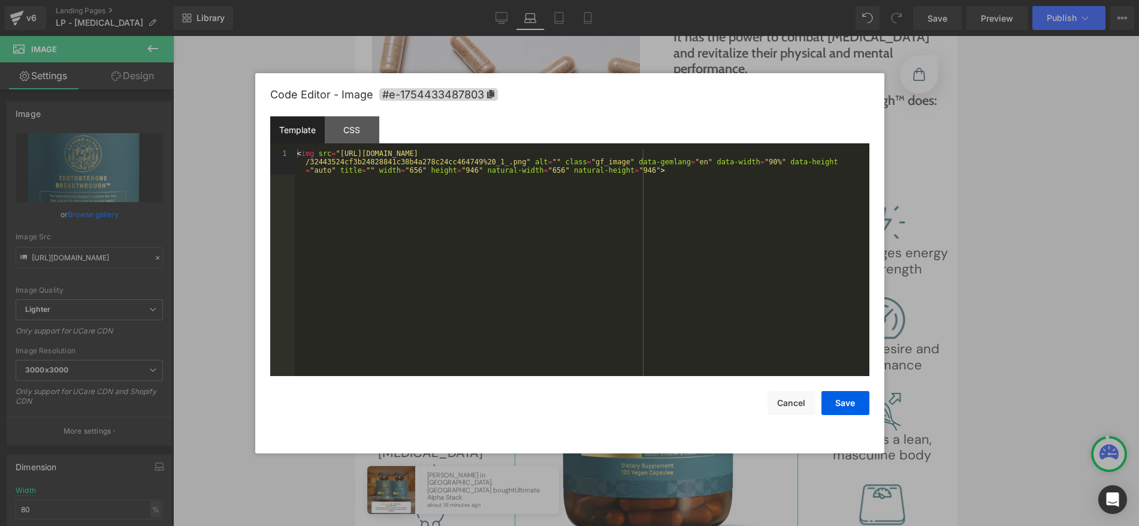
click at [643, 0] on div "Image You are previewing how the will restyle your page. You can not edit Eleme…" at bounding box center [569, 0] width 1139 height 0
click at [371, 134] on div "CSS" at bounding box center [352, 129] width 55 height 27
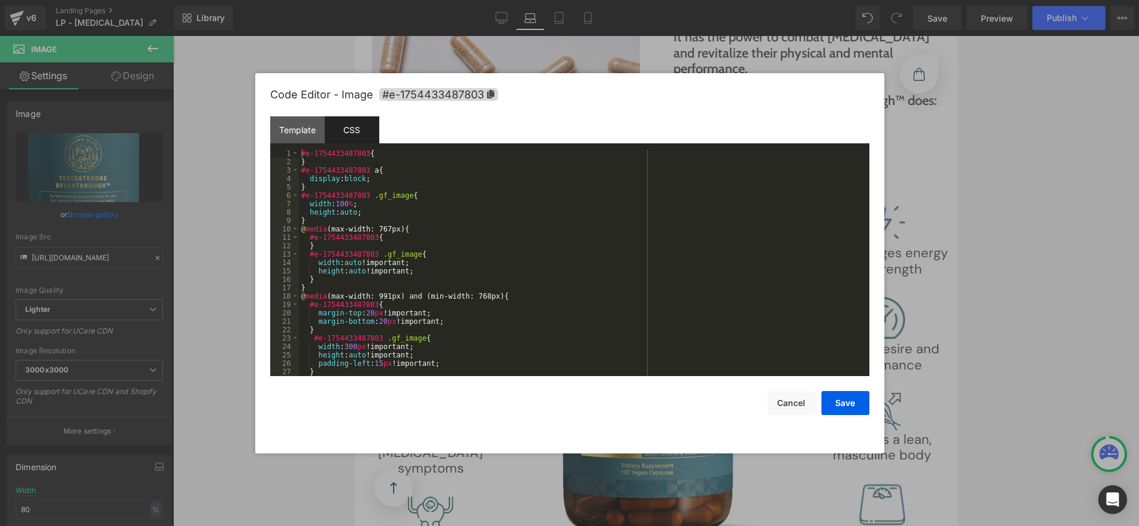
scroll to position [327, 0]
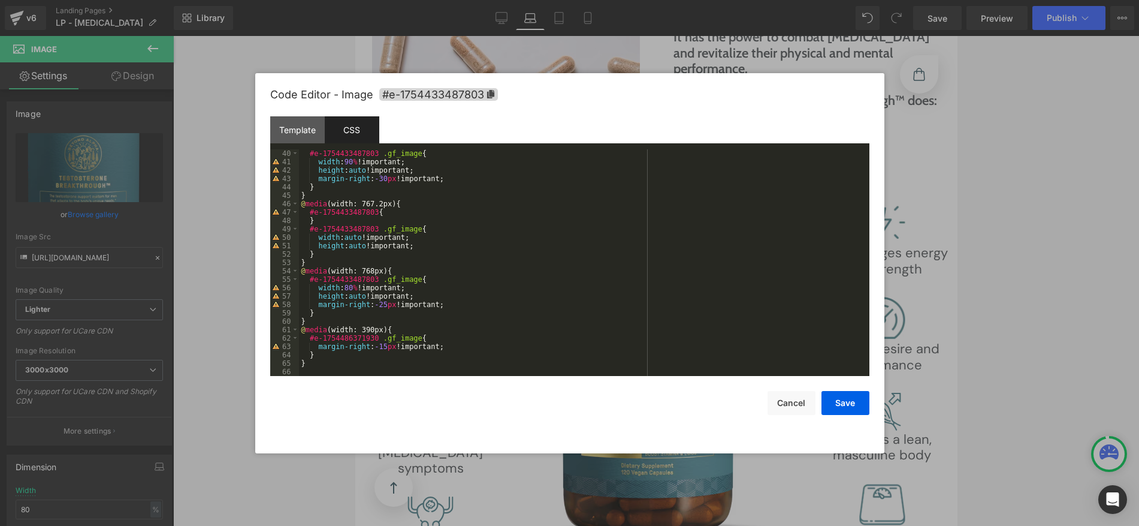
click at [387, 362] on div "#e-1754433487803 .gf_image { width : 90 % !important; height : auto !important;…" at bounding box center [582, 270] width 566 height 243
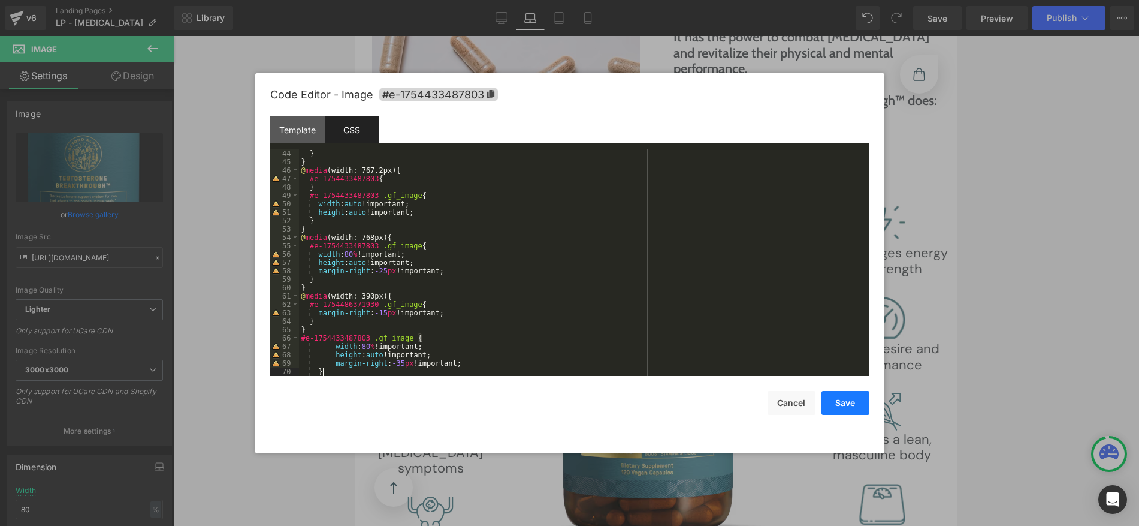
click at [834, 399] on button "Save" at bounding box center [846, 403] width 48 height 24
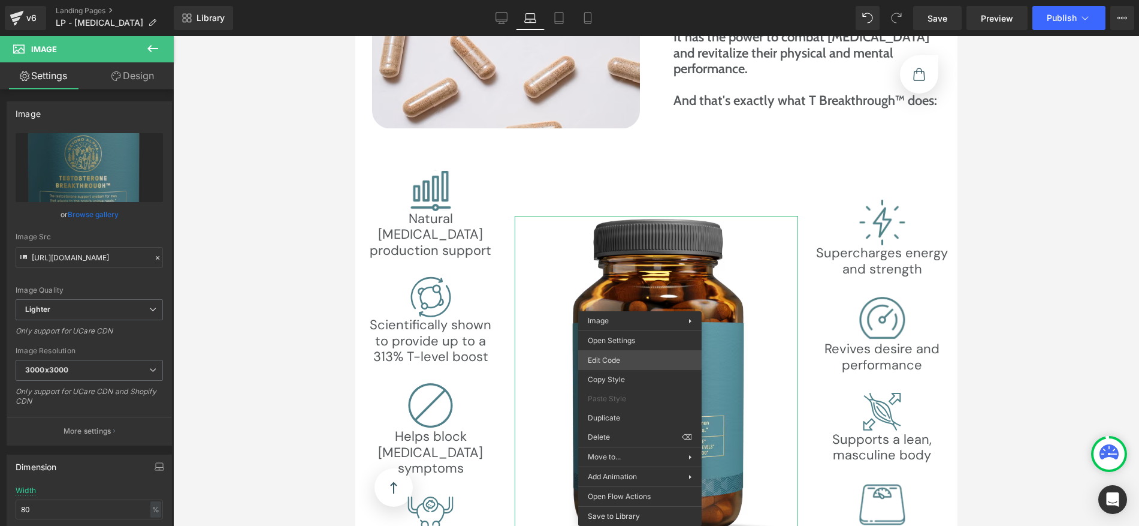
click at [641, 0] on div "Image You are previewing how the will restyle your page. You can not edit Eleme…" at bounding box center [569, 0] width 1139 height 0
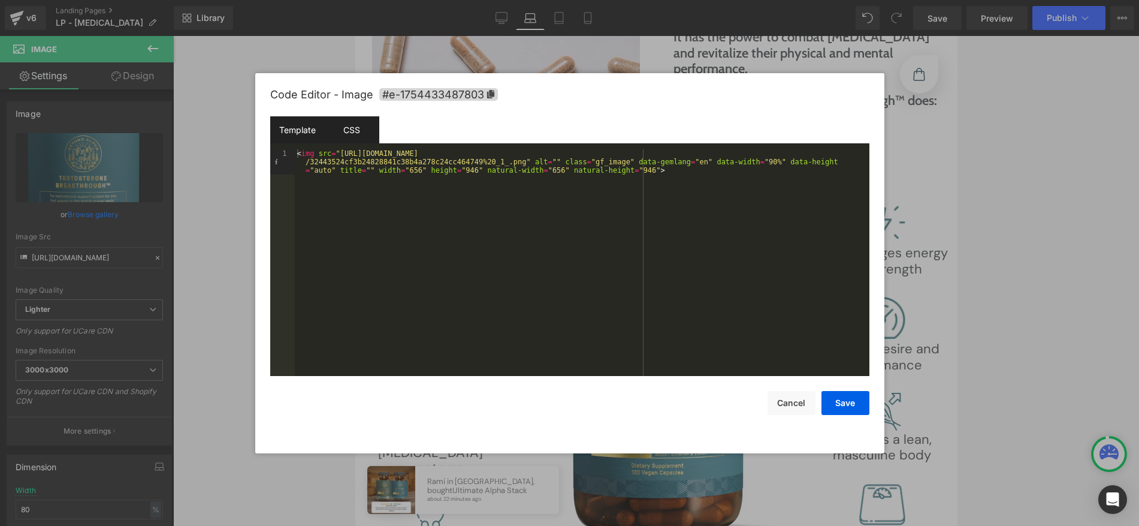
click at [367, 142] on div "CSS" at bounding box center [352, 129] width 55 height 27
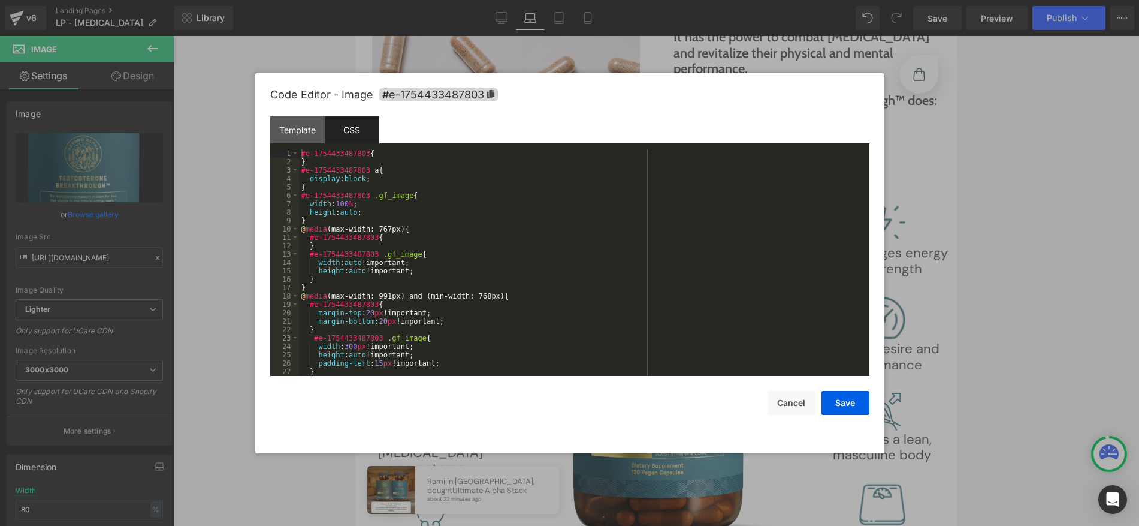
scroll to position [369, 0]
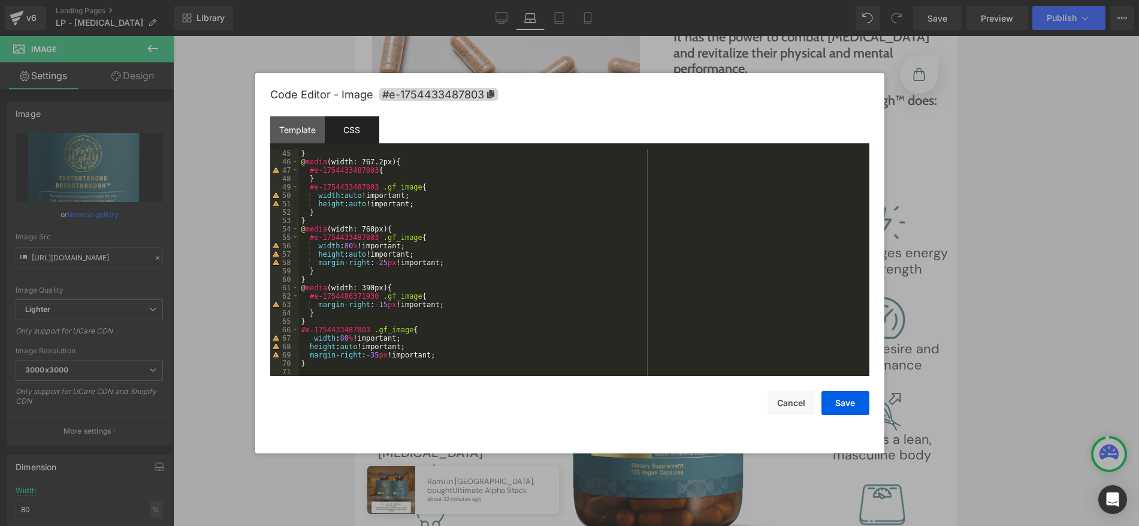
click at [370, 321] on div "} @ media (width: 767.2px) { #e-1754433487803 { } #e-1754433487803 .gf_image { …" at bounding box center [582, 270] width 566 height 243
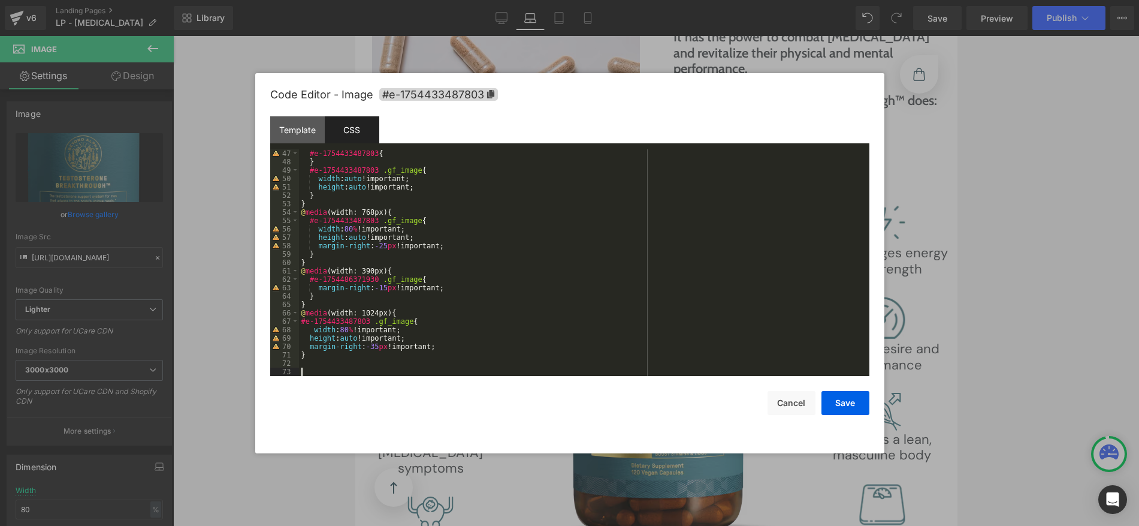
scroll to position [378, 0]
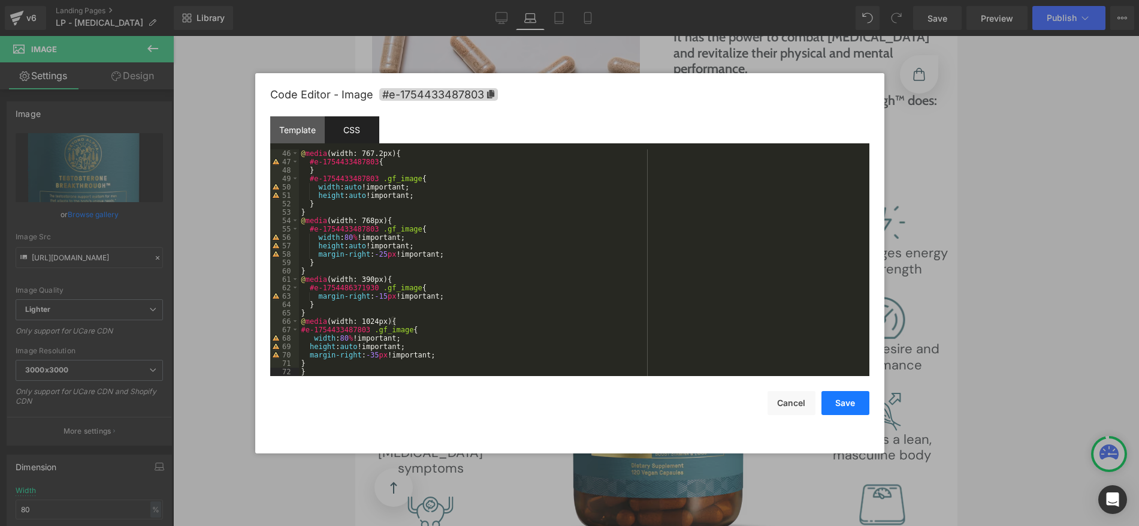
click at [830, 397] on button "Save" at bounding box center [846, 403] width 48 height 24
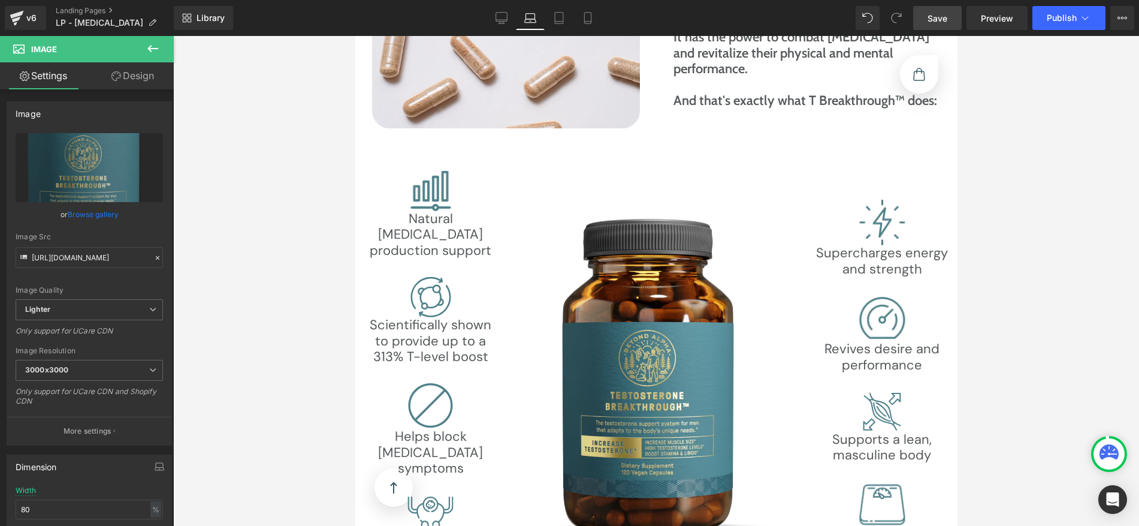
click at [931, 24] on link "Save" at bounding box center [937, 18] width 49 height 24
click at [1065, 13] on span "Publish" at bounding box center [1062, 18] width 30 height 10
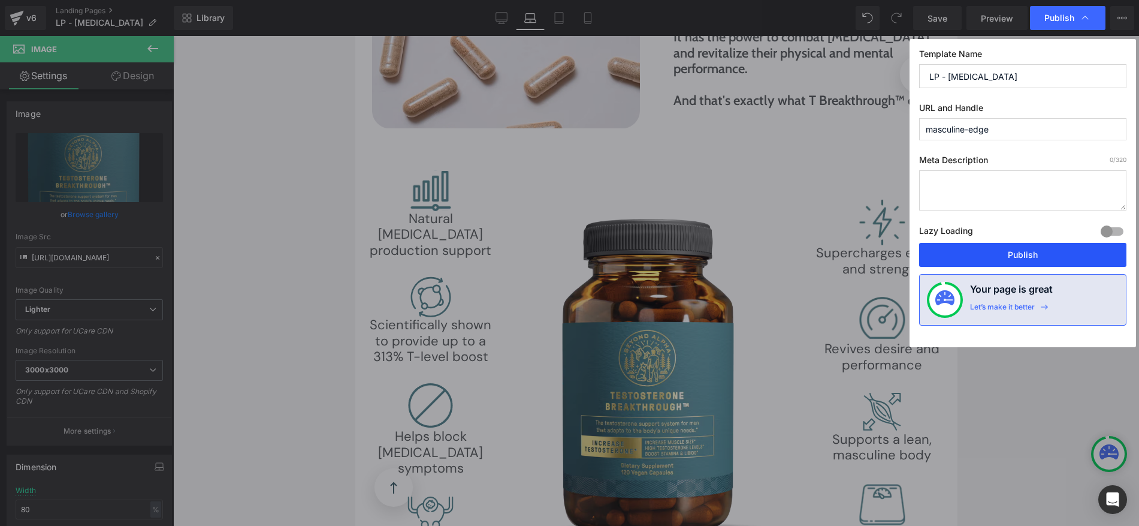
click at [1004, 246] on button "Publish" at bounding box center [1022, 255] width 207 height 24
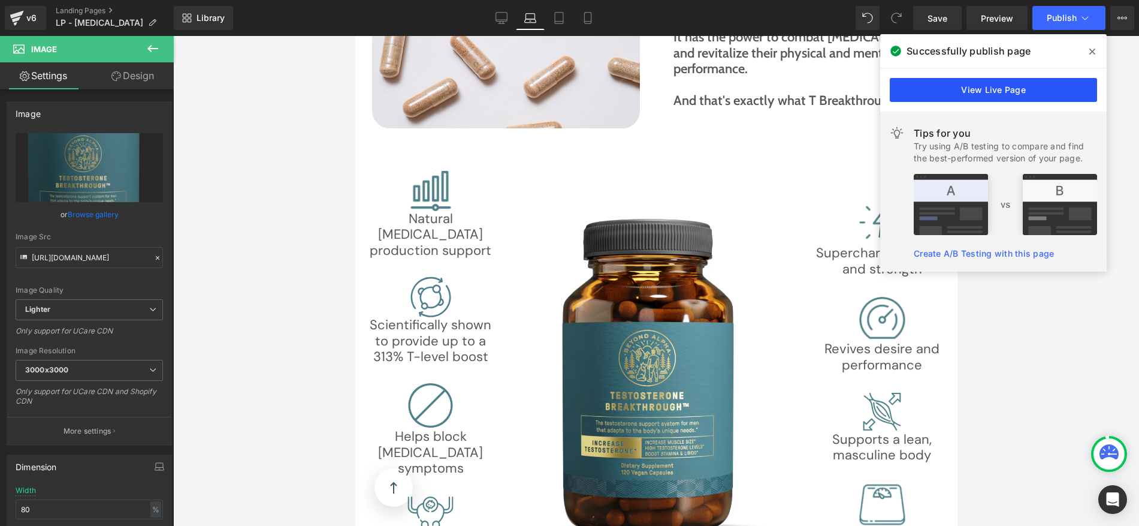
click at [940, 90] on link "View Live Page" at bounding box center [993, 90] width 207 height 24
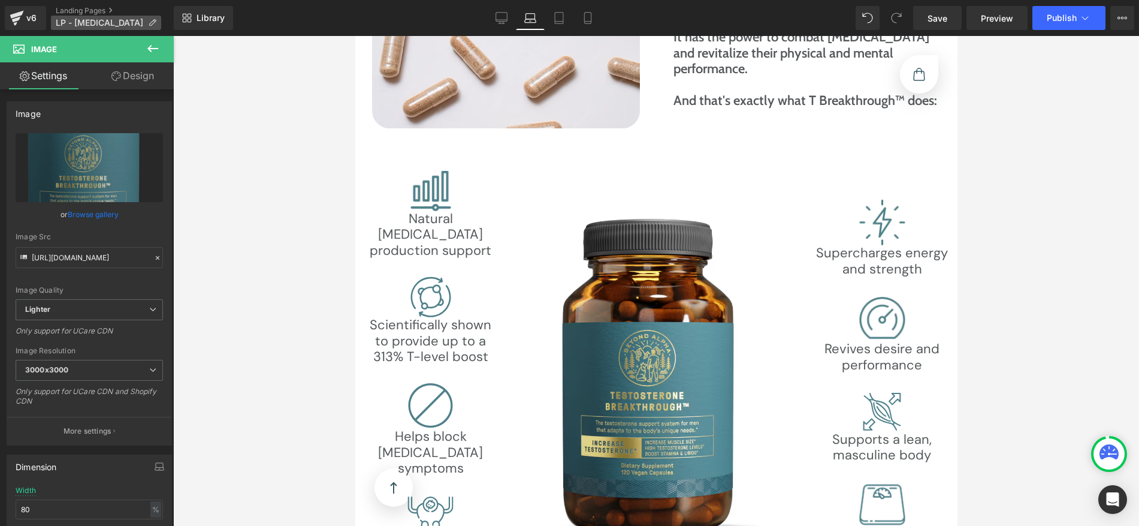
click at [120, 21] on span "LP - [MEDICAL_DATA]" at bounding box center [99, 23] width 87 height 10
click at [148, 23] on icon at bounding box center [152, 23] width 8 height 8
click at [148, 25] on icon at bounding box center [152, 23] width 8 height 8
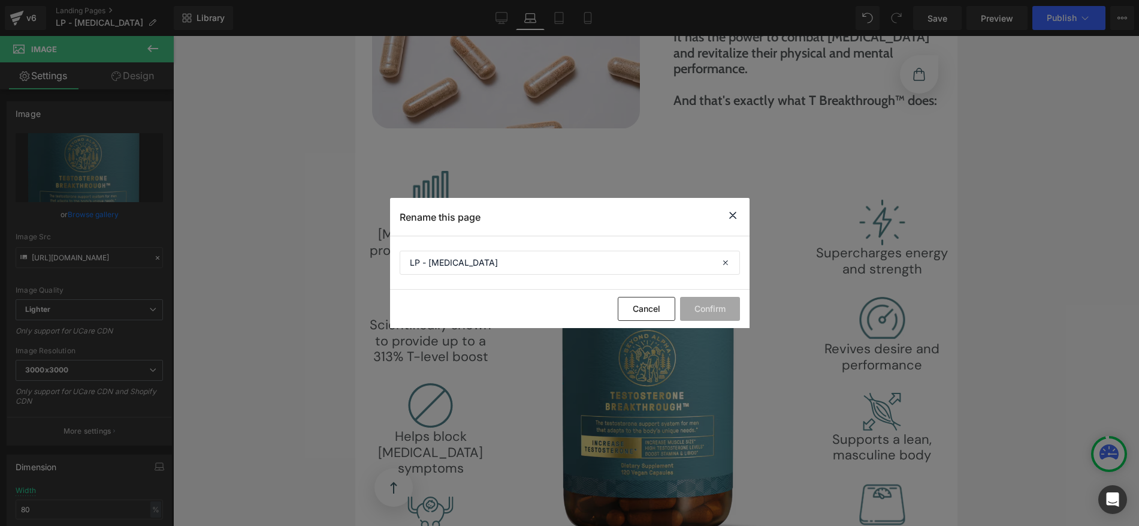
drag, startPoint x: 729, startPoint y: 213, endPoint x: 53, endPoint y: 59, distance: 693.8
click at [729, 213] on icon at bounding box center [733, 215] width 14 height 15
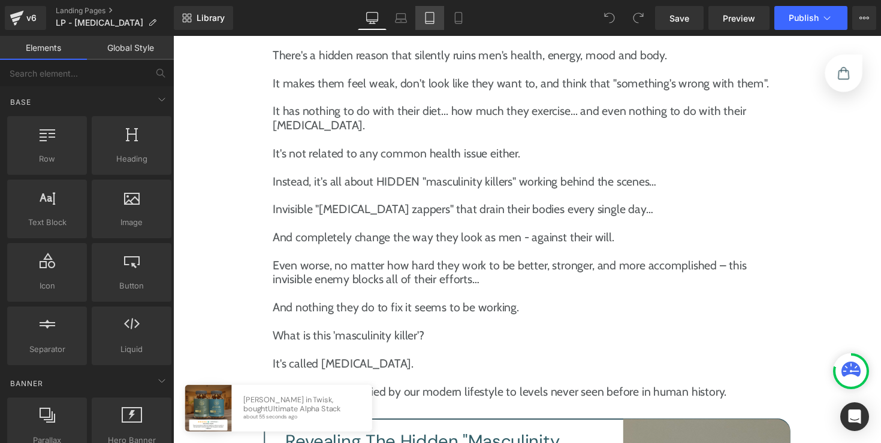
click at [422, 12] on link "Tablet" at bounding box center [429, 18] width 29 height 24
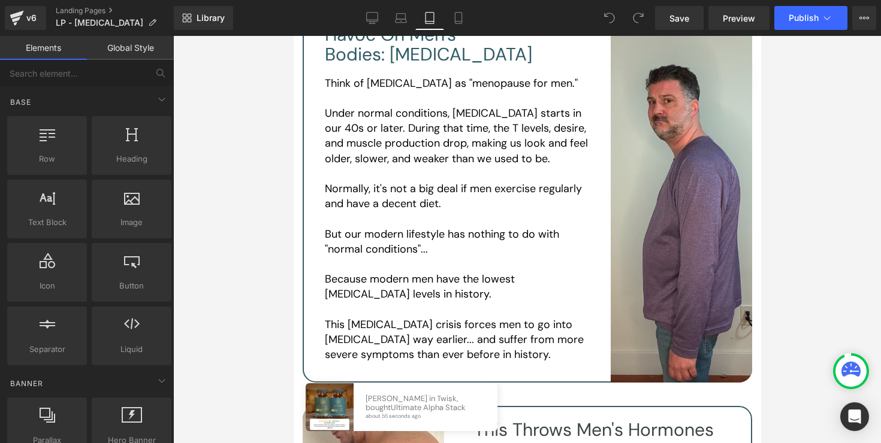
scroll to position [2124, 0]
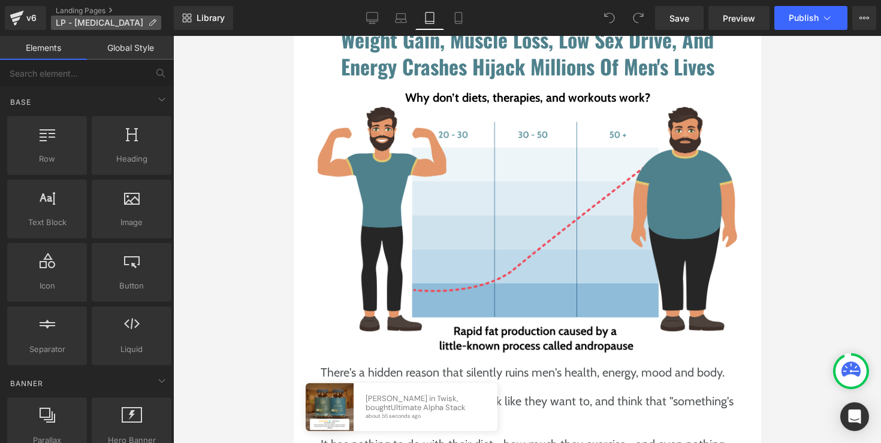
click at [124, 20] on p "LP - Andropause" at bounding box center [106, 23] width 110 height 14
click at [148, 25] on icon at bounding box center [152, 23] width 8 height 8
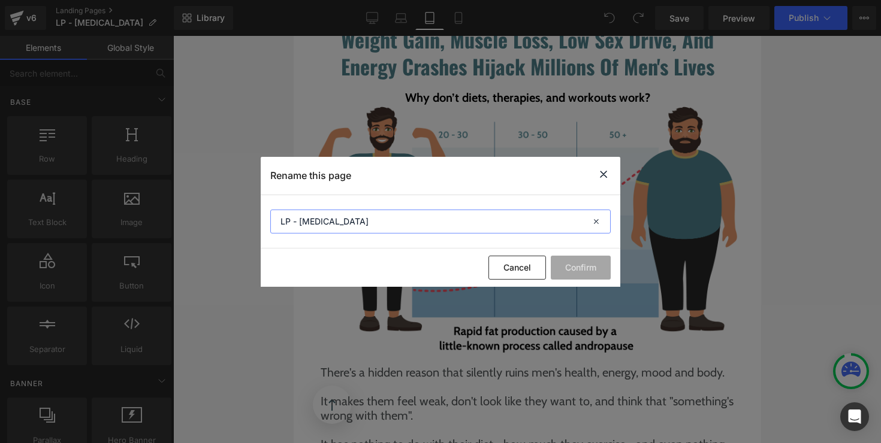
click at [420, 221] on input "LP - Andropause" at bounding box center [440, 222] width 340 height 24
paste input "Reclaim Your Masculine Edg"
type input "Reclaim Your Masculine Edge"
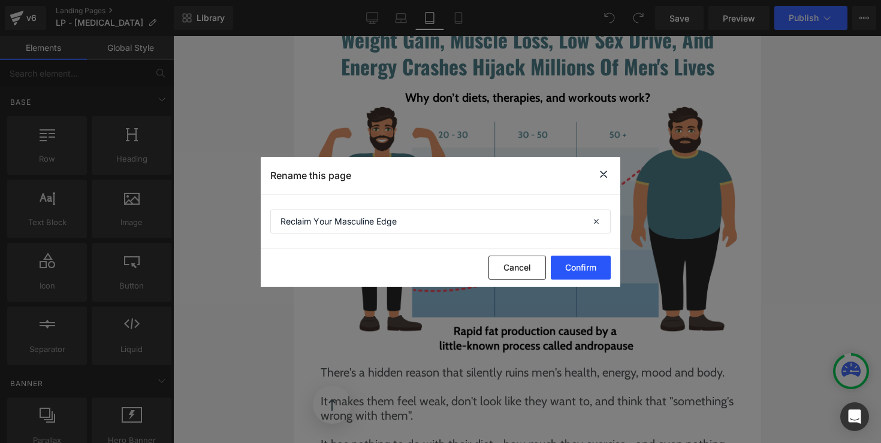
click at [583, 267] on button "Confirm" at bounding box center [581, 268] width 60 height 24
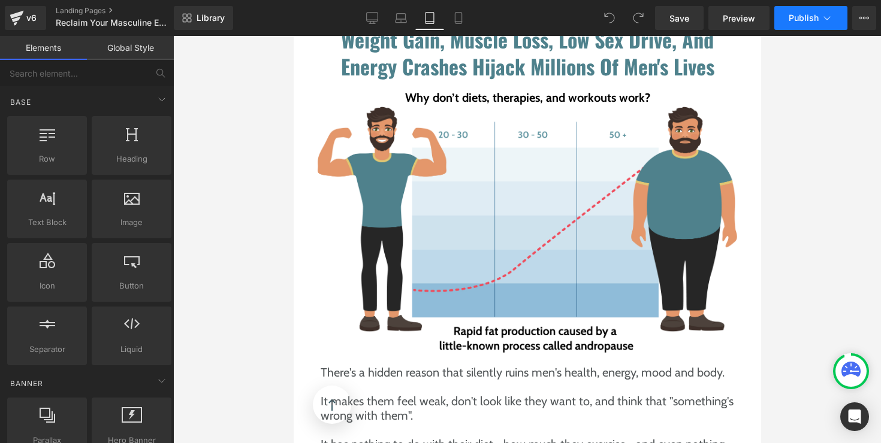
click at [810, 16] on span "Publish" at bounding box center [804, 18] width 30 height 10
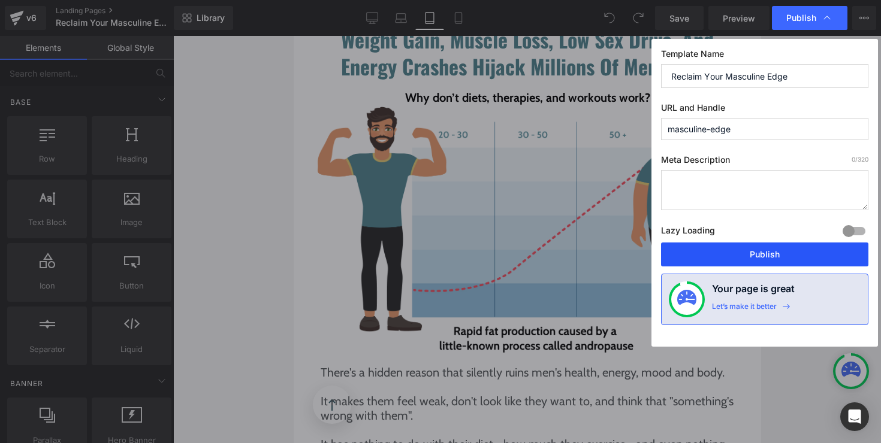
click at [776, 249] on button "Publish" at bounding box center [764, 255] width 207 height 24
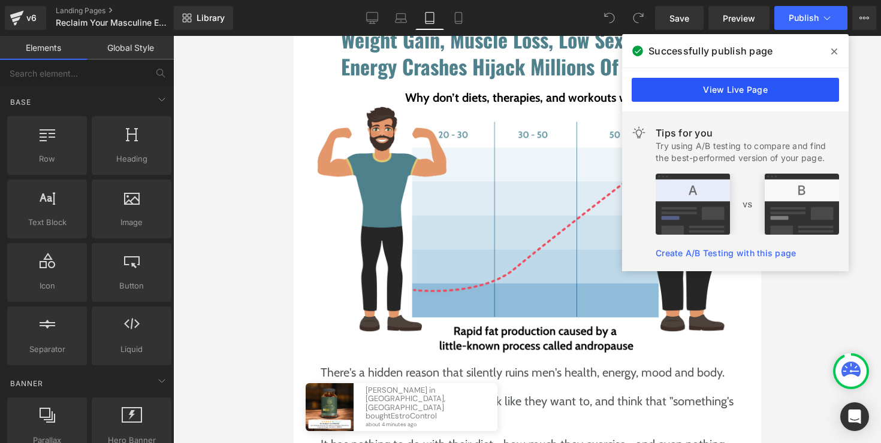
click at [730, 94] on link "View Live Page" at bounding box center [735, 90] width 207 height 24
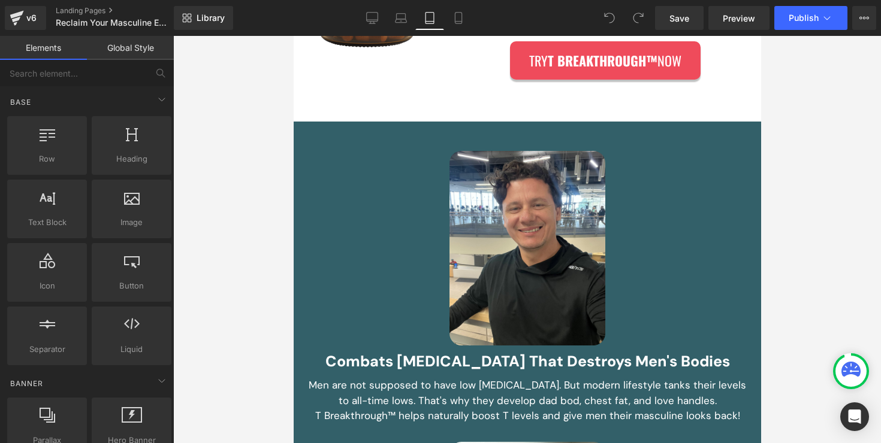
scroll to position [0, 0]
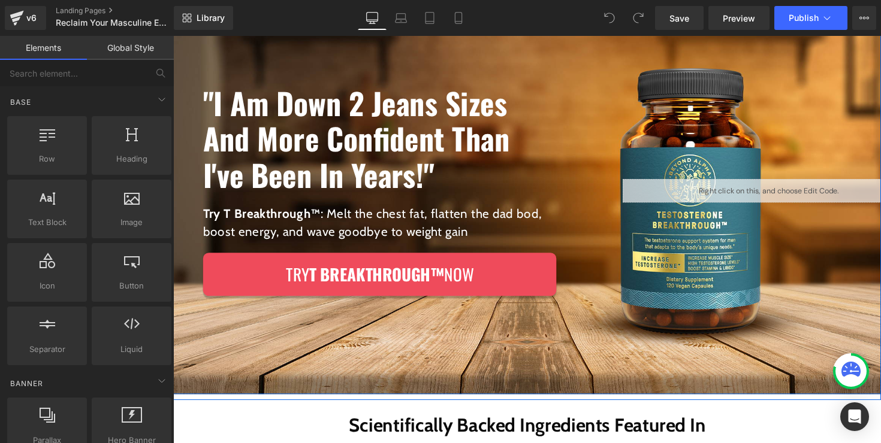
scroll to position [43, 0]
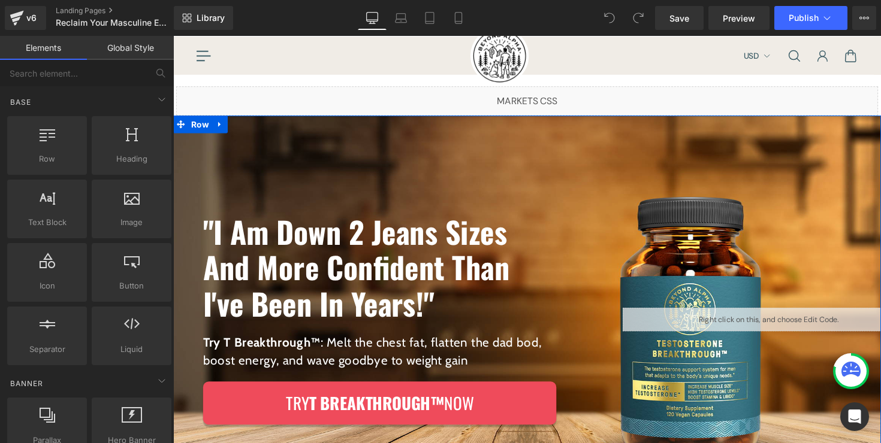
click at [433, 156] on div ""I Am Down 2 Jeans Sizes And More Confident Than I've Been In Years!" Heading T…" at bounding box center [384, 326] width 423 height 418
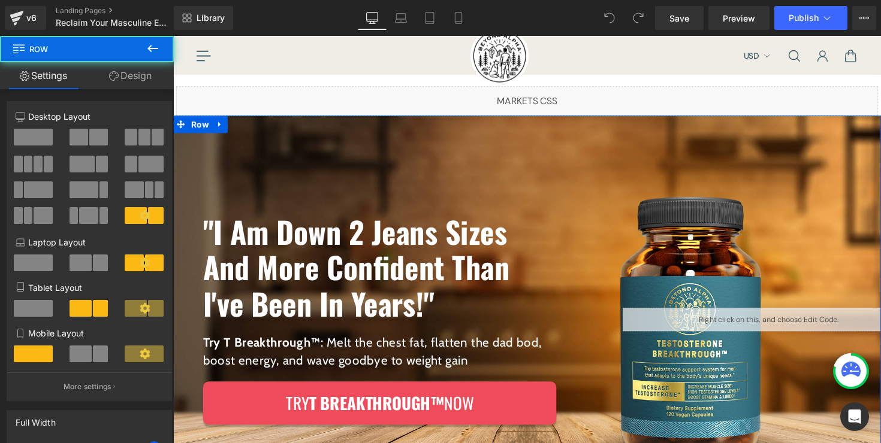
click at [150, 77] on link "Design" at bounding box center [130, 75] width 87 height 27
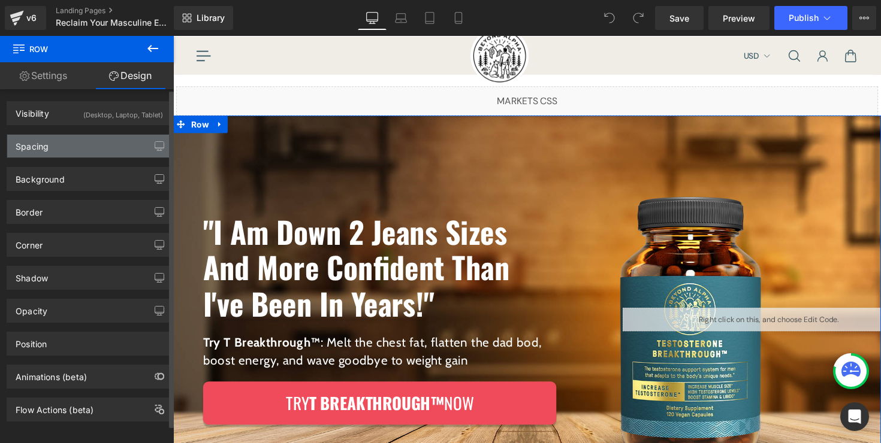
click at [85, 143] on div "Spacing" at bounding box center [89, 146] width 164 height 23
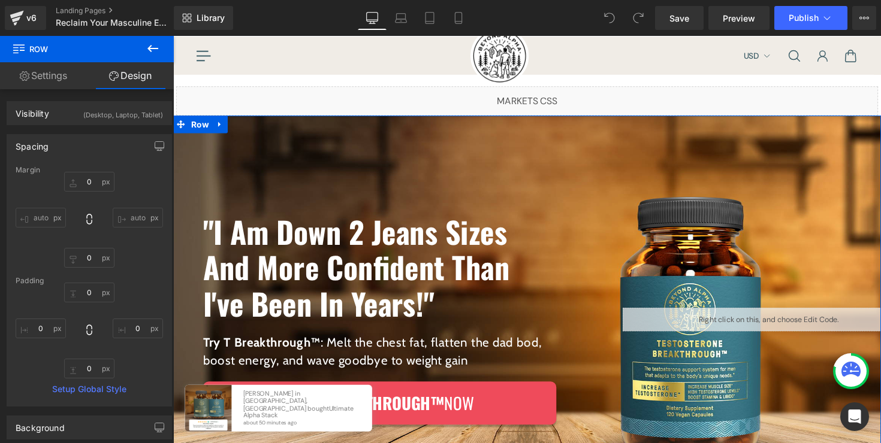
click at [335, 180] on div ""I Am Down 2 Jeans Sizes And More Confident Than I've Been In Years!" Heading T…" at bounding box center [384, 326] width 423 height 418
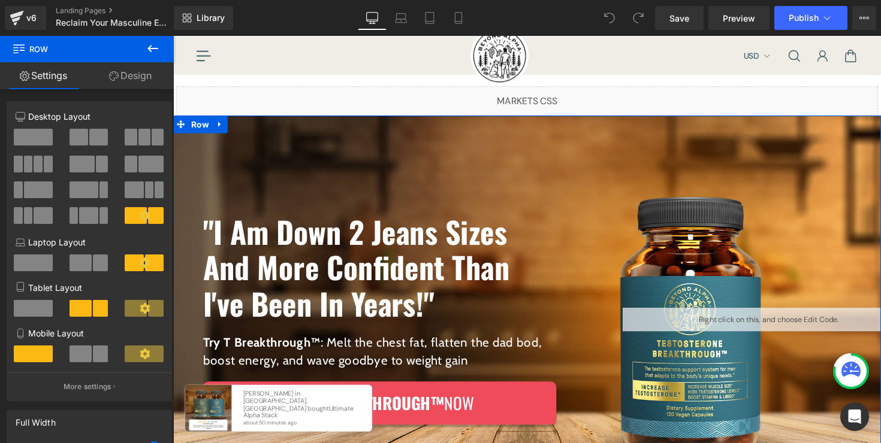
scroll to position [140, 0]
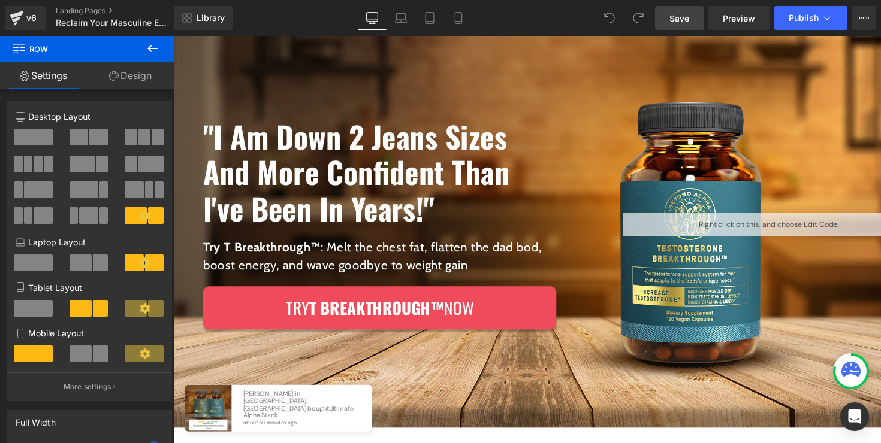
click at [674, 22] on span "Save" at bounding box center [679, 18] width 20 height 13
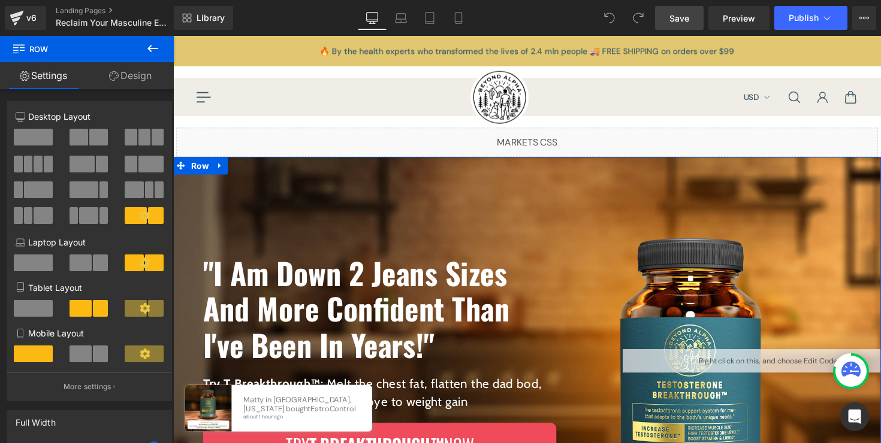
scroll to position [108, 0]
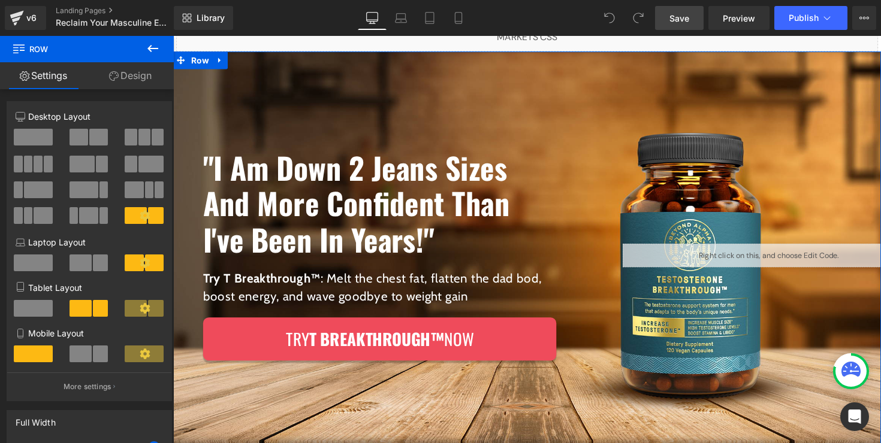
click at [336, 138] on div ""I Am Down 2 Jeans Sizes And More Confident Than I've Been In Years!" Heading T…" at bounding box center [384, 261] width 423 height 418
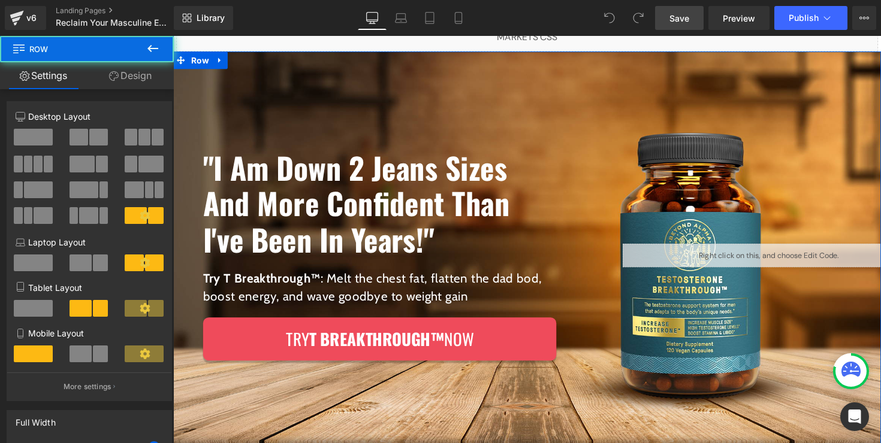
click at [141, 85] on link "Design" at bounding box center [130, 75] width 87 height 27
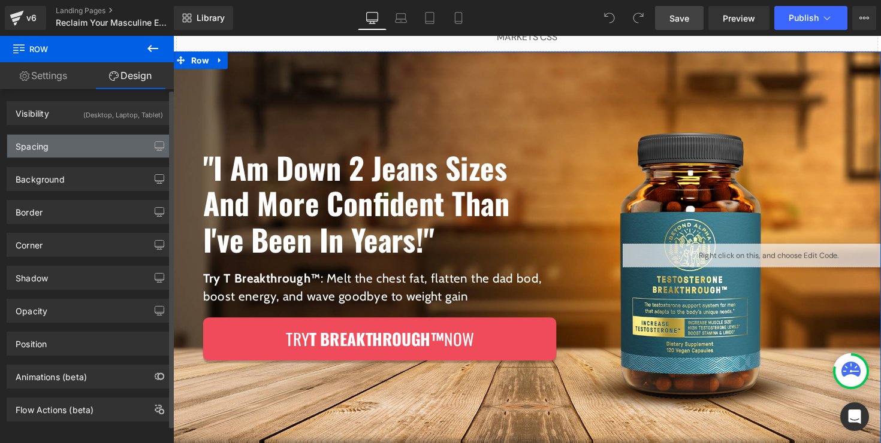
click at [109, 146] on div "Spacing" at bounding box center [89, 146] width 164 height 23
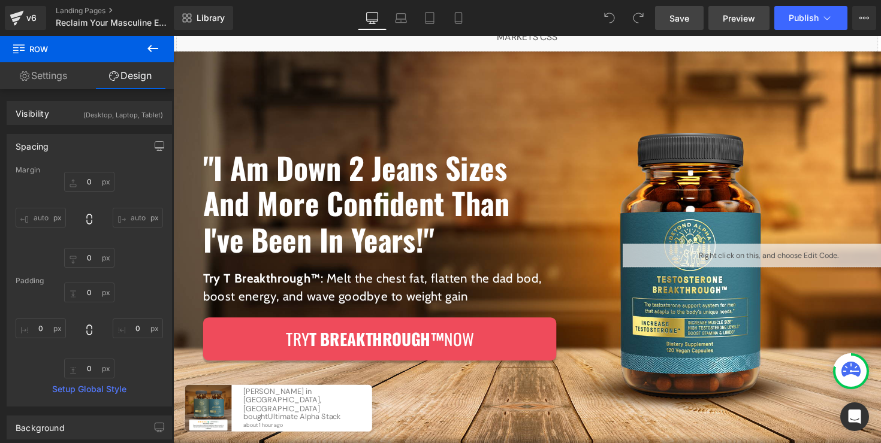
click at [750, 25] on link "Preview" at bounding box center [738, 18] width 61 height 24
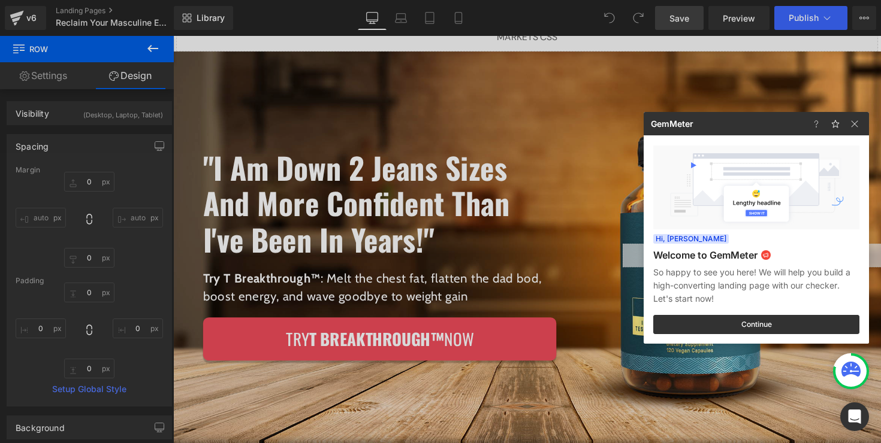
click at [277, 113] on div at bounding box center [440, 221] width 881 height 443
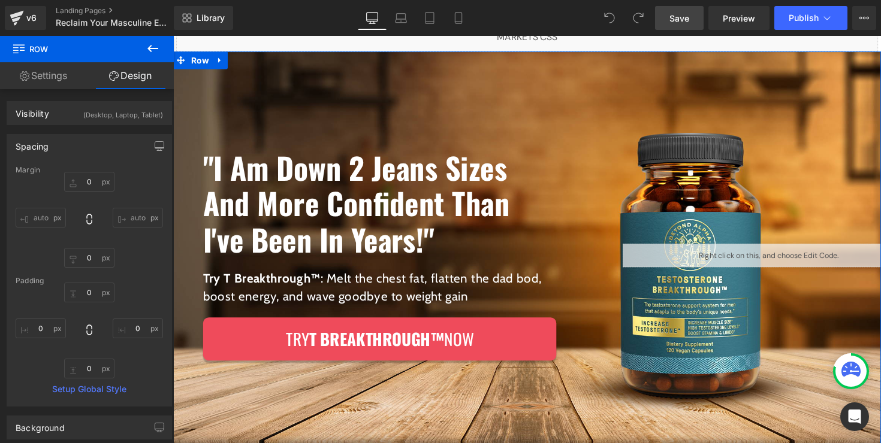
click at [264, 104] on div ""I Am Down 2 Jeans Sizes And More Confident Than I've Been In Years!" Heading T…" at bounding box center [384, 261] width 423 height 418
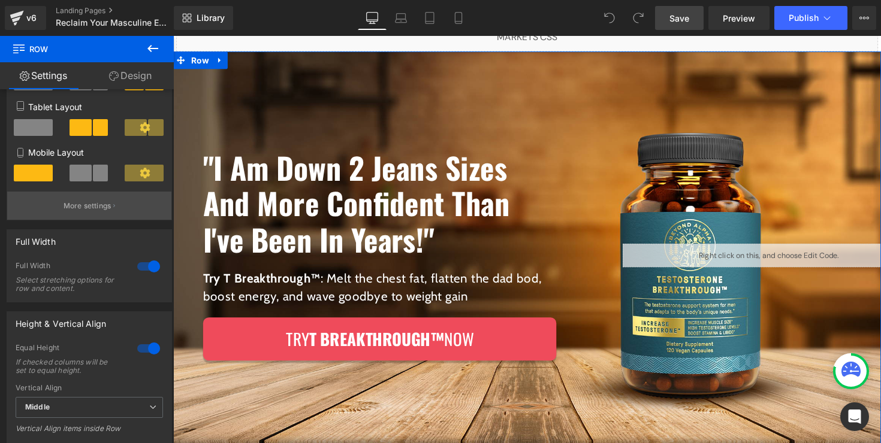
scroll to position [251, 0]
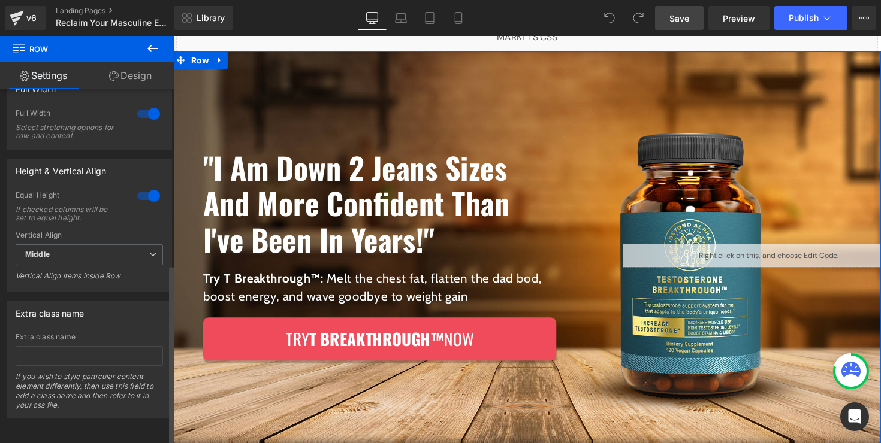
click at [145, 189] on div at bounding box center [148, 195] width 29 height 19
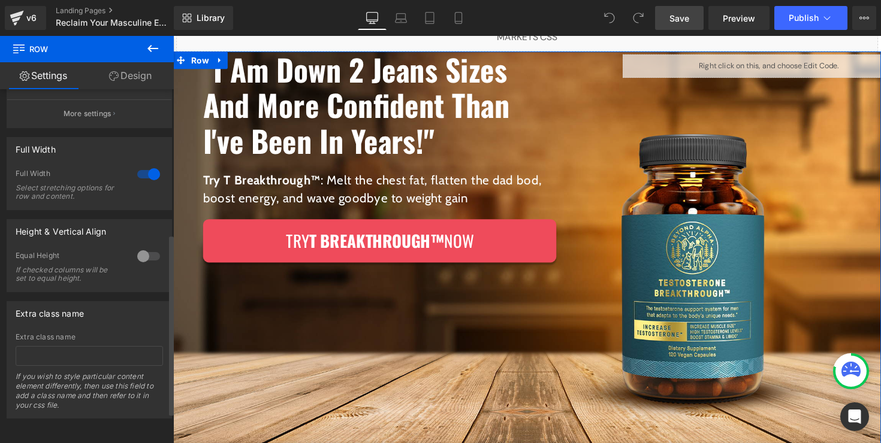
scroll to position [284, 0]
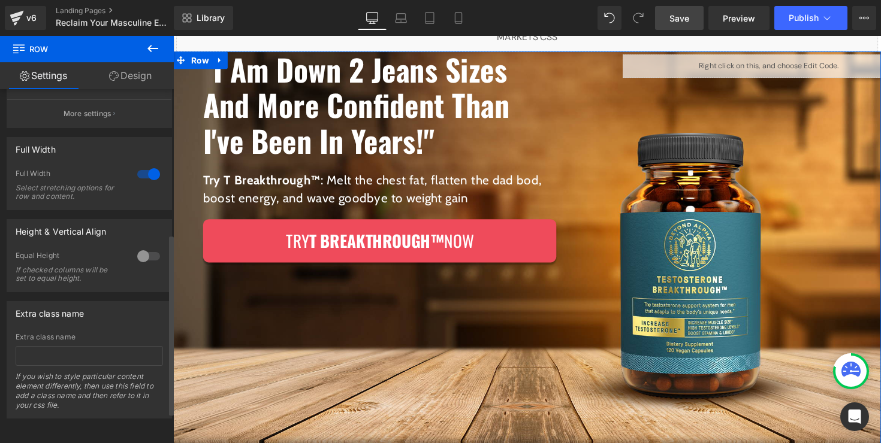
click at [146, 170] on div at bounding box center [148, 174] width 29 height 19
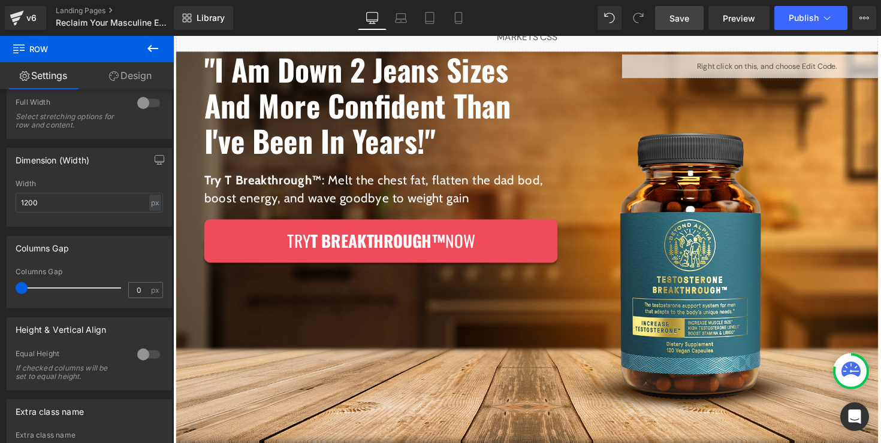
scroll to position [0, 0]
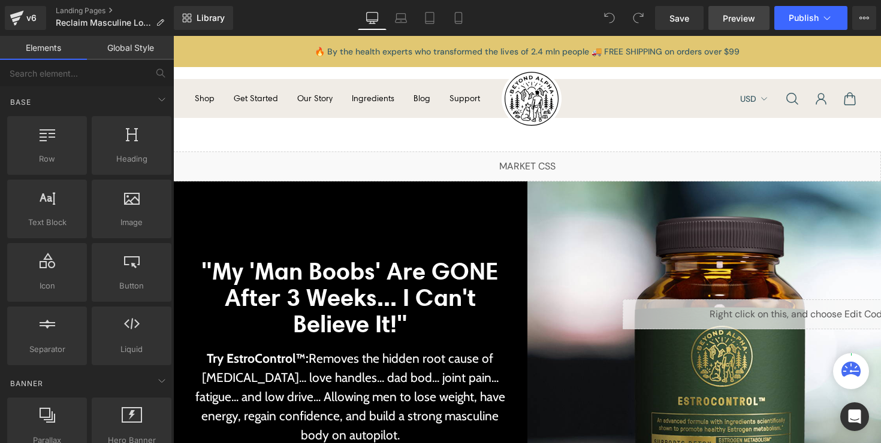
click at [741, 18] on span "Preview" at bounding box center [739, 18] width 32 height 13
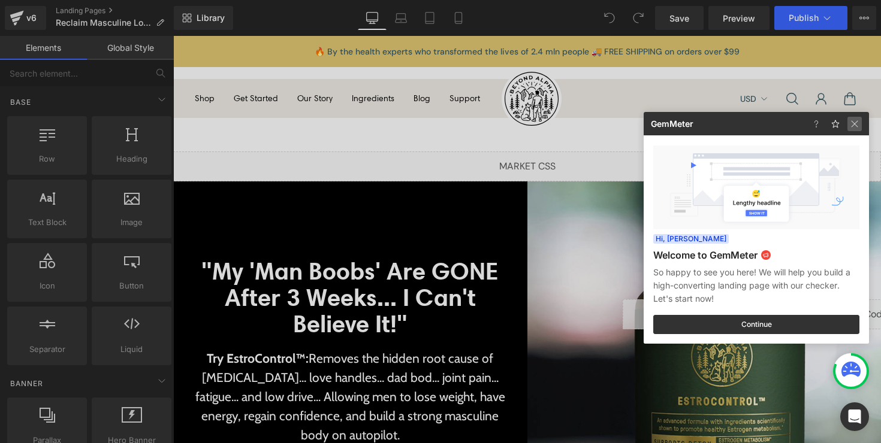
drag, startPoint x: 852, startPoint y: 125, endPoint x: 596, endPoint y: 131, distance: 255.9
click at [0, 0] on img at bounding box center [0, 0] width 0 height 0
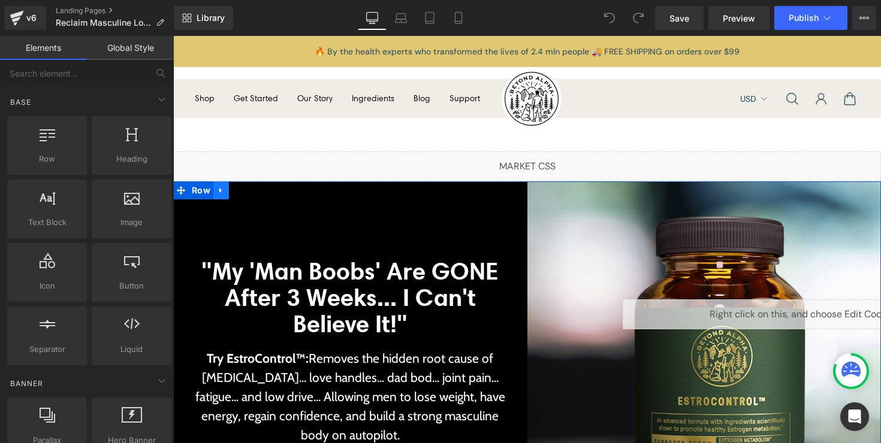
click at [219, 195] on icon at bounding box center [221, 190] width 8 height 9
click at [222, 194] on icon at bounding box center [221, 190] width 8 height 8
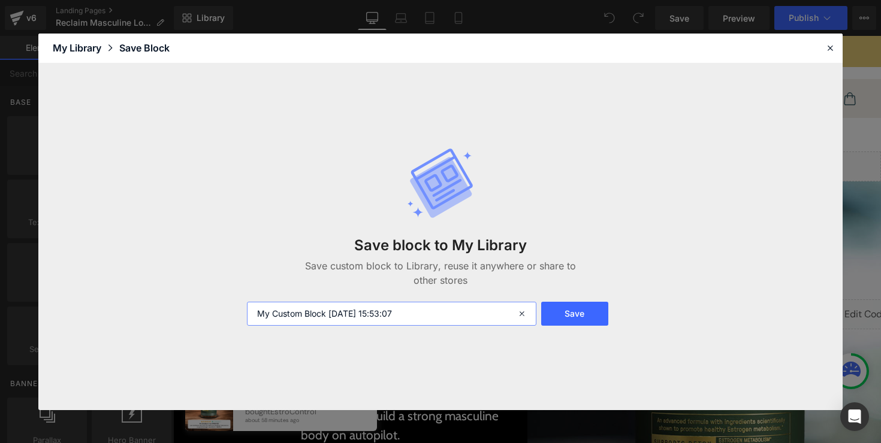
click at [396, 303] on input "My Custom Block [DATE] 15:53:07" at bounding box center [391, 314] width 289 height 24
click at [396, 306] on input "My Custom Block [DATE] 15:53:07" at bounding box center [391, 314] width 289 height 24
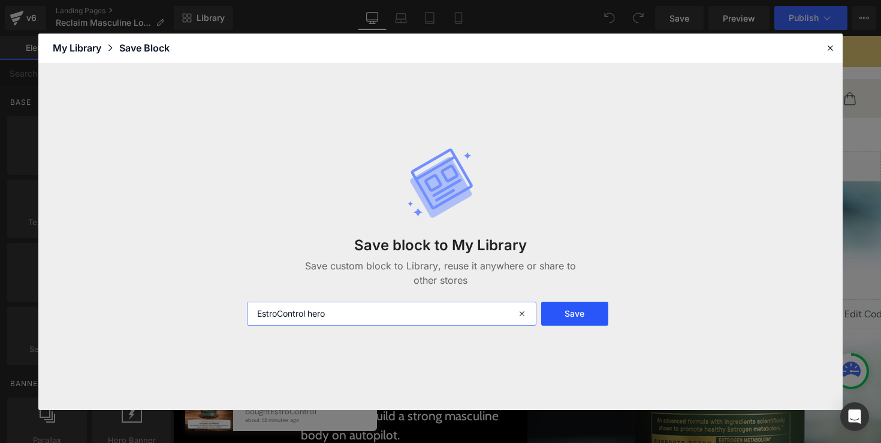
type input "EstroControl hero"
click at [593, 319] on button "Save" at bounding box center [574, 314] width 67 height 24
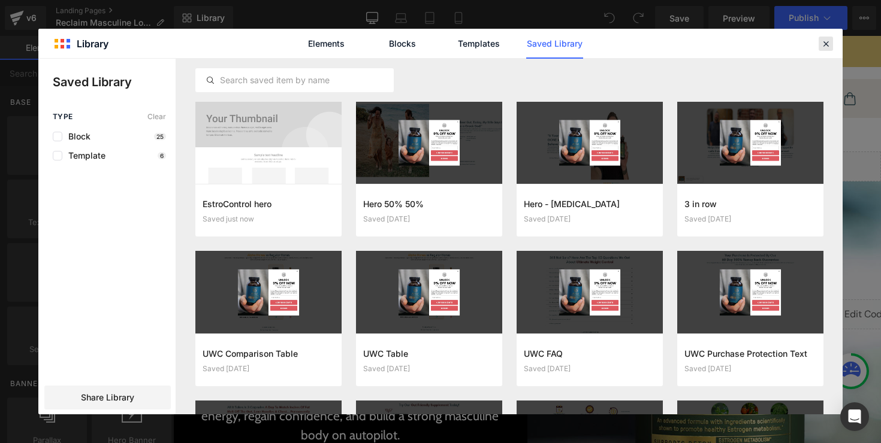
click at [827, 43] on icon at bounding box center [825, 43] width 11 height 11
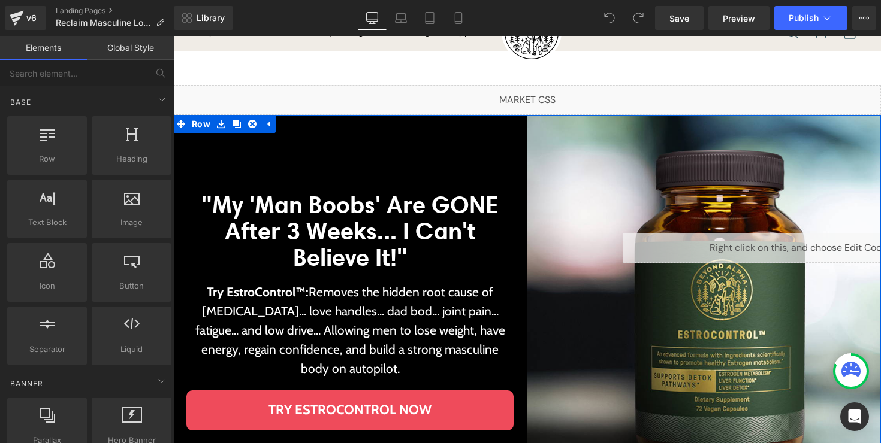
scroll to position [99, 0]
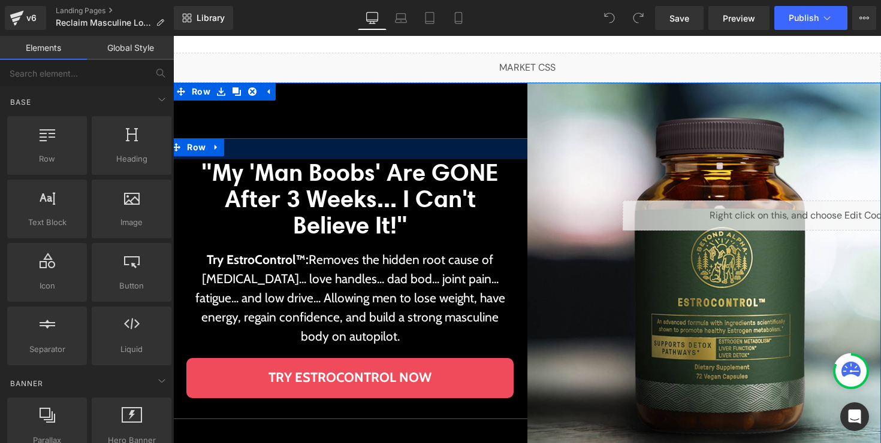
click at [300, 144] on div "35px" at bounding box center [349, 148] width 363 height 21
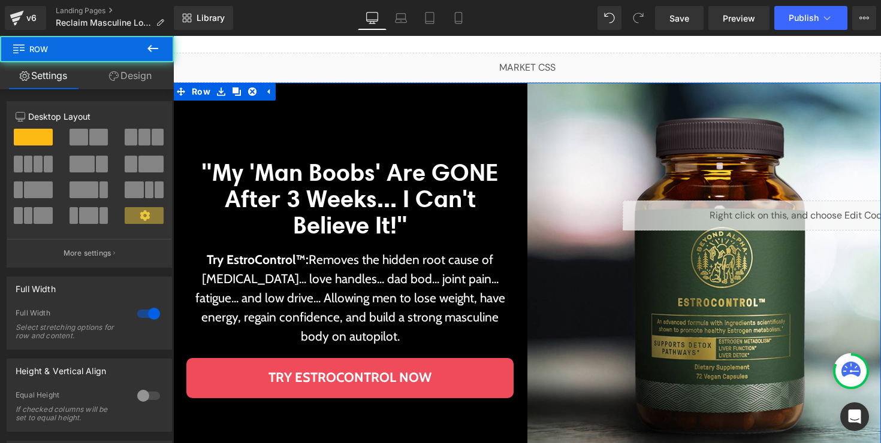
click at [312, 118] on div ""My 'Man Boobs' Are GONE After 3 Weeks... I Can't Believe It!" Heading Try Estr…" at bounding box center [350, 279] width 354 height 392
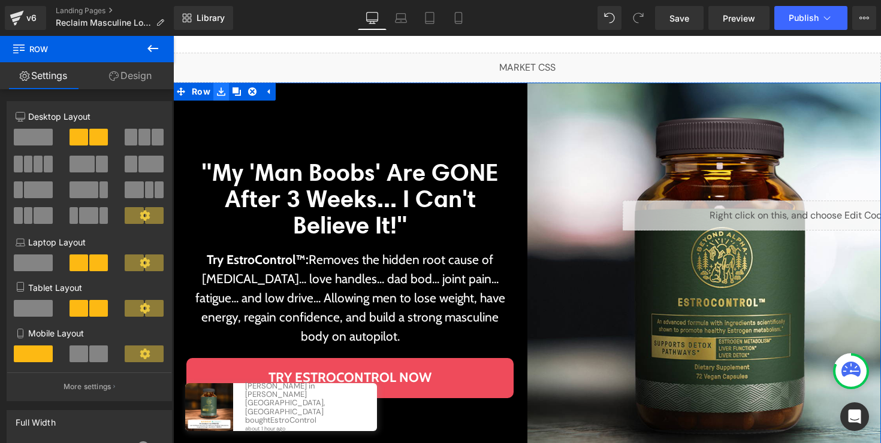
click at [223, 91] on icon at bounding box center [221, 91] width 8 height 8
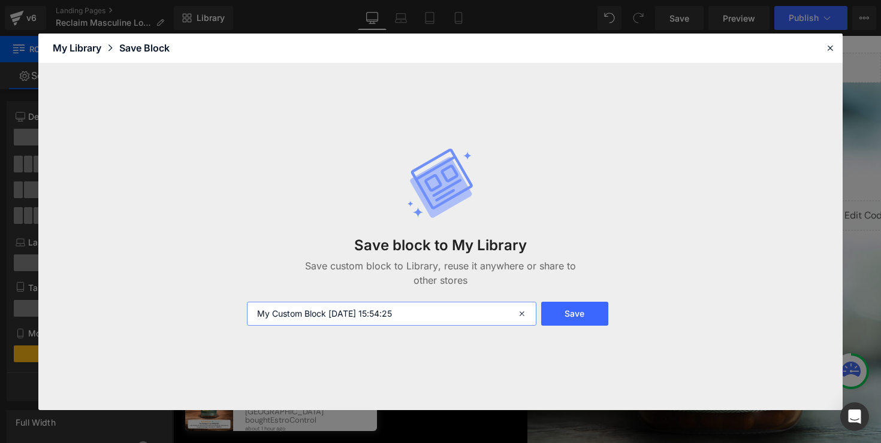
click at [410, 324] on input "My Custom Block 2025-08-13 15:54:25" at bounding box center [391, 314] width 289 height 24
click at [588, 319] on button "Save" at bounding box center [574, 314] width 67 height 24
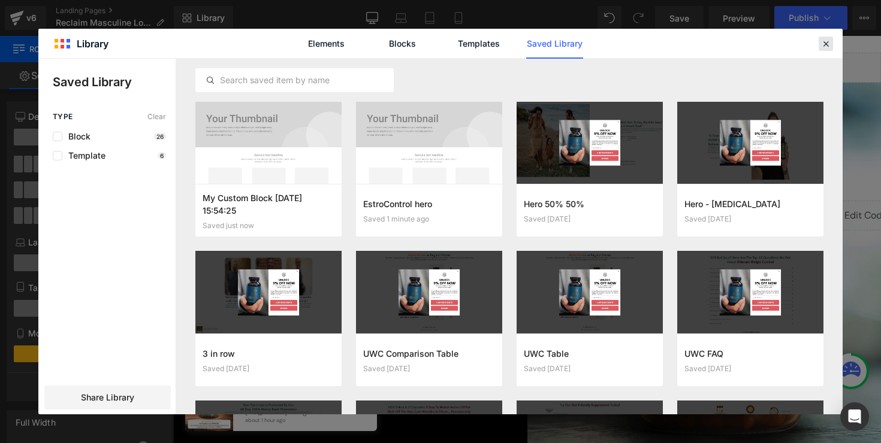
click at [831, 40] on div at bounding box center [826, 44] width 14 height 14
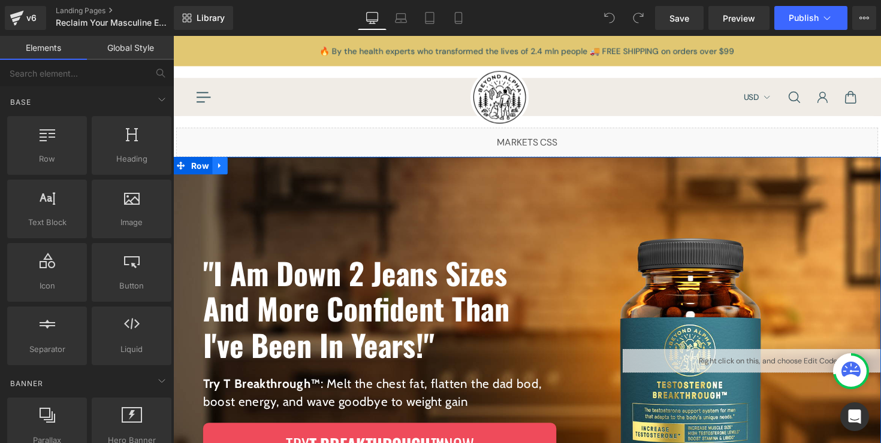
click at [221, 170] on link at bounding box center [221, 169] width 16 height 18
click at [229, 171] on link at bounding box center [237, 169] width 16 height 18
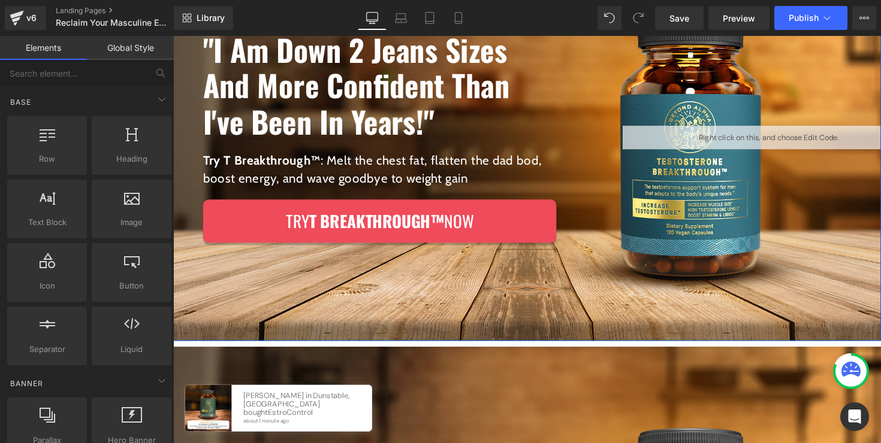
scroll to position [3, 0]
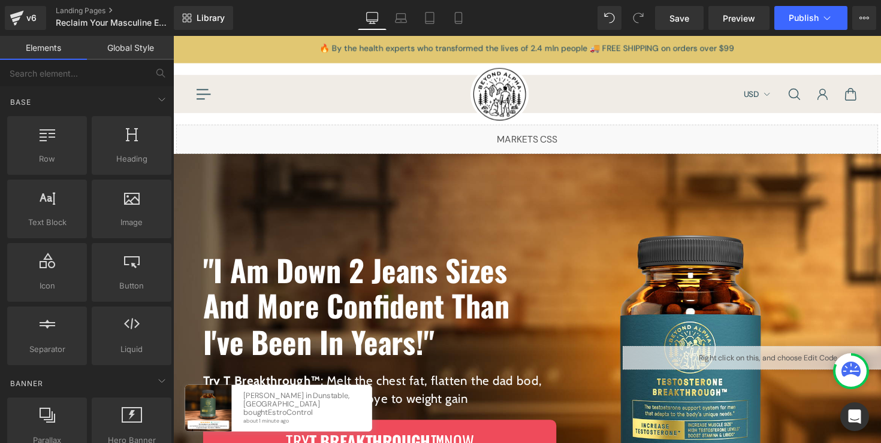
click at [279, 200] on div ""I Am Down 2 Jeans Sizes And More Confident Than I've Been In Years!" Heading T…" at bounding box center [384, 366] width 423 height 418
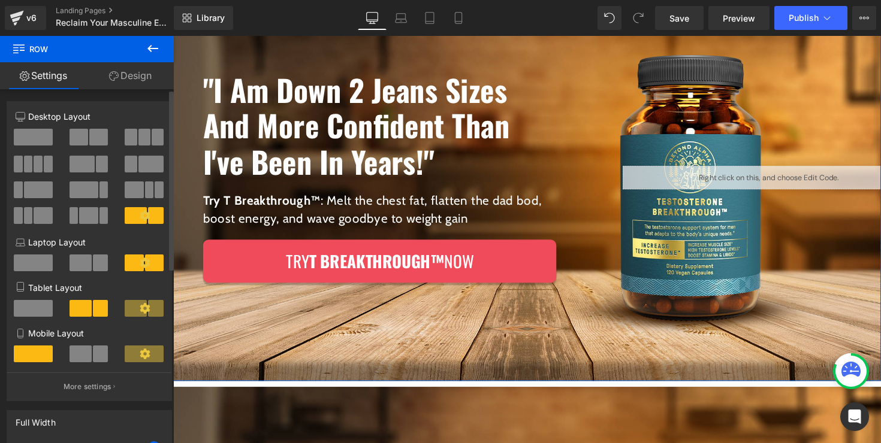
scroll to position [70, 0]
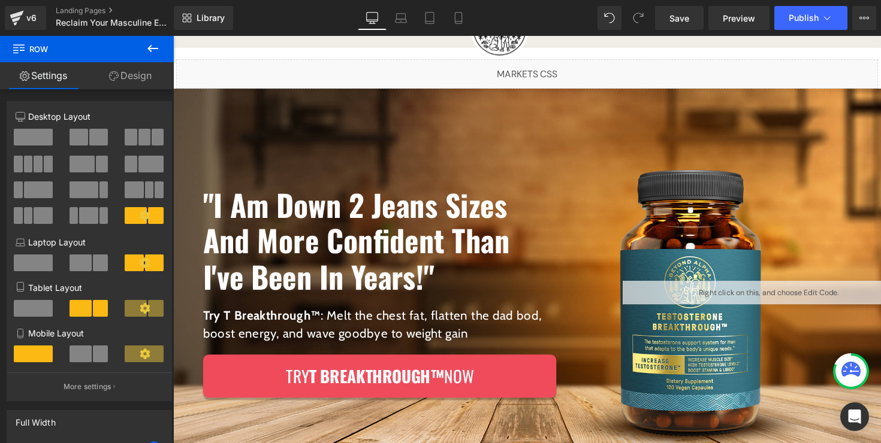
click at [152, 47] on icon at bounding box center [153, 48] width 14 height 14
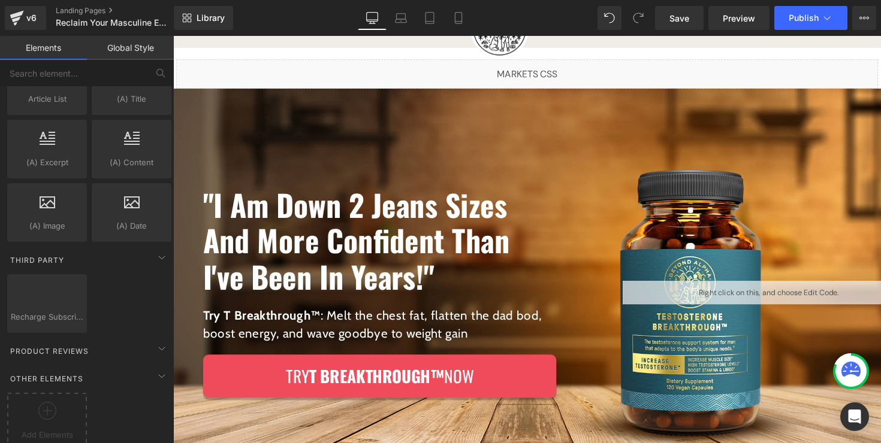
scroll to position [2350, 0]
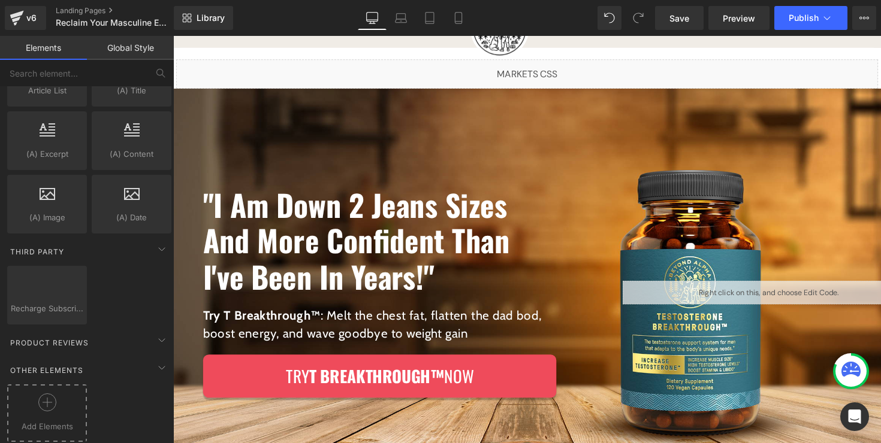
click at [28, 409] on div at bounding box center [47, 407] width 74 height 27
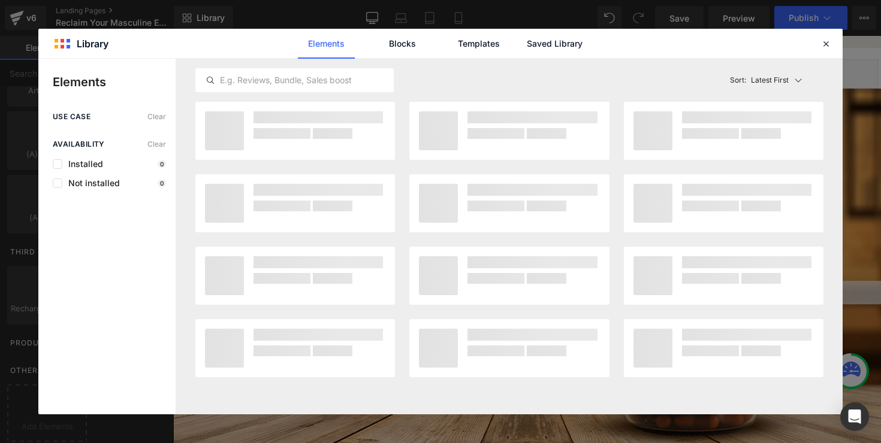
click at [65, 402] on div "use case Clear Availability Clear Installed 0 Not installed 0" at bounding box center [106, 264] width 137 height 302
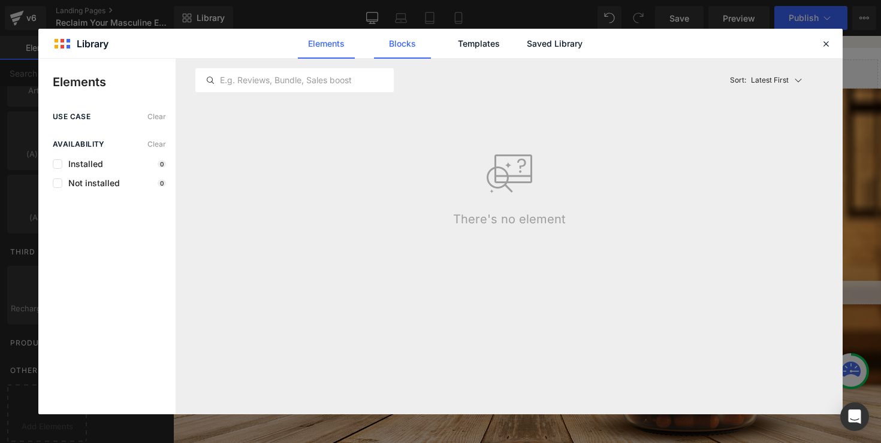
click at [526, 38] on link "Blocks" at bounding box center [554, 44] width 57 height 30
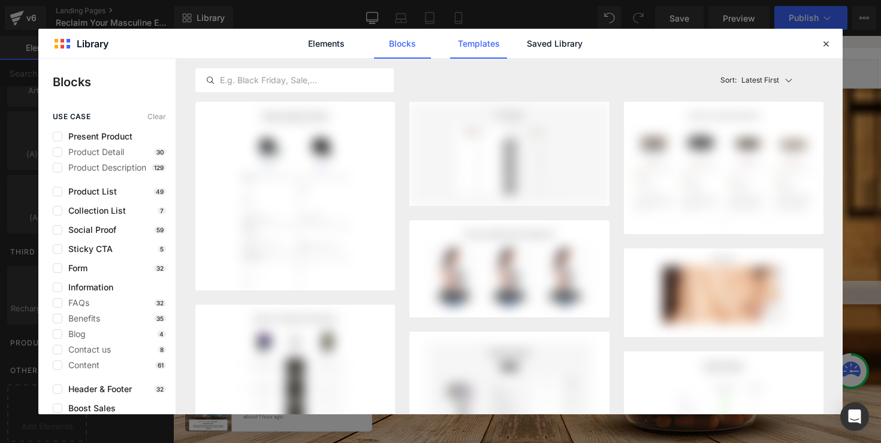
click at [0, 0] on link "Templates" at bounding box center [0, 0] width 0 height 0
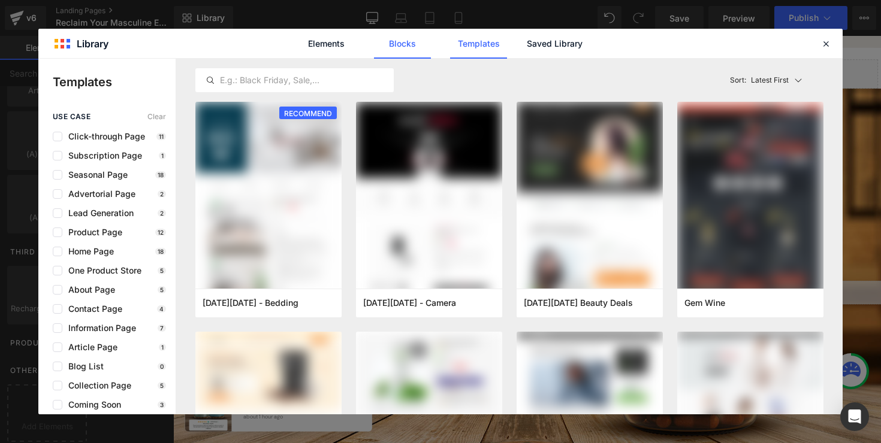
click at [526, 47] on link "Blocks" at bounding box center [554, 44] width 57 height 30
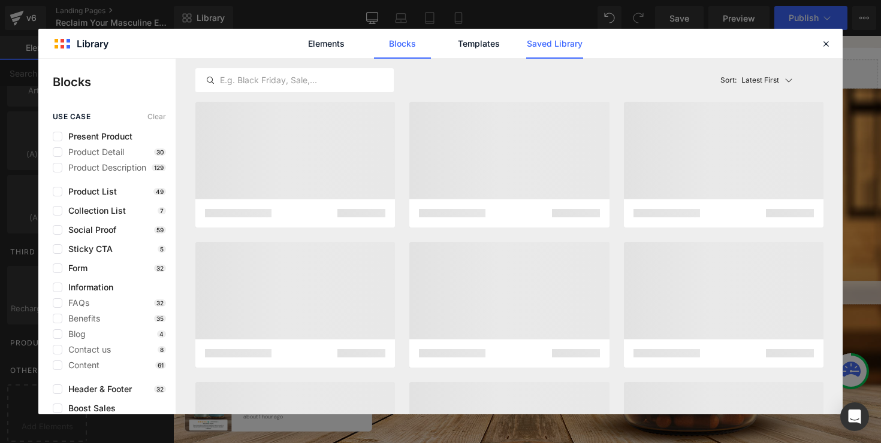
click at [0, 0] on link "Saved Library" at bounding box center [0, 0] width 0 height 0
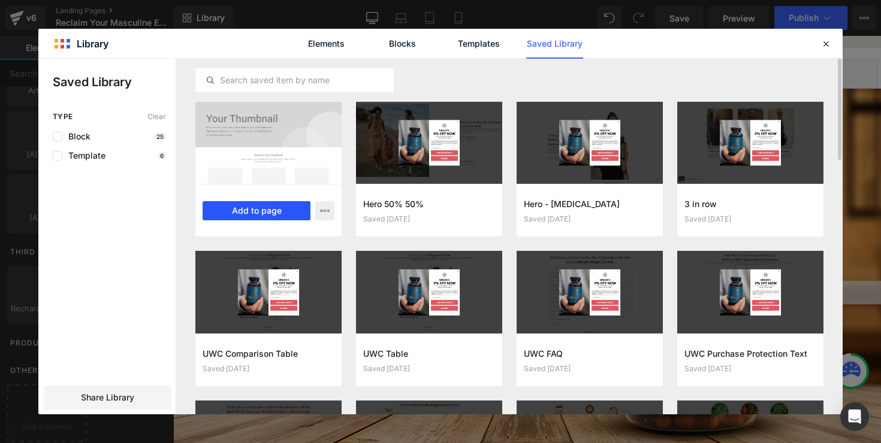
click at [277, 209] on button "Add to page" at bounding box center [257, 210] width 108 height 19
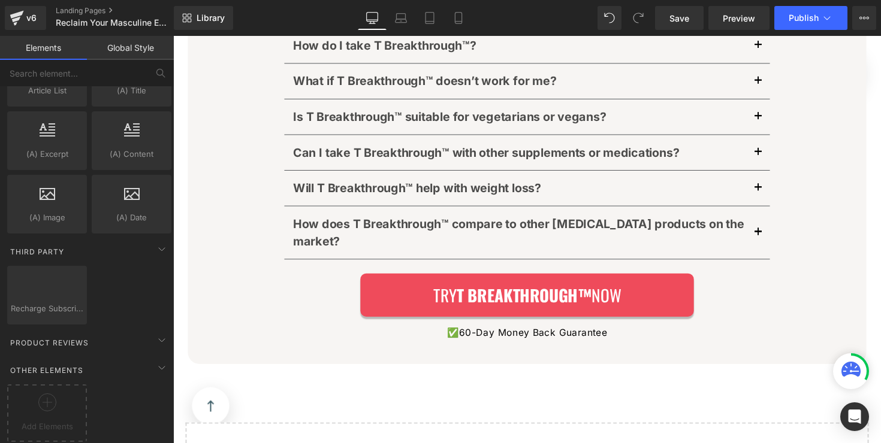
scroll to position [9847, 0]
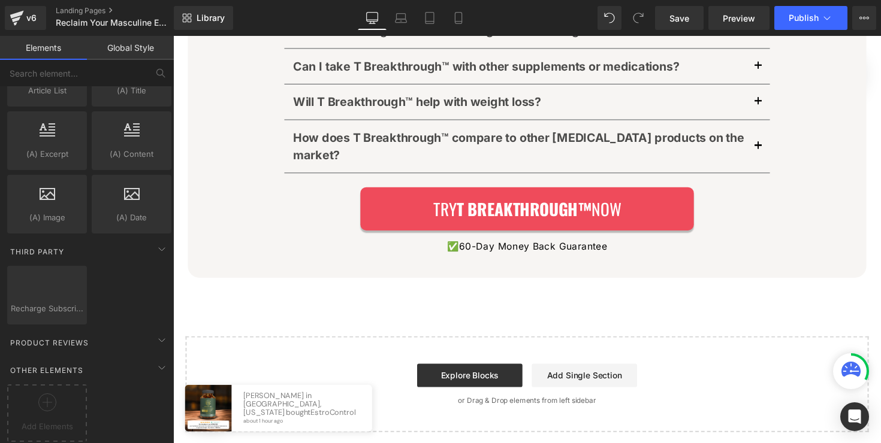
scroll to position [9925, 0]
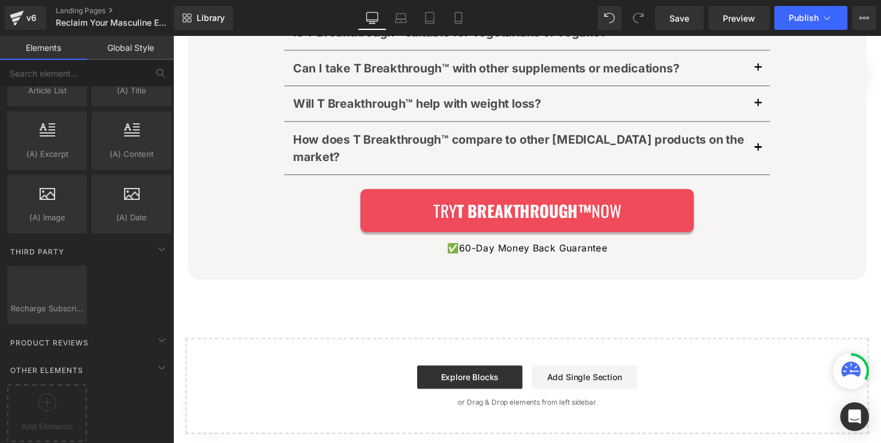
click at [58, 394] on div at bounding box center [47, 407] width 74 height 27
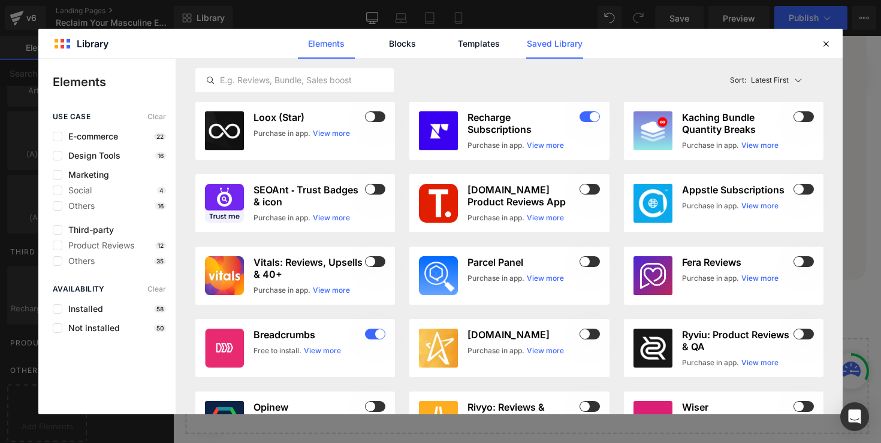
click at [0, 0] on link "Saved Library" at bounding box center [0, 0] width 0 height 0
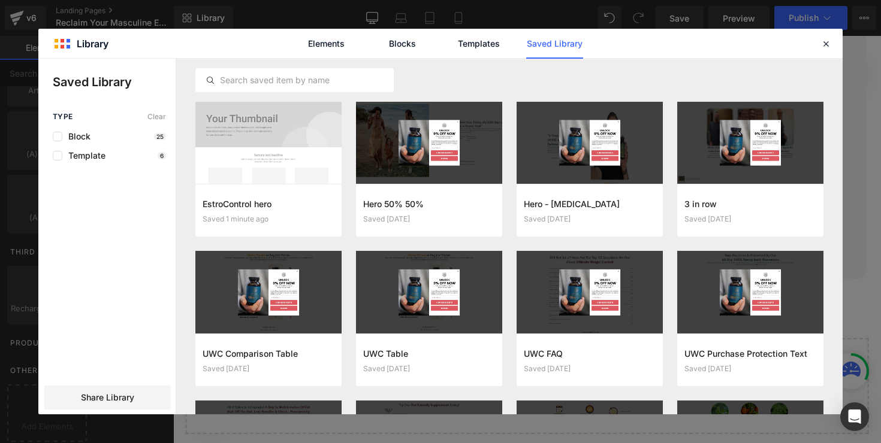
click at [817, 44] on div "Elements Blocks Templates Saved Library" at bounding box center [440, 43] width 804 height 29
click at [820, 44] on icon at bounding box center [825, 43] width 11 height 11
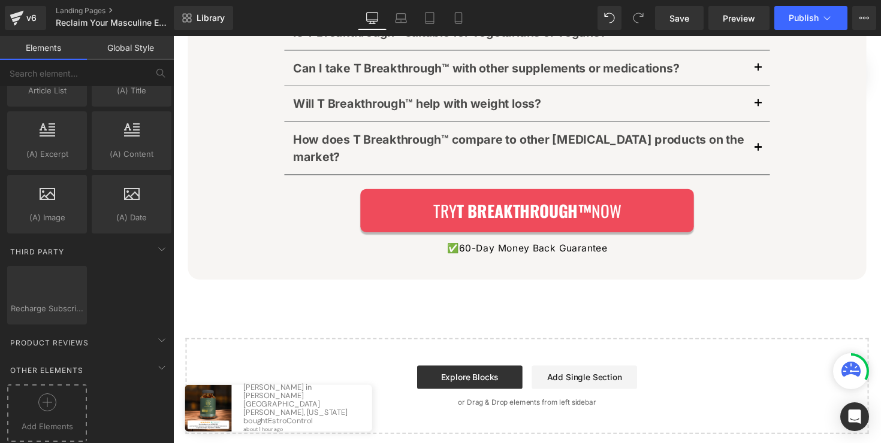
click at [38, 394] on icon at bounding box center [47, 403] width 18 height 18
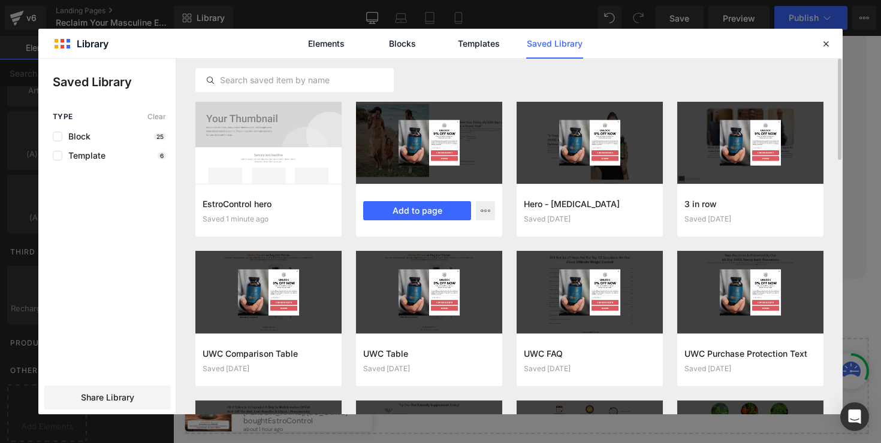
scroll to position [0, 0]
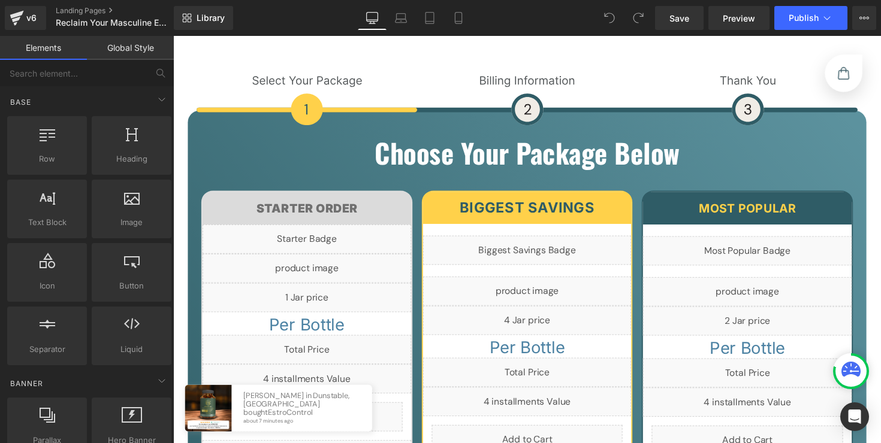
scroll to position [4426, 0]
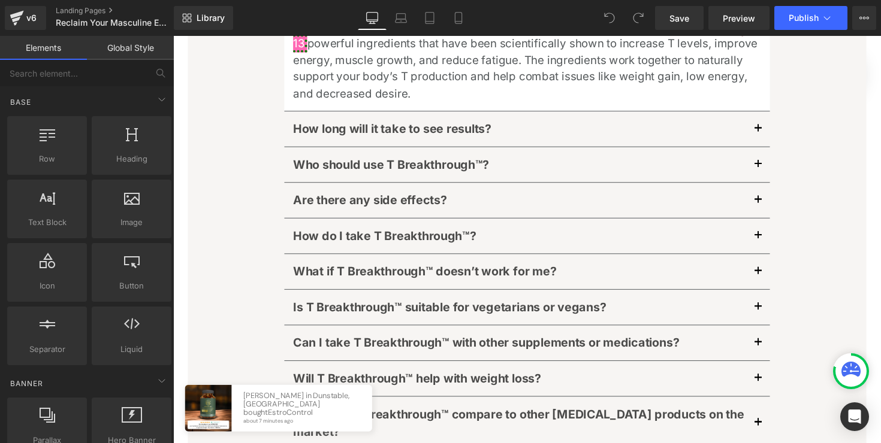
drag, startPoint x: 895, startPoint y: 228, endPoint x: 1022, endPoint y: 440, distance: 247.6
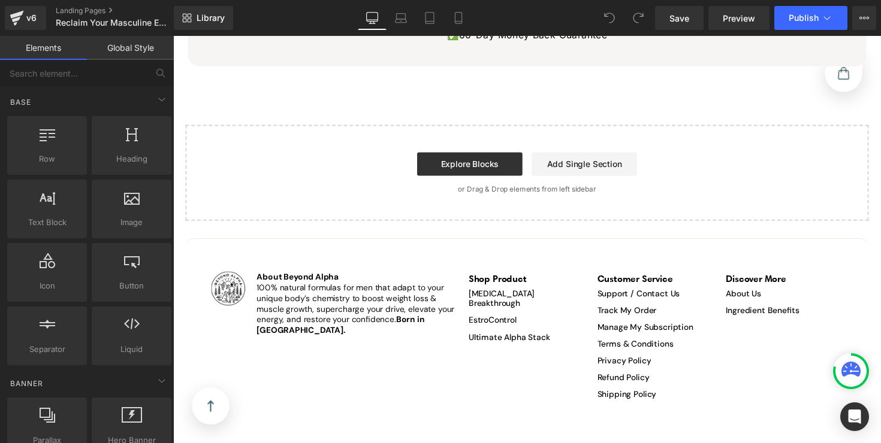
scroll to position [9455, 0]
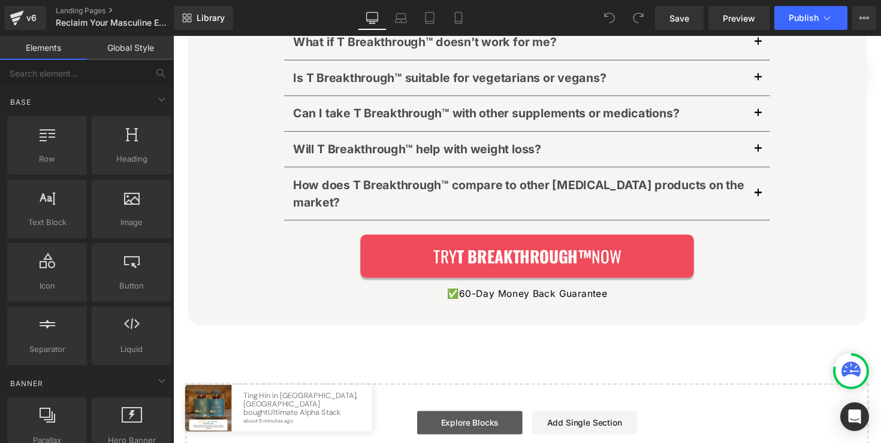
click at [502, 421] on link "Explore Blocks" at bounding box center [477, 433] width 108 height 24
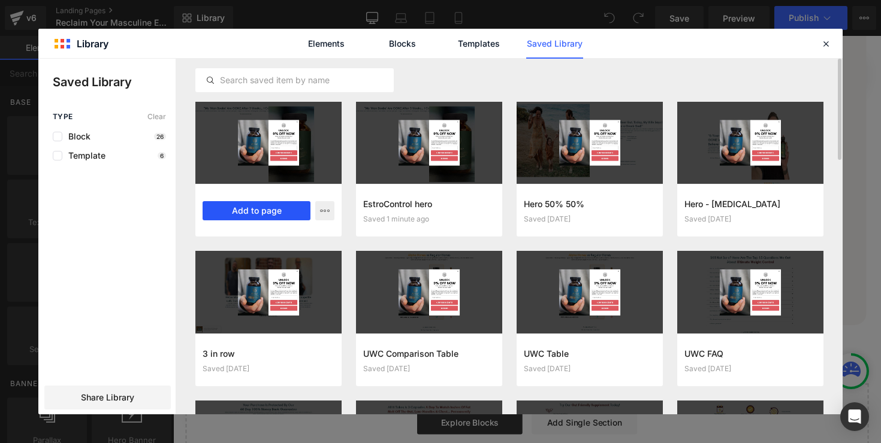
click at [271, 209] on button "Add to page" at bounding box center [257, 210] width 108 height 19
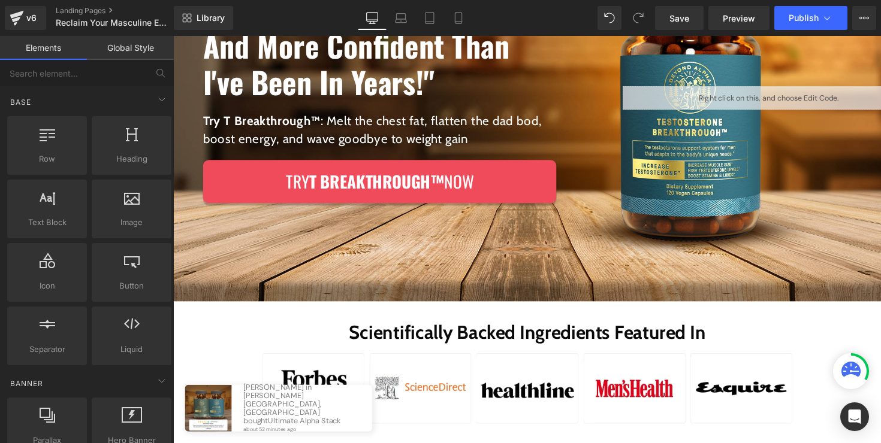
scroll to position [16, 0]
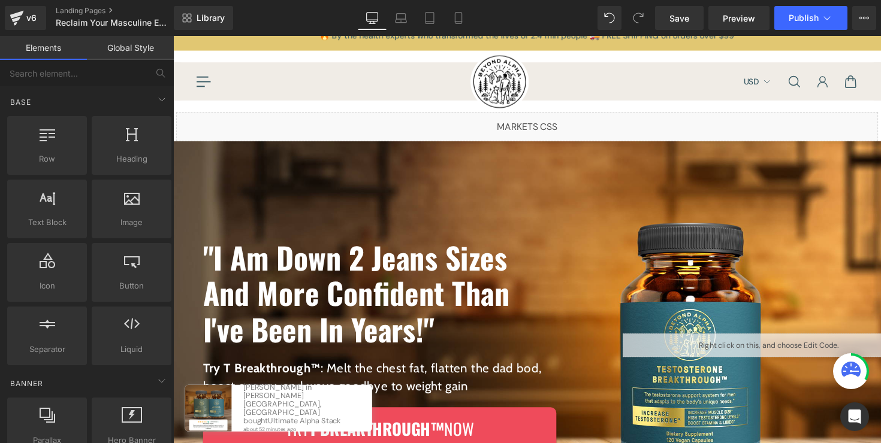
click at [261, 189] on div ""I Am Down 2 Jeans Sizes And More Confident Than I've Been In Years!" Heading T…" at bounding box center [384, 353] width 423 height 418
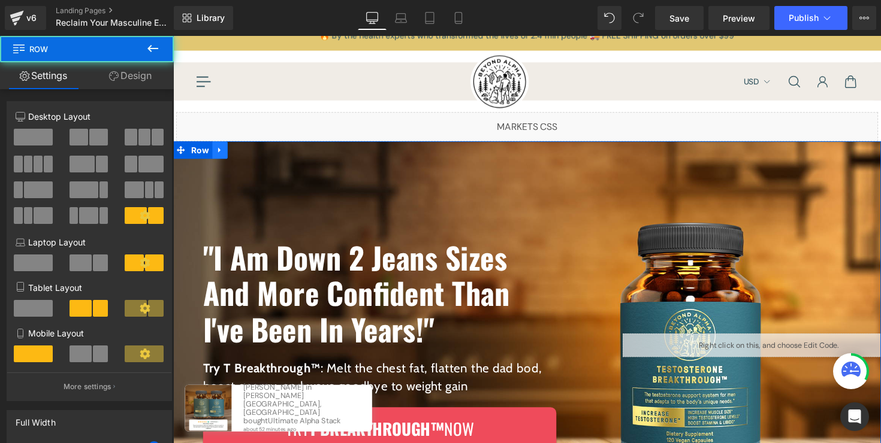
click at [217, 155] on icon at bounding box center [221, 153] width 8 height 9
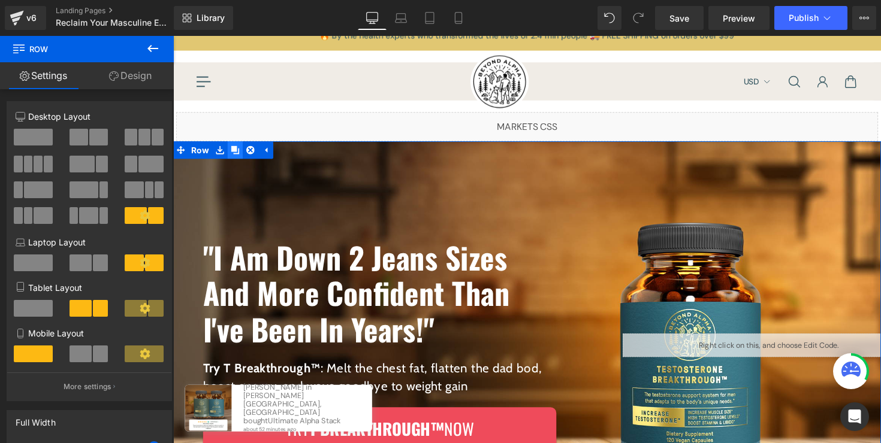
click at [229, 153] on link at bounding box center [237, 153] width 16 height 18
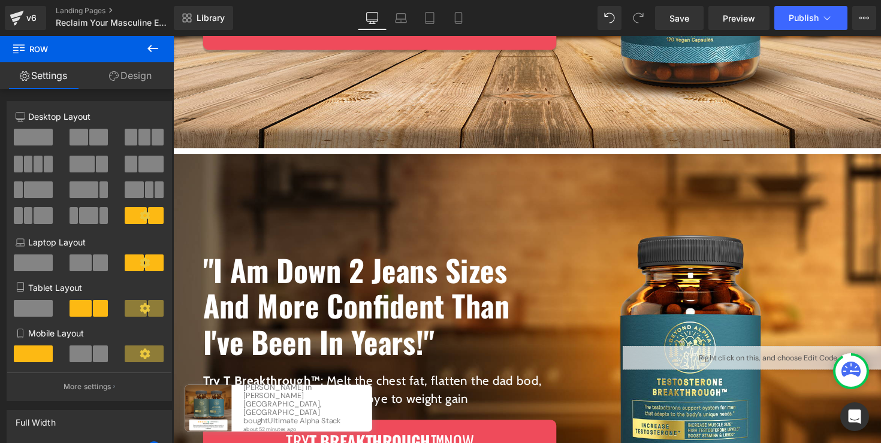
scroll to position [505, 0]
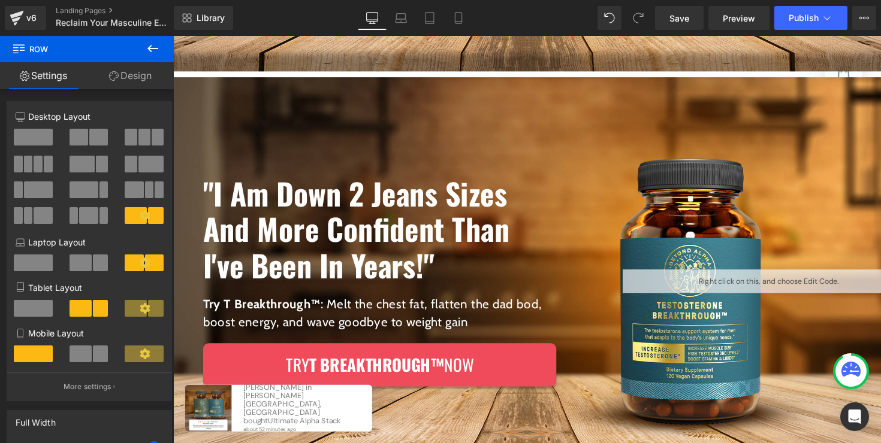
click at [429, 125] on div ""I Am Down 2 Jeans Sizes And More Confident Than I've Been In Years!" Heading T…" at bounding box center [384, 287] width 423 height 418
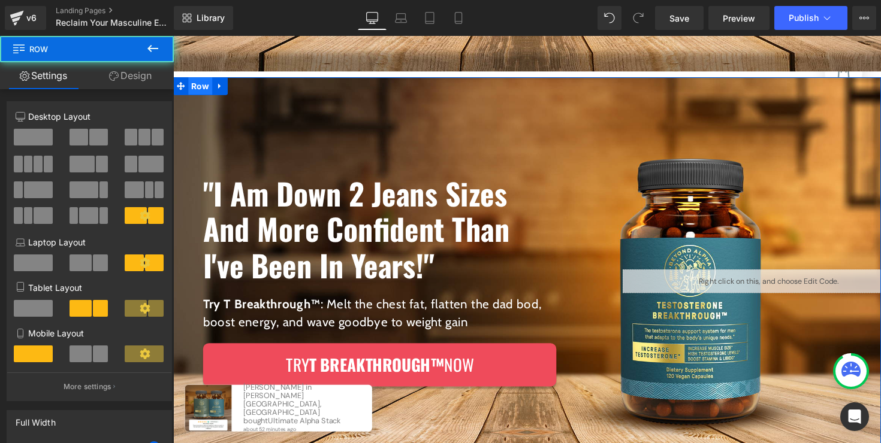
click at [202, 92] on span "Row" at bounding box center [201, 87] width 25 height 18
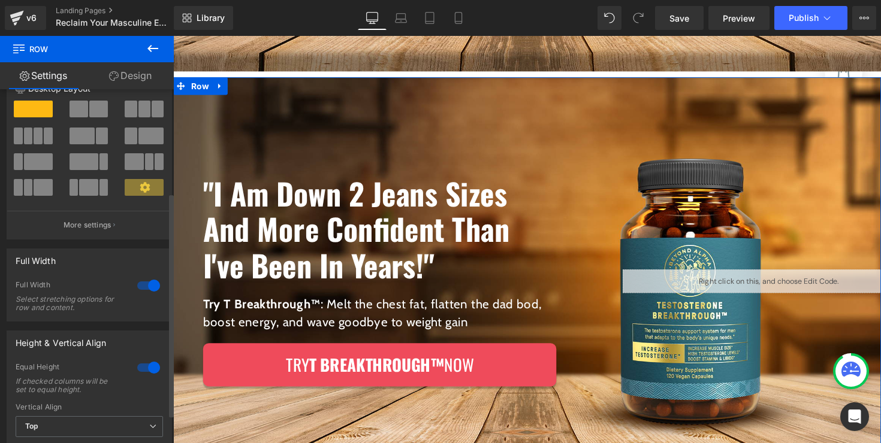
scroll to position [0, 0]
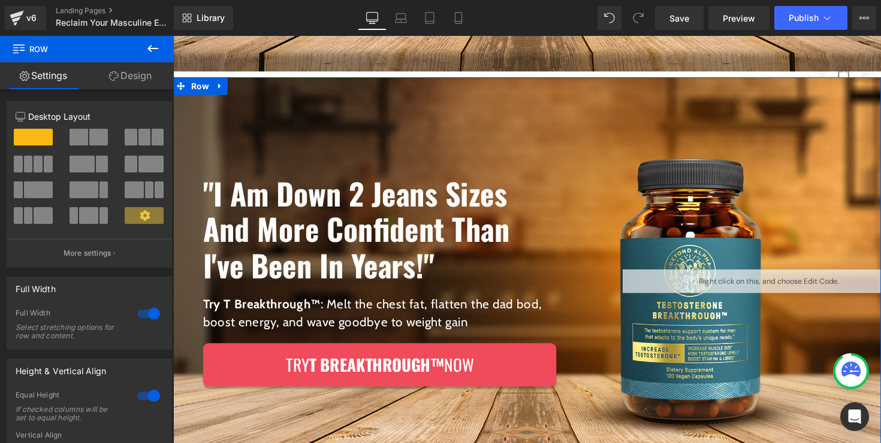
click at [123, 83] on link "Design" at bounding box center [130, 75] width 87 height 27
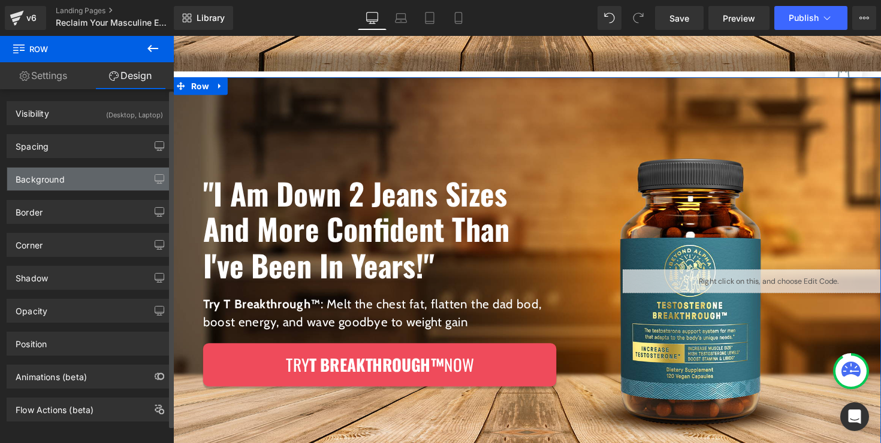
click at [77, 178] on div "Background" at bounding box center [89, 179] width 164 height 23
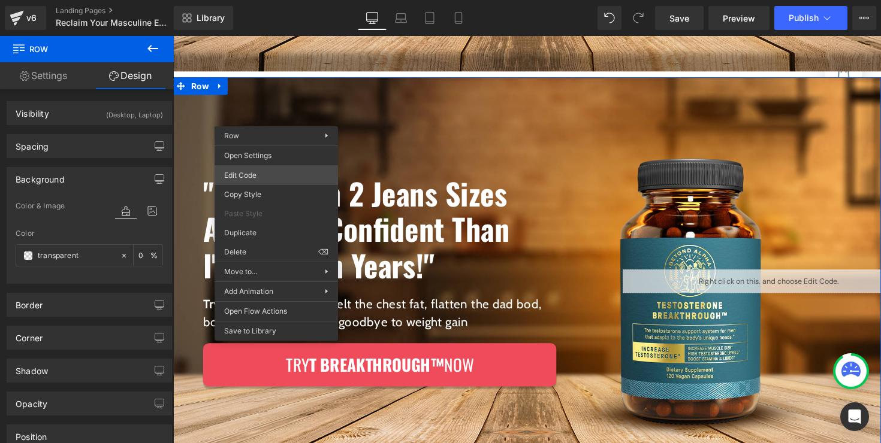
click at [298, 0] on div "Row You are previewing how the will restyle your page. You can not edit Element…" at bounding box center [440, 0] width 881 height 0
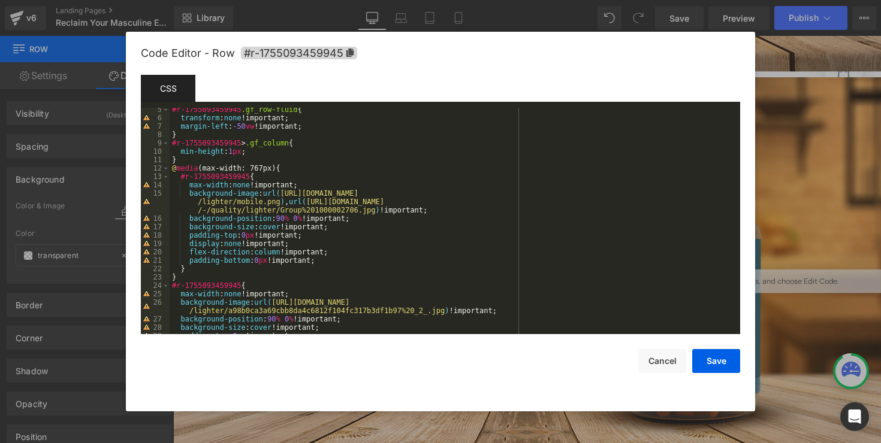
scroll to position [144, 0]
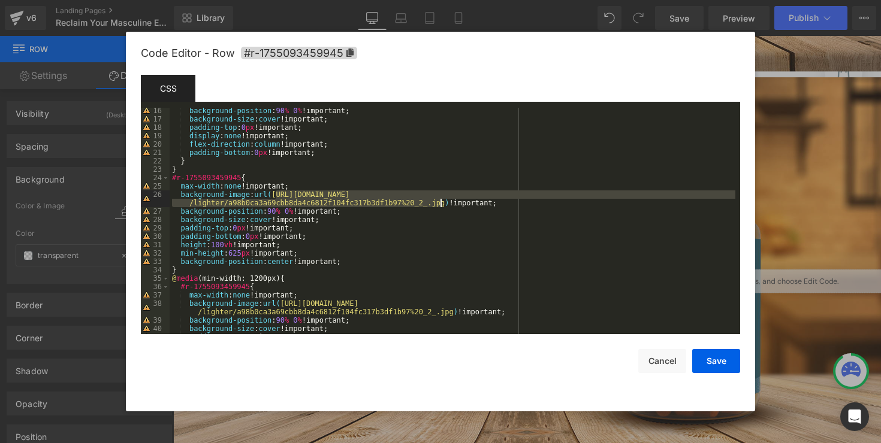
drag, startPoint x: 277, startPoint y: 196, endPoint x: 442, endPoint y: 204, distance: 164.4
click at [442, 204] on div "background-position : 90 % 0 % !important; background-size : cover !important; …" at bounding box center [453, 228] width 566 height 243
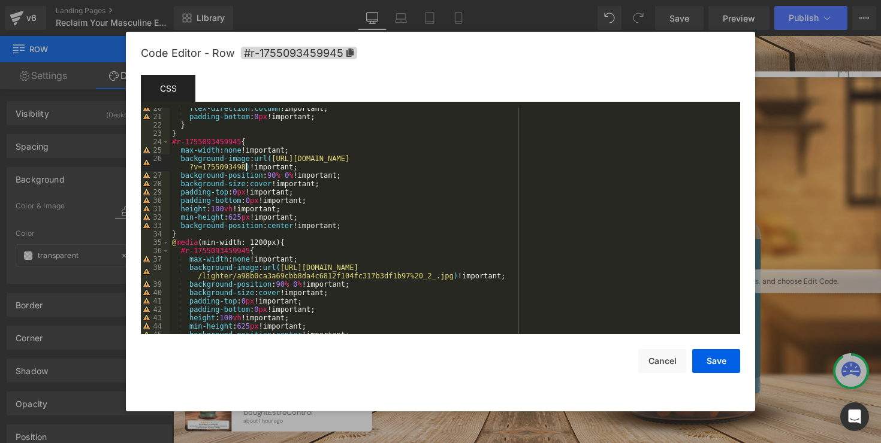
scroll to position [216, 0]
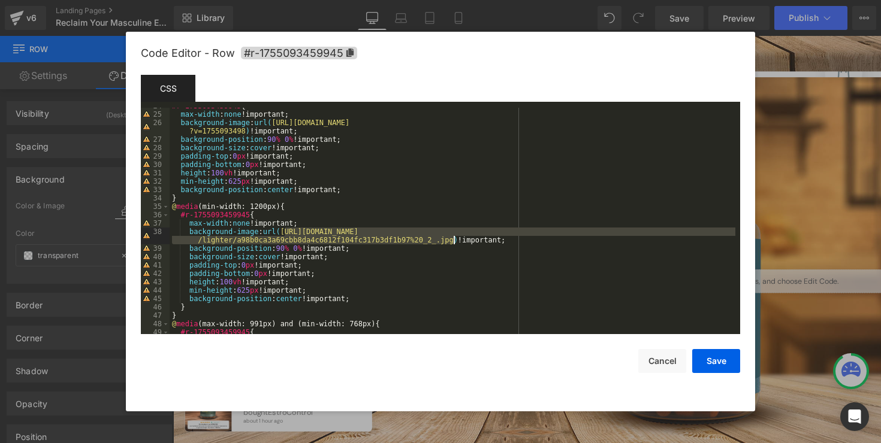
drag, startPoint x: 286, startPoint y: 234, endPoint x: 452, endPoint y: 240, distance: 166.7
click at [452, 240] on div "#r-1755093459945 { max-width : none !important; background-image : url( https:/…" at bounding box center [453, 223] width 566 height 243
click at [404, 215] on div "#r-1755093459945 { max-width : none !important; background-image : url( https:/…" at bounding box center [453, 223] width 566 height 243
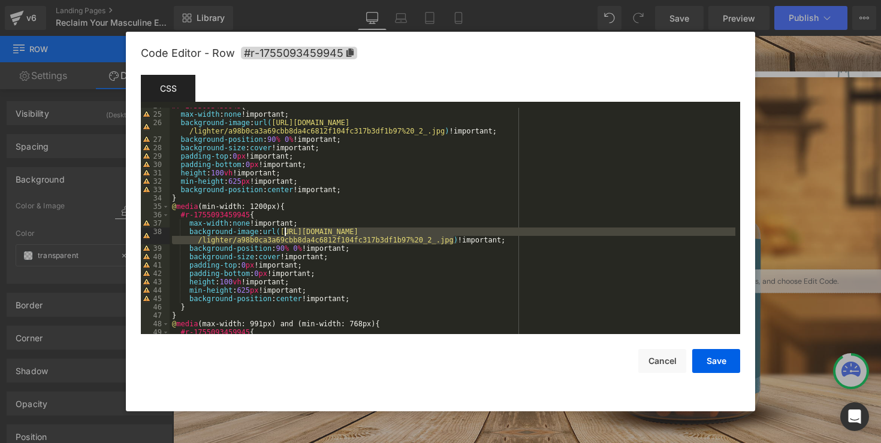
drag, startPoint x: 451, startPoint y: 241, endPoint x: 286, endPoint y: 230, distance: 165.1
click at [286, 230] on div "#r-1755093459945 { max-width : none !important; background-image : url( https:/…" at bounding box center [453, 223] width 566 height 243
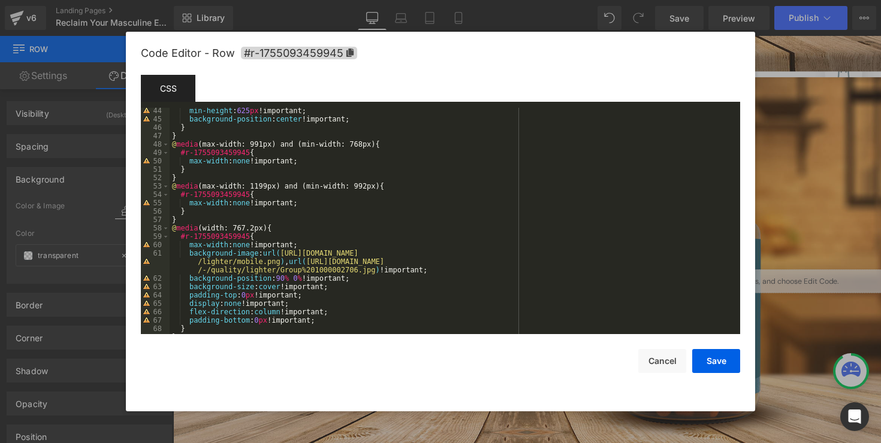
scroll to position [520, 0]
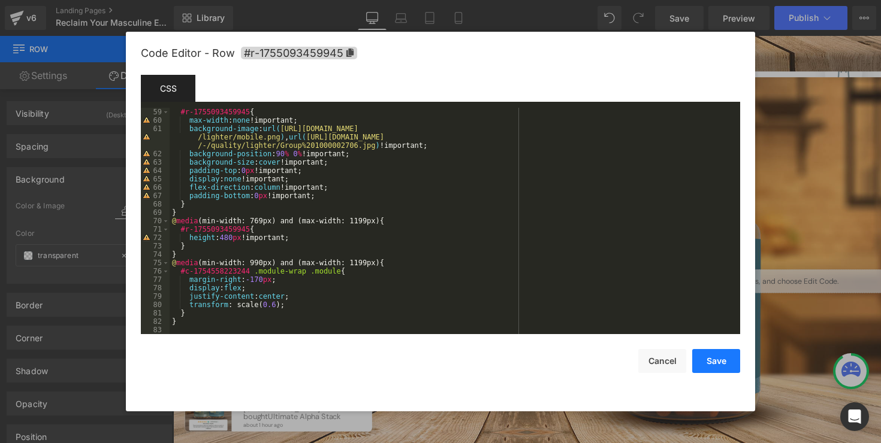
click at [716, 358] on button "Save" at bounding box center [716, 361] width 48 height 24
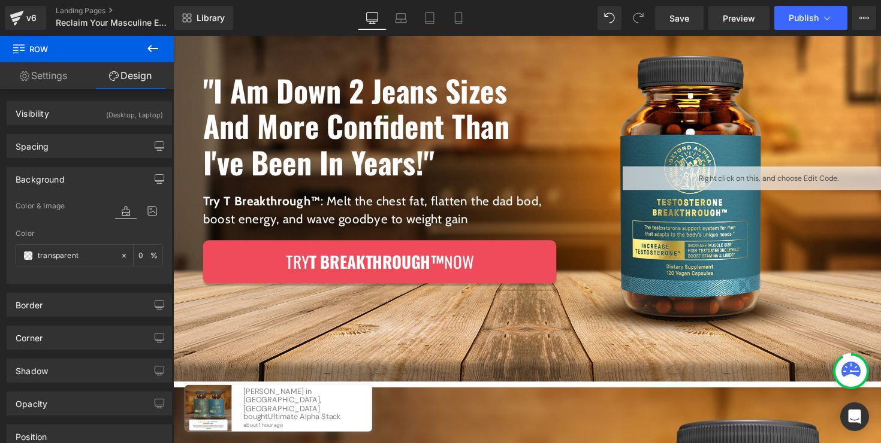
scroll to position [11, 0]
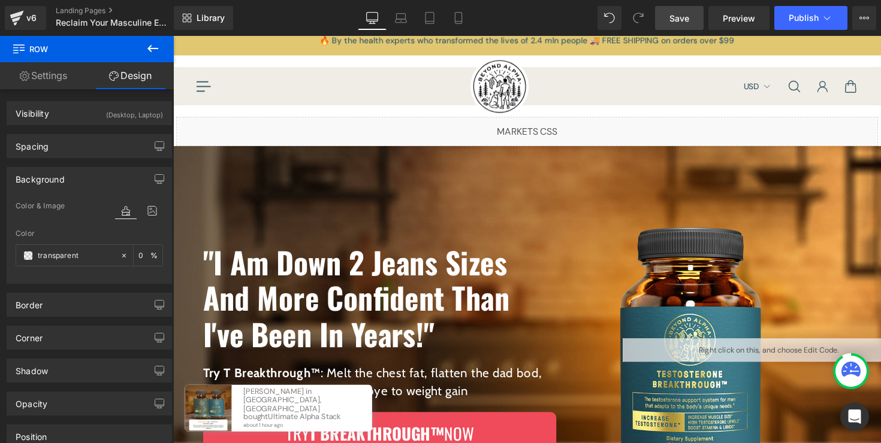
click at [678, 17] on span "Save" at bounding box center [679, 18] width 20 height 13
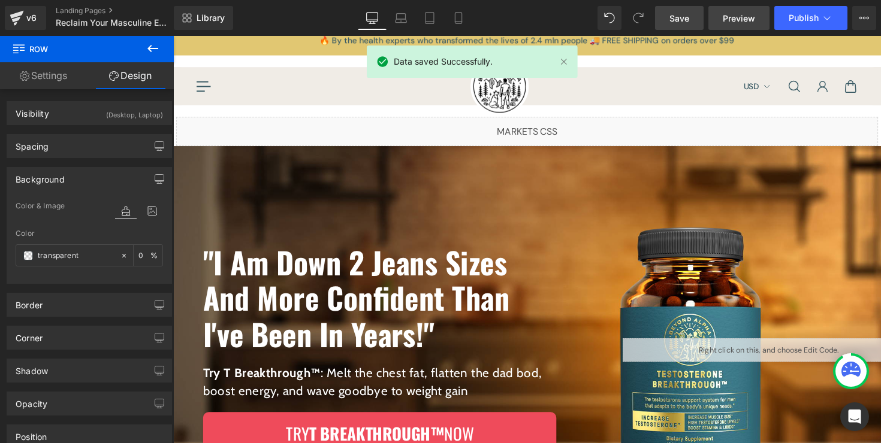
click at [730, 13] on span "Preview" at bounding box center [739, 18] width 32 height 13
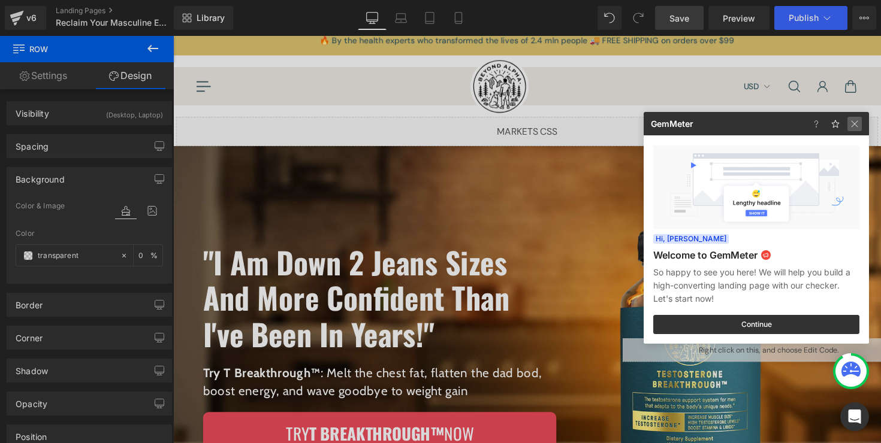
click at [0, 0] on img at bounding box center [0, 0] width 0 height 0
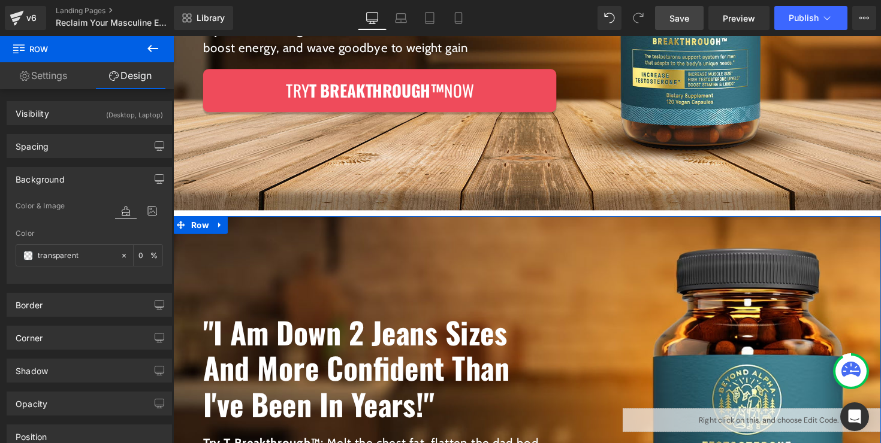
scroll to position [131, 0]
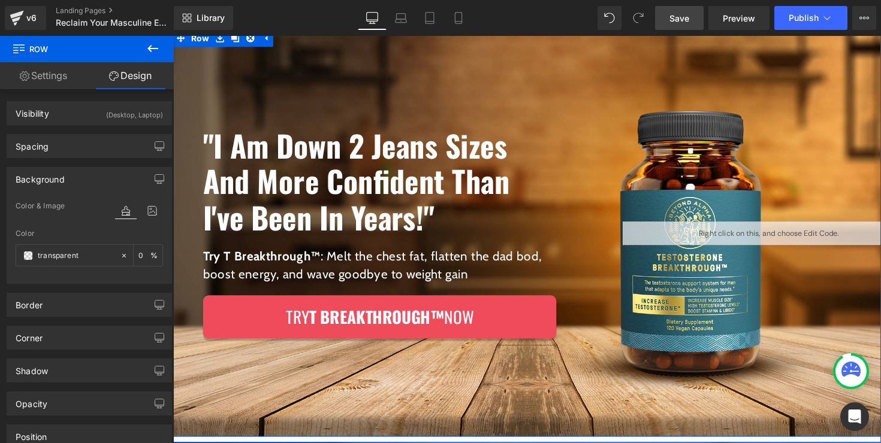
click at [640, 132] on div "Liquid" at bounding box center [747, 238] width 302 height 418
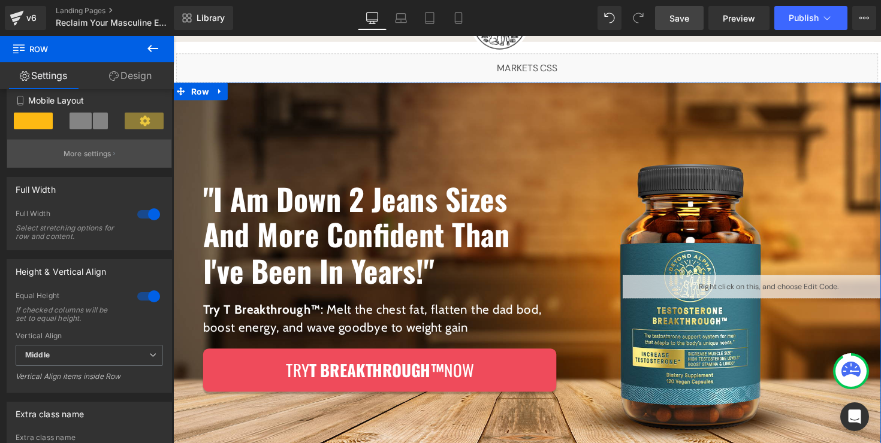
scroll to position [209, 0]
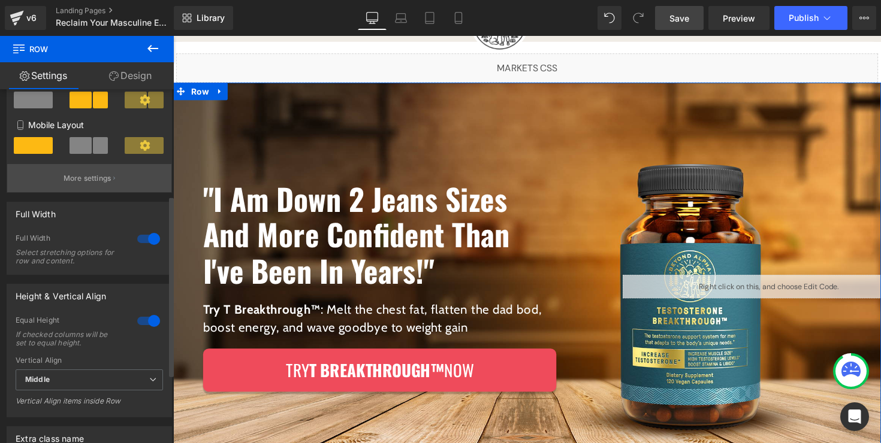
click at [110, 176] on button "More settings" at bounding box center [89, 178] width 164 height 28
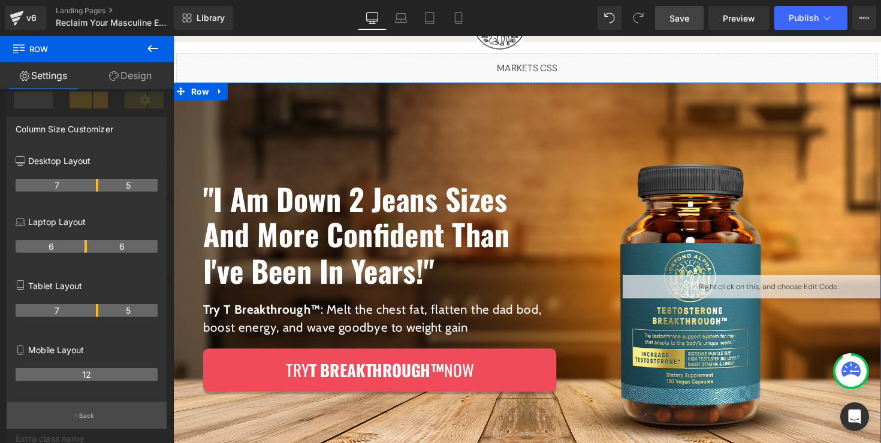
click at [104, 417] on button "Back" at bounding box center [87, 415] width 160 height 27
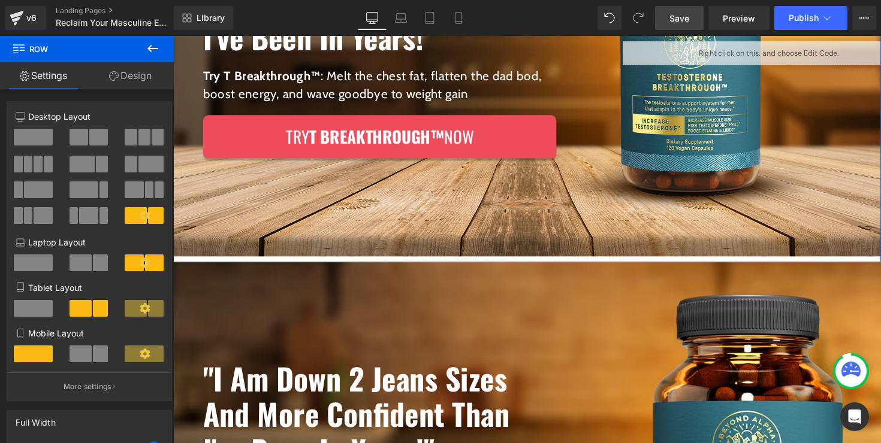
scroll to position [561, 0]
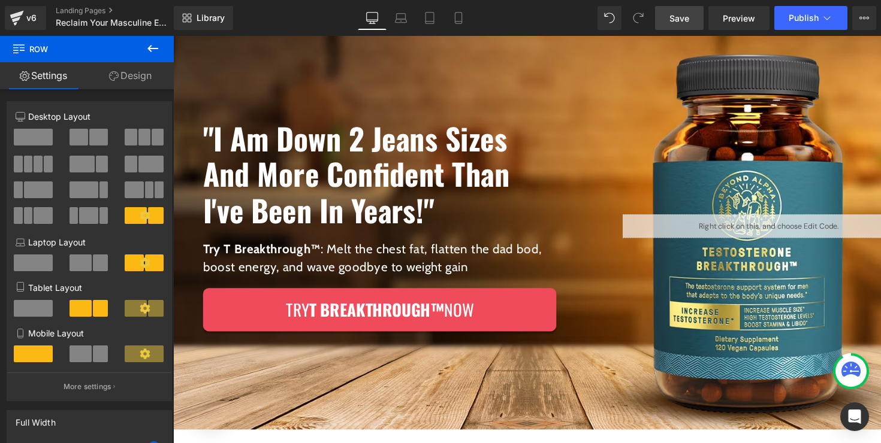
click at [555, 108] on div ""I Am Down 2 Jeans Sizes And More Confident Than I've Been In Years!" Heading T…" at bounding box center [384, 231] width 423 height 418
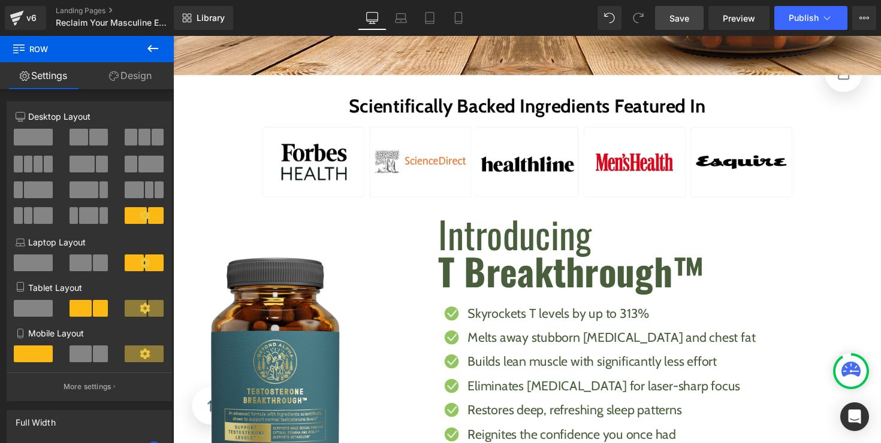
scroll to position [0, 0]
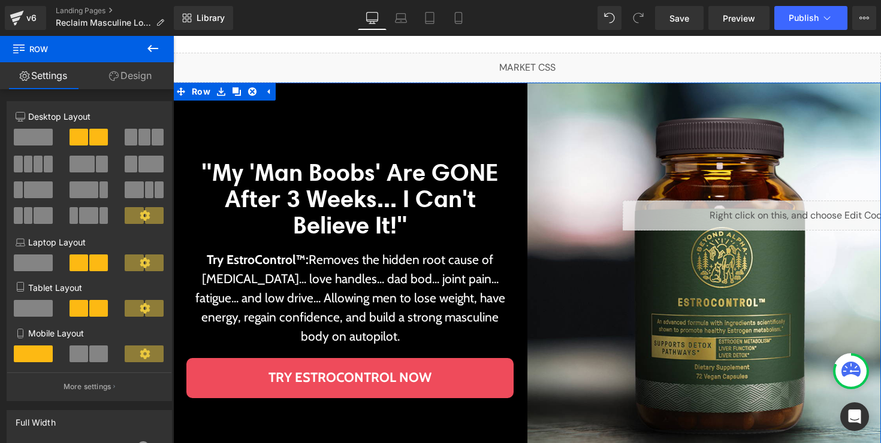
click at [460, 124] on div ""My 'Man Boobs' Are GONE After 3 Weeks... I Can't Believe It!" Heading Try Estr…" at bounding box center [350, 279] width 354 height 392
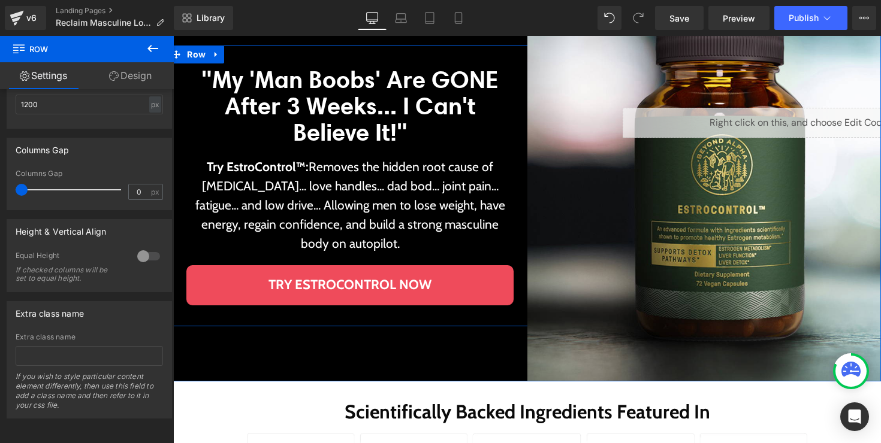
scroll to position [176, 0]
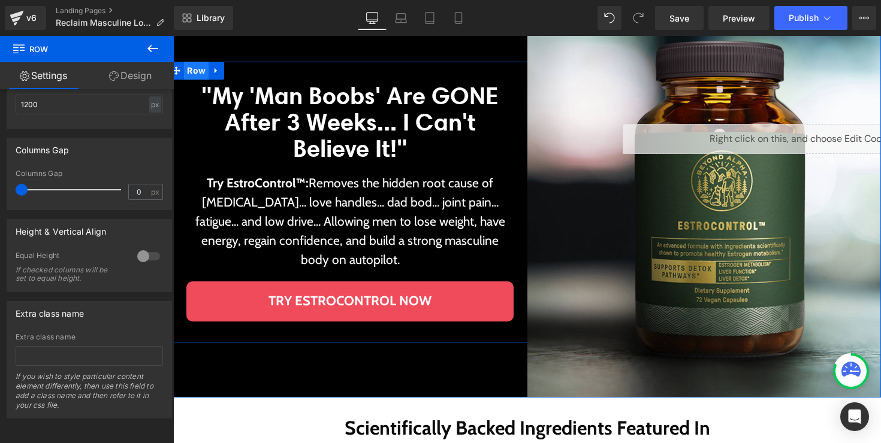
click at [201, 76] on span "Row" at bounding box center [196, 71] width 25 height 18
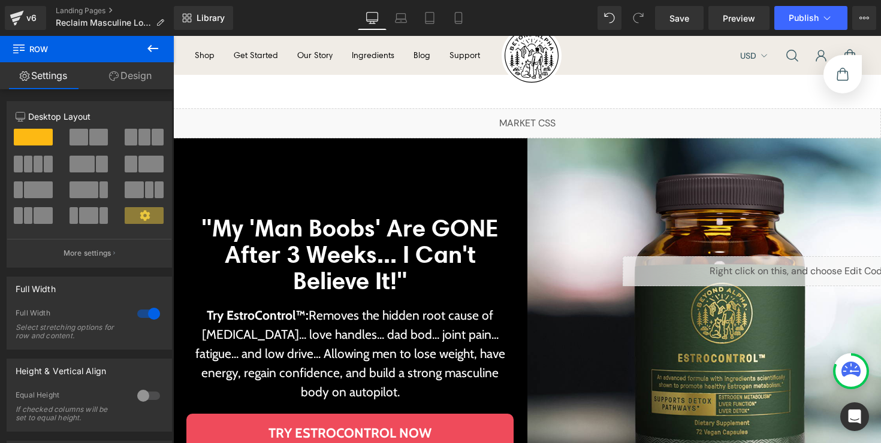
scroll to position [0, 0]
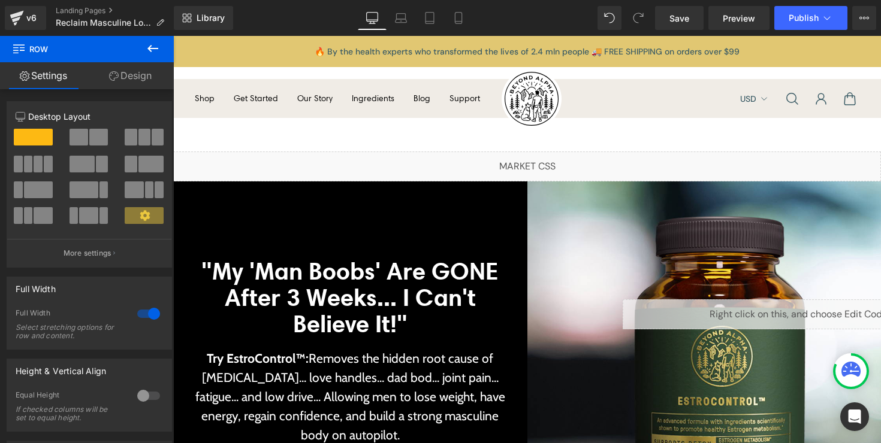
click at [324, 203] on div ""My 'Man Boobs' Are GONE After 3 Weeks... I Can't Believe It!" Heading Try Estr…" at bounding box center [350, 378] width 354 height 392
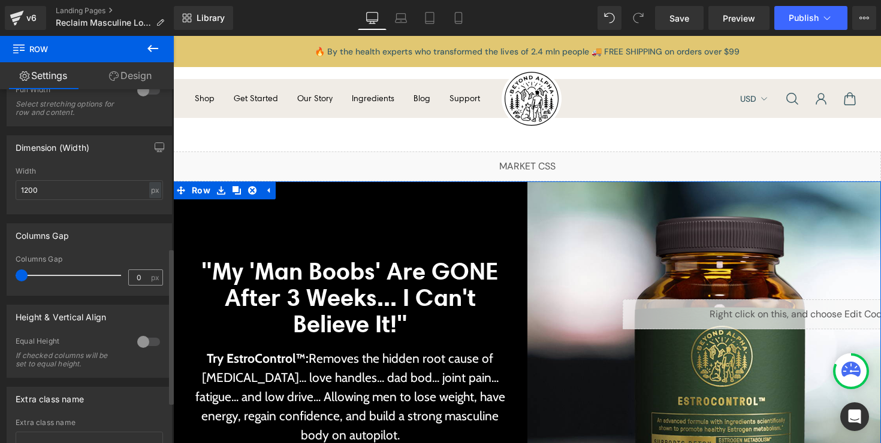
scroll to position [454, 0]
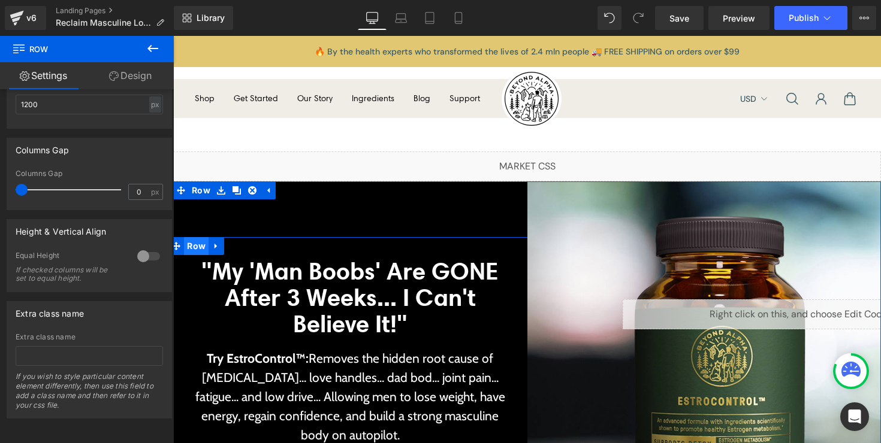
click at [199, 253] on span "Row" at bounding box center [196, 246] width 25 height 18
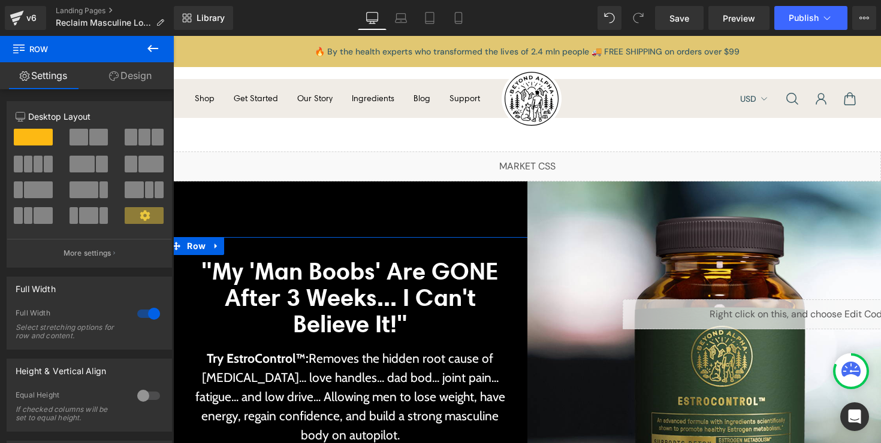
click at [120, 86] on link "Design" at bounding box center [130, 75] width 87 height 27
click at [0, 0] on div "Spacing" at bounding box center [0, 0] width 0 height 0
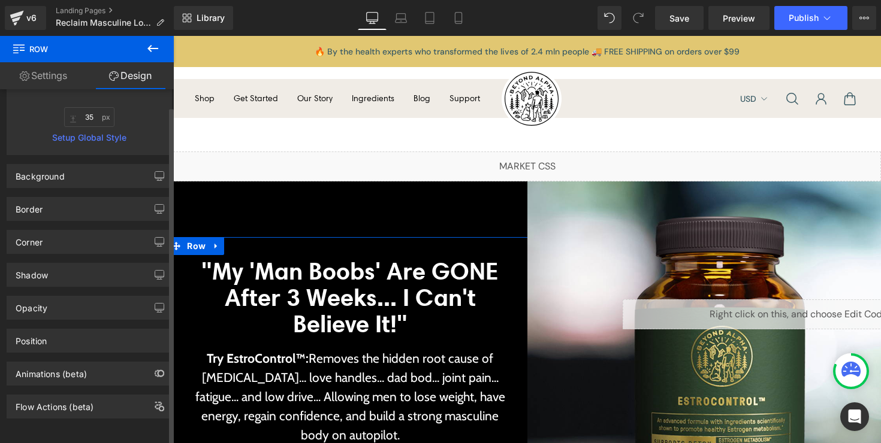
scroll to position [261, 0]
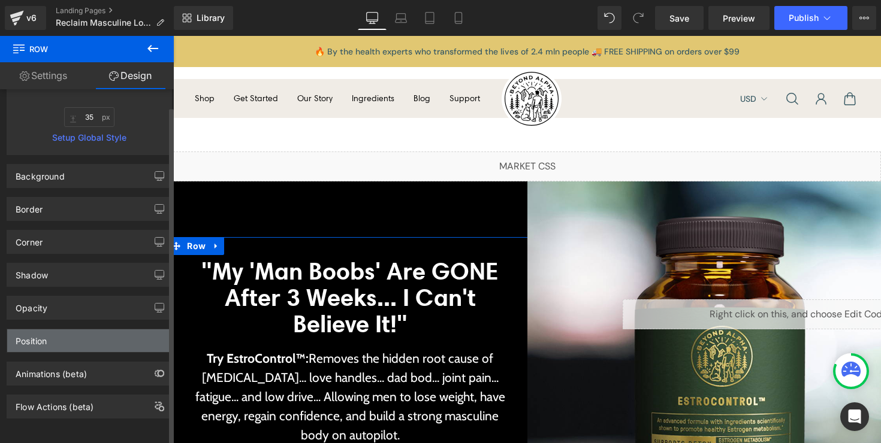
click at [80, 336] on div "Position" at bounding box center [89, 341] width 164 height 23
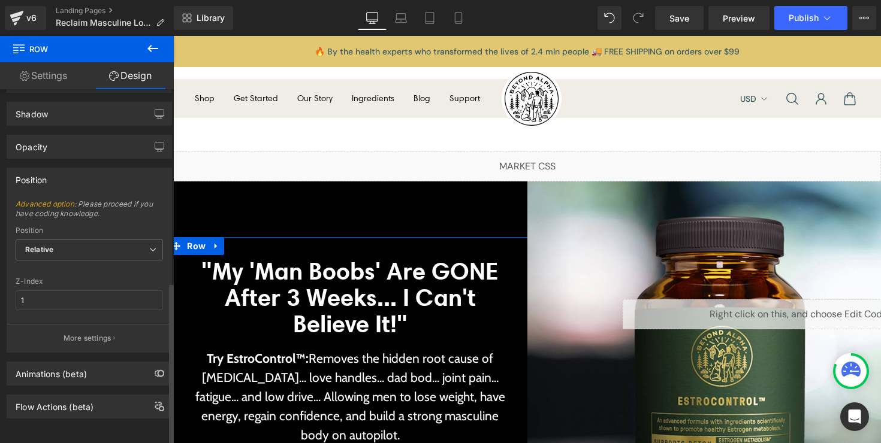
scroll to position [0, 0]
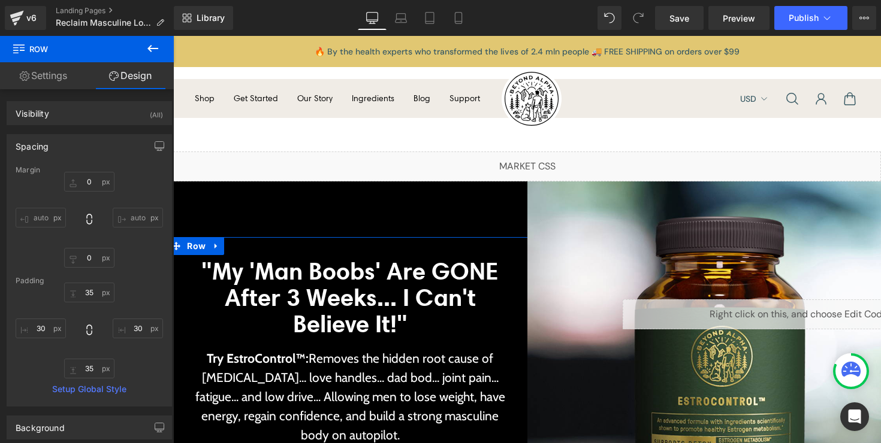
click at [55, 79] on link "Settings" at bounding box center [43, 75] width 87 height 27
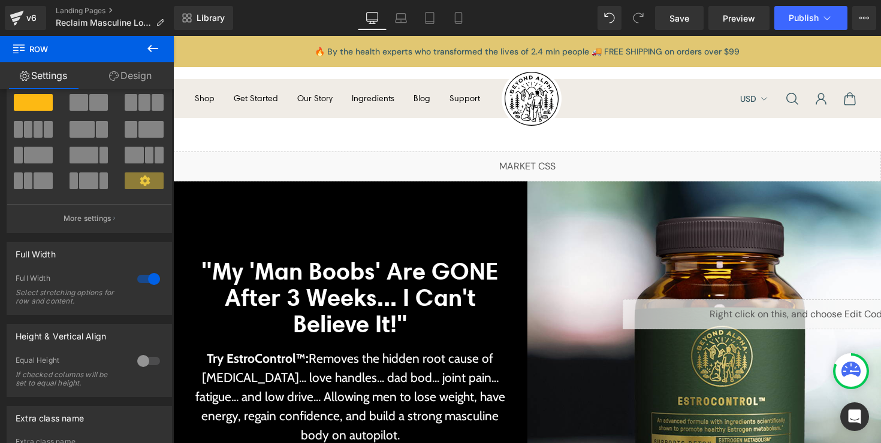
scroll to position [2, 0]
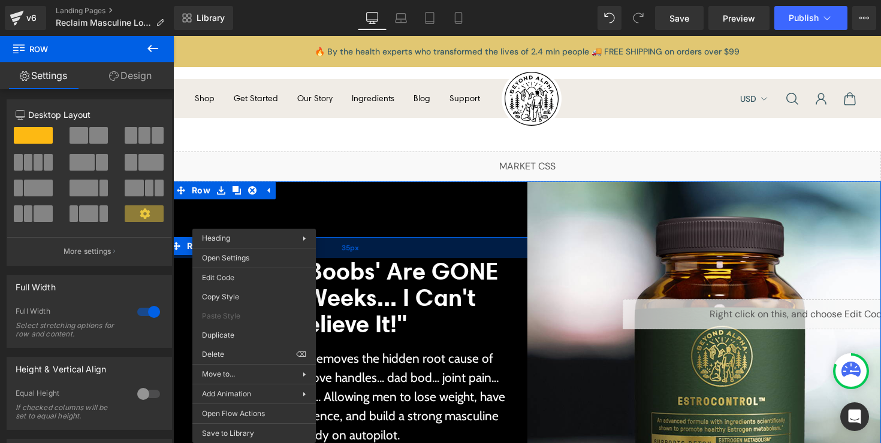
click at [368, 246] on div ""My 'Man Boobs' Are GONE After 3 Weeks... I Can't Believe It!" Heading Try Estr…" at bounding box center [349, 377] width 363 height 281
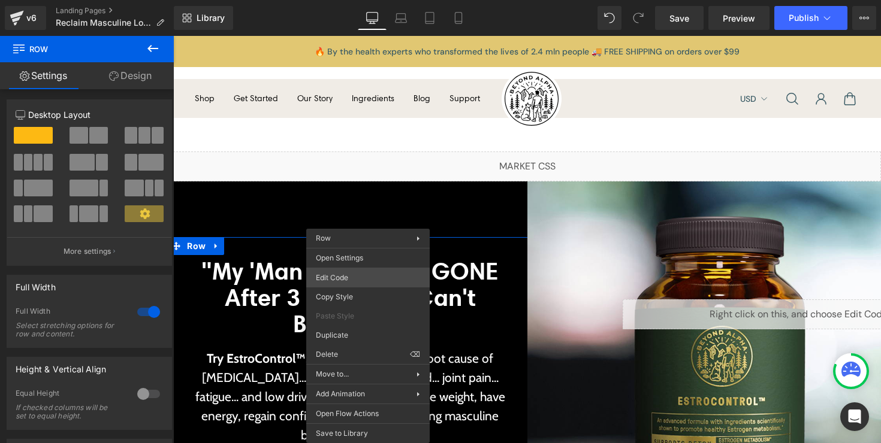
click at [362, 0] on div "Row You are previewing how the will restyle your page. You can not edit Element…" at bounding box center [440, 0] width 881 height 0
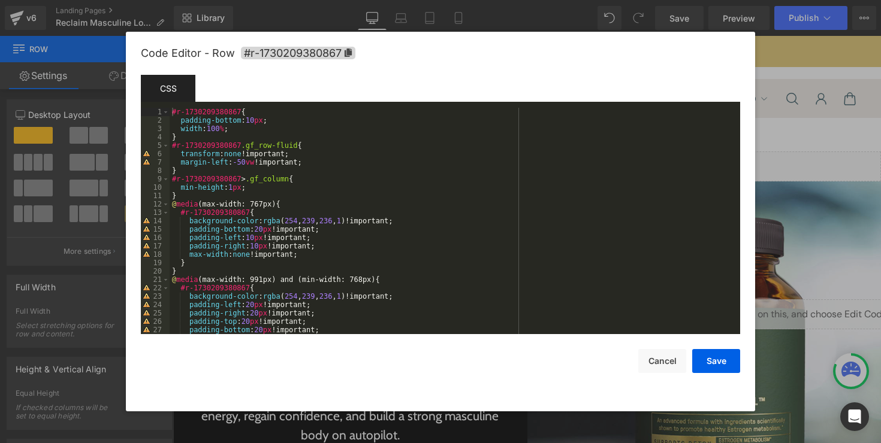
scroll to position [180, 0]
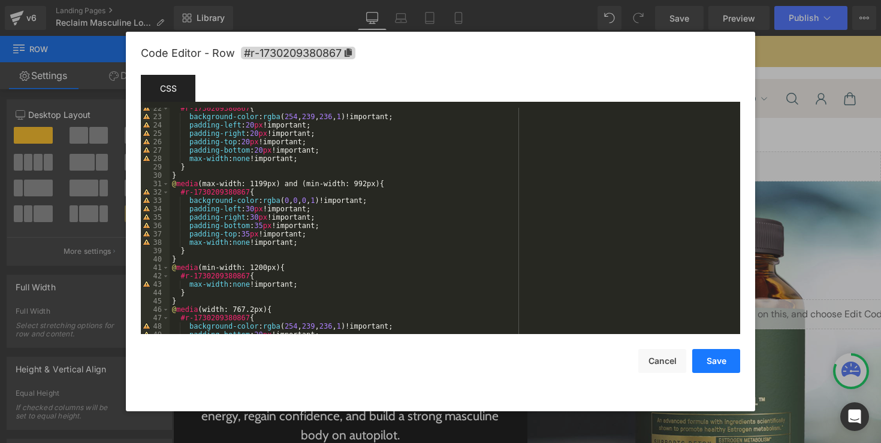
click at [711, 366] on button "Save" at bounding box center [716, 361] width 48 height 24
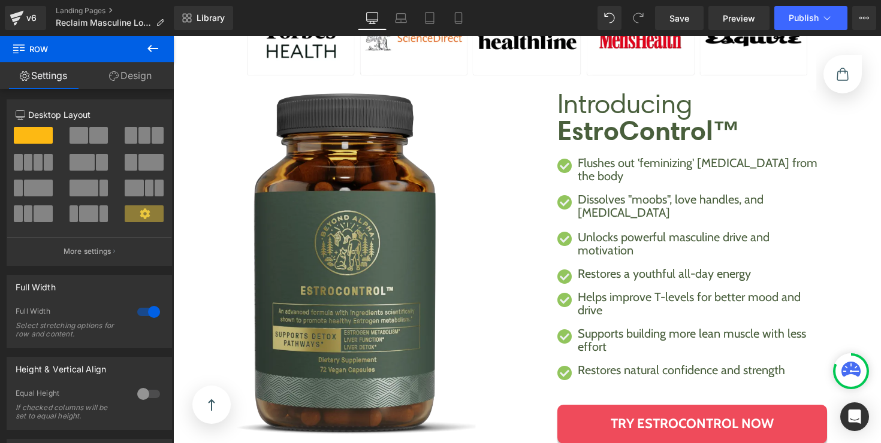
scroll to position [617, 0]
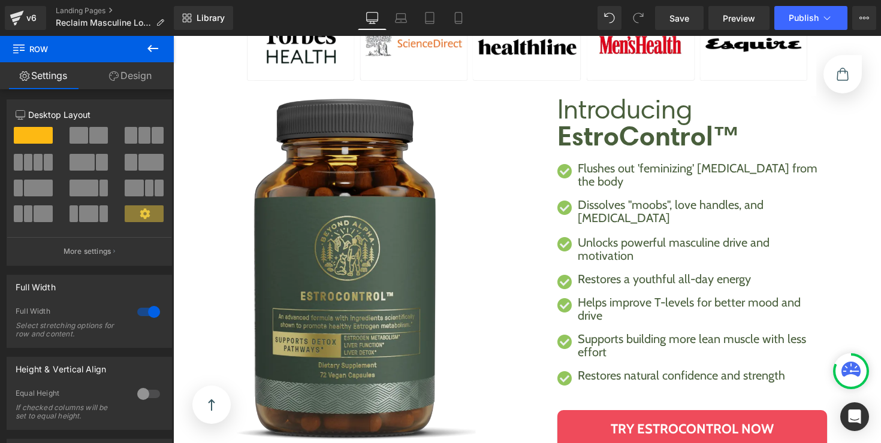
click at [360, 193] on img at bounding box center [356, 270] width 239 height 349
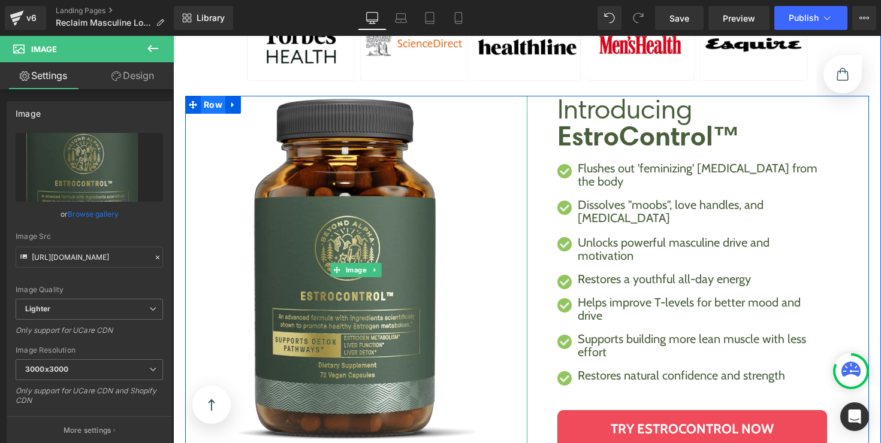
click at [206, 98] on span "Row" at bounding box center [201, 105] width 20 height 14
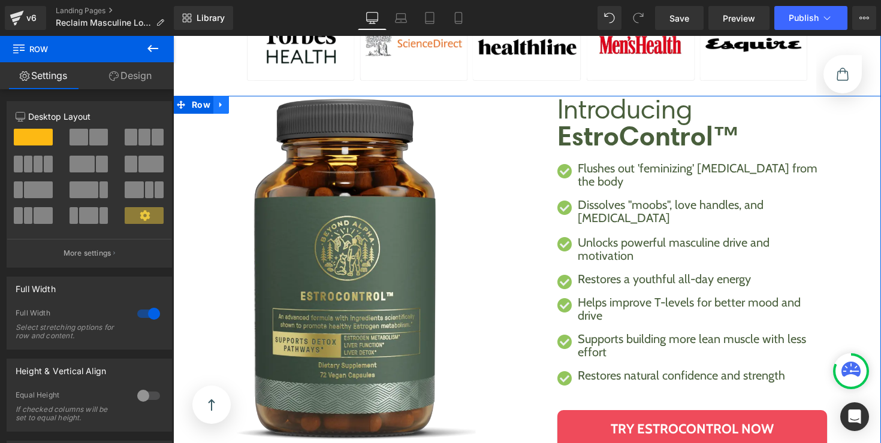
click at [213, 96] on link at bounding box center [221, 105] width 16 height 18
click at [197, 96] on span "Row" at bounding box center [201, 105] width 25 height 18
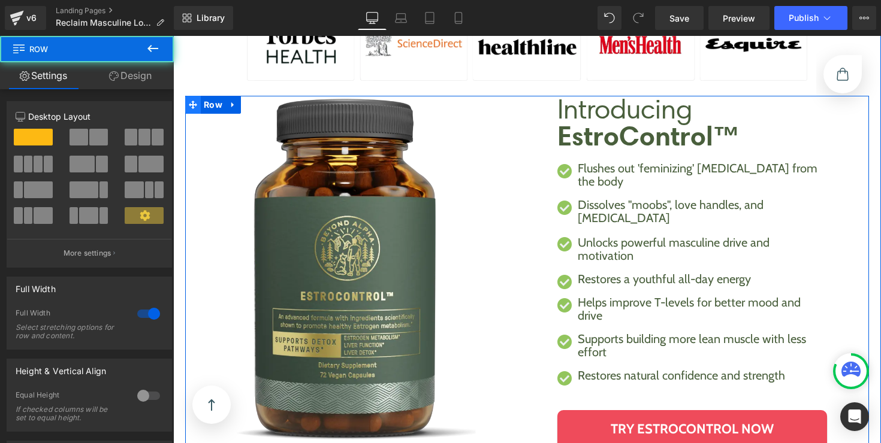
click at [195, 98] on span "Row" at bounding box center [201, 105] width 20 height 14
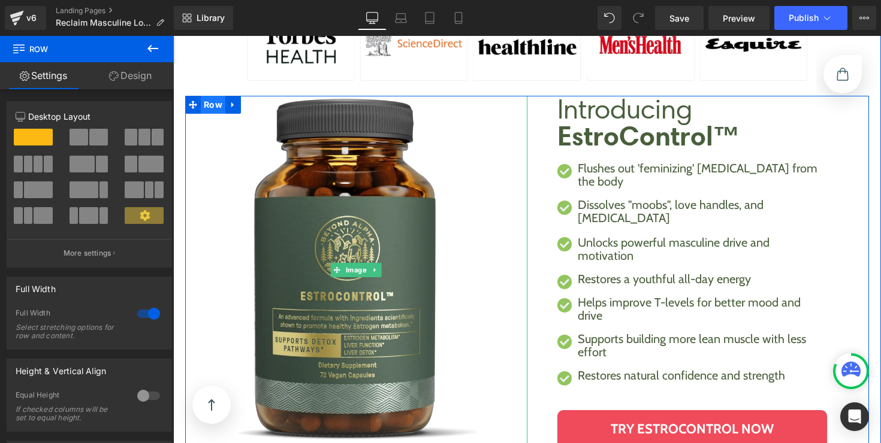
click at [208, 101] on span "Row" at bounding box center [213, 105] width 25 height 18
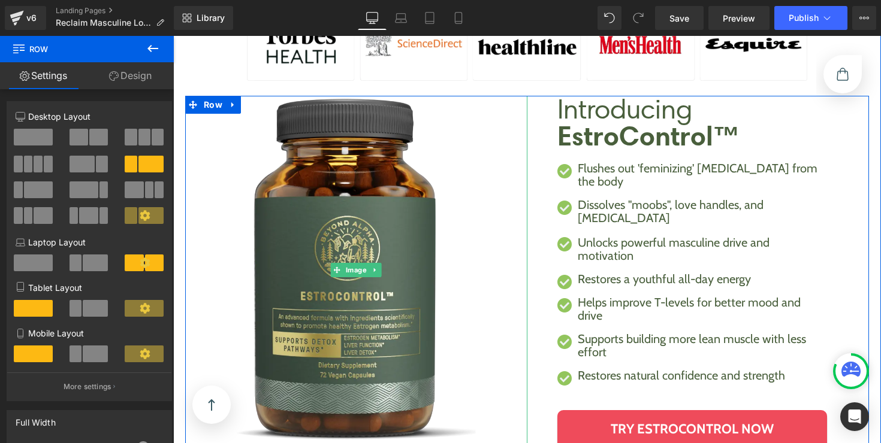
scroll to position [639, 0]
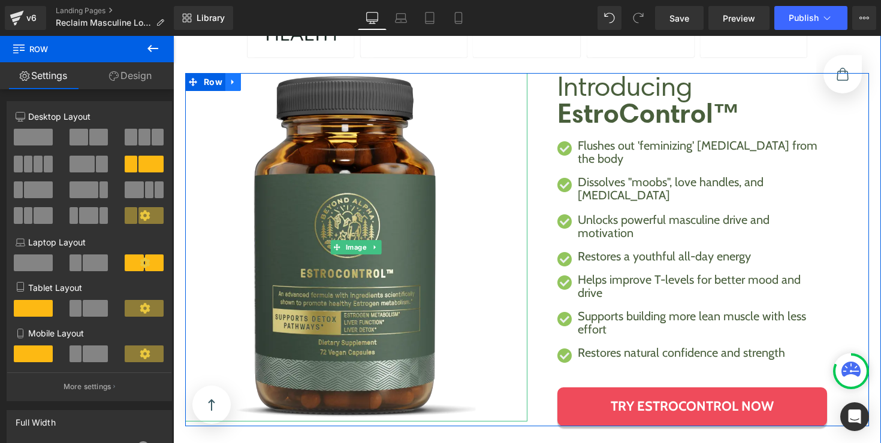
click at [237, 76] on img at bounding box center [356, 247] width 239 height 349
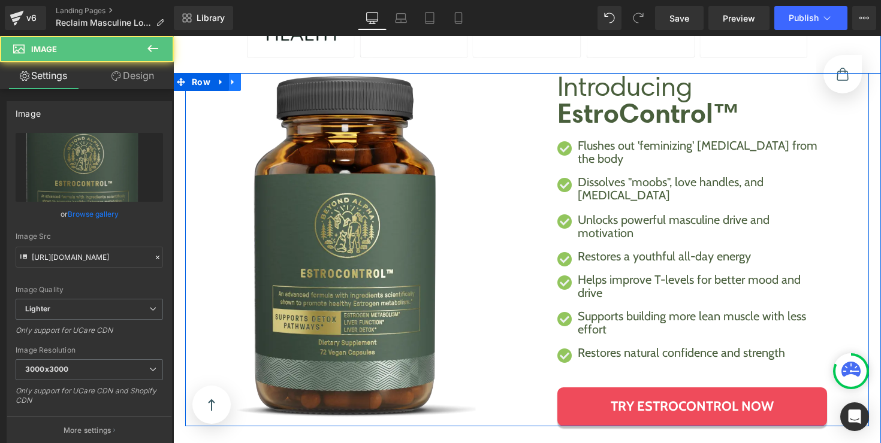
click at [232, 78] on icon at bounding box center [233, 82] width 8 height 9
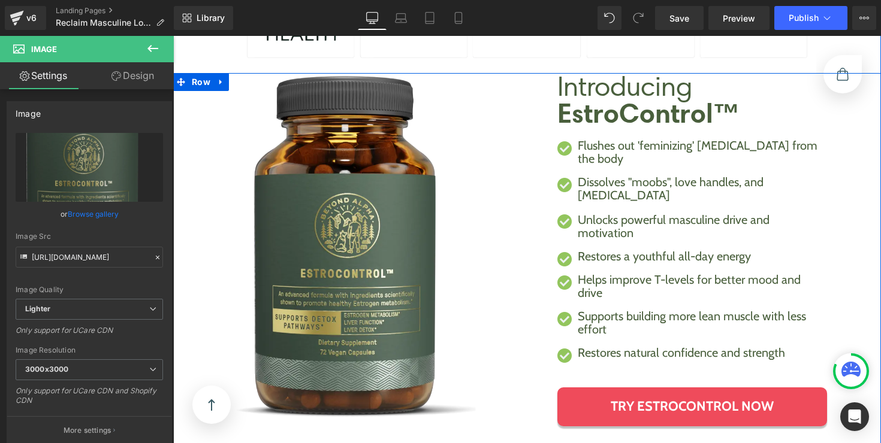
click at [177, 110] on div "Image Introducing EstroControl™ Heading Flushes out 'feminizing' estrogen from …" at bounding box center [527, 260] width 708 height 375
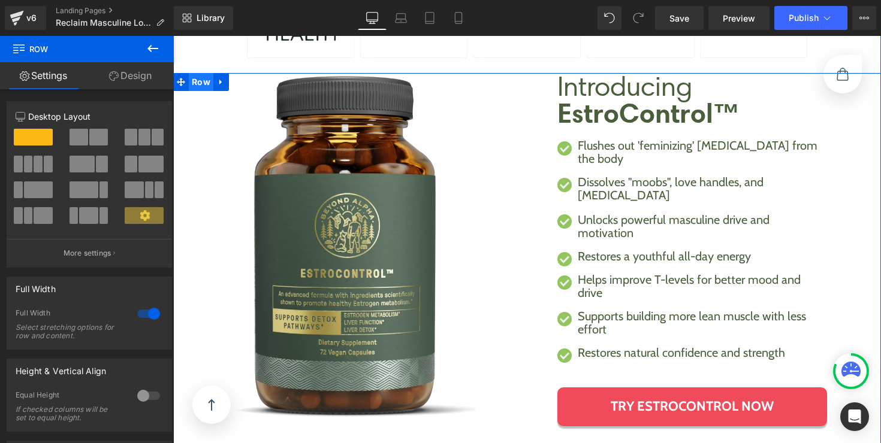
click at [189, 74] on span "Row" at bounding box center [201, 82] width 25 height 18
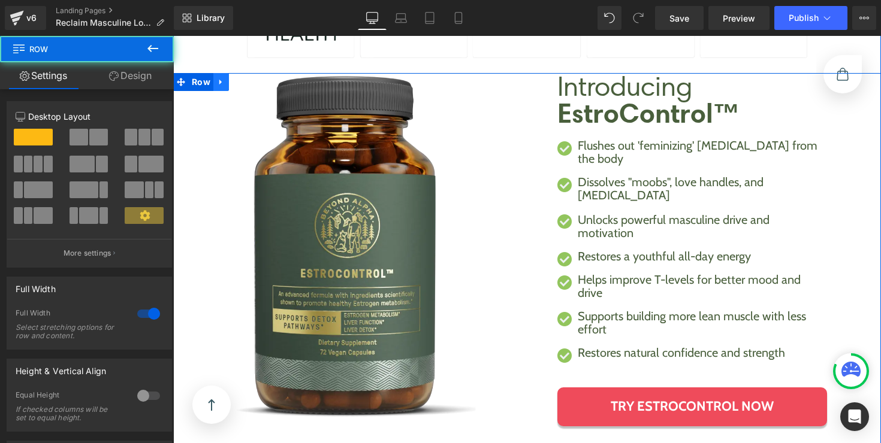
click at [213, 73] on link at bounding box center [221, 82] width 16 height 18
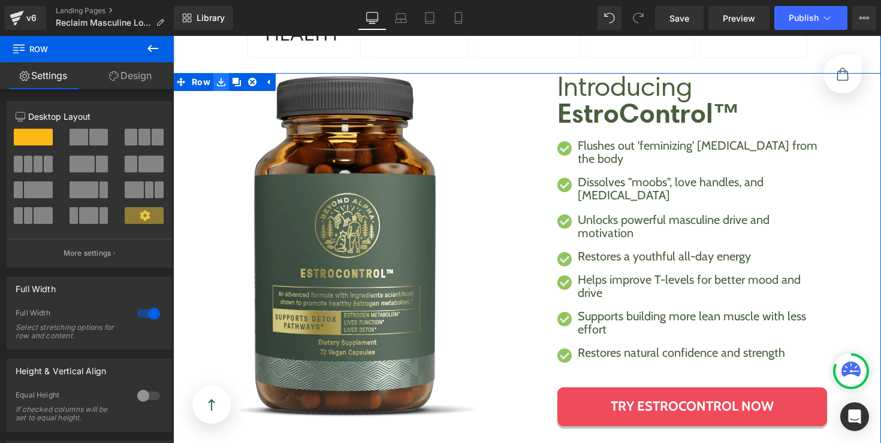
click at [213, 74] on link at bounding box center [221, 82] width 16 height 18
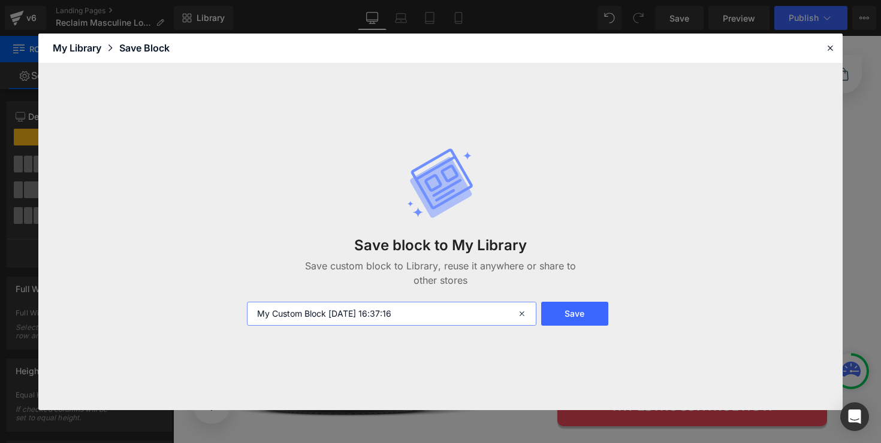
click at [309, 315] on input "My Custom Block 2025-08-13 16:37:16" at bounding box center [391, 314] width 289 height 24
type input "Introducing Section"
click at [578, 318] on button "Save" at bounding box center [574, 314] width 67 height 24
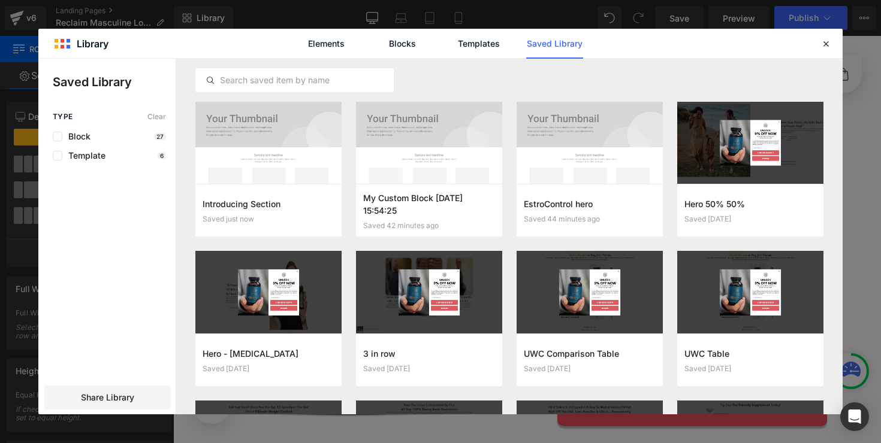
scroll to position [650, 0]
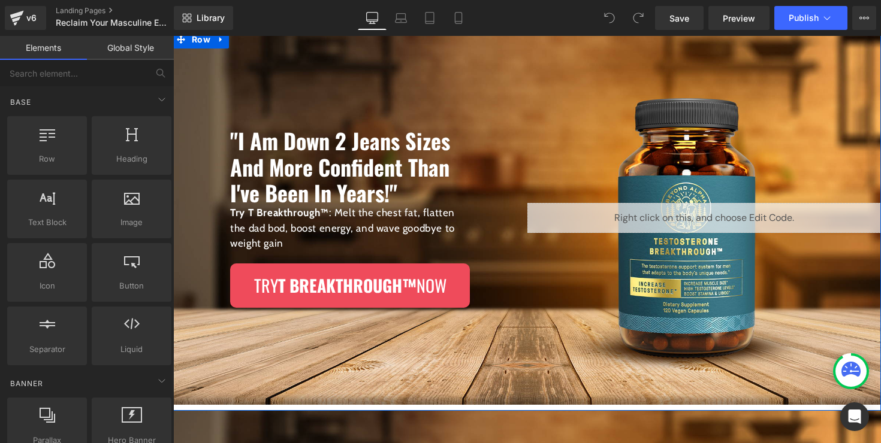
scroll to position [7, 0]
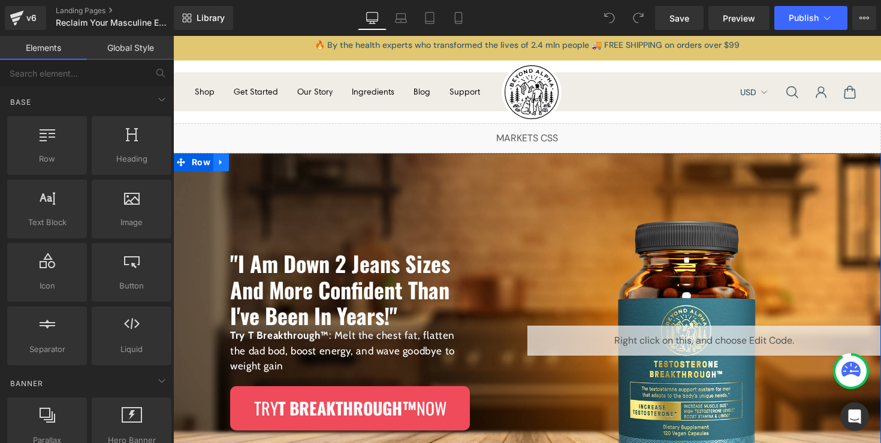
click at [219, 163] on icon at bounding box center [221, 162] width 8 height 9
click at [233, 166] on icon at bounding box center [237, 162] width 8 height 8
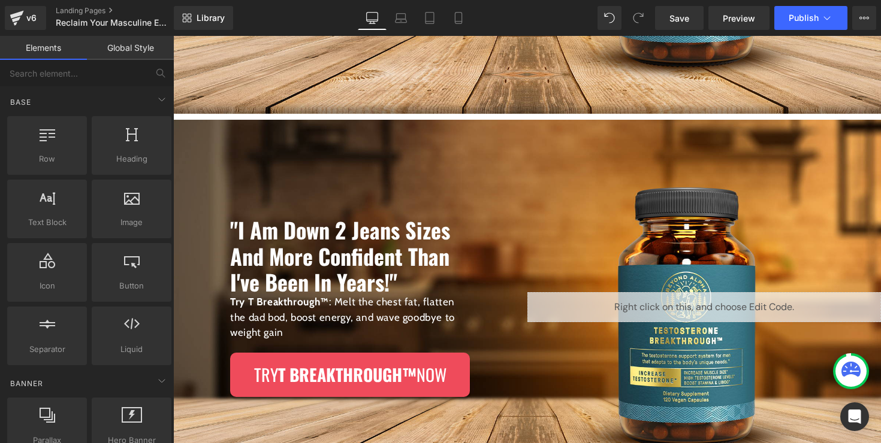
scroll to position [804, 0]
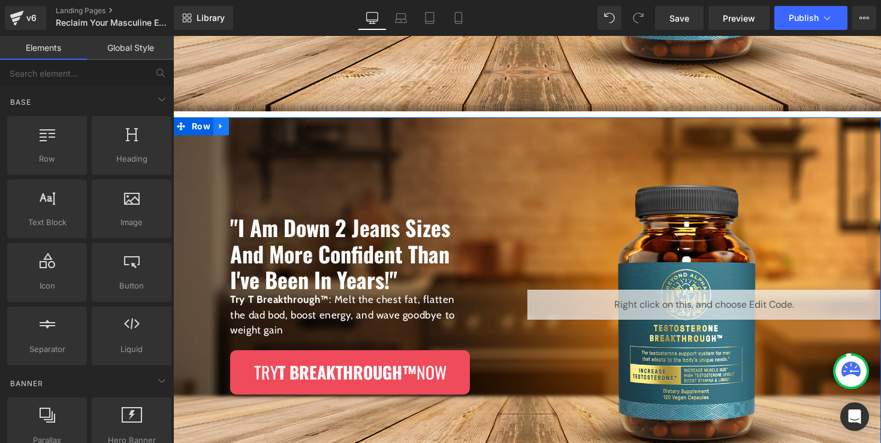
click at [217, 130] on icon at bounding box center [221, 126] width 8 height 9
click at [248, 129] on icon at bounding box center [252, 126] width 8 height 8
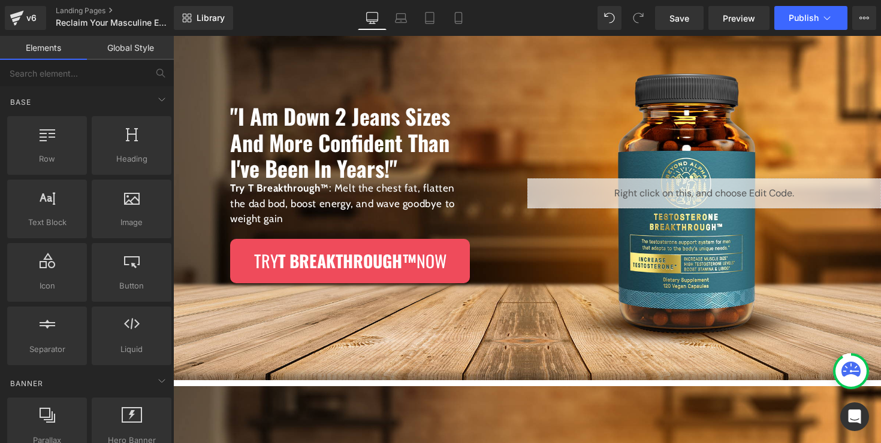
scroll to position [146, 0]
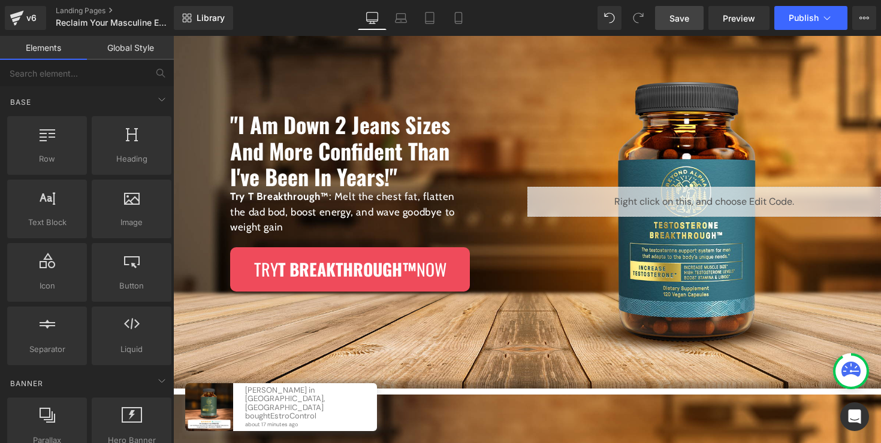
click at [675, 18] on span "Save" at bounding box center [679, 18] width 20 height 13
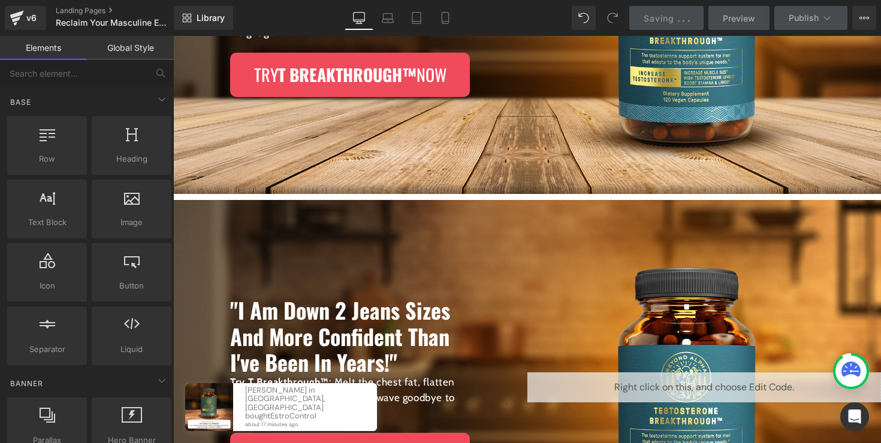
scroll to position [345, 0]
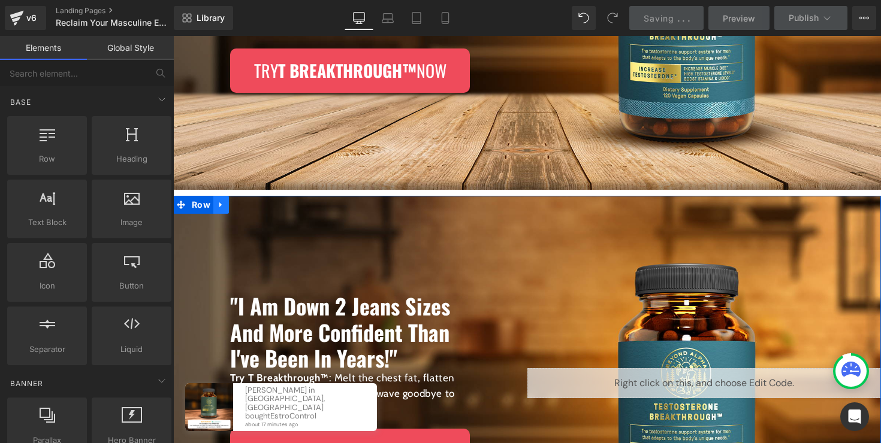
click at [218, 203] on icon at bounding box center [221, 205] width 8 height 9
click at [195, 206] on span "Row" at bounding box center [201, 205] width 25 height 18
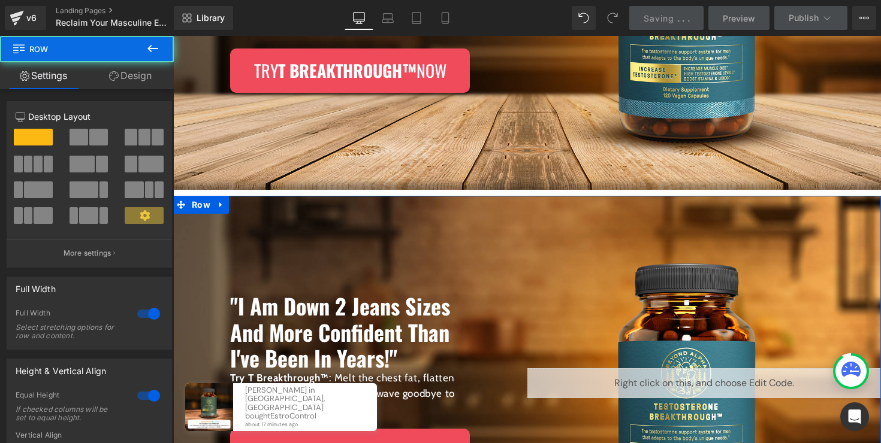
scroll to position [209, 0]
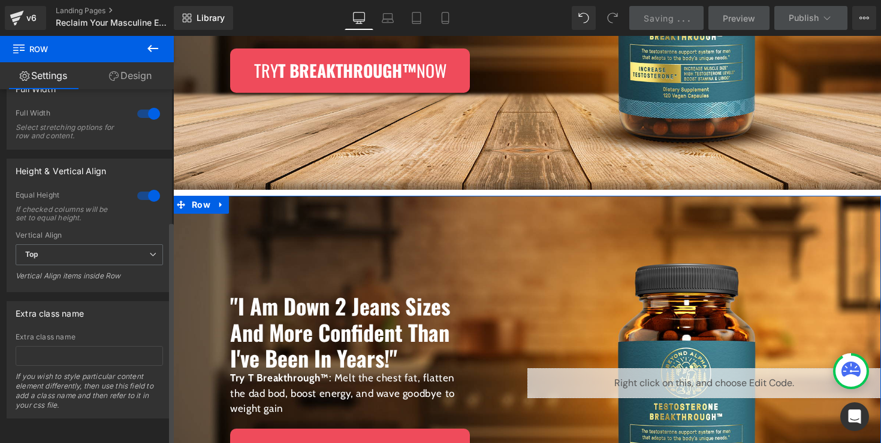
click at [144, 190] on div at bounding box center [148, 195] width 29 height 19
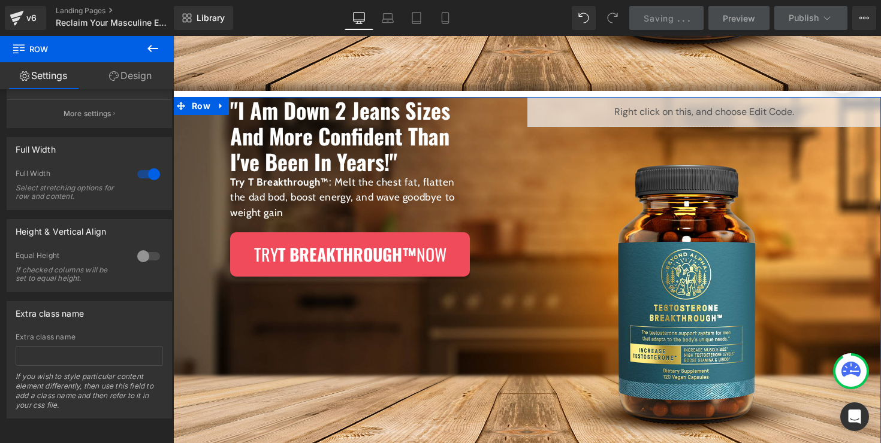
scroll to position [466, 0]
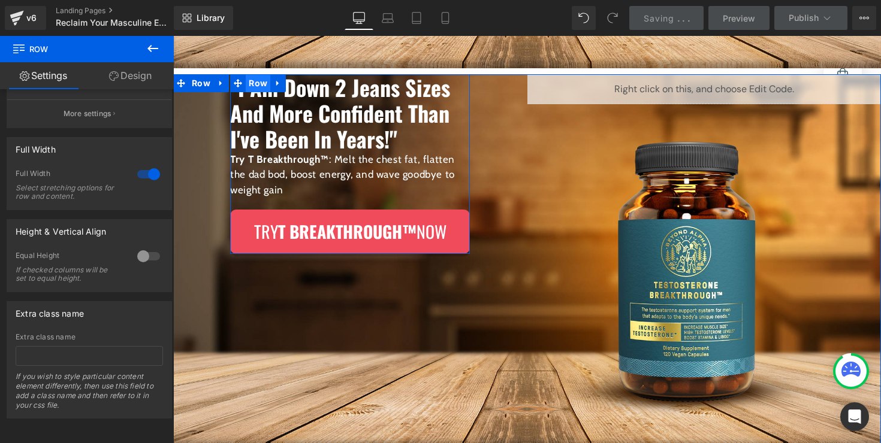
click at [249, 88] on span "Row" at bounding box center [258, 83] width 25 height 18
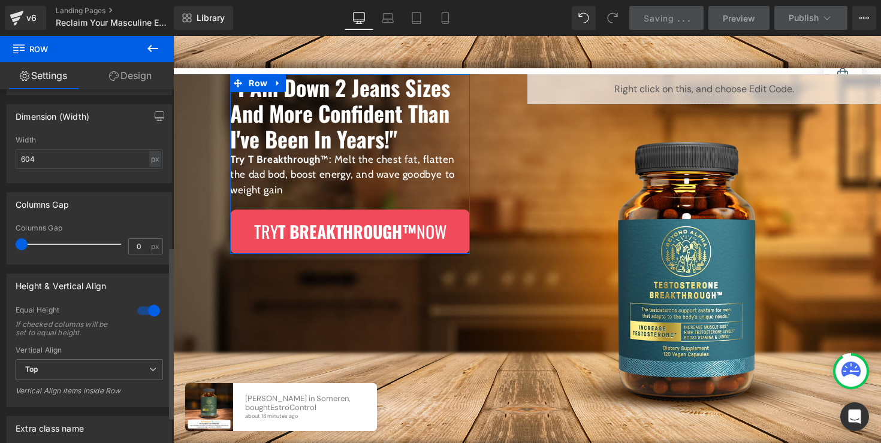
scroll to position [373, 0]
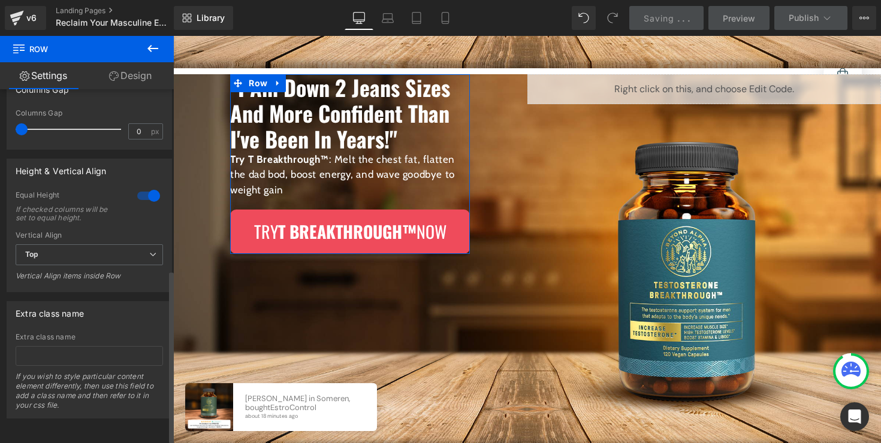
click at [141, 192] on div at bounding box center [148, 195] width 29 height 19
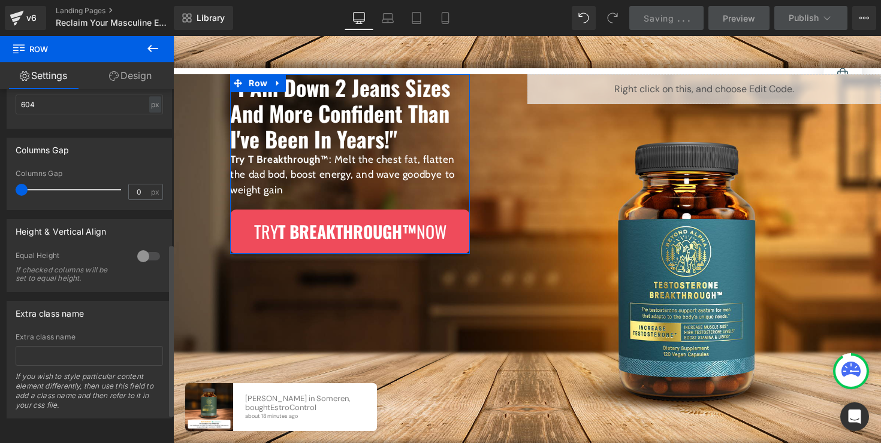
scroll to position [318, 0]
click at [140, 247] on div at bounding box center [148, 256] width 29 height 19
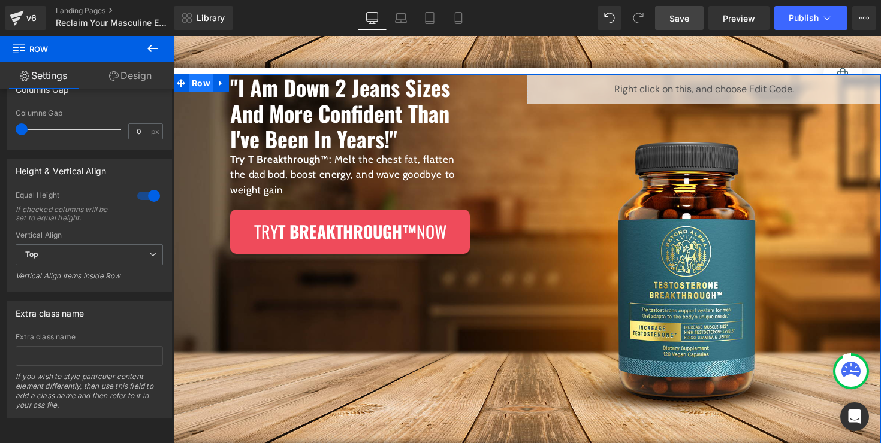
click at [192, 84] on span "Row" at bounding box center [201, 83] width 25 height 18
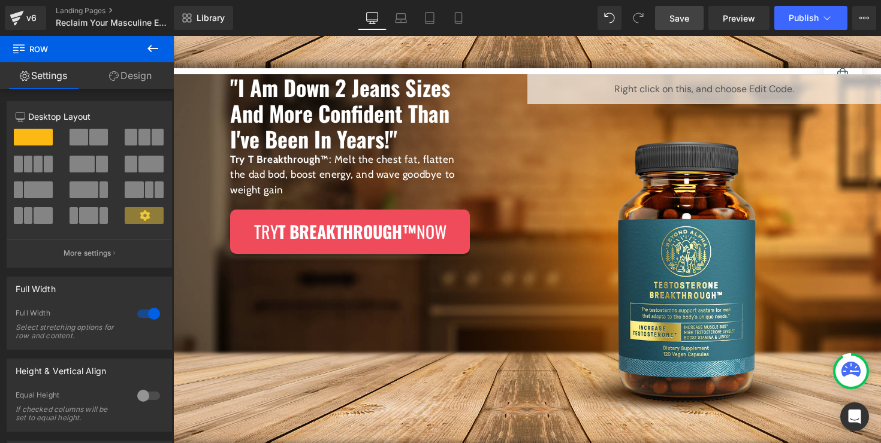
drag, startPoint x: 677, startPoint y: 17, endPoint x: 407, endPoint y: 99, distance: 281.9
click at [677, 17] on span "Save" at bounding box center [679, 18] width 20 height 13
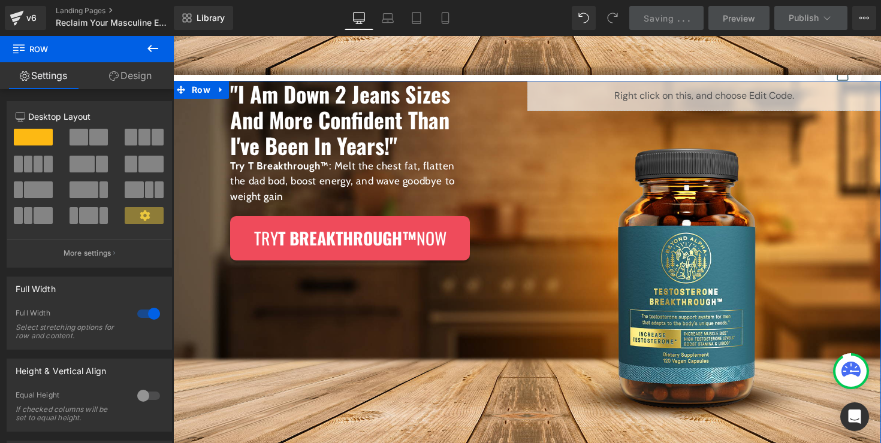
scroll to position [472, 0]
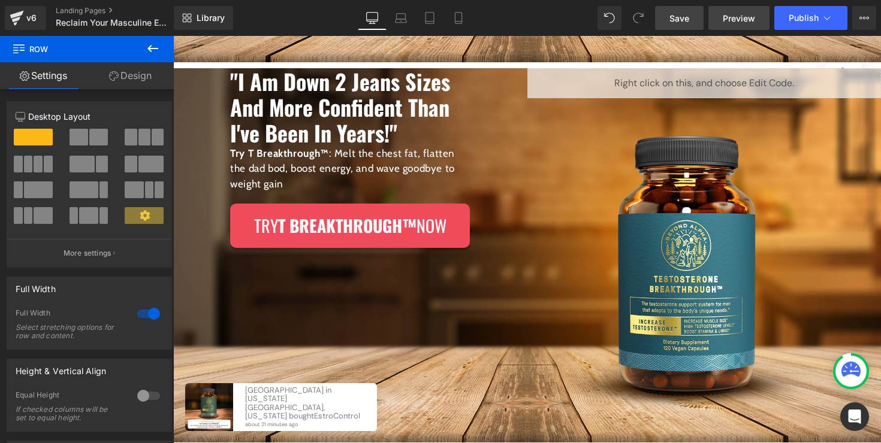
click at [731, 23] on span "Preview" at bounding box center [739, 18] width 32 height 13
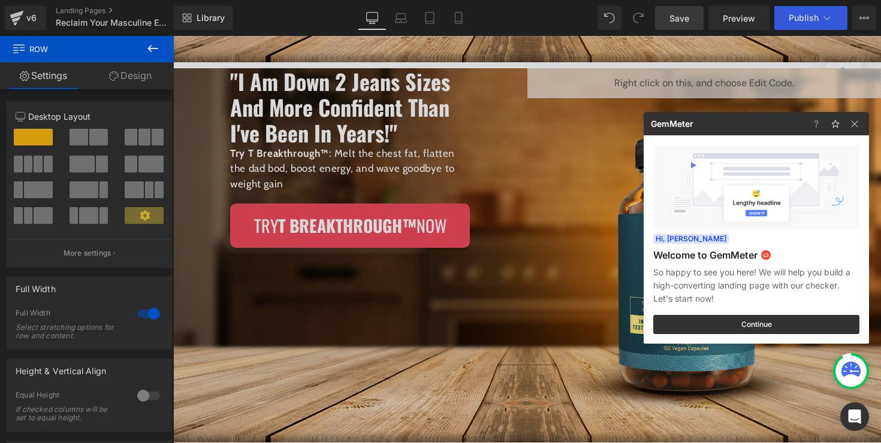
drag, startPoint x: 526, startPoint y: 163, endPoint x: 690, endPoint y: 107, distance: 173.4
click at [526, 163] on div at bounding box center [440, 221] width 881 height 443
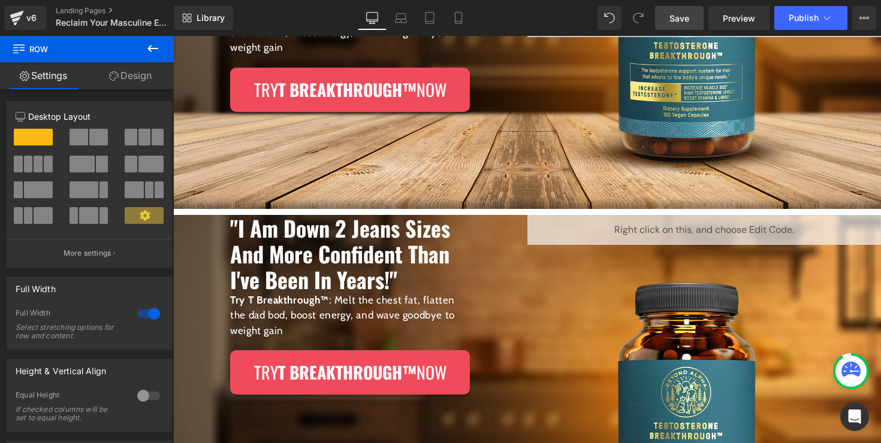
scroll to position [412, 0]
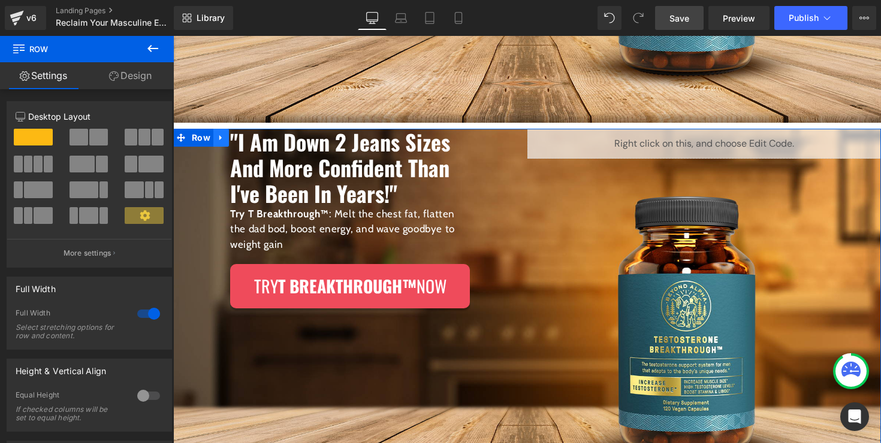
click at [218, 143] on link at bounding box center [221, 138] width 16 height 18
click at [244, 142] on link at bounding box center [252, 138] width 16 height 18
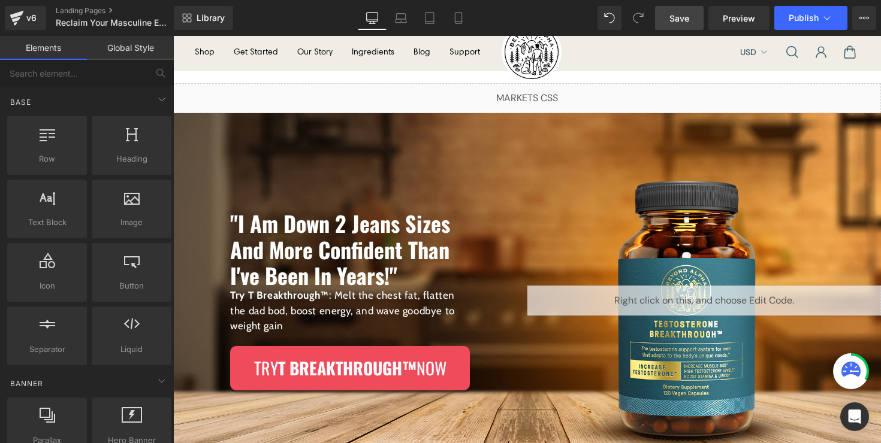
scroll to position [0, 0]
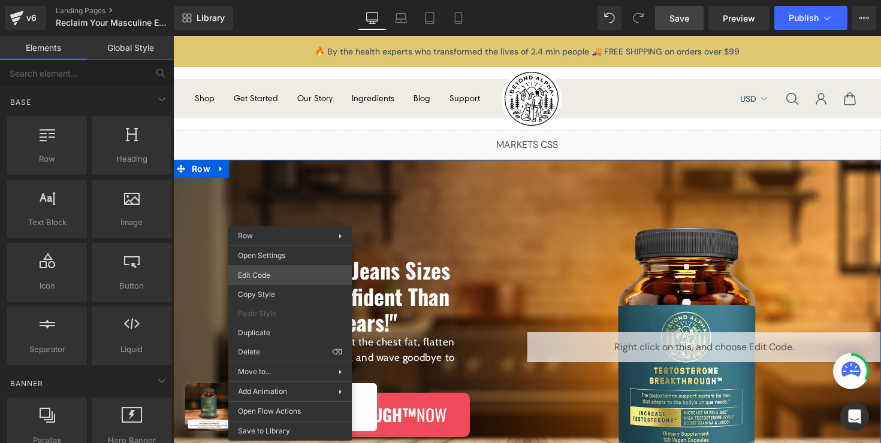
click at [312, 0] on div "Row You are previewing how the will restyle your page. You can not edit Element…" at bounding box center [440, 0] width 881 height 0
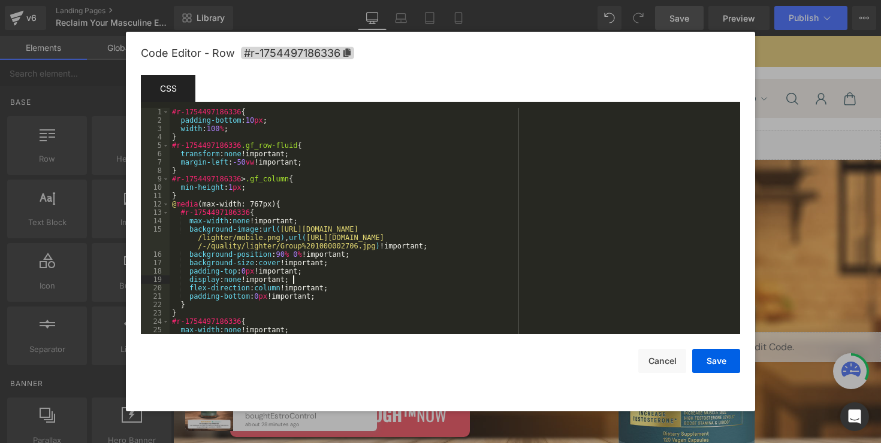
click at [362, 277] on div "#r-1754497186336 { padding-bottom : 10 px ; width : 100 % ; } #r-1754497186336 …" at bounding box center [453, 234] width 566 height 252
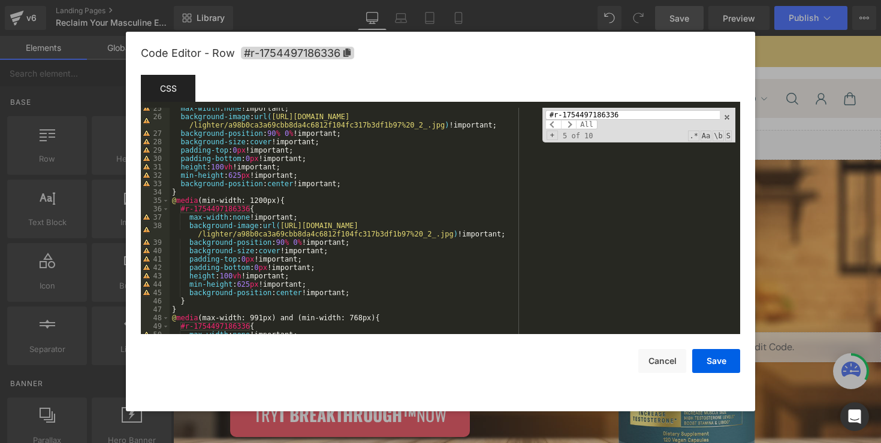
scroll to position [215, 0]
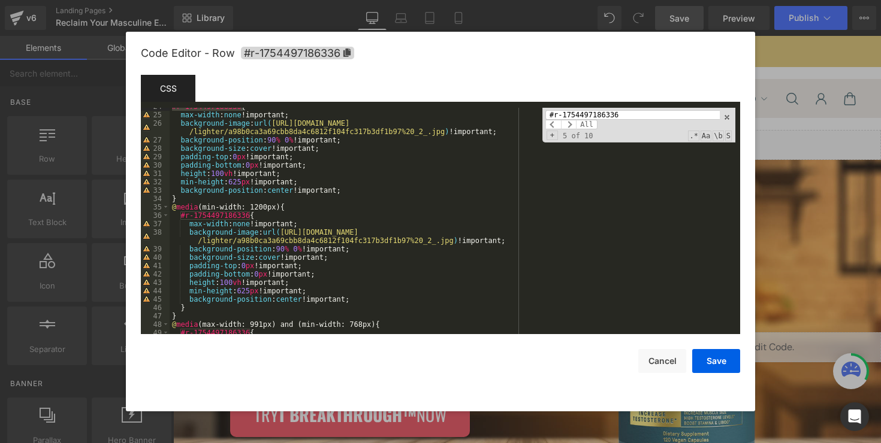
type input "#r-1754497186336"
click at [206, 292] on div "#r-1754497186336 { max-width : none !important; background-image : url( [URL][D…" at bounding box center [453, 223] width 566 height 243
click at [726, 361] on button "Save" at bounding box center [716, 361] width 48 height 24
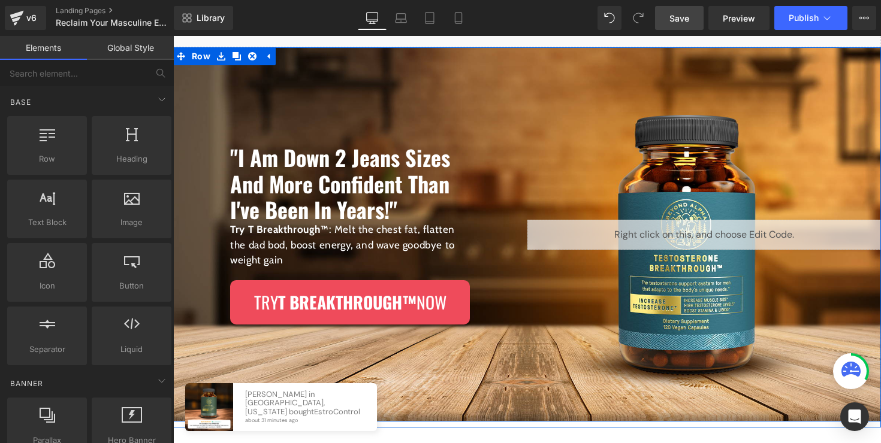
scroll to position [114, 0]
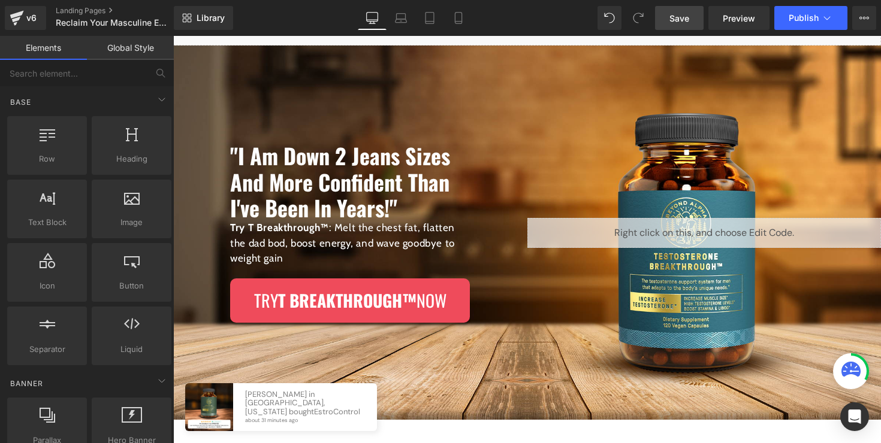
click at [689, 12] on span "Save" at bounding box center [679, 18] width 20 height 13
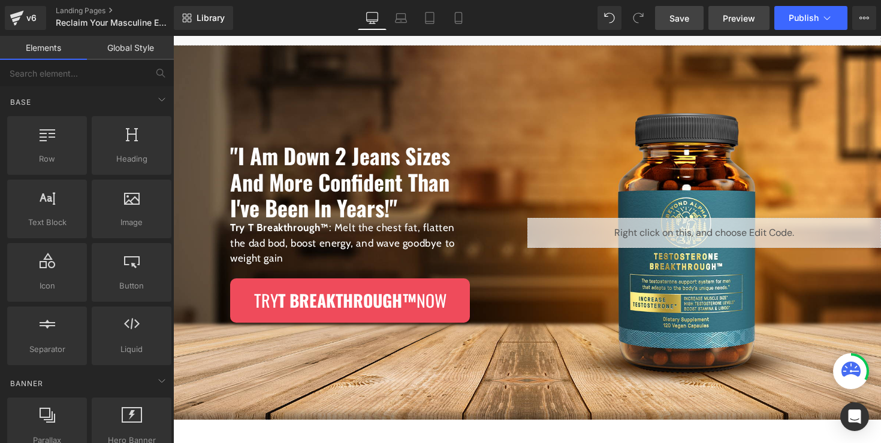
click at [730, 18] on span "Preview" at bounding box center [739, 18] width 32 height 13
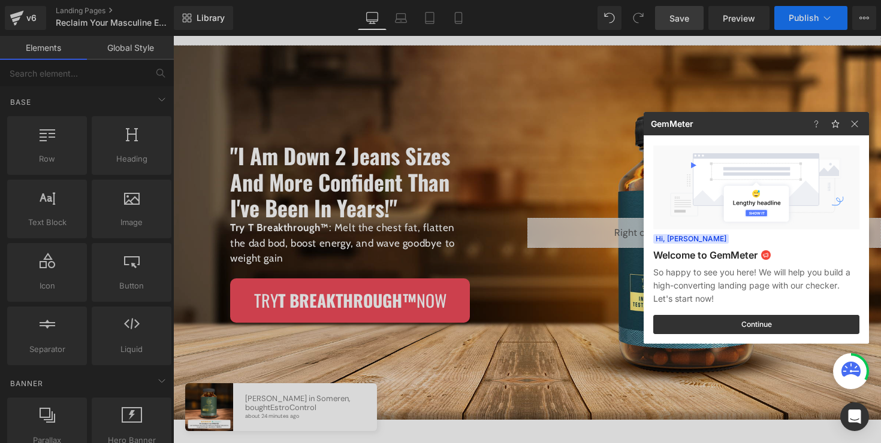
click at [791, 16] on div at bounding box center [440, 221] width 881 height 443
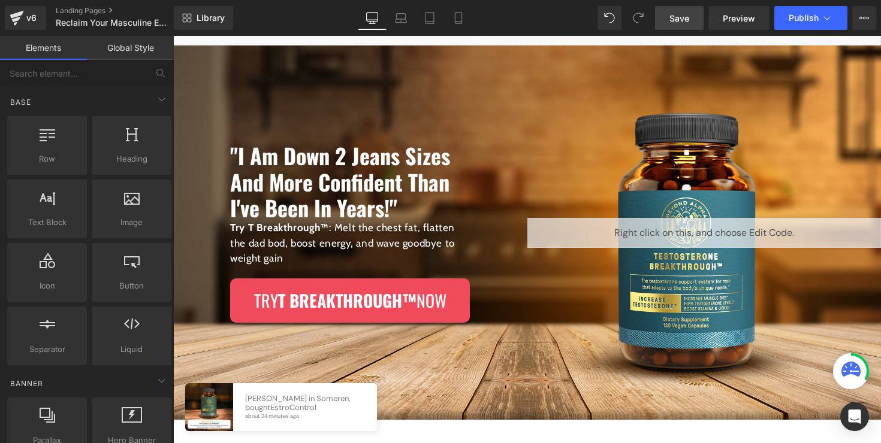
click at [808, 19] on span "Publish" at bounding box center [804, 18] width 30 height 10
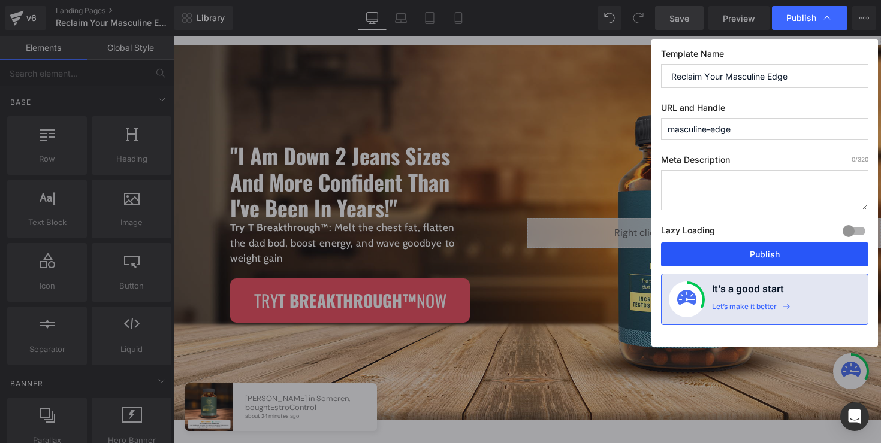
click at [796, 245] on button "Publish" at bounding box center [764, 255] width 207 height 24
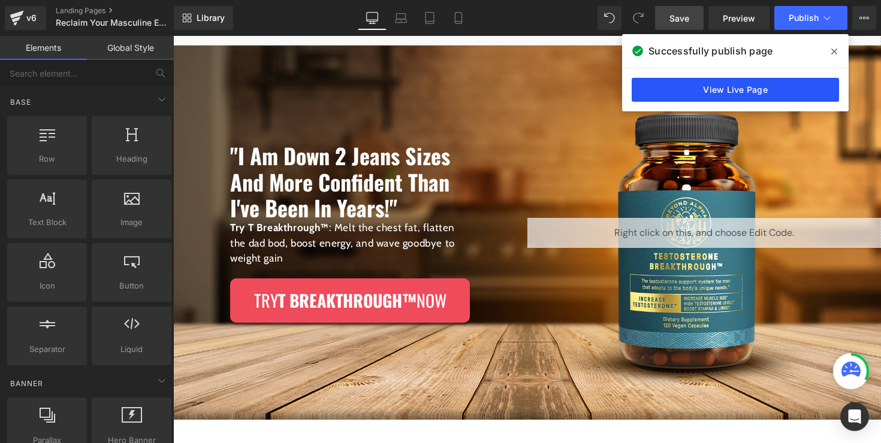
click at [737, 89] on link "View Live Page" at bounding box center [735, 90] width 207 height 24
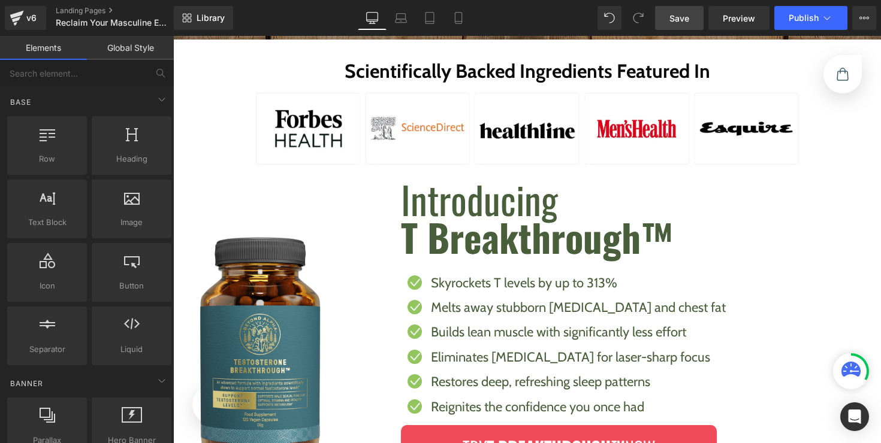
click at [355, 205] on div "Image" at bounding box center [285, 346] width 177 height 332
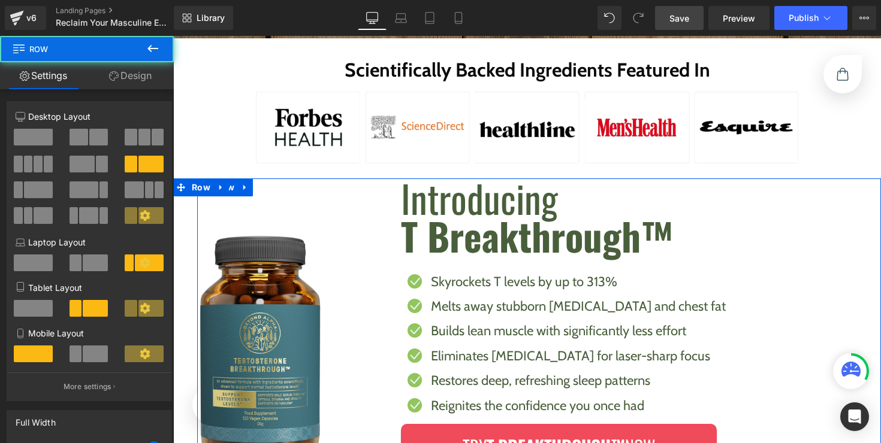
scroll to position [497, 0]
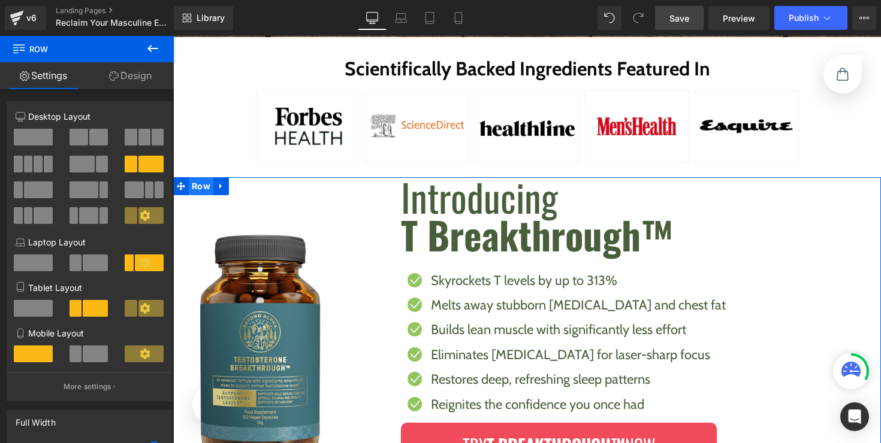
click at [200, 186] on span "Row" at bounding box center [201, 186] width 25 height 18
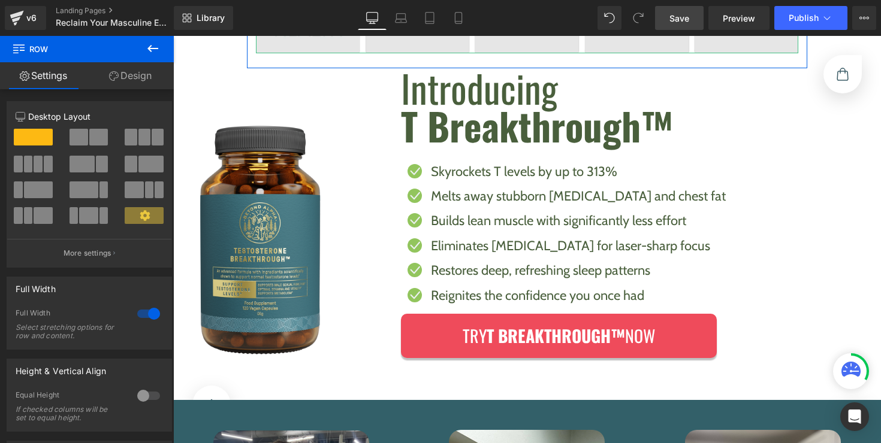
scroll to position [641, 0]
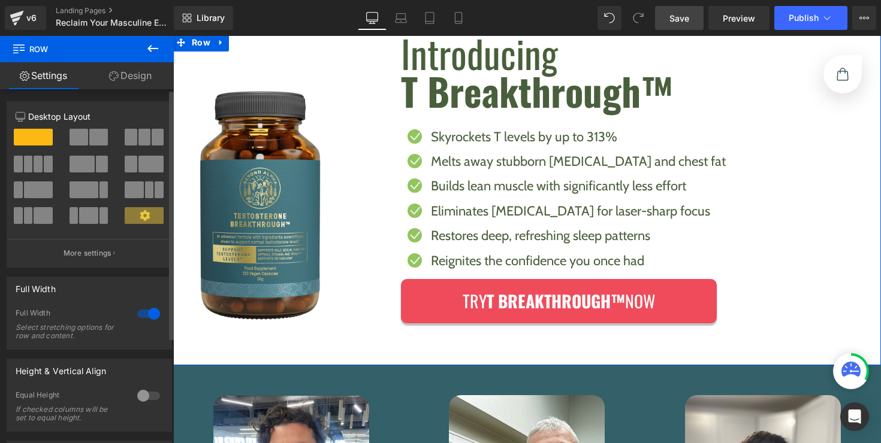
click at [89, 141] on span at bounding box center [98, 137] width 19 height 17
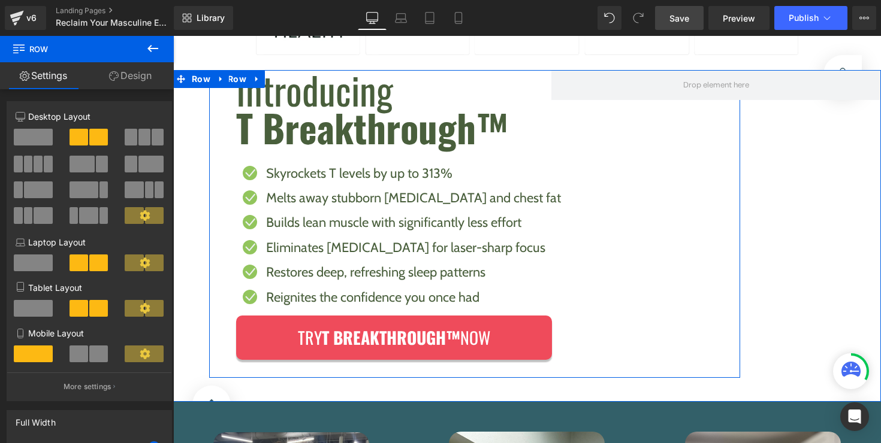
scroll to position [593, 0]
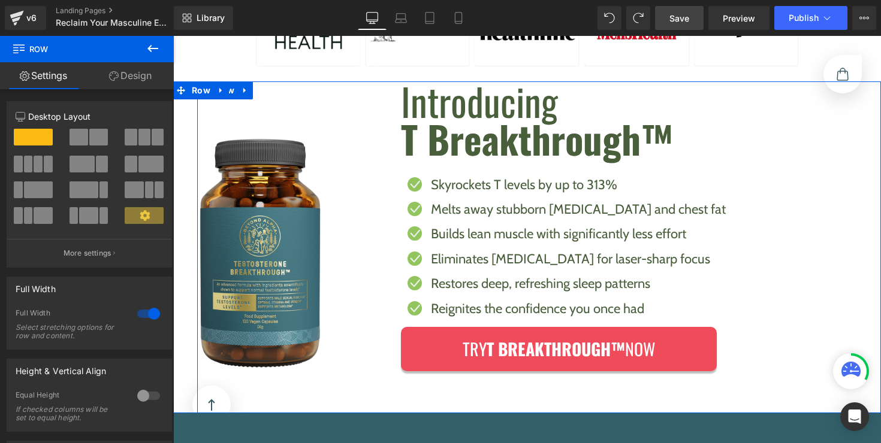
click at [230, 107] on div "Image" at bounding box center [285, 247] width 177 height 332
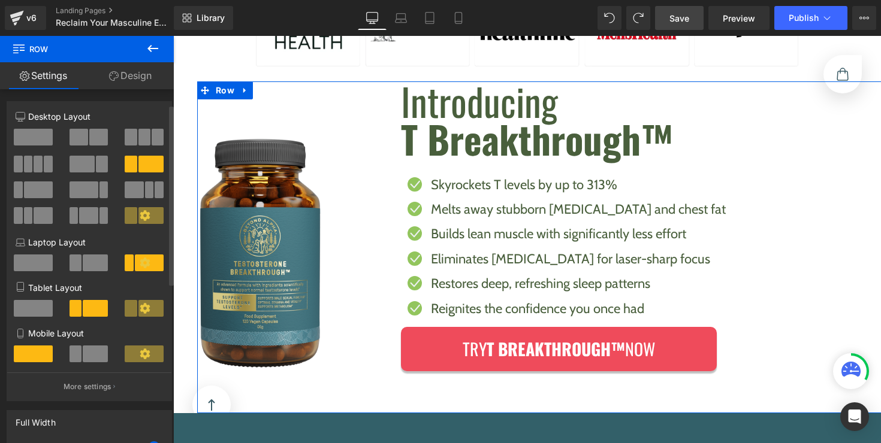
scroll to position [119, 0]
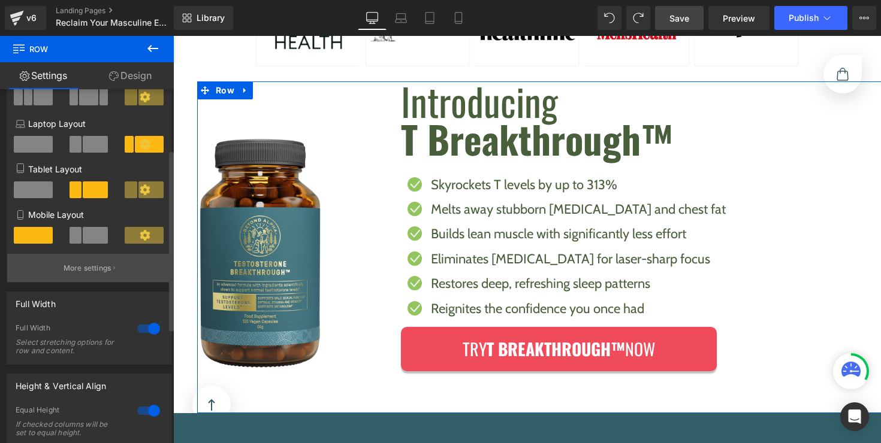
click at [78, 273] on p "More settings" at bounding box center [88, 268] width 48 height 11
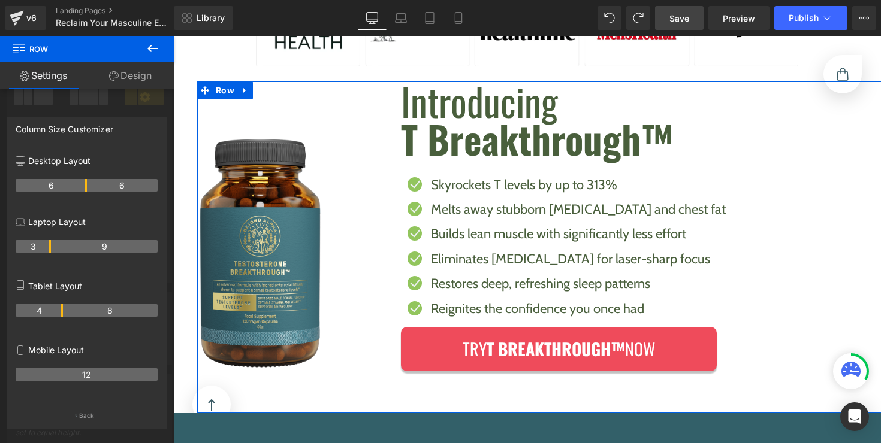
drag, startPoint x: 62, startPoint y: 185, endPoint x: 84, endPoint y: 186, distance: 22.2
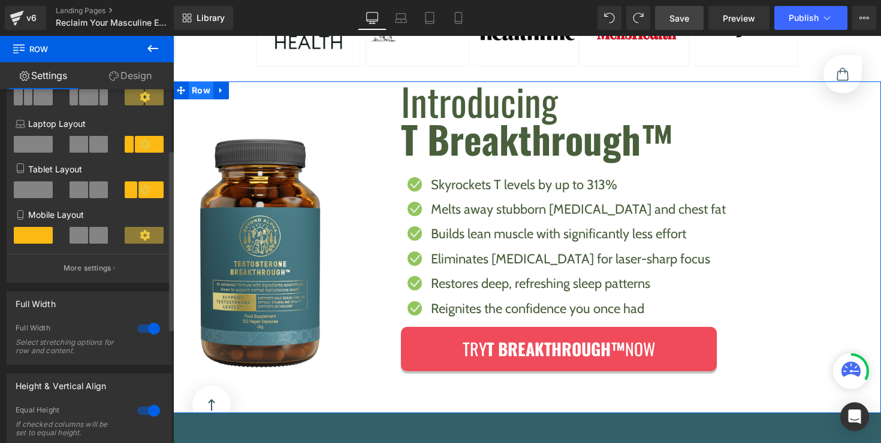
click at [203, 89] on span "Row" at bounding box center [201, 90] width 25 height 18
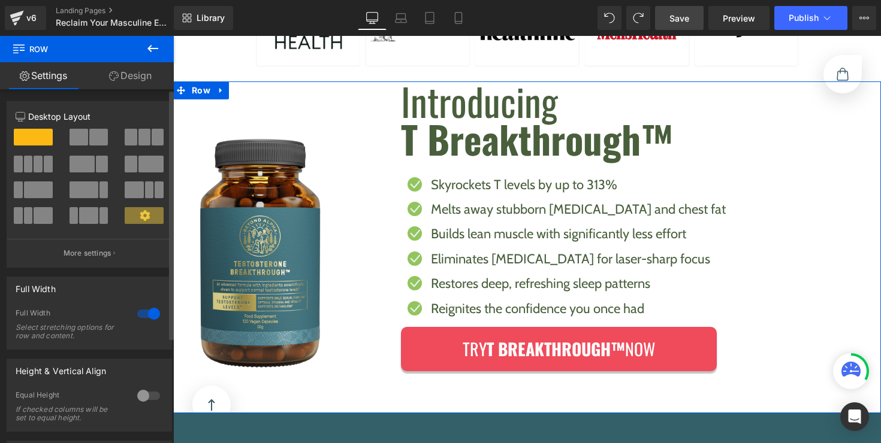
click at [80, 140] on span at bounding box center [79, 137] width 19 height 17
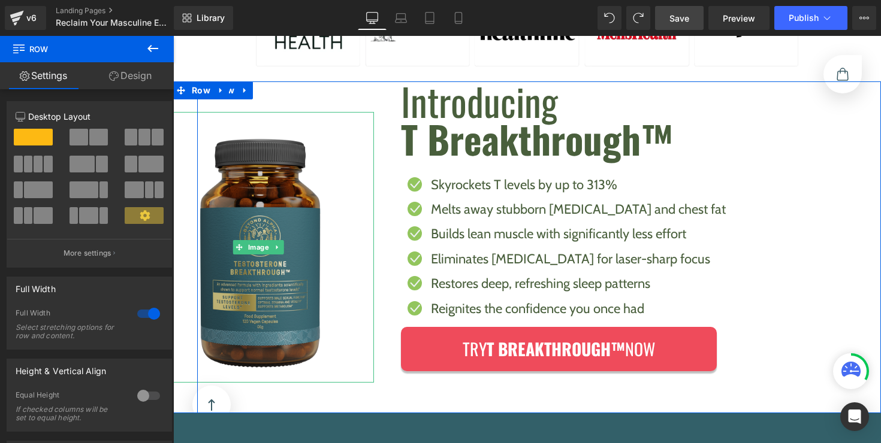
click at [328, 181] on img at bounding box center [258, 247] width 162 height 271
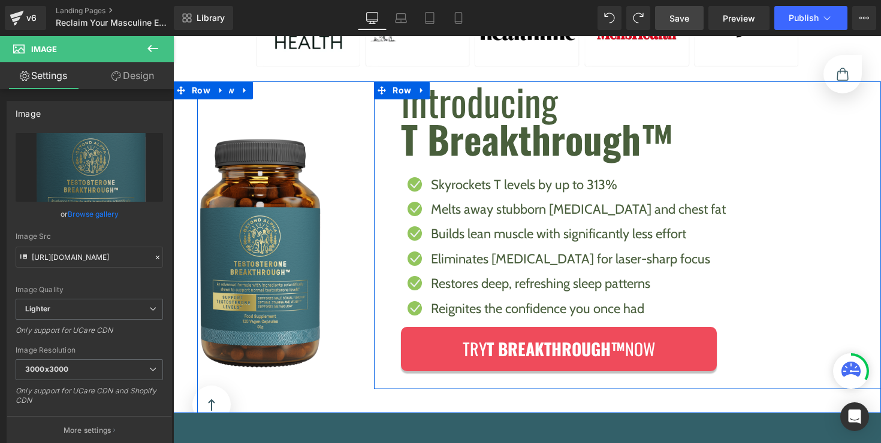
click at [393, 194] on div "Introducing T Breakthrough™ Heading Icon Skyrockets T levels by up to 313% Text…" at bounding box center [648, 235] width 513 height 307
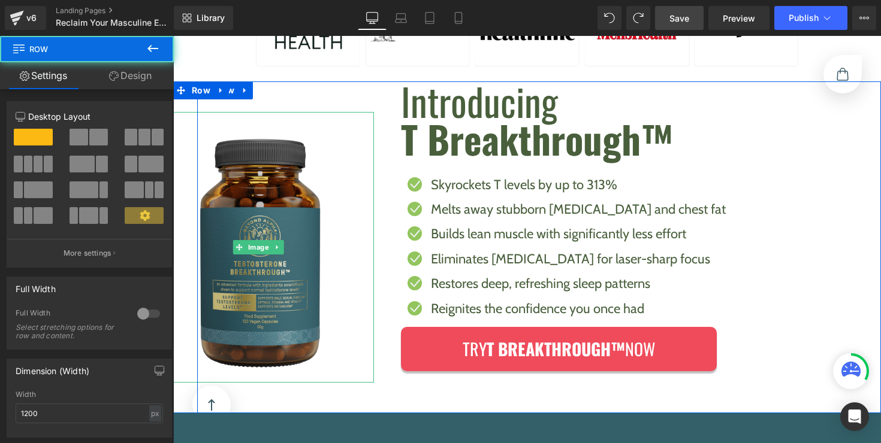
click at [311, 195] on img at bounding box center [258, 247] width 162 height 271
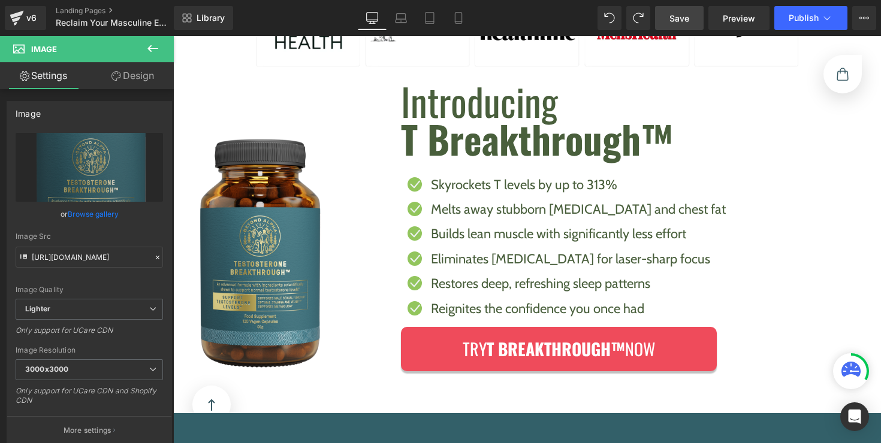
click at [155, 51] on icon at bounding box center [153, 48] width 14 height 14
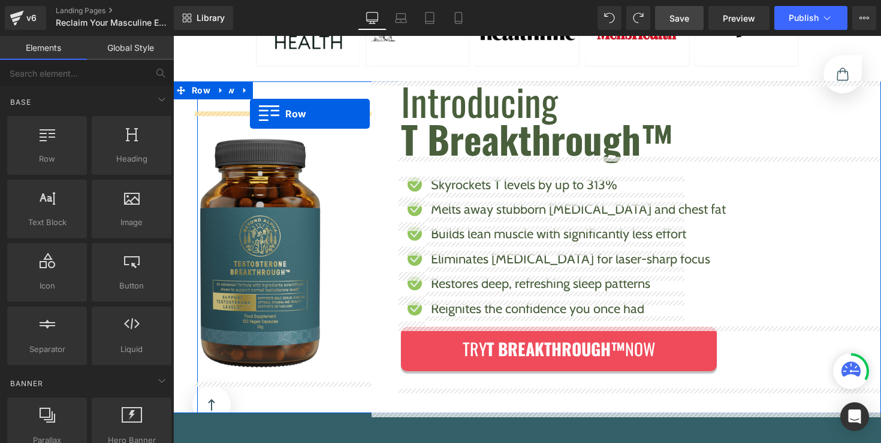
drag, startPoint x: 191, startPoint y: 125, endPoint x: 250, endPoint y: 114, distance: 60.2
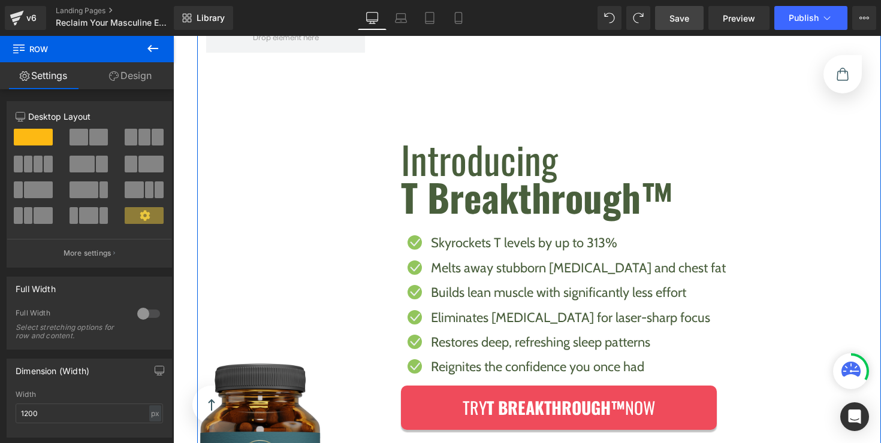
scroll to position [816, 0]
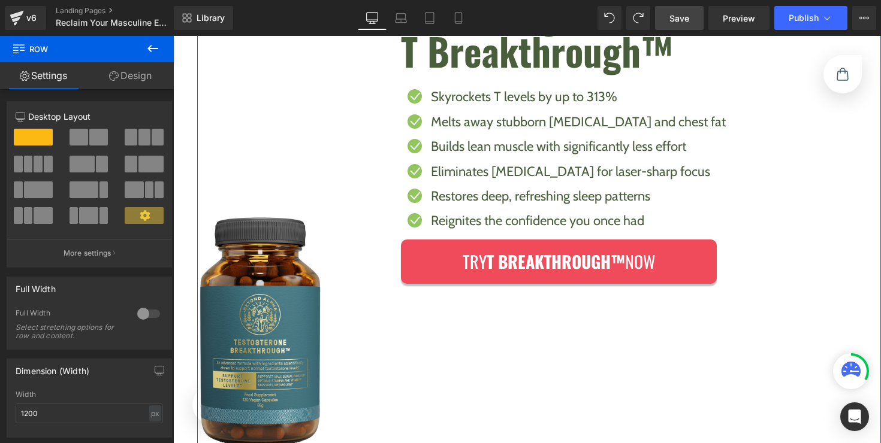
click at [336, 322] on div at bounding box center [258, 326] width 231 height 271
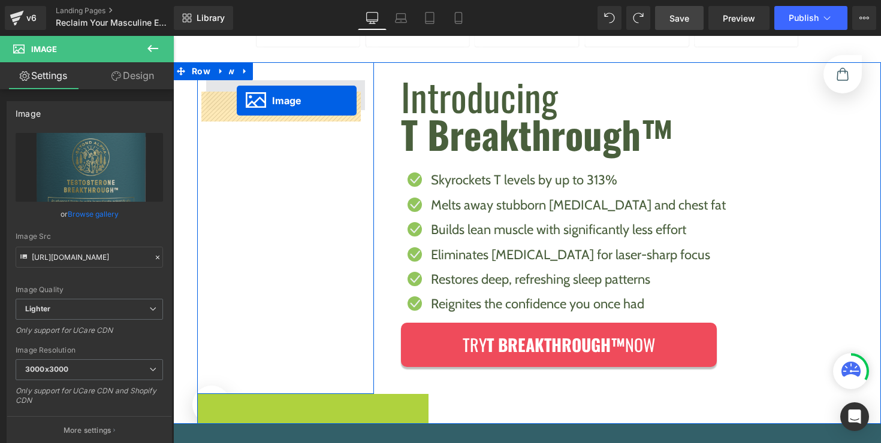
scroll to position [600, 0]
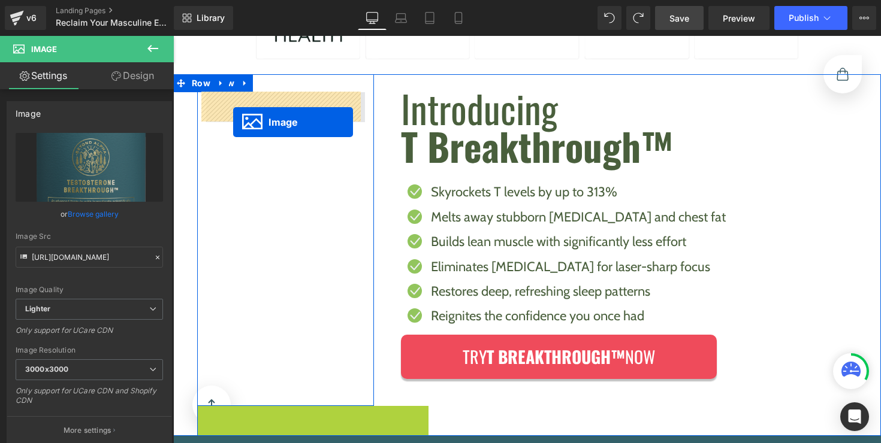
drag, startPoint x: 254, startPoint y: 329, endPoint x: 233, endPoint y: 116, distance: 214.4
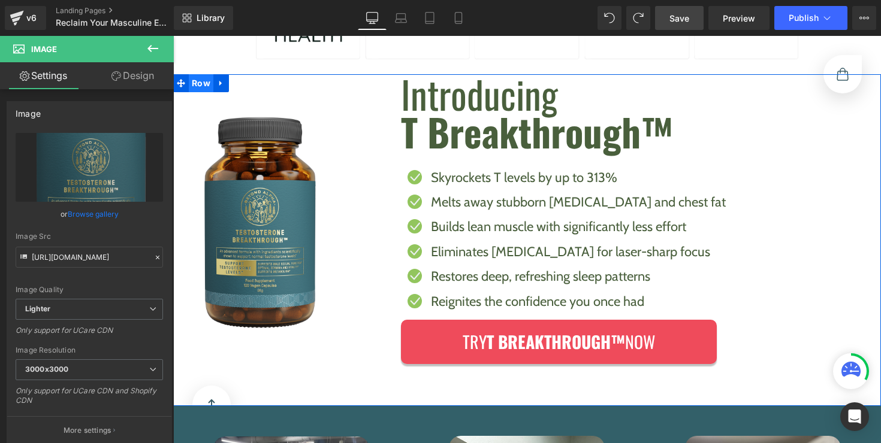
click at [200, 86] on span "Row" at bounding box center [201, 83] width 25 height 18
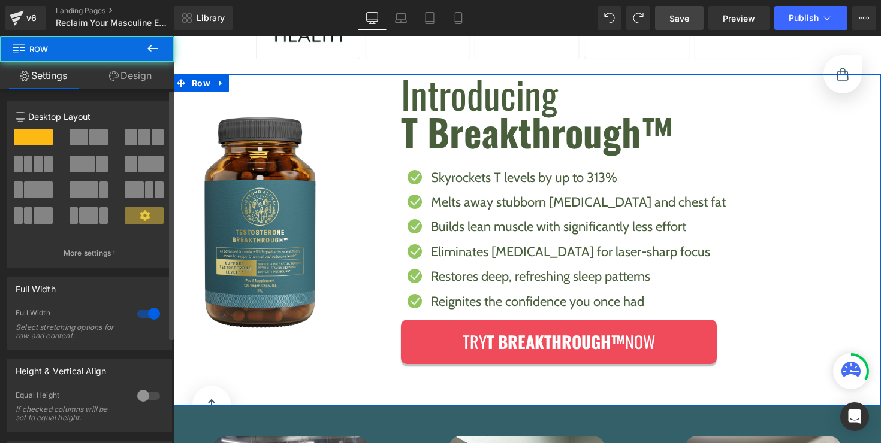
click at [89, 136] on span at bounding box center [98, 137] width 19 height 17
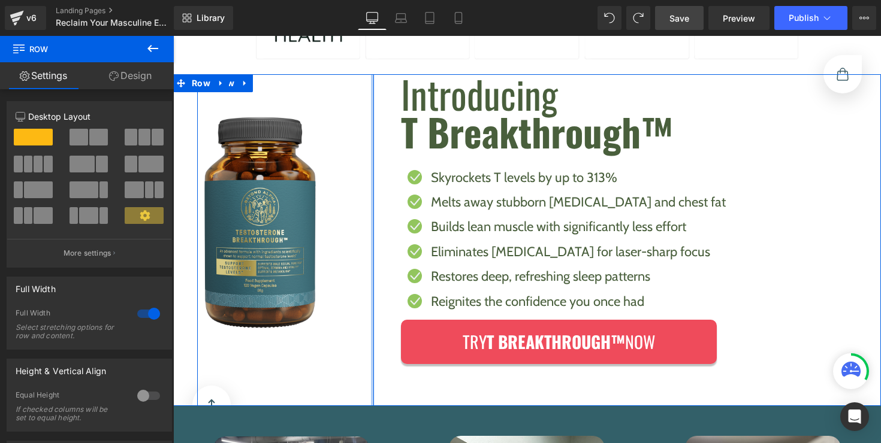
click at [371, 189] on div at bounding box center [372, 240] width 3 height 332
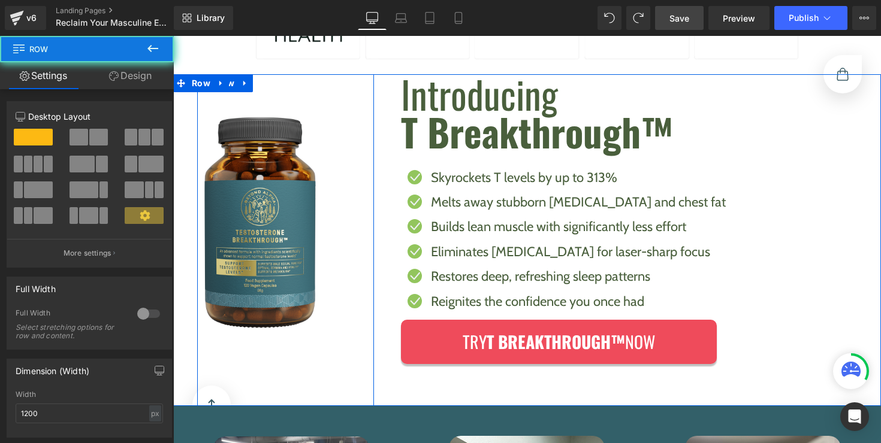
click at [365, 189] on div "Image" at bounding box center [285, 217] width 177 height 250
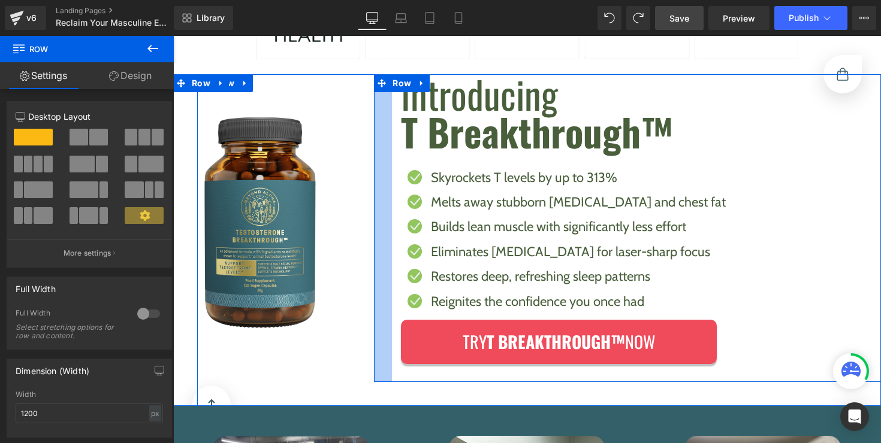
click at [377, 189] on div at bounding box center [383, 228] width 18 height 308
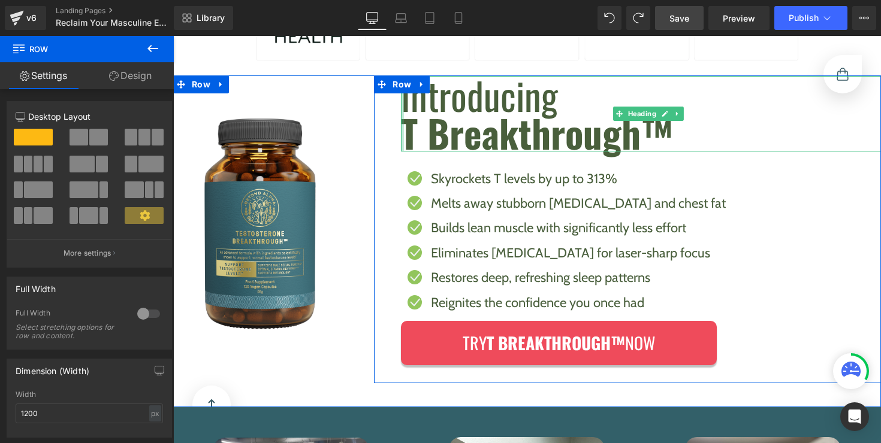
scroll to position [598, 0]
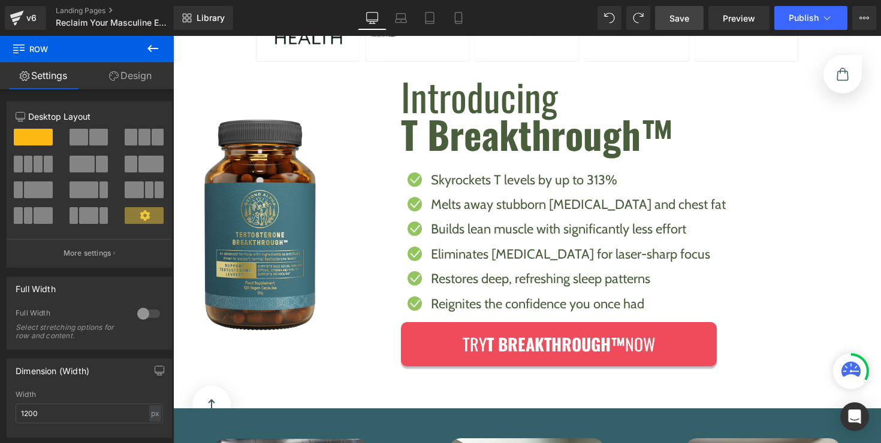
click at [146, 55] on icon at bounding box center [153, 48] width 14 height 14
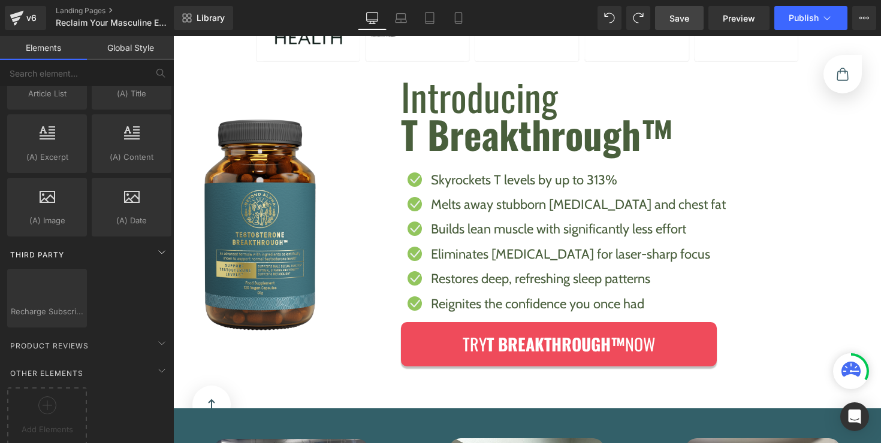
scroll to position [2350, 0]
click at [32, 407] on div at bounding box center [47, 407] width 74 height 27
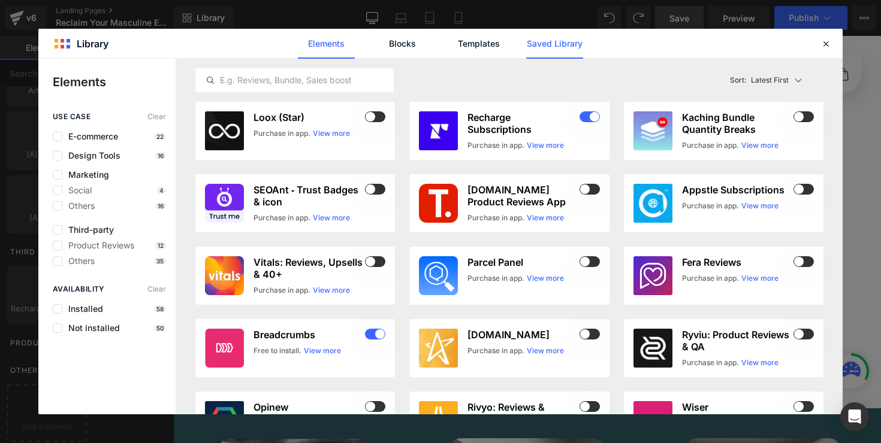
click at [570, 50] on link "Saved Library" at bounding box center [554, 44] width 57 height 30
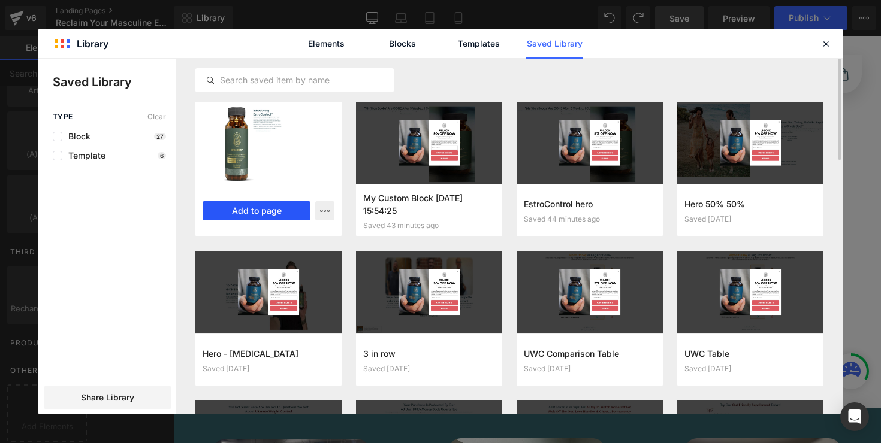
click at [274, 212] on button "Add to page" at bounding box center [257, 210] width 108 height 19
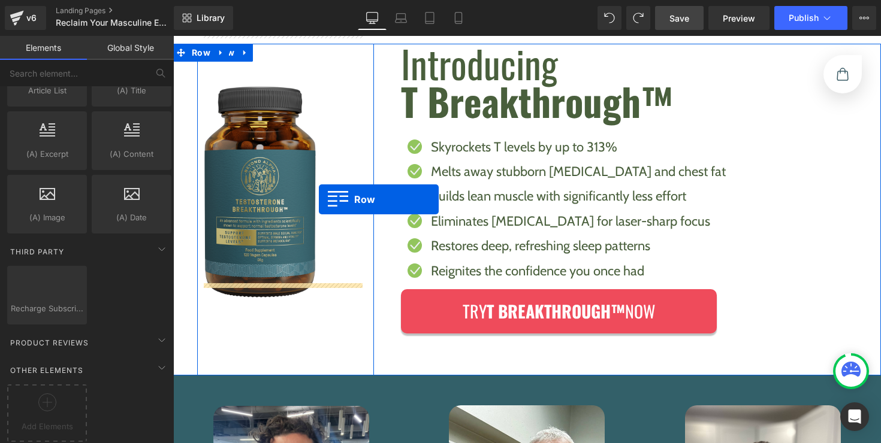
scroll to position [659, 0]
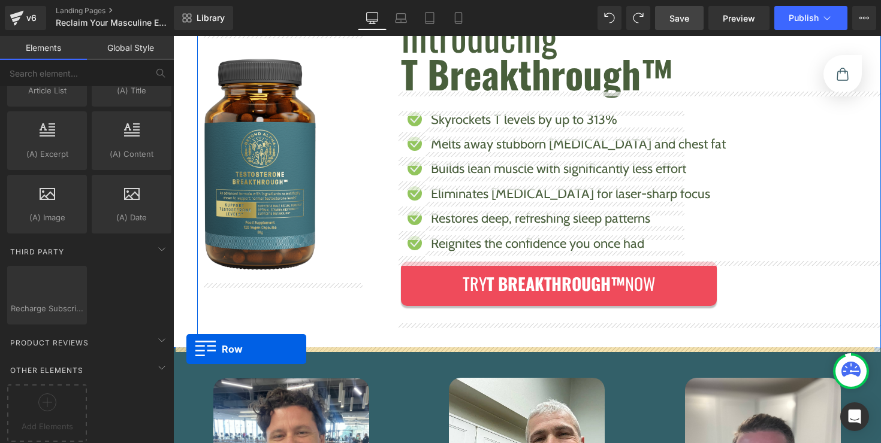
drag, startPoint x: 179, startPoint y: 102, endPoint x: 186, endPoint y: 349, distance: 247.6
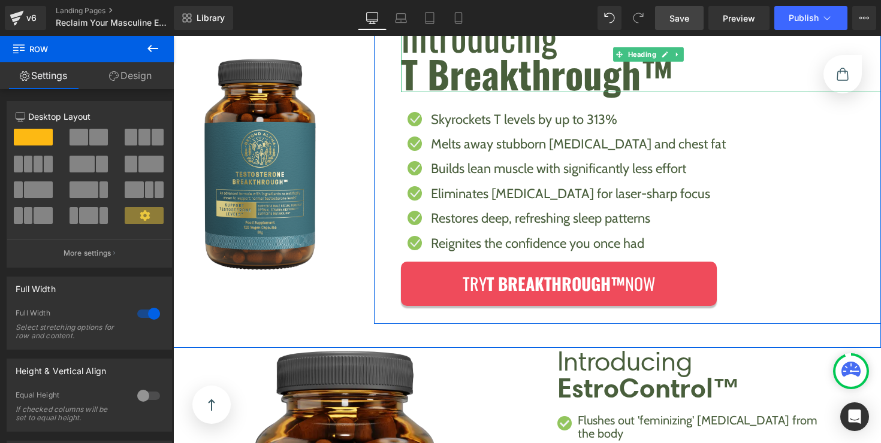
click at [479, 84] on span "T Breakthrough™" at bounding box center [537, 74] width 273 height 56
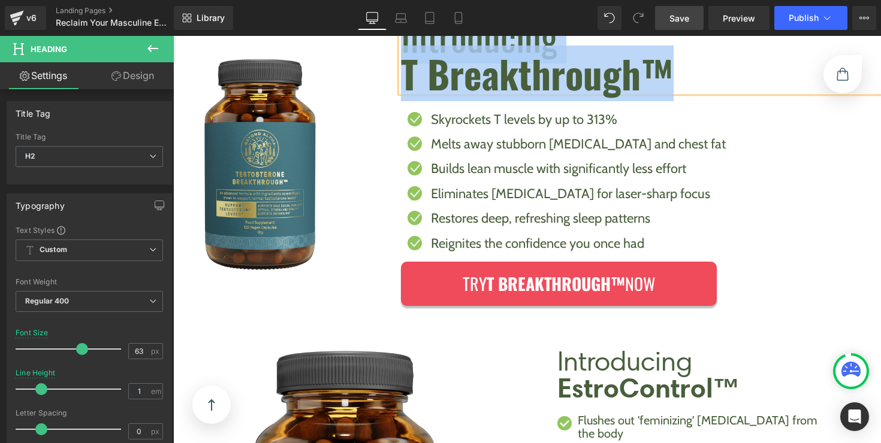
copy div "Introducing T Breakthrough™"
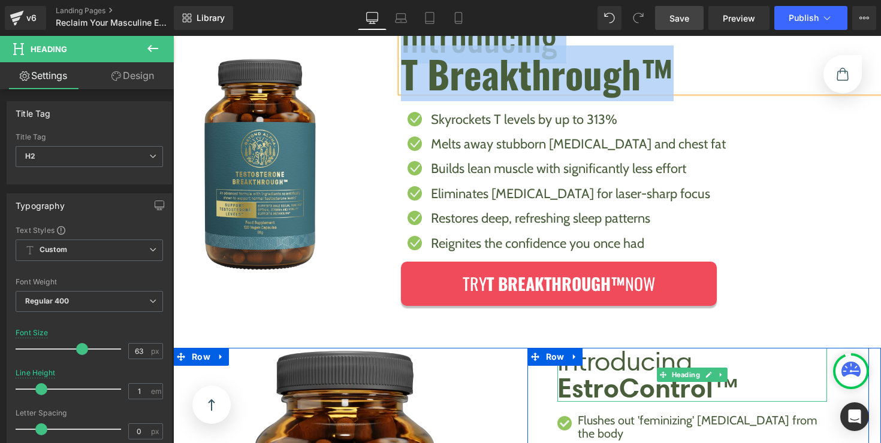
click at [621, 367] on h2 "Introducing EstroControl™" at bounding box center [692, 375] width 270 height 54
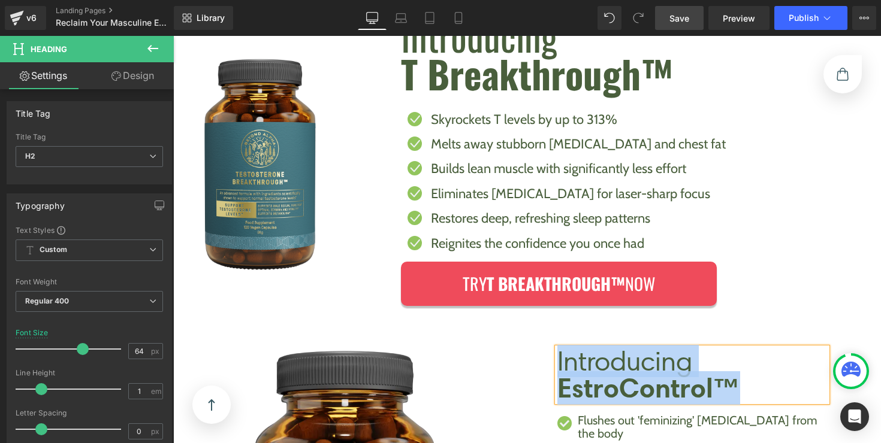
paste div
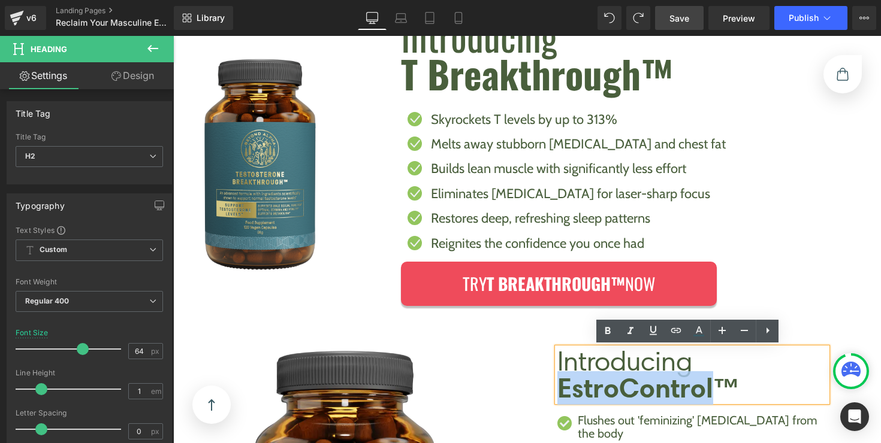
drag, startPoint x: 721, startPoint y: 390, endPoint x: 560, endPoint y: 391, distance: 160.6
click at [560, 391] on strong "EstroControl™" at bounding box center [648, 389] width 183 height 34
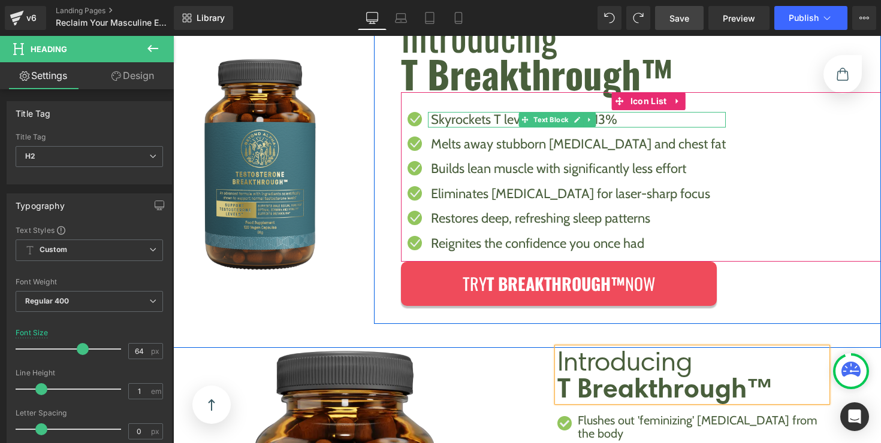
click at [501, 123] on p "Skyrockets T levels by up to 313%" at bounding box center [578, 120] width 295 height 16
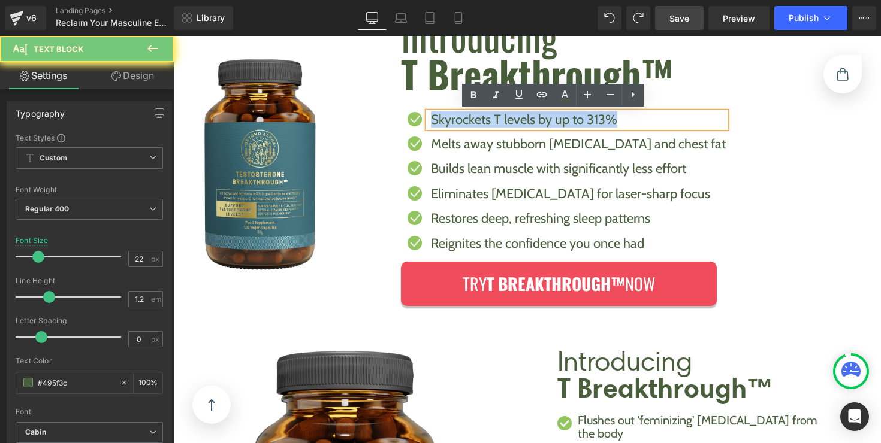
copy p "Skyrockets T levels by up to 313%"
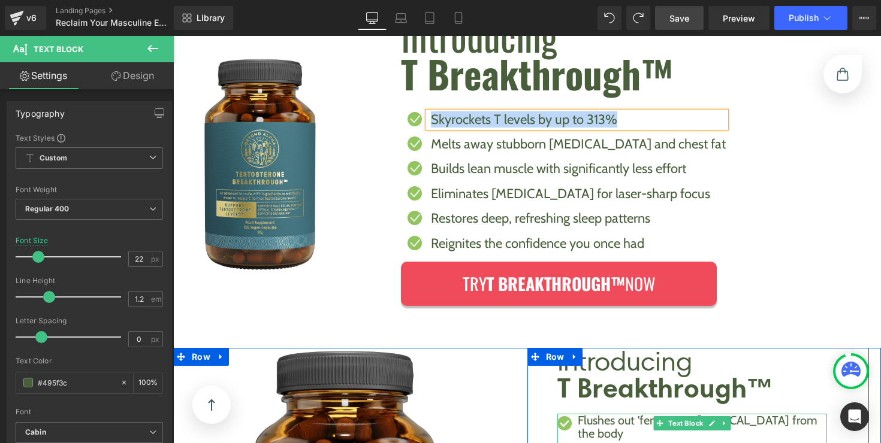
click at [610, 423] on p "Flushes out 'feminizing' [MEDICAL_DATA] from the body" at bounding box center [703, 427] width 250 height 26
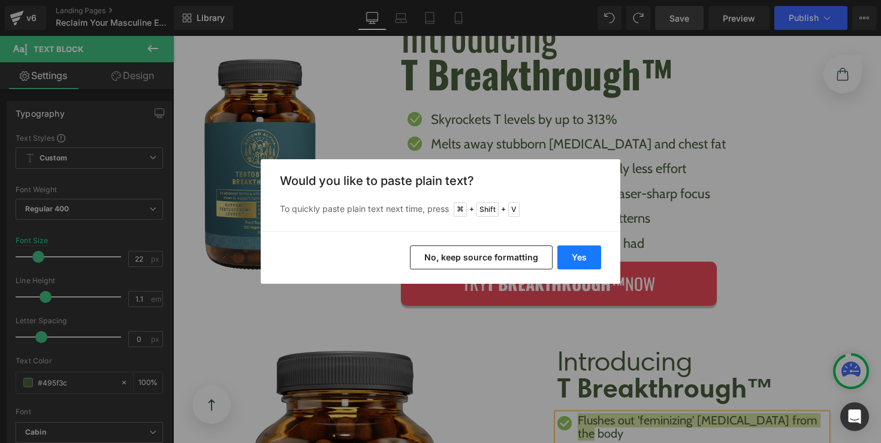
click at [587, 254] on button "Yes" at bounding box center [579, 258] width 44 height 24
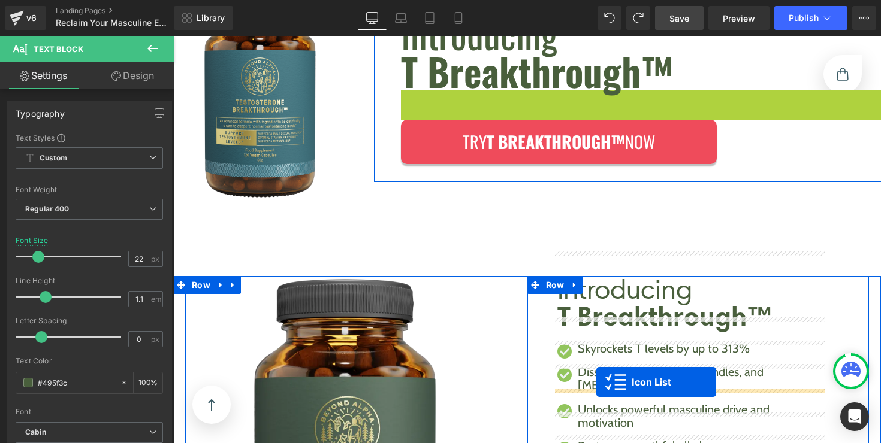
scroll to position [754, 0]
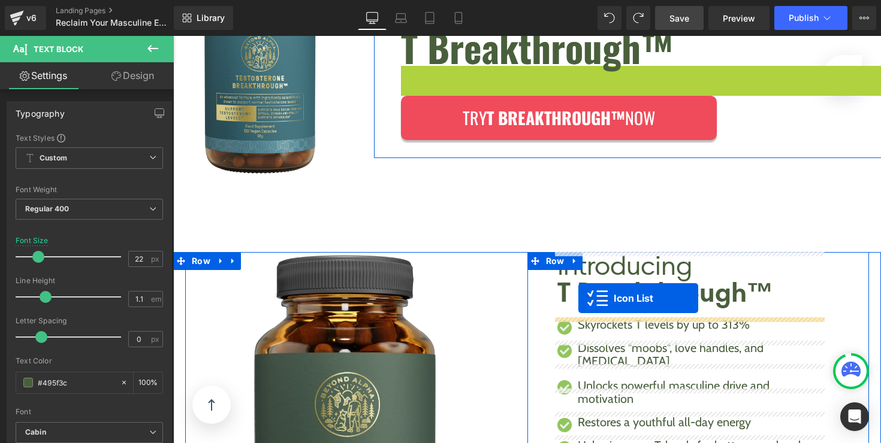
drag, startPoint x: 618, startPoint y: 101, endPoint x: 578, endPoint y: 301, distance: 204.1
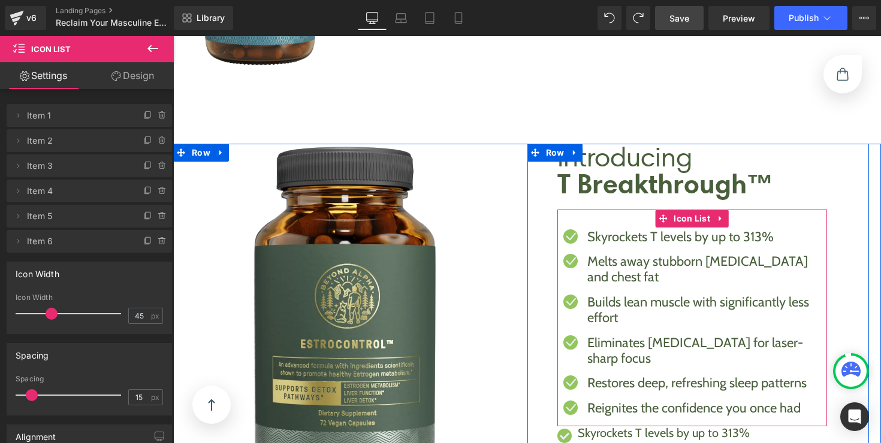
scroll to position [931, 0]
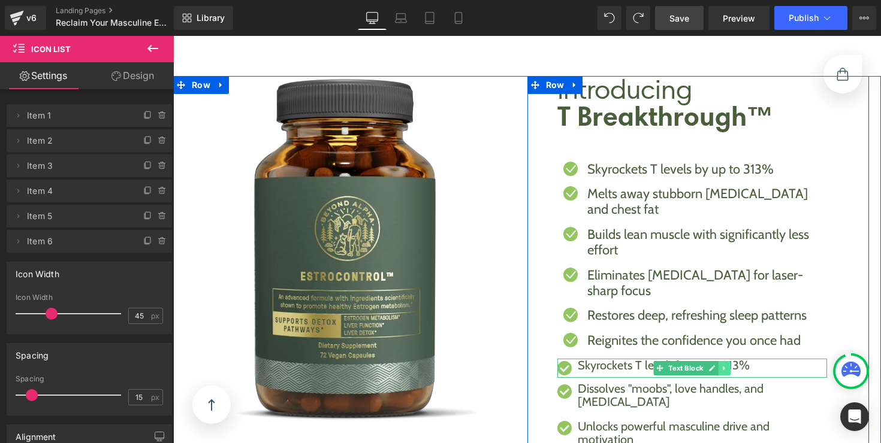
click at [723, 367] on icon at bounding box center [724, 369] width 2 height 4
click at [727, 365] on icon at bounding box center [730, 368] width 7 height 7
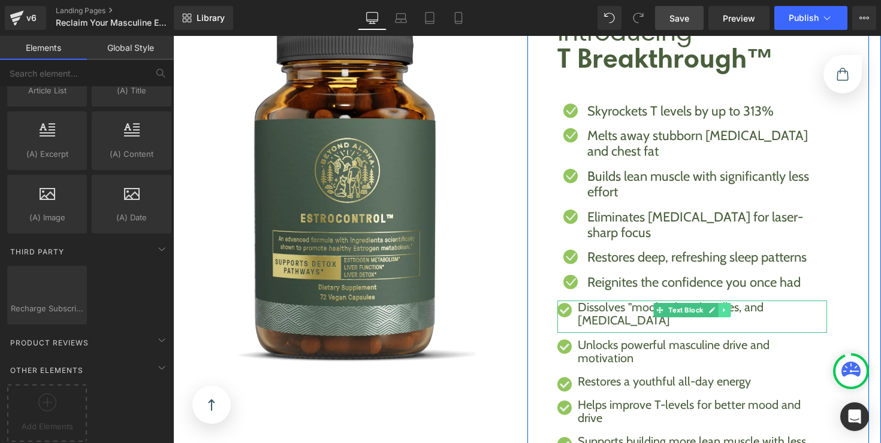
click at [721, 307] on icon at bounding box center [724, 310] width 7 height 7
click at [724, 303] on link at bounding box center [730, 310] width 13 height 14
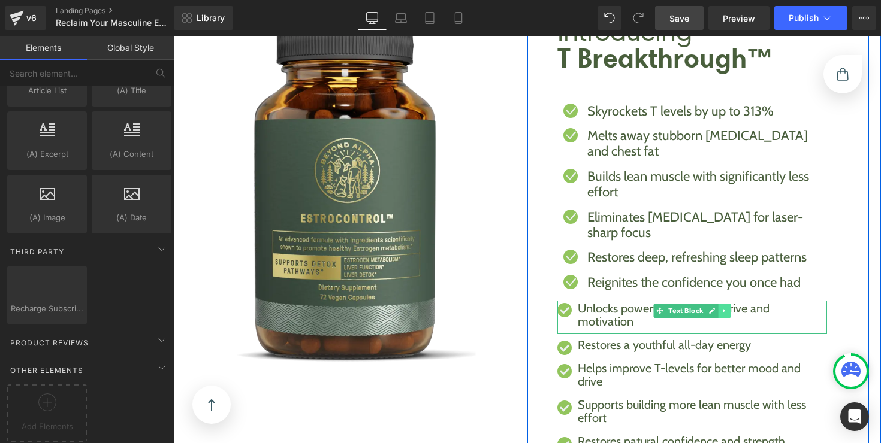
click at [724, 304] on link at bounding box center [724, 311] width 13 height 14
click at [727, 308] on icon at bounding box center [730, 311] width 7 height 7
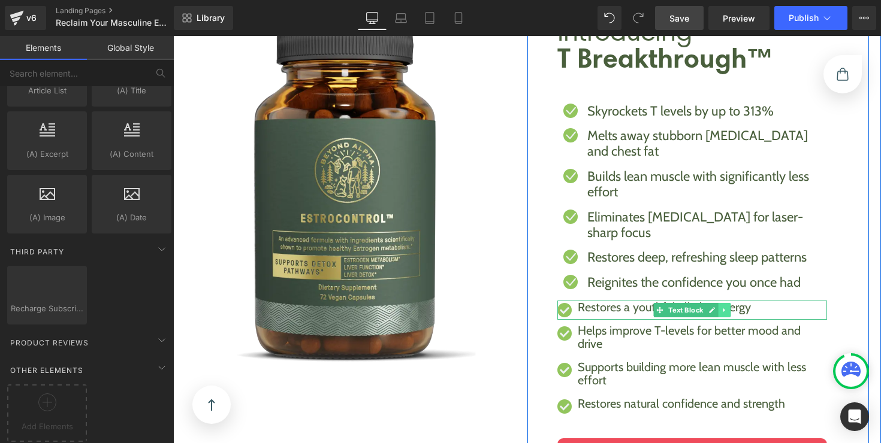
click at [724, 303] on link at bounding box center [724, 310] width 13 height 14
click at [727, 307] on icon at bounding box center [730, 310] width 7 height 7
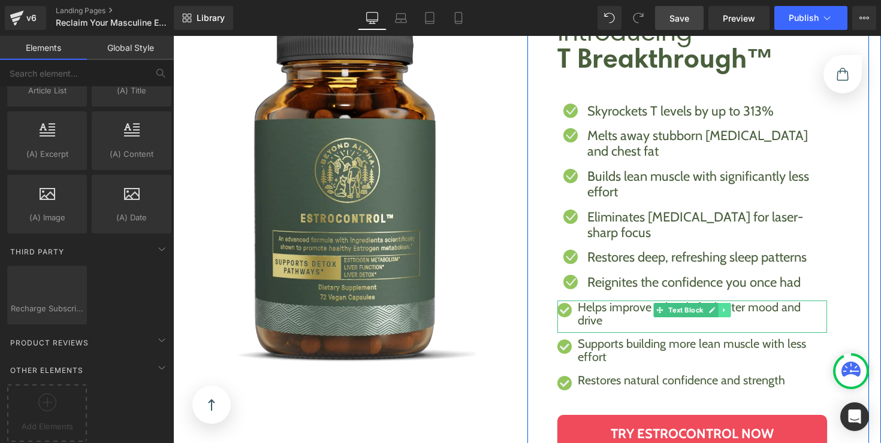
click at [724, 303] on link at bounding box center [724, 310] width 13 height 14
click at [727, 307] on icon at bounding box center [730, 310] width 7 height 7
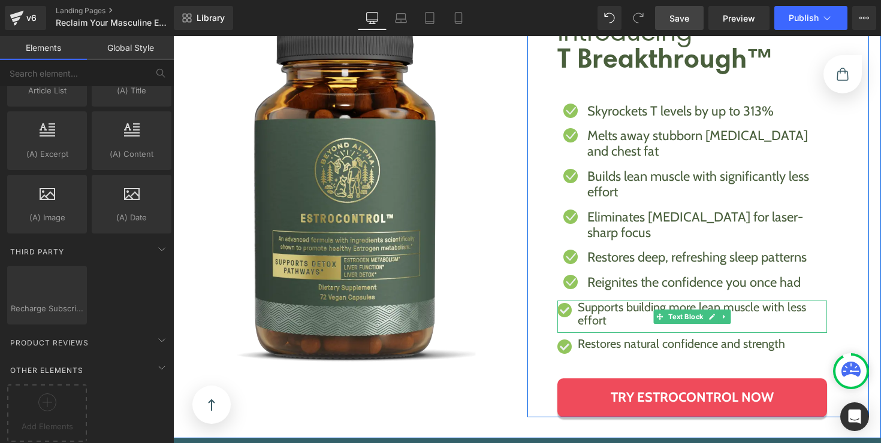
click at [724, 301] on p "Supports building more lean muscle with less effort" at bounding box center [703, 314] width 250 height 26
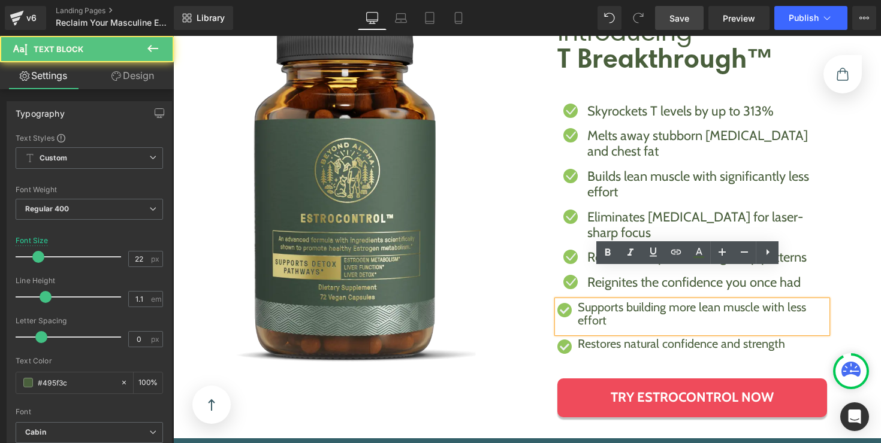
click at [723, 301] on p "Supports building more lean muscle with less effort" at bounding box center [703, 314] width 250 height 26
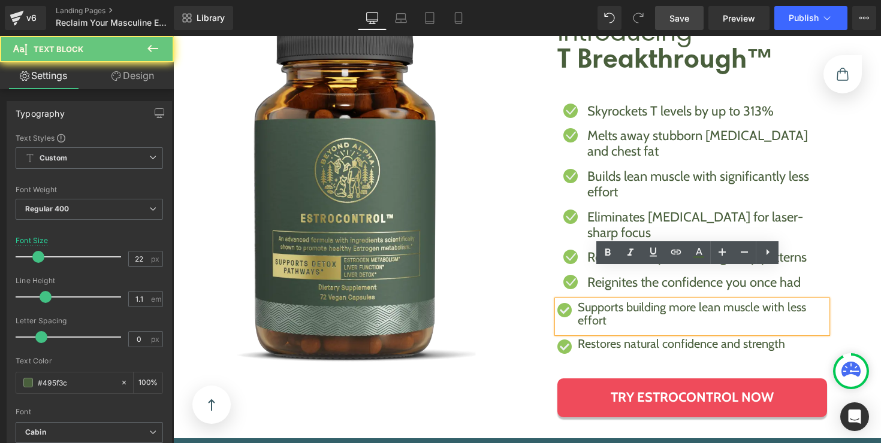
click at [754, 337] on div "Restores natural confidence and strength Text Block" at bounding box center [692, 346] width 270 height 19
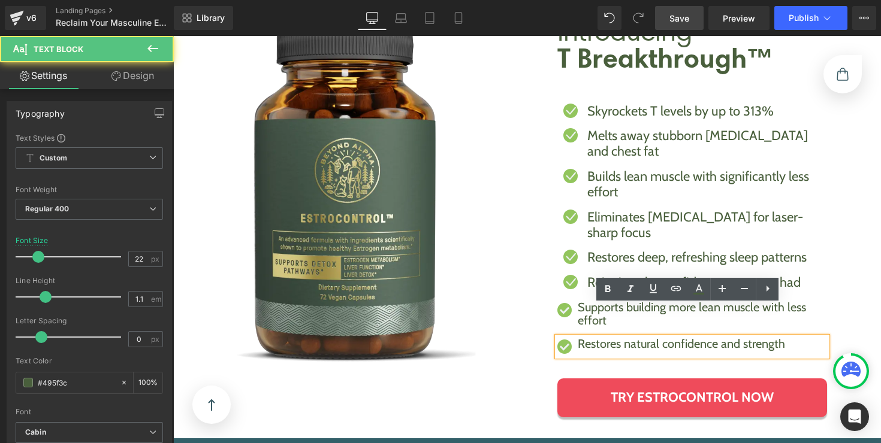
click at [754, 337] on p "Restores natural confidence and strength" at bounding box center [703, 343] width 250 height 13
click at [173, 36] on div at bounding box center [173, 36] width 0 height 0
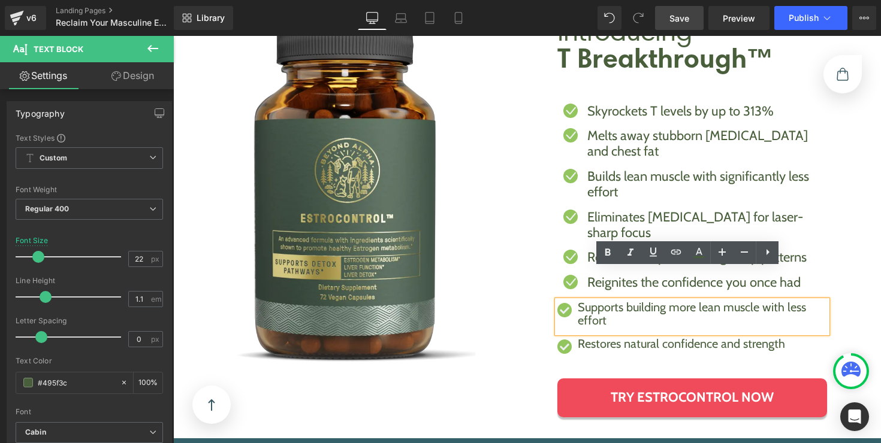
click at [548, 309] on div "Introducing T Breakthrough™ Heading Icon Skyrockets T levels by up to 313% Text…" at bounding box center [698, 218] width 342 height 400
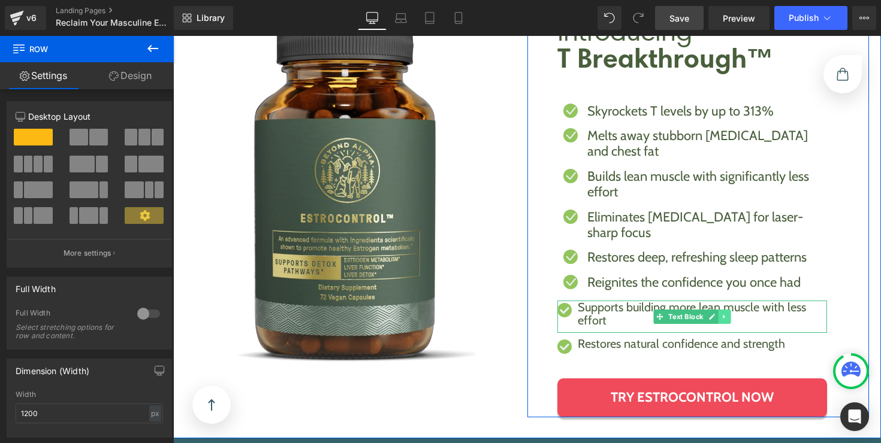
click at [723, 315] on icon at bounding box center [724, 317] width 2 height 4
click at [724, 310] on link at bounding box center [730, 317] width 13 height 14
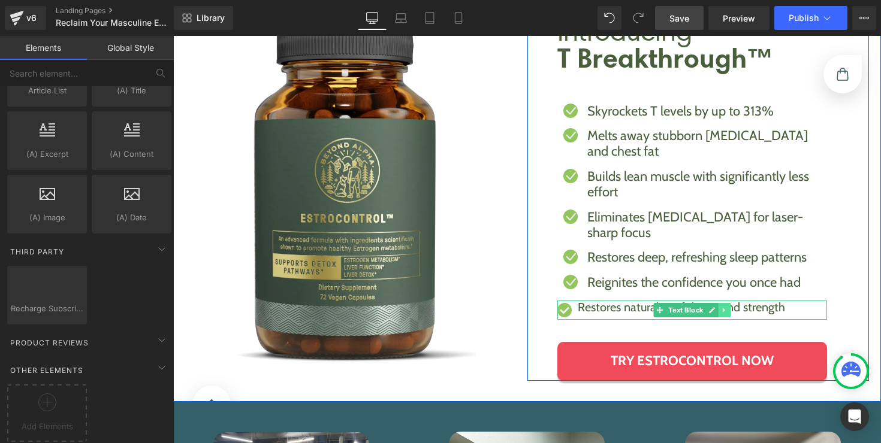
click at [723, 309] on icon at bounding box center [724, 311] width 2 height 4
click at [724, 303] on link at bounding box center [730, 310] width 13 height 14
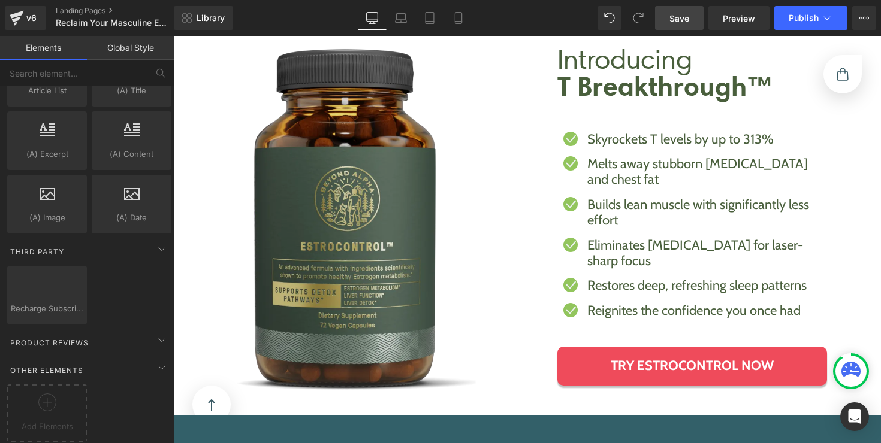
scroll to position [915, 0]
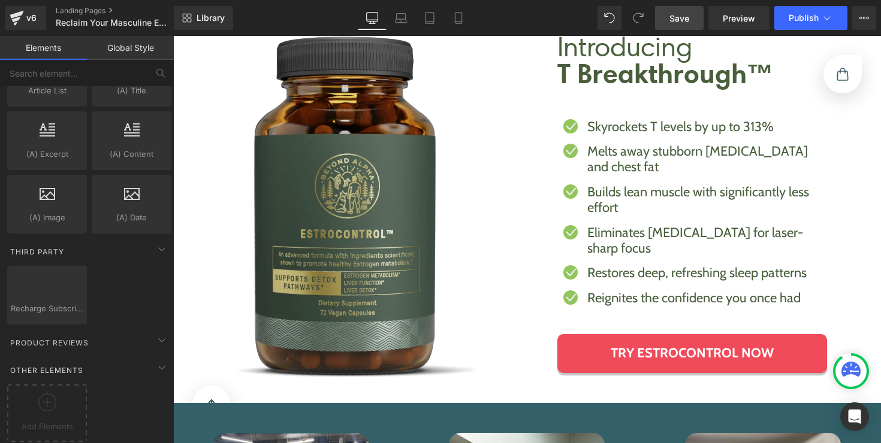
click at [339, 219] on img at bounding box center [356, 208] width 239 height 349
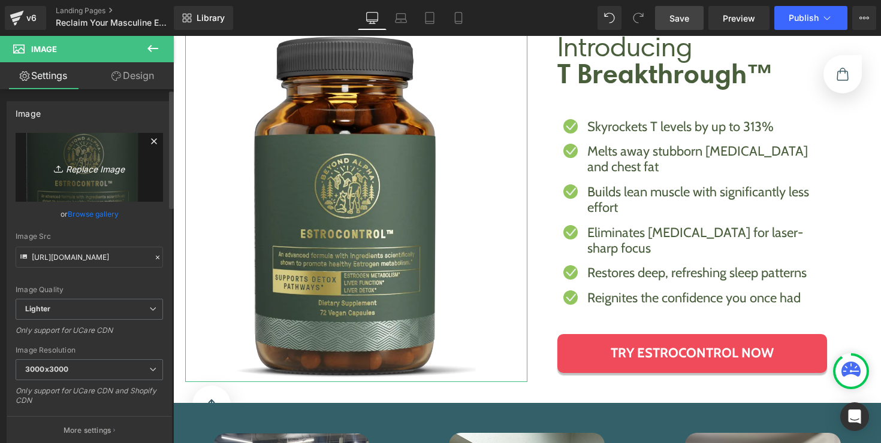
click at [78, 172] on icon "Replace Image" at bounding box center [89, 167] width 96 height 15
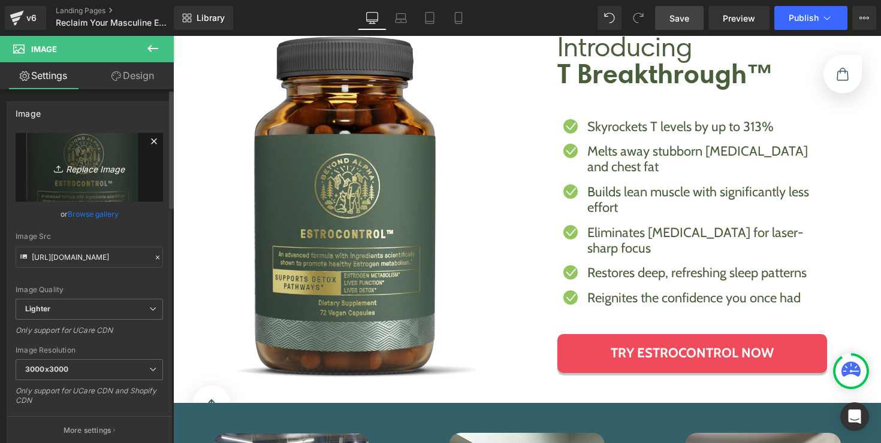
type input "C:\fakepath\32443524cf3b24828841c38b4a278c24cc464749 (1) (1).png"
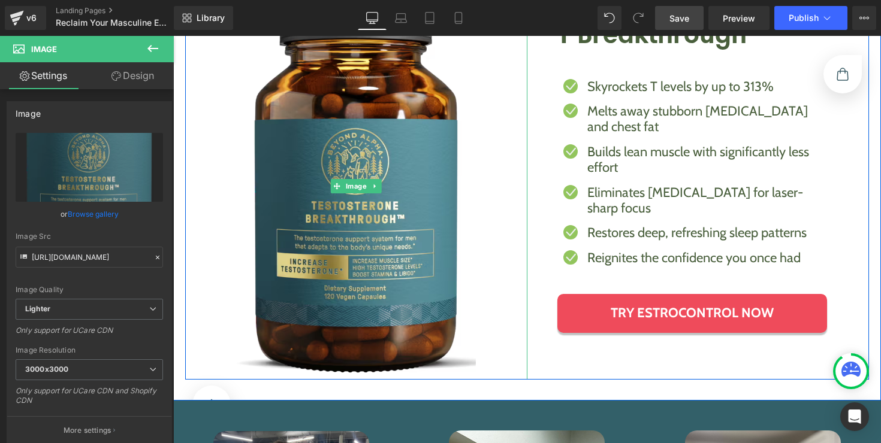
scroll to position [955, 0]
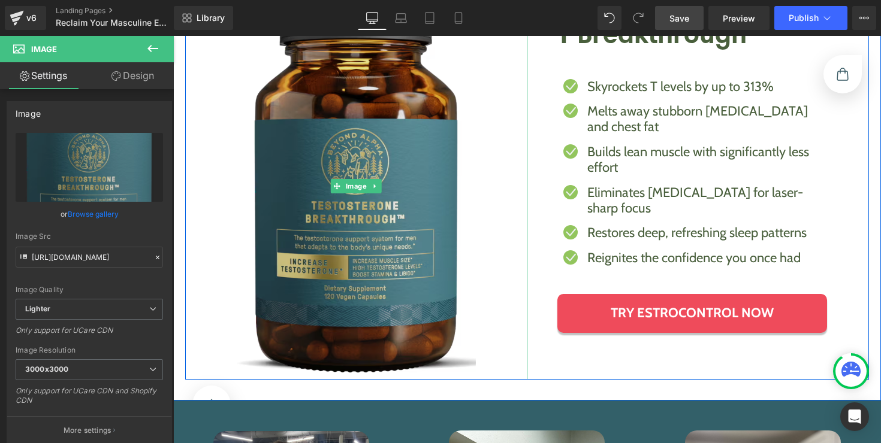
click at [354, 183] on div "Image" at bounding box center [356, 186] width 342 height 387
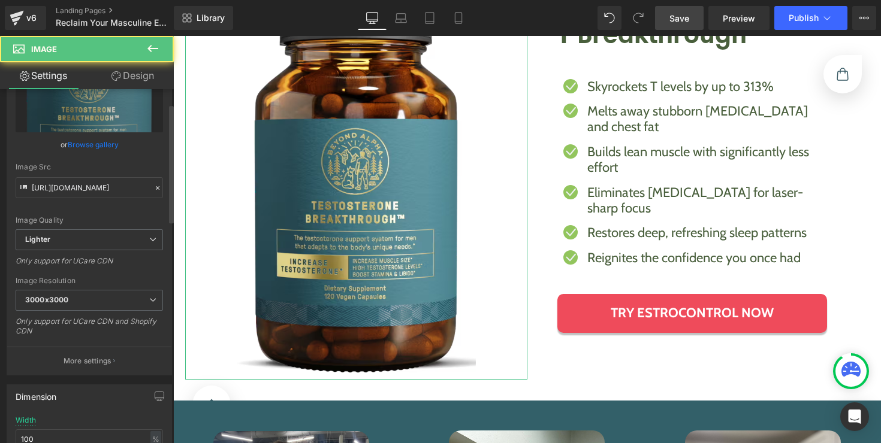
scroll to position [119, 0]
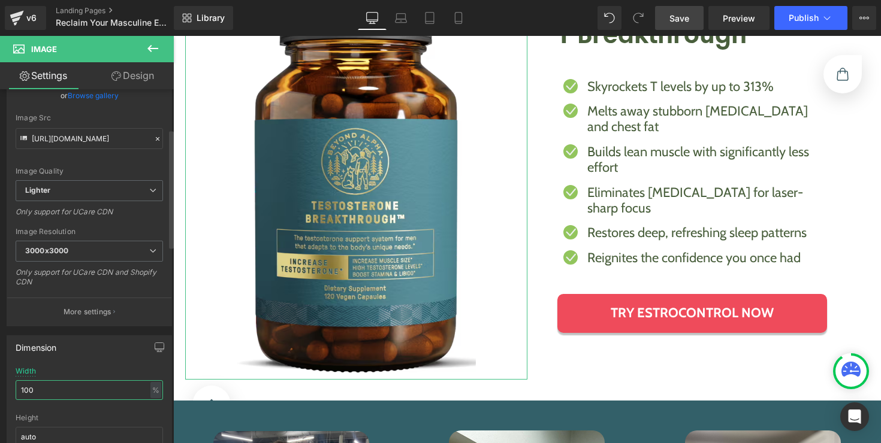
click at [76, 384] on input "100" at bounding box center [89, 391] width 147 height 20
type input "100"
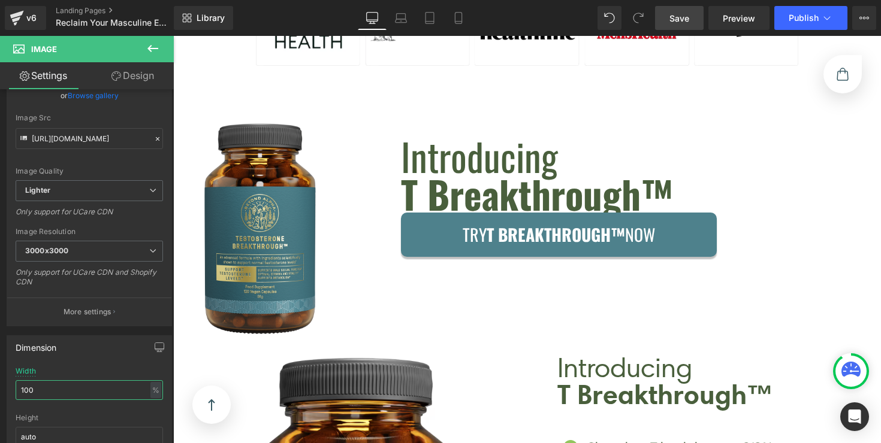
scroll to position [717, 0]
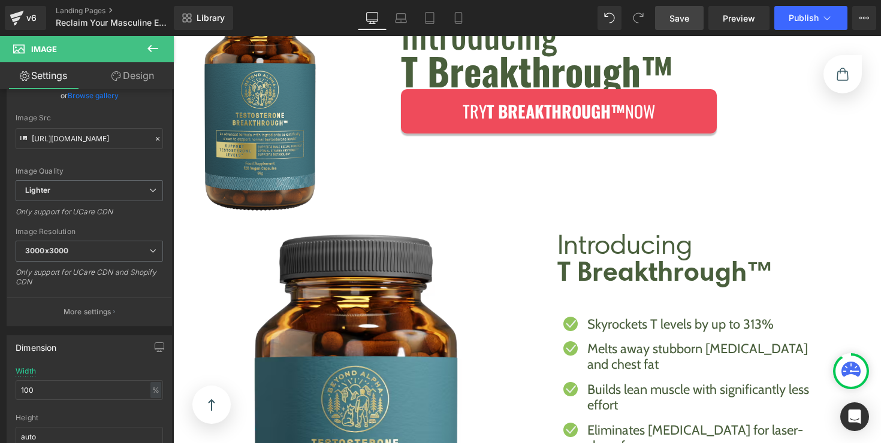
click at [576, 181] on div "Introducing T Breakthrough™ Heading Try T Breakthrough™ Now Button Row" at bounding box center [639, 94] width 531 height 274
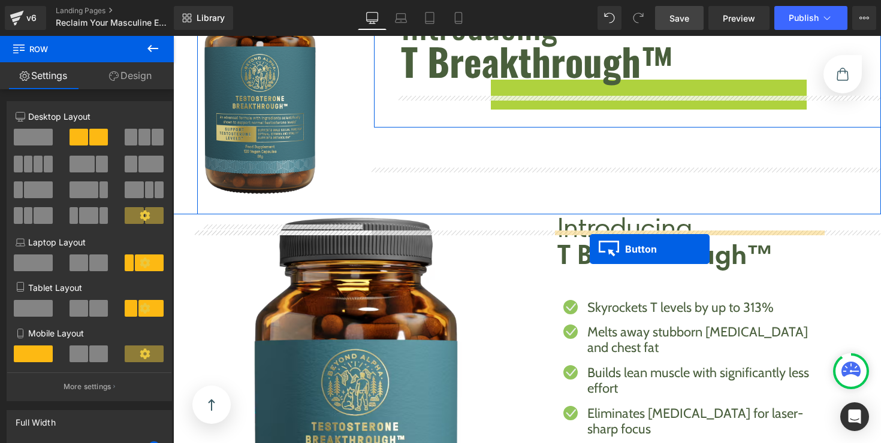
scroll to position [943, 0]
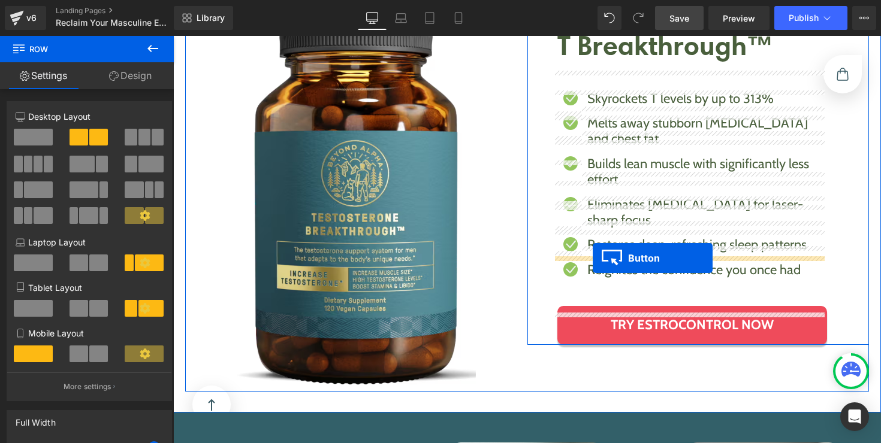
drag, startPoint x: 533, startPoint y: 111, endPoint x: 593, endPoint y: 258, distance: 158.3
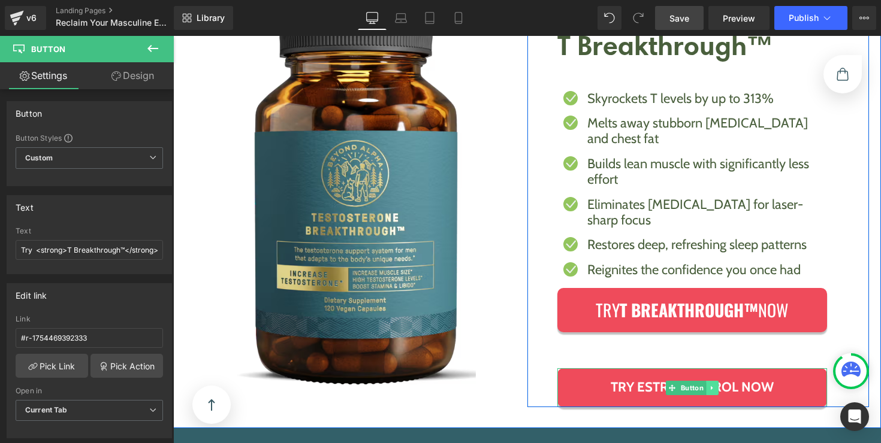
click at [709, 385] on icon at bounding box center [712, 388] width 7 height 7
click at [715, 381] on link at bounding box center [718, 388] width 13 height 14
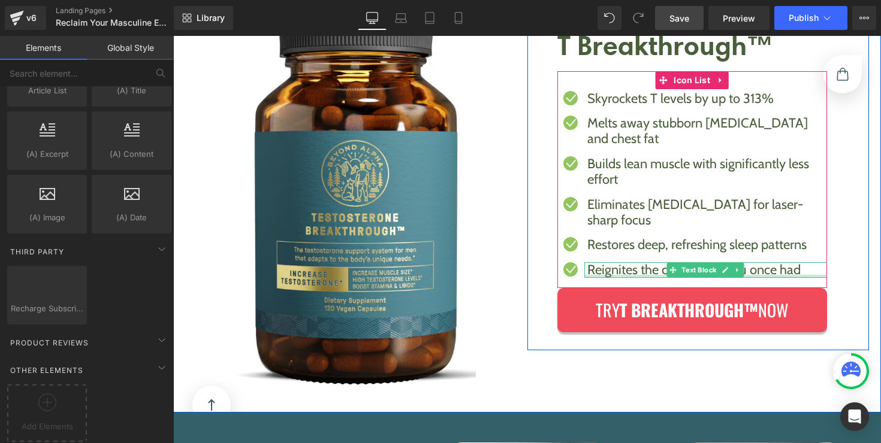
click at [633, 275] on div at bounding box center [705, 276] width 243 height 3
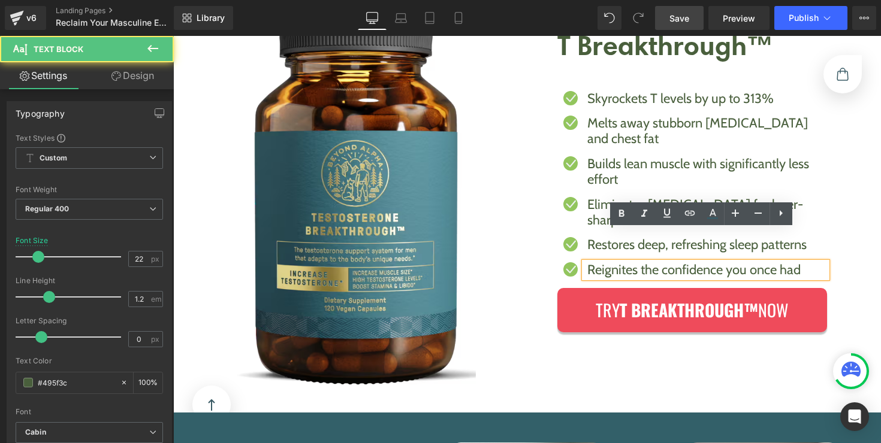
click at [635, 250] on ul "Icon Skyrockets T levels by up to 313% Text Block Icon Melts away stubborn [MED…" at bounding box center [692, 189] width 270 height 197
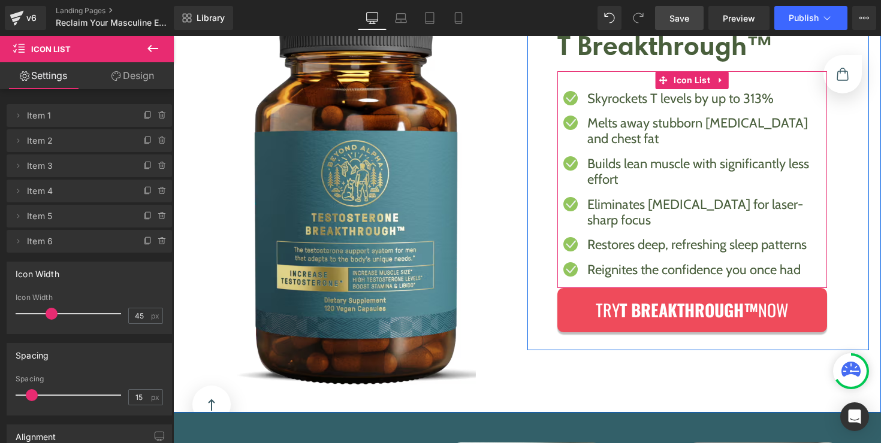
click at [600, 250] on ul "Icon Skyrockets T levels by up to 313% Text Block Icon Melts away stubborn [MED…" at bounding box center [692, 189] width 270 height 197
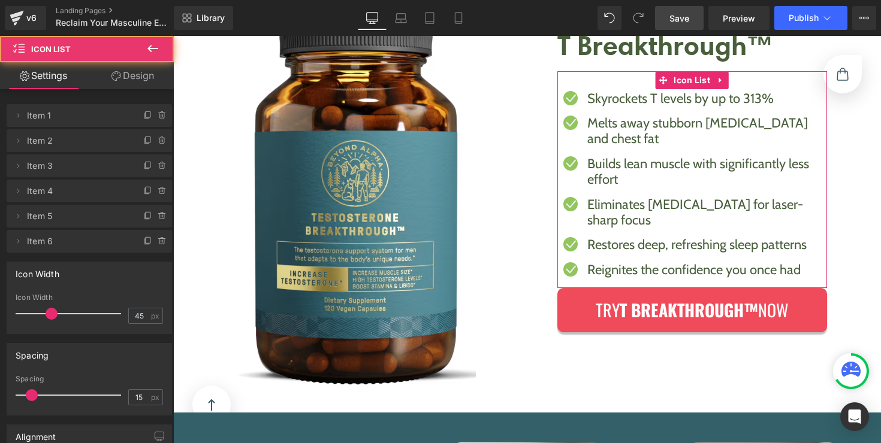
click at [148, 87] on link "Design" at bounding box center [132, 75] width 87 height 27
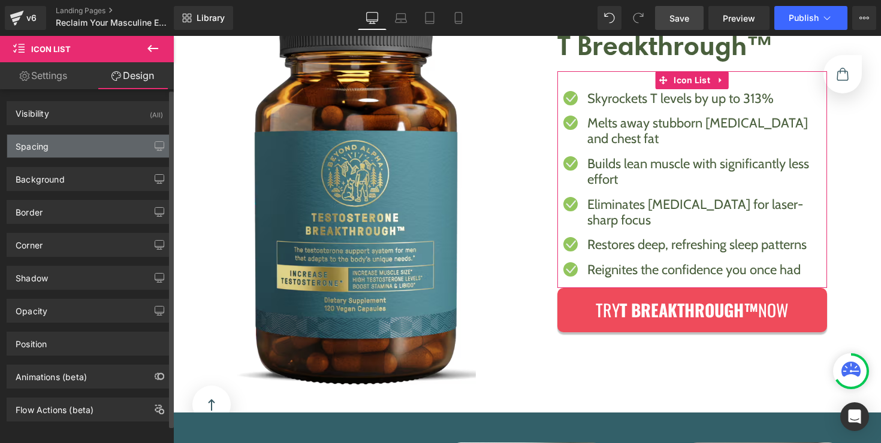
click at [88, 140] on div "Spacing" at bounding box center [89, 146] width 164 height 23
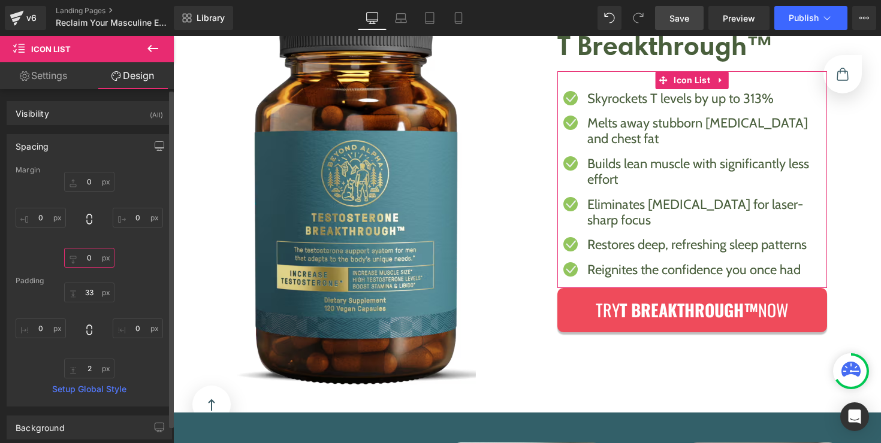
click at [84, 253] on input "text" at bounding box center [89, 258] width 50 height 20
click at [85, 258] on input "text" at bounding box center [89, 258] width 50 height 20
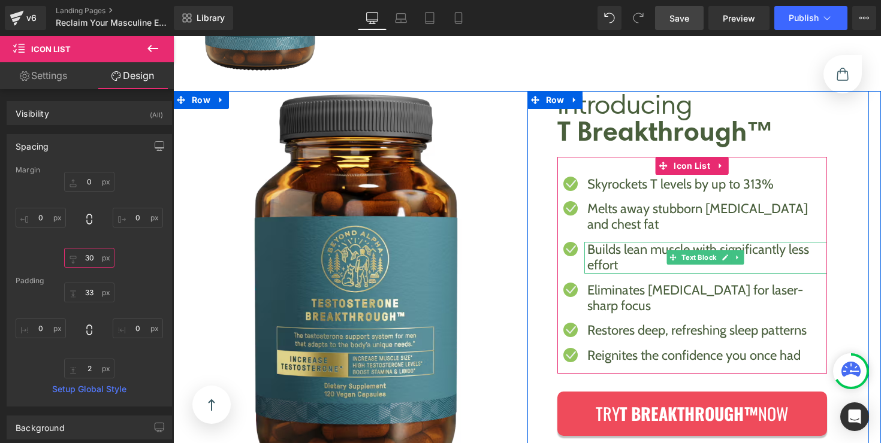
scroll to position [847, 0]
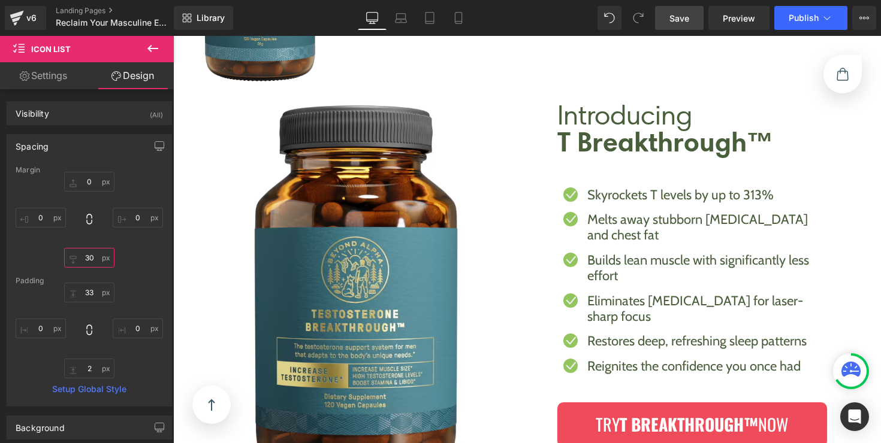
type input "30"
click at [398, 31] on div "Library Desktop Desktop Laptop Tablet Mobile Save Preview Publish Scheduled Vie…" at bounding box center [527, 18] width 707 height 36
drag, startPoint x: 398, startPoint y: 29, endPoint x: 255, endPoint y: 52, distance: 144.3
click at [398, 29] on link "Laptop" at bounding box center [401, 18] width 29 height 24
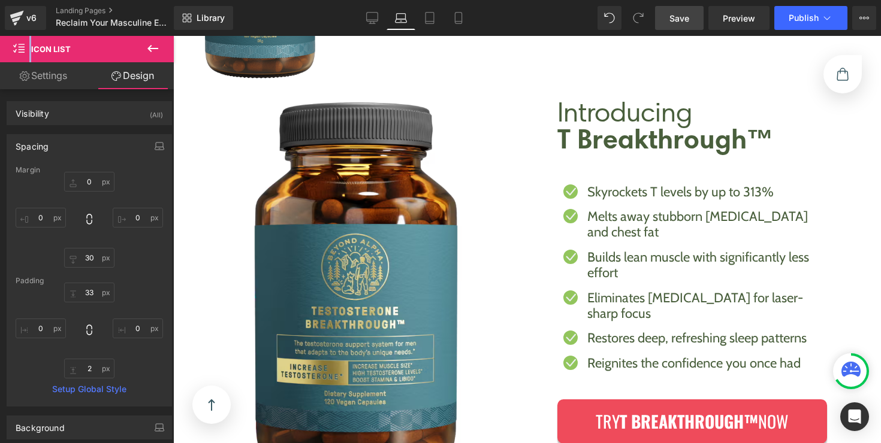
scroll to position [865, 0]
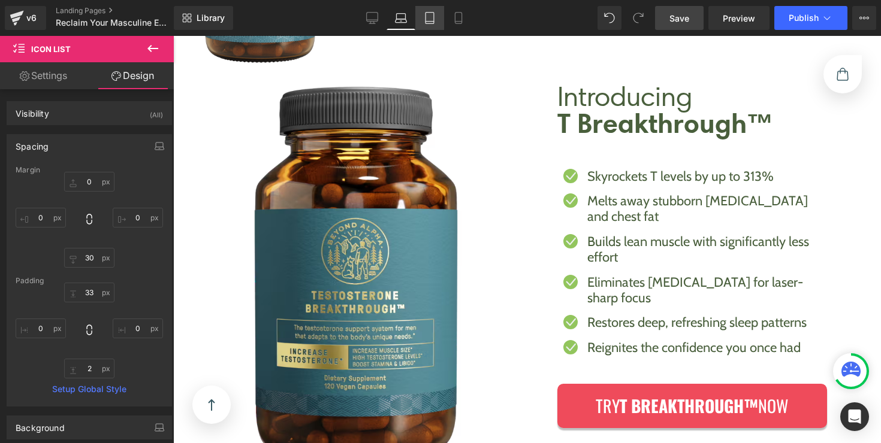
click at [422, 14] on link "Tablet" at bounding box center [429, 18] width 29 height 24
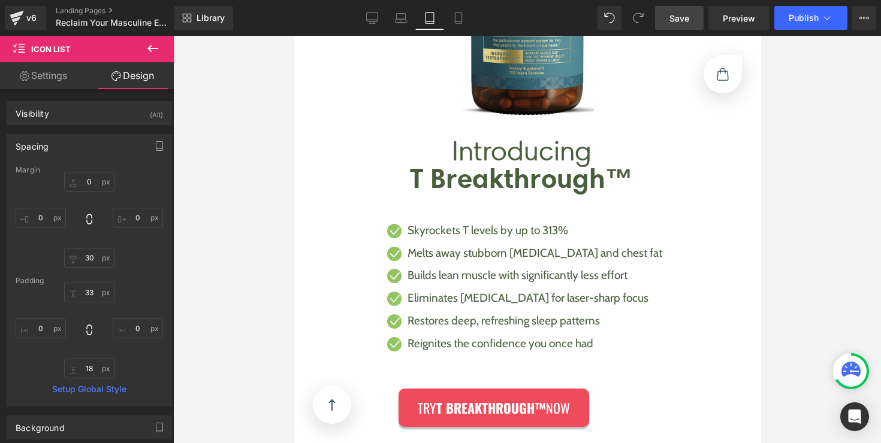
scroll to position [1200, 0]
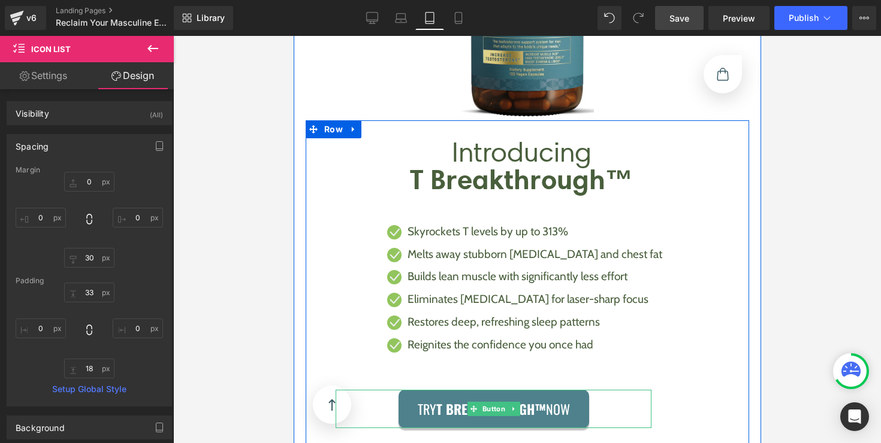
click at [487, 407] on div "Try T Breakthrough™ Now Button" at bounding box center [493, 409] width 316 height 39
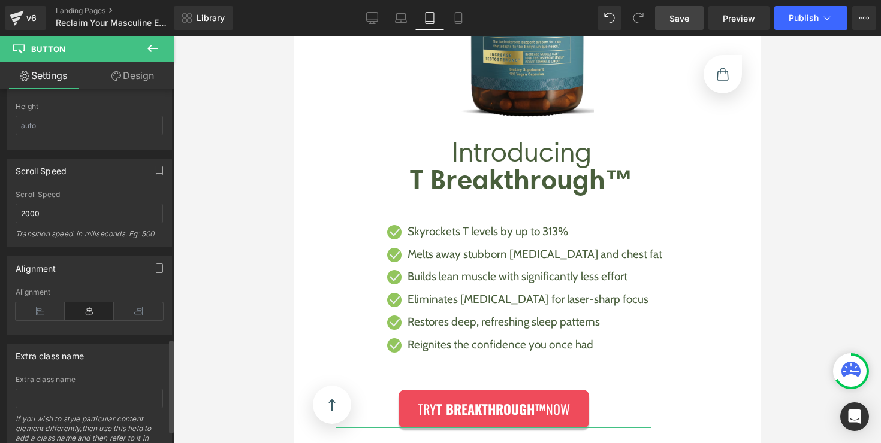
scroll to position [999, 0]
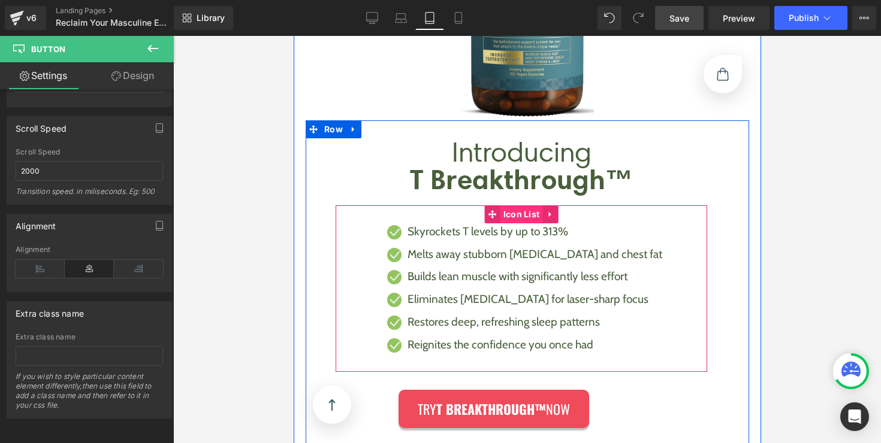
click at [514, 214] on div "Icon Skyrockets T levels by up to 313% Text Block Icon Melts away stubborn [MED…" at bounding box center [521, 289] width 372 height 167
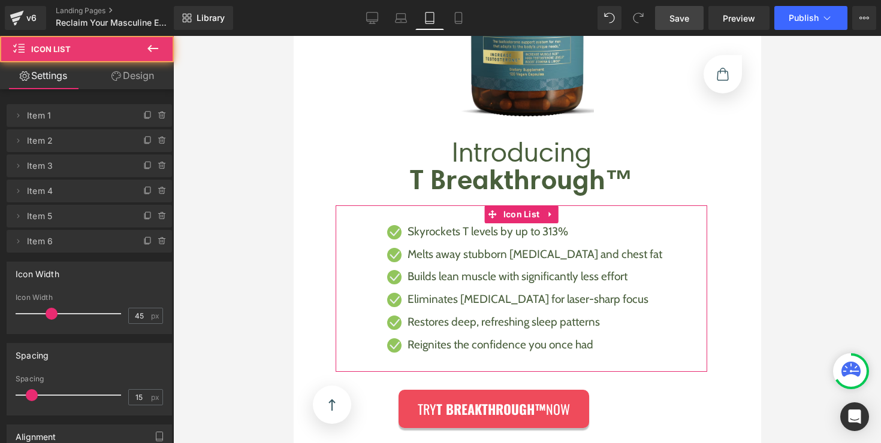
click at [128, 81] on link "Design" at bounding box center [132, 75] width 87 height 27
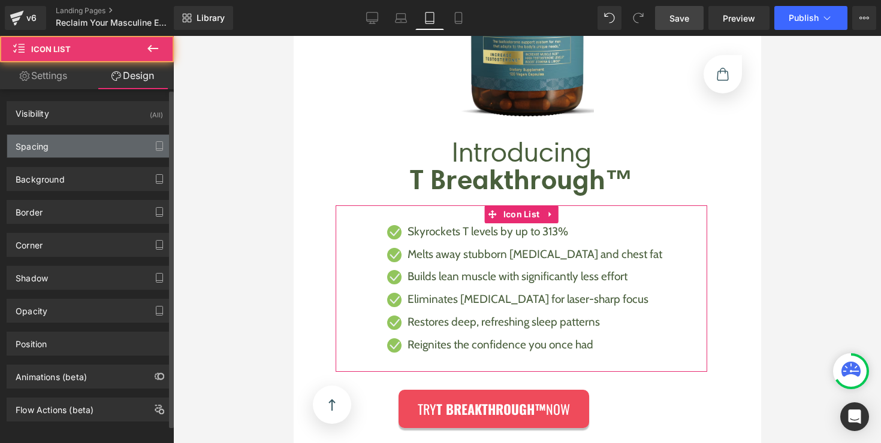
click at [80, 138] on div "Spacing" at bounding box center [89, 146] width 164 height 23
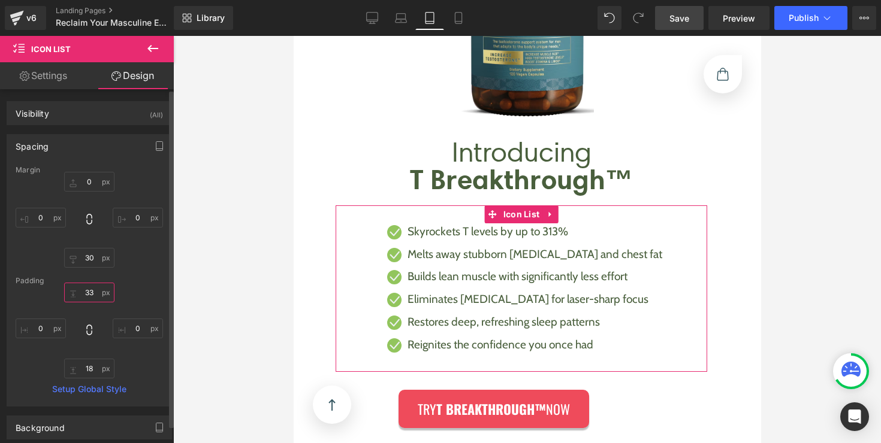
click at [83, 287] on input "text" at bounding box center [89, 293] width 50 height 20
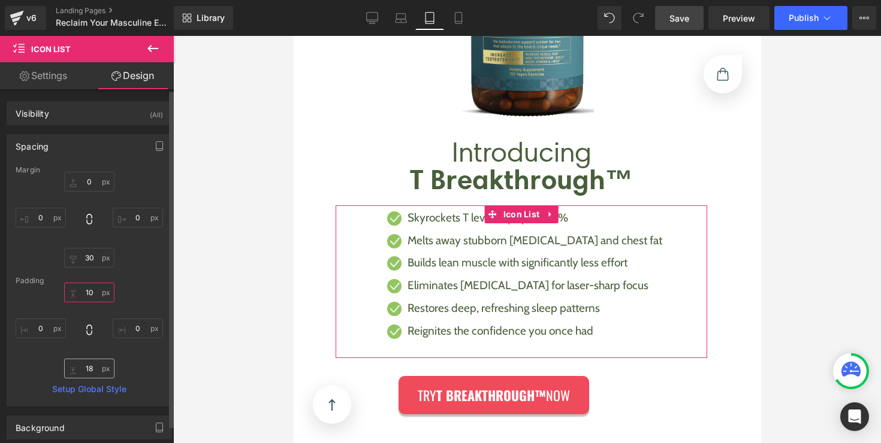
type input "10"
click at [87, 364] on input "text" at bounding box center [89, 369] width 50 height 20
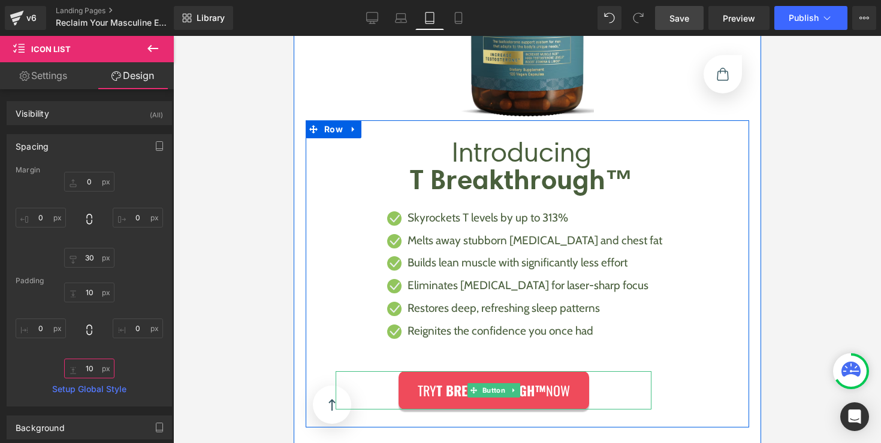
type input "10"
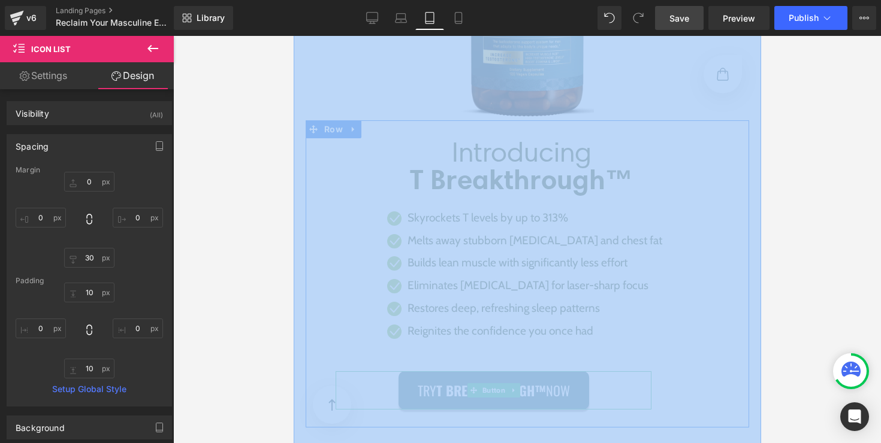
drag, startPoint x: 760, startPoint y: 425, endPoint x: 468, endPoint y: 379, distance: 295.5
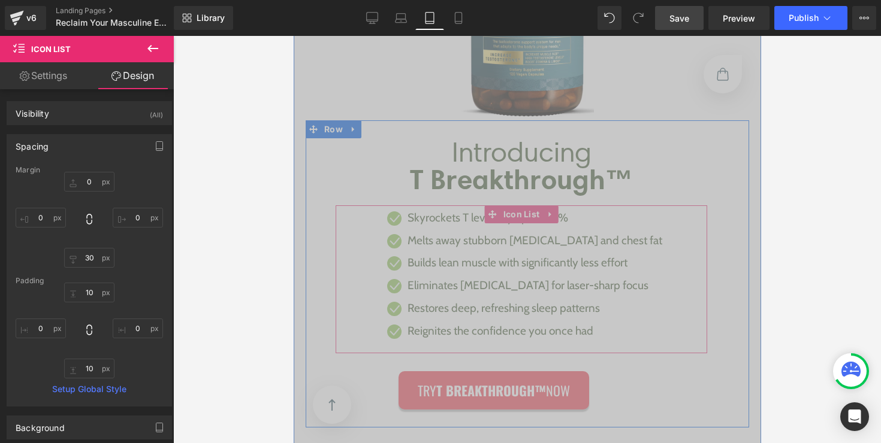
click at [514, 343] on ul "Icon Skyrockets T levels by up to 313% Text Block Icon Melts away stubborn [MED…" at bounding box center [521, 280] width 282 height 136
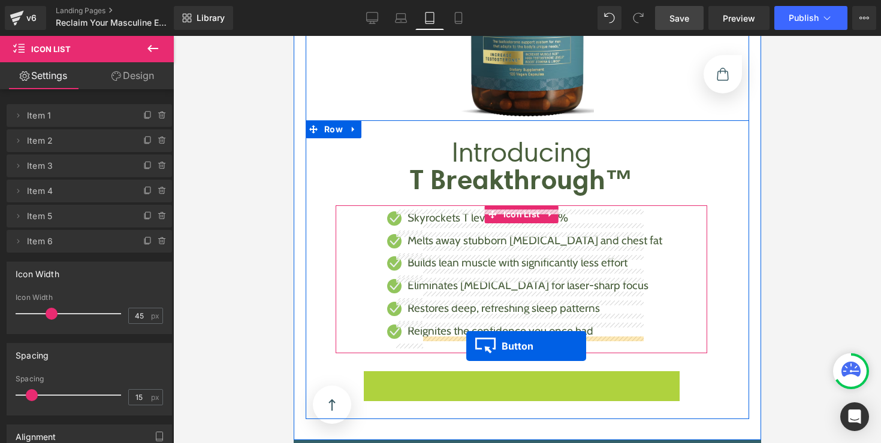
drag, startPoint x: 467, startPoint y: 387, endPoint x: 466, endPoint y: 346, distance: 40.8
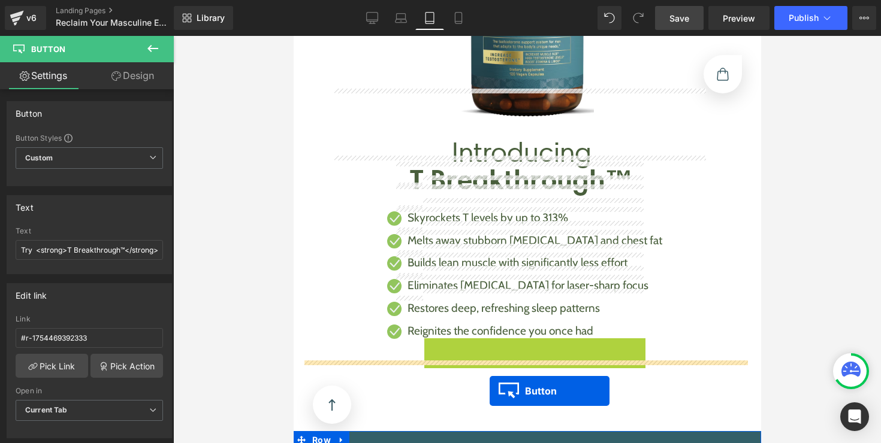
scroll to position [1320, 0]
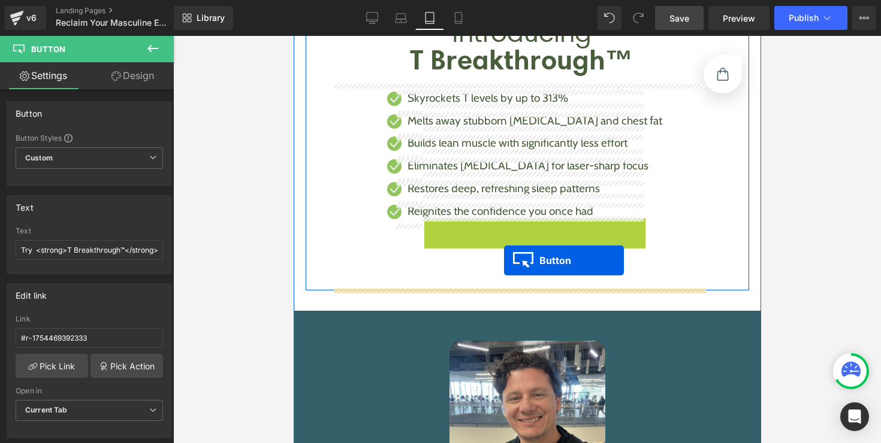
drag, startPoint x: 506, startPoint y: 356, endPoint x: 503, endPoint y: 265, distance: 90.5
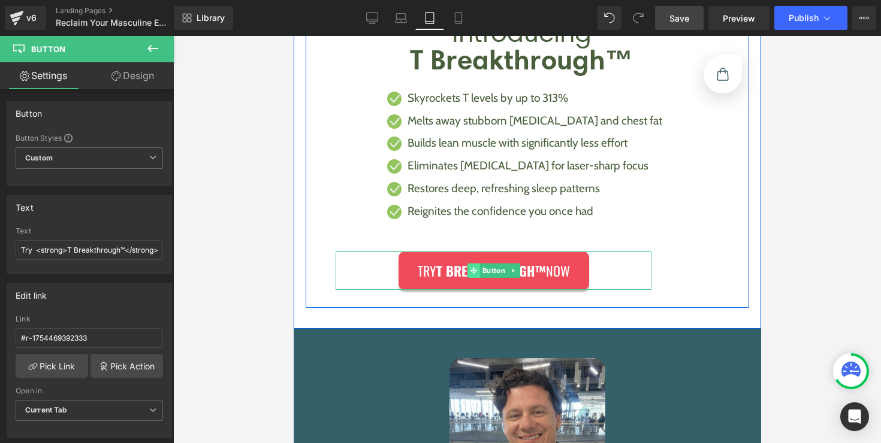
click at [472, 265] on span at bounding box center [473, 271] width 13 height 14
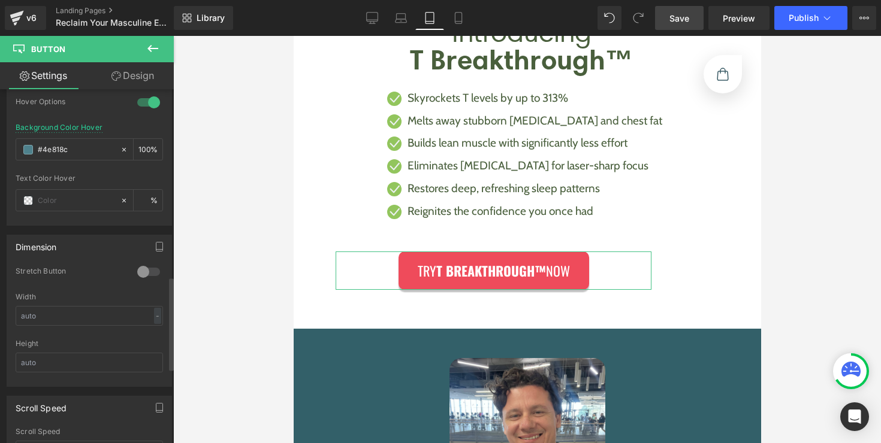
scroll to position [740, 0]
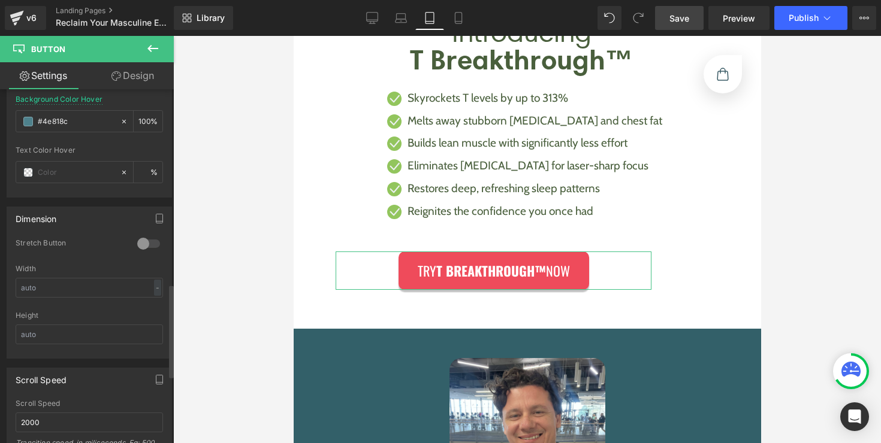
click at [146, 244] on div at bounding box center [148, 243] width 29 height 19
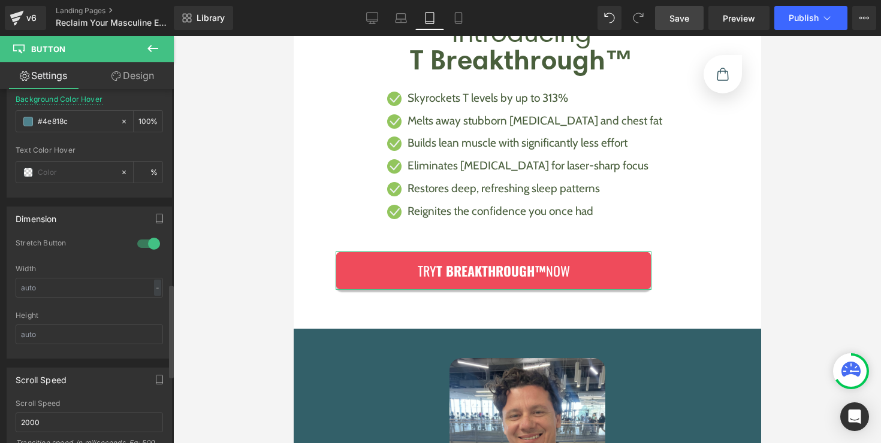
click at [146, 244] on div at bounding box center [148, 243] width 29 height 19
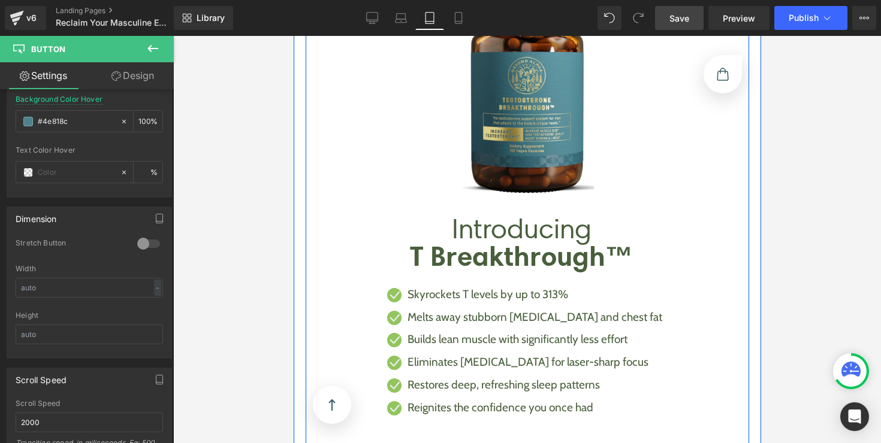
scroll to position [1174, 0]
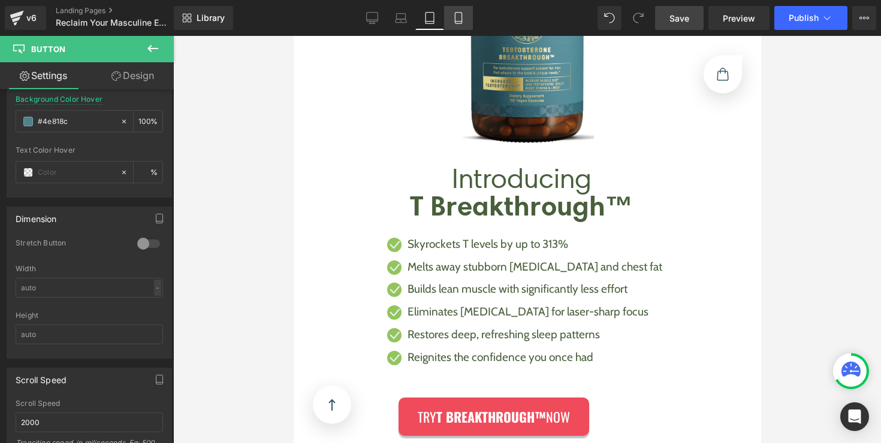
click at [469, 19] on link "Mobile" at bounding box center [458, 18] width 29 height 24
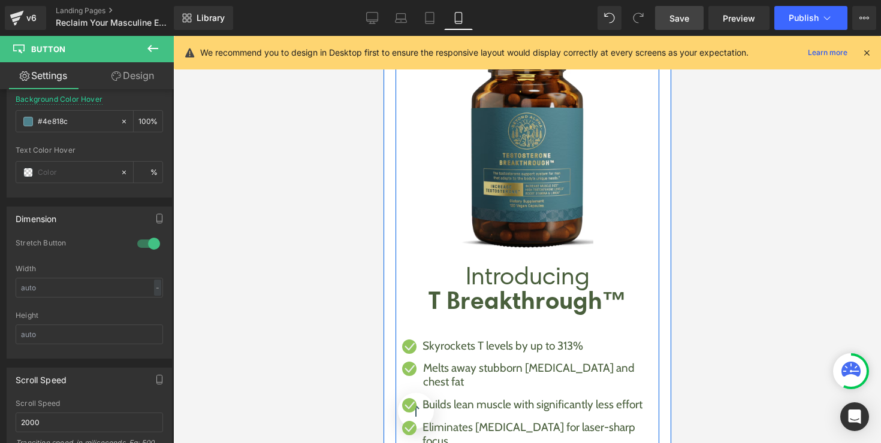
scroll to position [1222, 0]
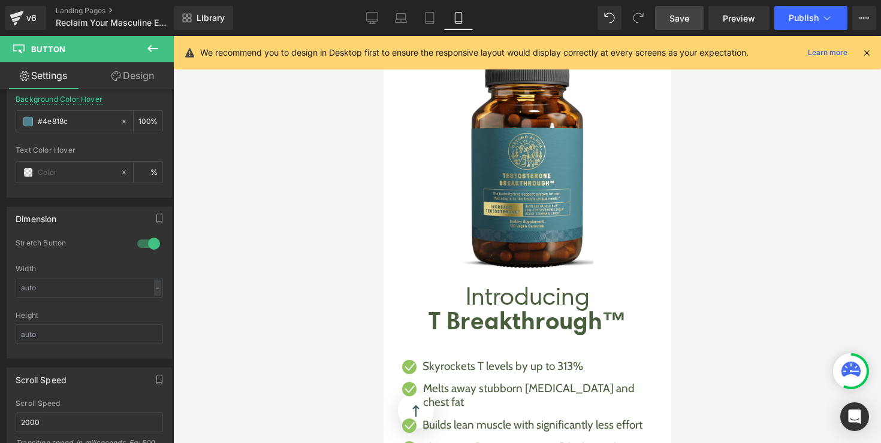
click at [400, 24] on link "Laptop" at bounding box center [401, 18] width 29 height 24
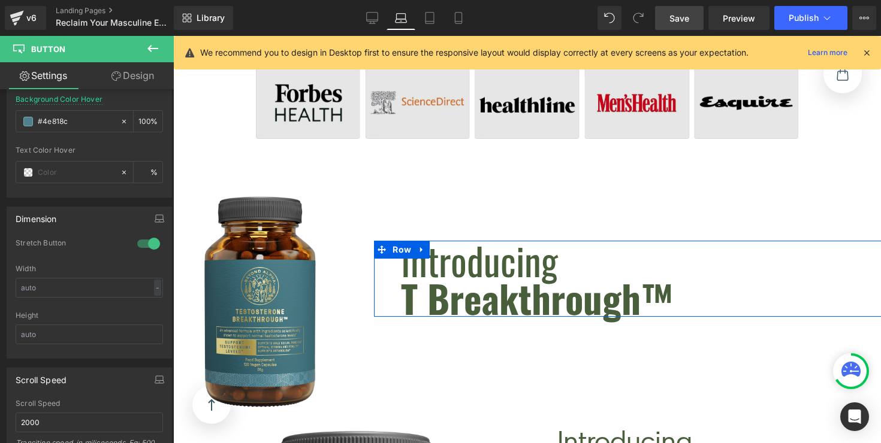
scroll to position [426, 0]
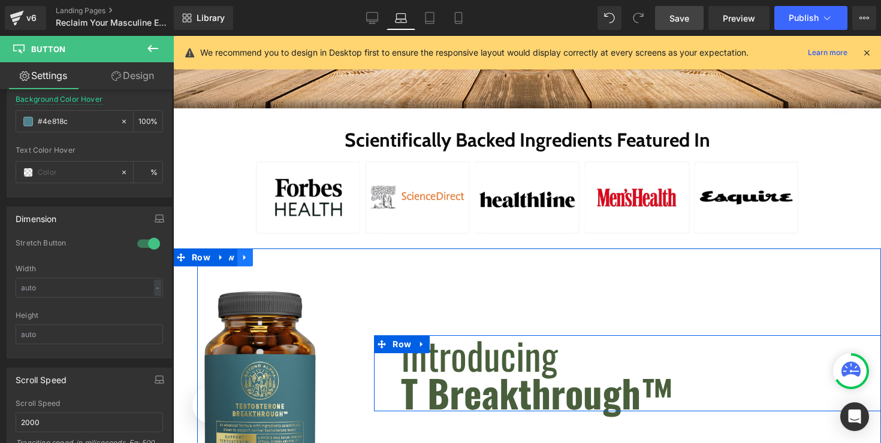
click at [243, 255] on icon at bounding box center [245, 257] width 8 height 9
click at [219, 258] on icon at bounding box center [221, 257] width 8 height 9
click at [248, 259] on icon at bounding box center [252, 257] width 8 height 9
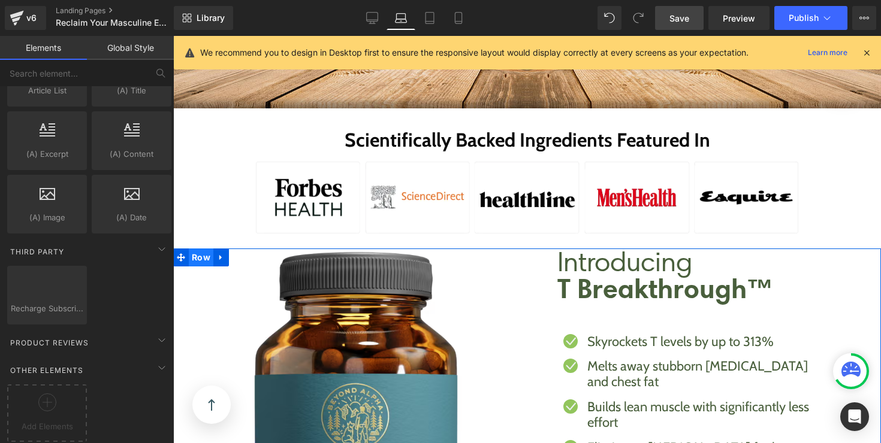
click at [195, 258] on span "Row" at bounding box center [201, 258] width 25 height 18
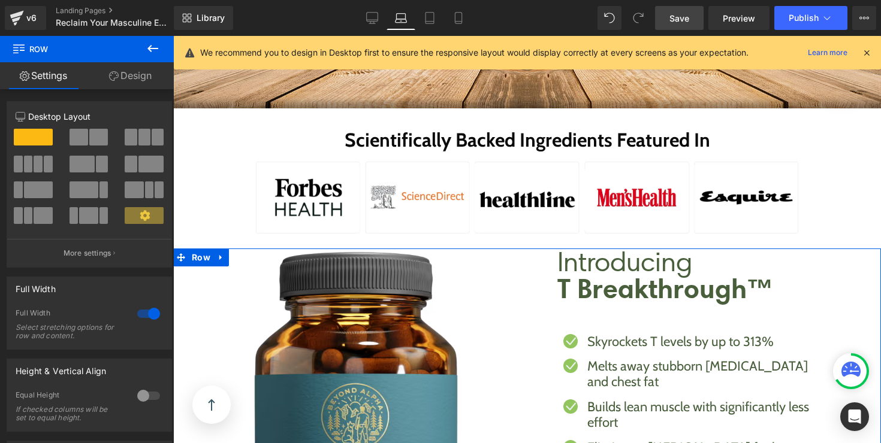
click at [126, 77] on link "Design" at bounding box center [130, 75] width 87 height 27
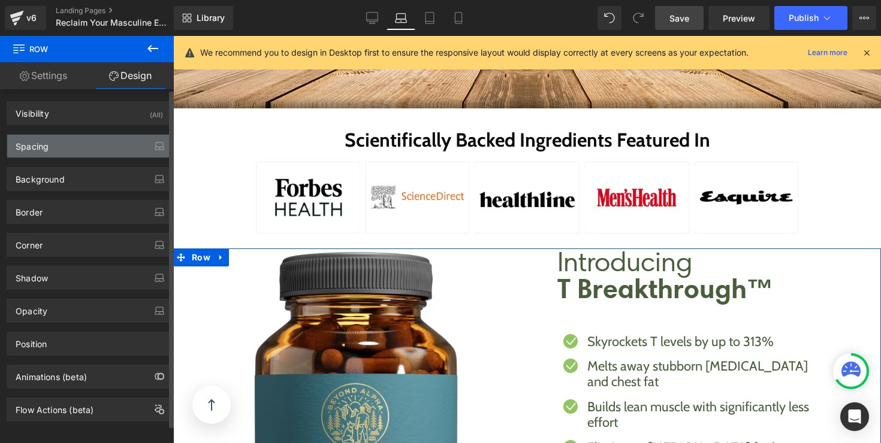
click at [75, 154] on div "Spacing" at bounding box center [89, 146] width 164 height 23
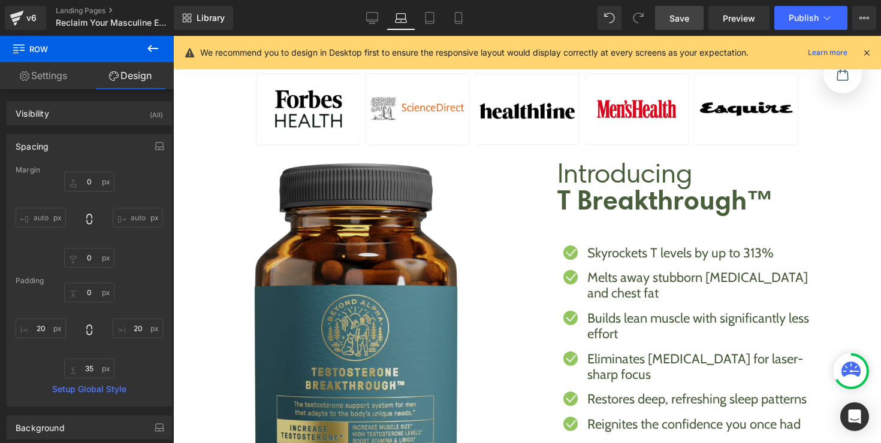
scroll to position [349, 0]
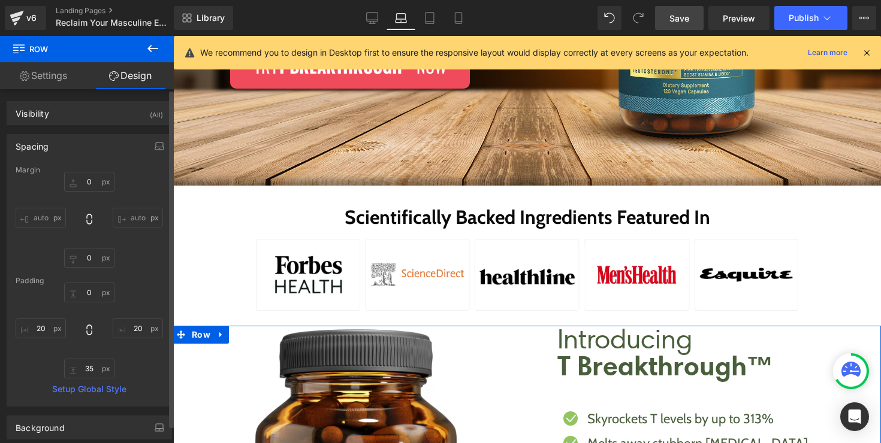
click at [86, 191] on div "0 auto 0 auto" at bounding box center [89, 220] width 147 height 96
click at [86, 183] on input "0" at bounding box center [89, 182] width 50 height 20
click at [84, 179] on input "0" at bounding box center [89, 182] width 50 height 20
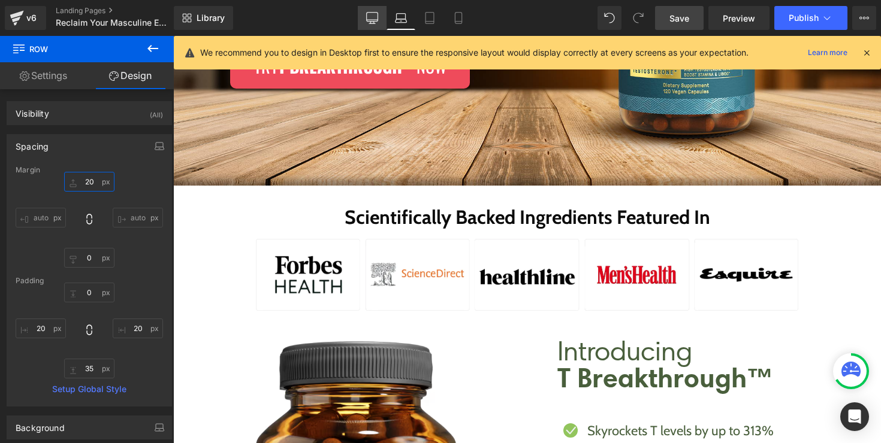
type input "20"
click at [381, 17] on link "Desktop" at bounding box center [372, 18] width 29 height 24
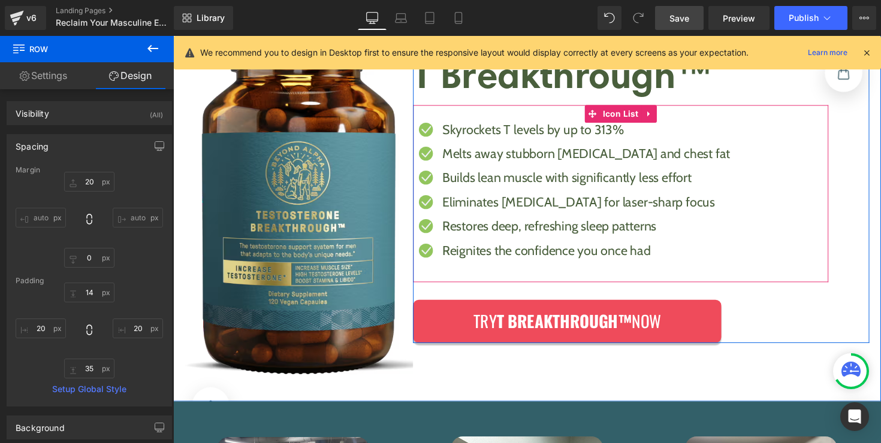
scroll to position [433, 0]
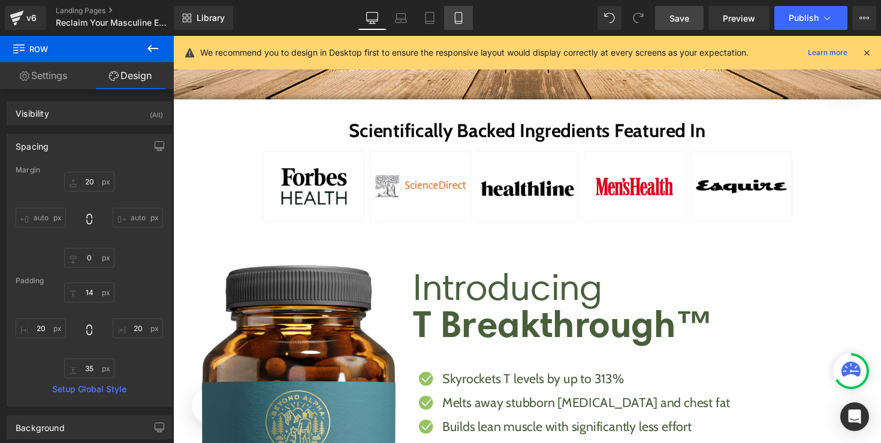
click at [460, 19] on icon at bounding box center [458, 18] width 12 height 12
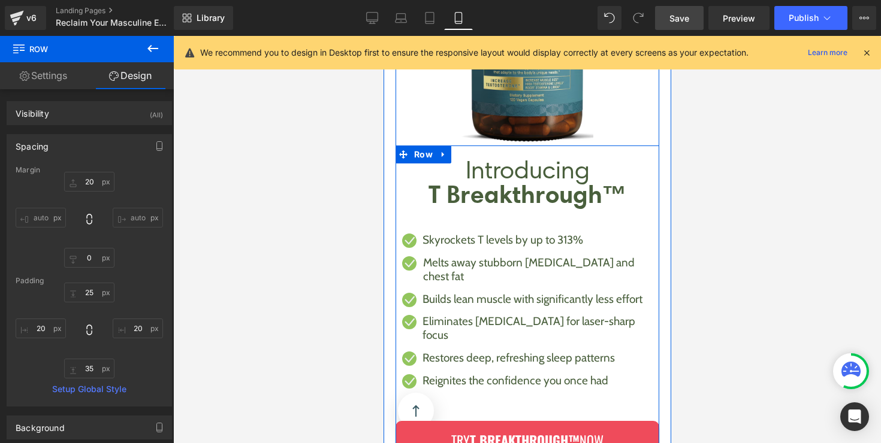
scroll to position [1037, 0]
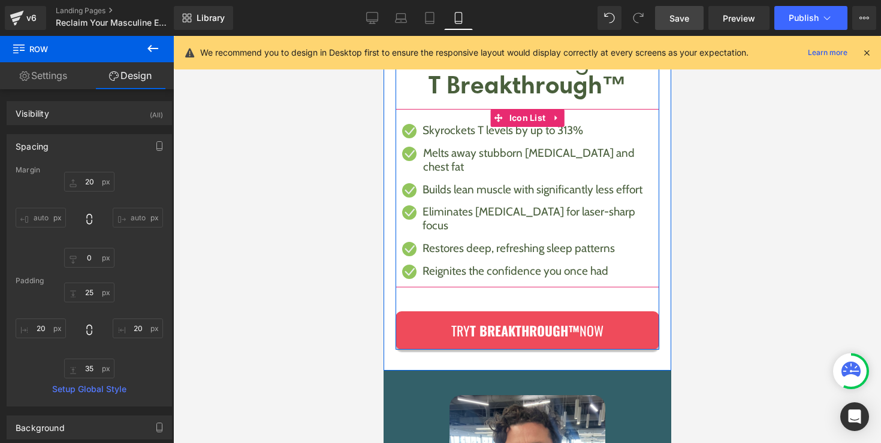
click at [539, 246] on ul "Icon Skyrockets T levels by up to 313% Text Block Icon Melts away stubborn [MED…" at bounding box center [521, 205] width 252 height 163
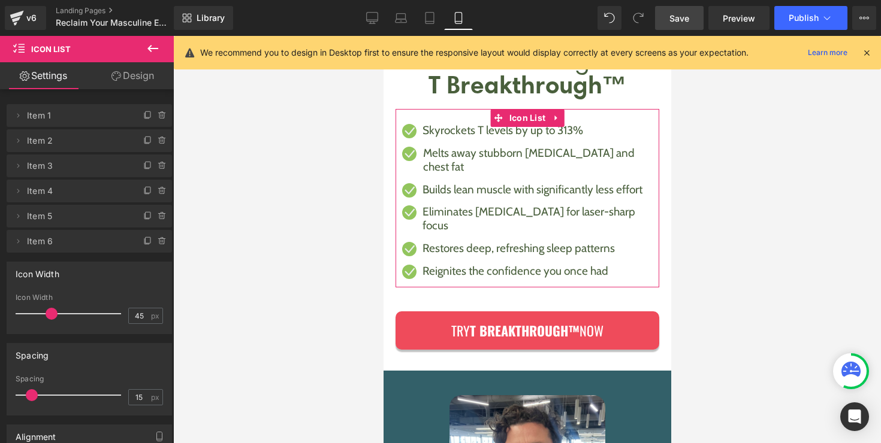
click at [137, 77] on link "Design" at bounding box center [132, 75] width 87 height 27
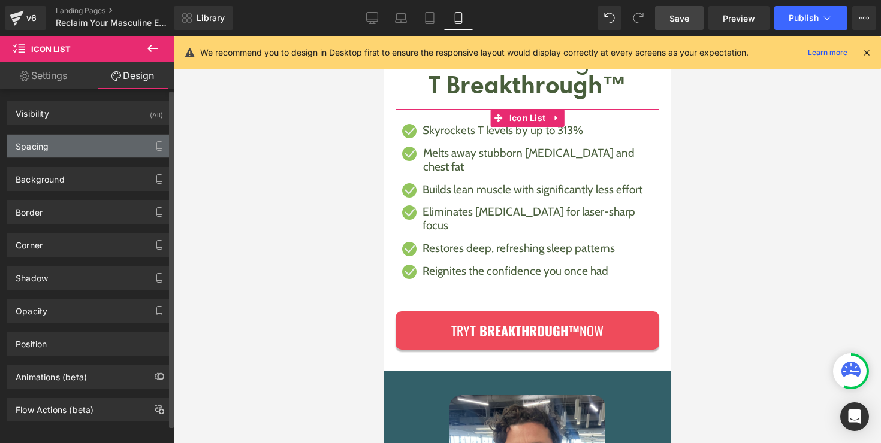
click at [84, 142] on div "Spacing" at bounding box center [89, 146] width 164 height 23
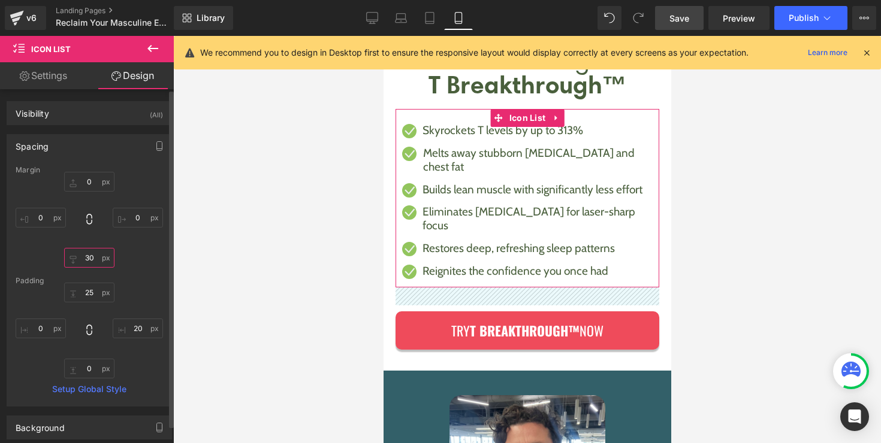
click at [87, 260] on input "30" at bounding box center [89, 258] width 50 height 20
click at [87, 258] on input "30" at bounding box center [89, 258] width 50 height 20
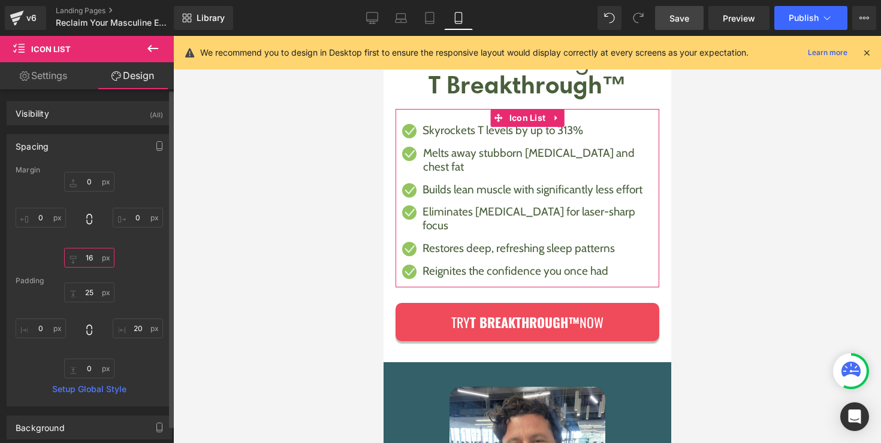
type input "15"
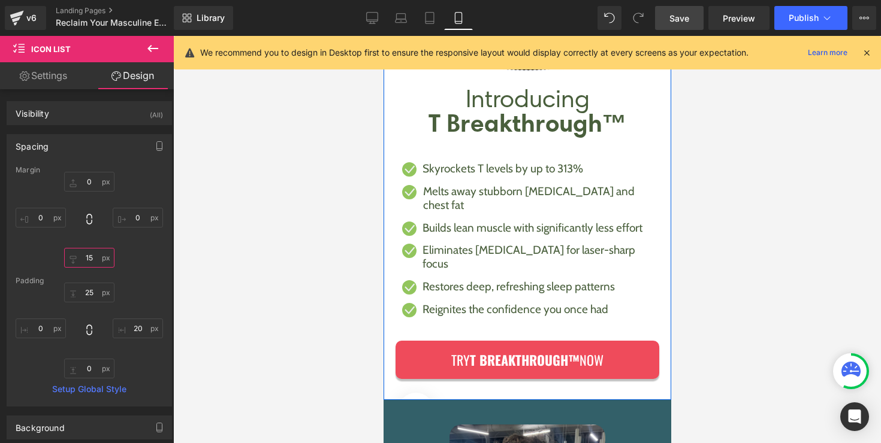
scroll to position [875, 0]
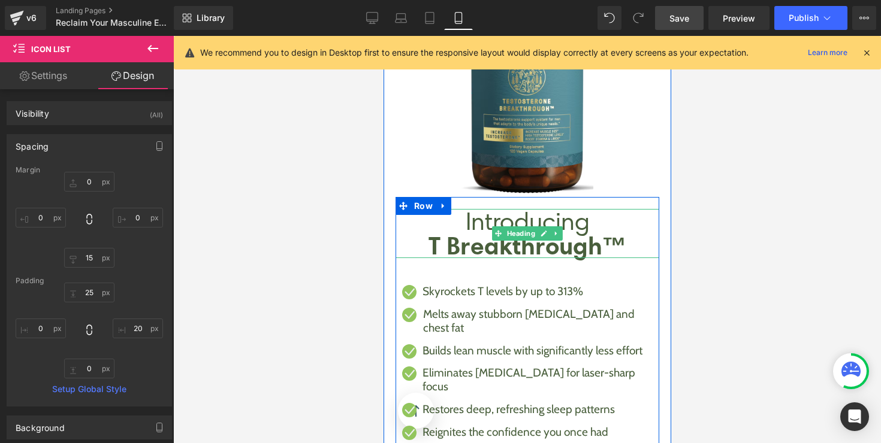
click at [542, 239] on strong "T Breakthrough™" at bounding box center [527, 246] width 198 height 30
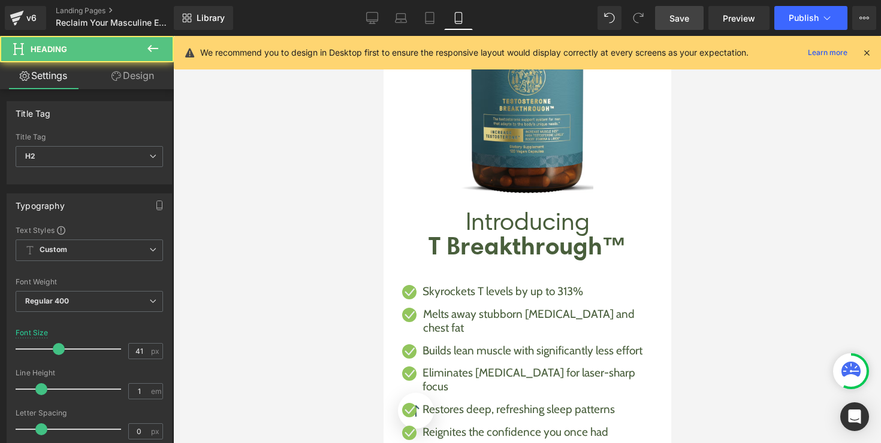
click at [111, 83] on link "Design" at bounding box center [132, 75] width 87 height 27
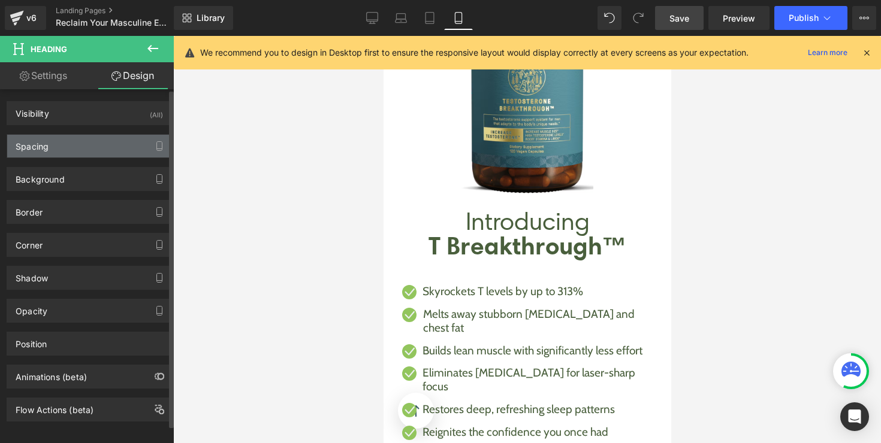
click at [89, 140] on div "Spacing" at bounding box center [89, 146] width 164 height 23
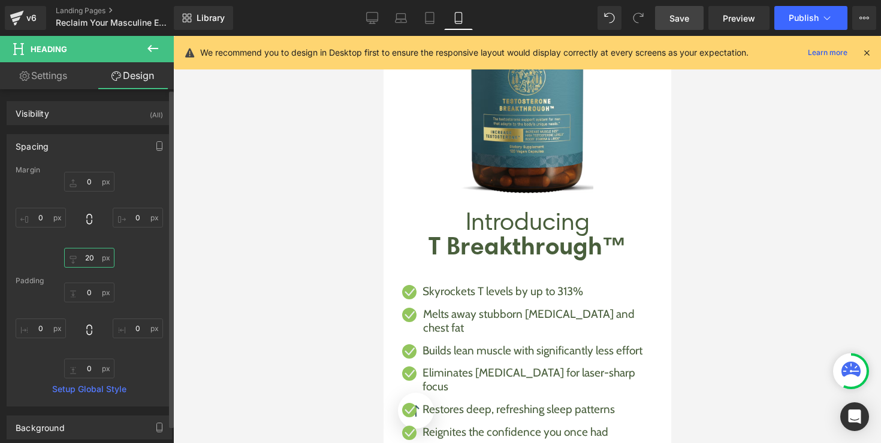
click at [86, 262] on input "20" at bounding box center [89, 258] width 50 height 20
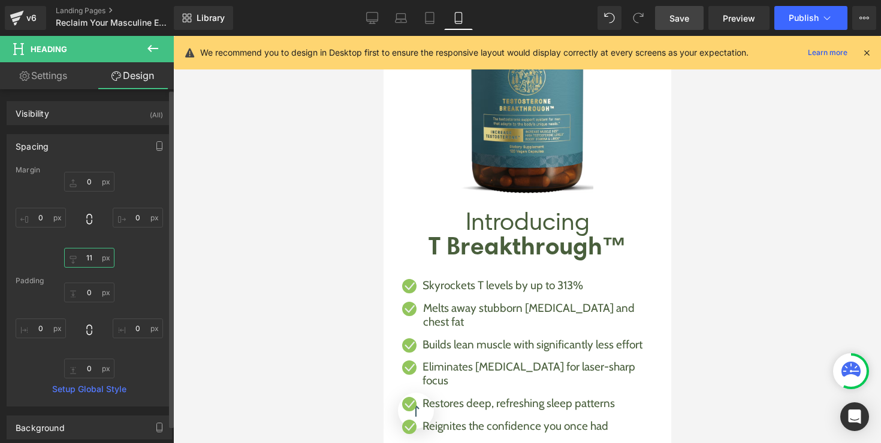
type input "10"
click at [392, 26] on link "Laptop" at bounding box center [401, 18] width 29 height 24
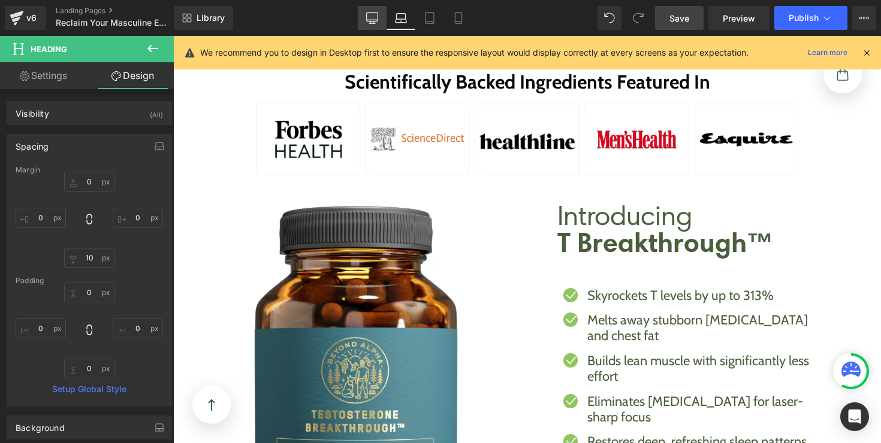
click at [379, 23] on link "Desktop" at bounding box center [372, 18] width 29 height 24
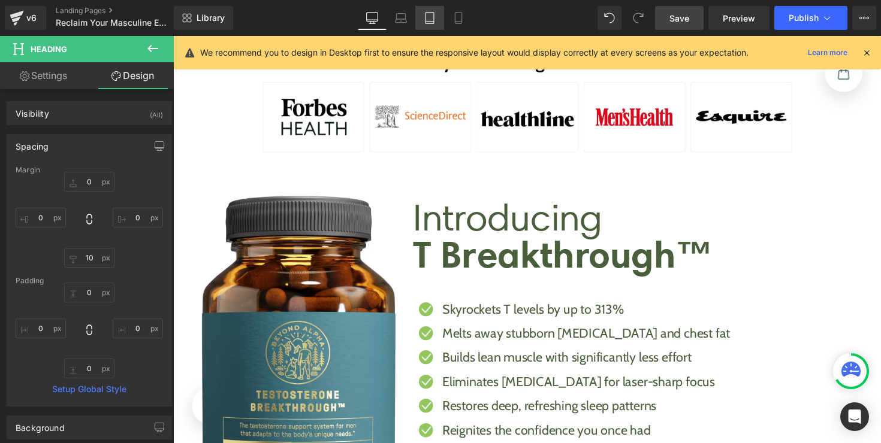
click at [428, 22] on icon at bounding box center [429, 22] width 8 height 0
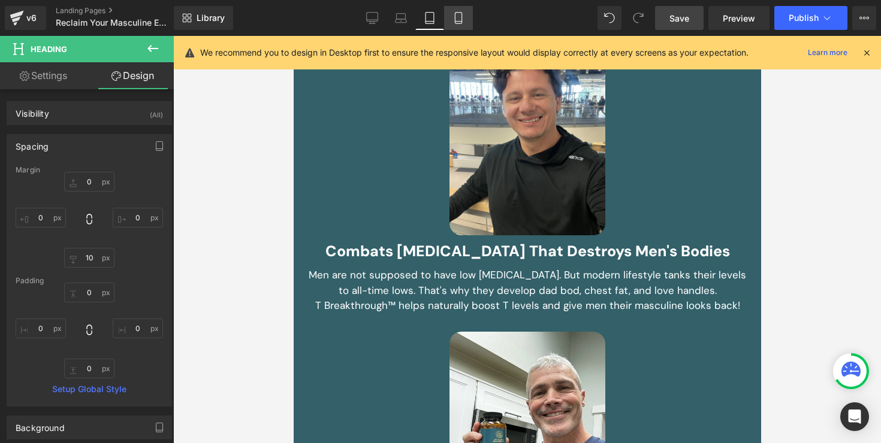
click at [453, 24] on link "Mobile" at bounding box center [458, 18] width 29 height 24
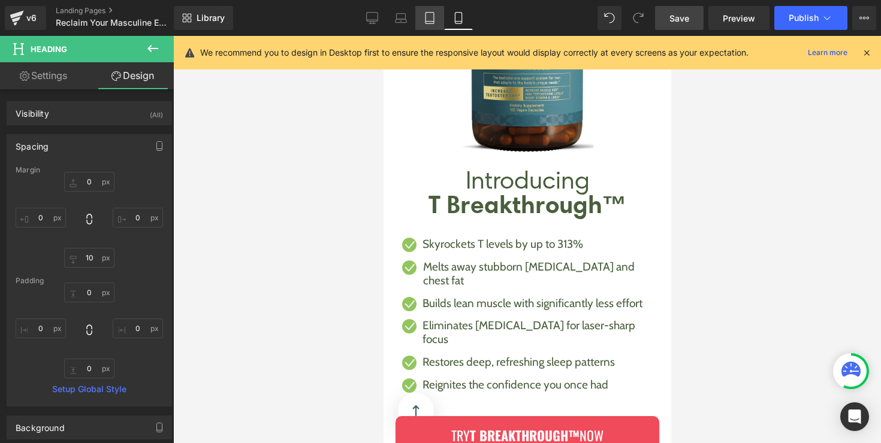
click at [431, 17] on icon at bounding box center [430, 18] width 12 height 12
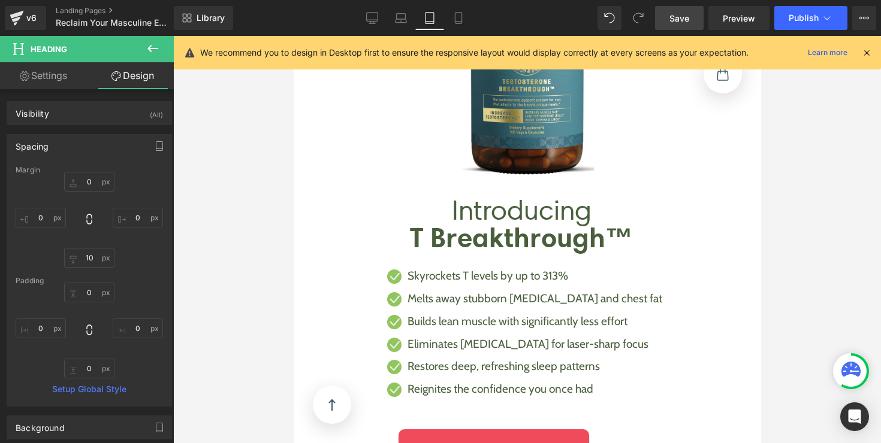
scroll to position [1095, 0]
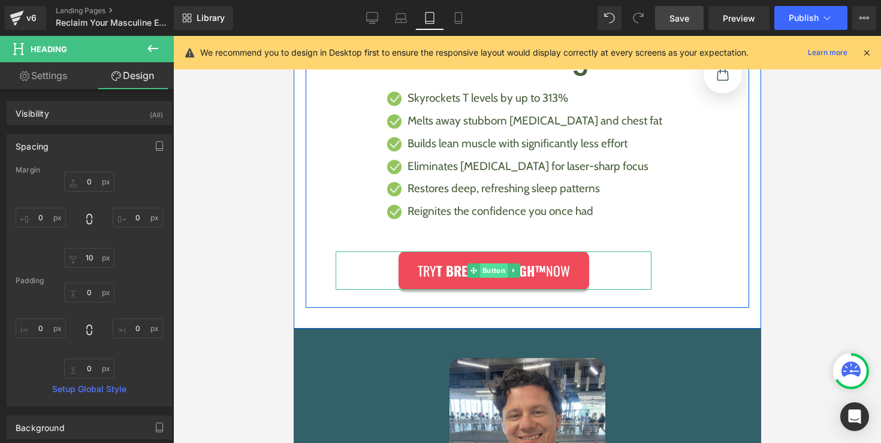
click at [482, 274] on div "Try T Breakthrough™ Now Button" at bounding box center [493, 271] width 316 height 39
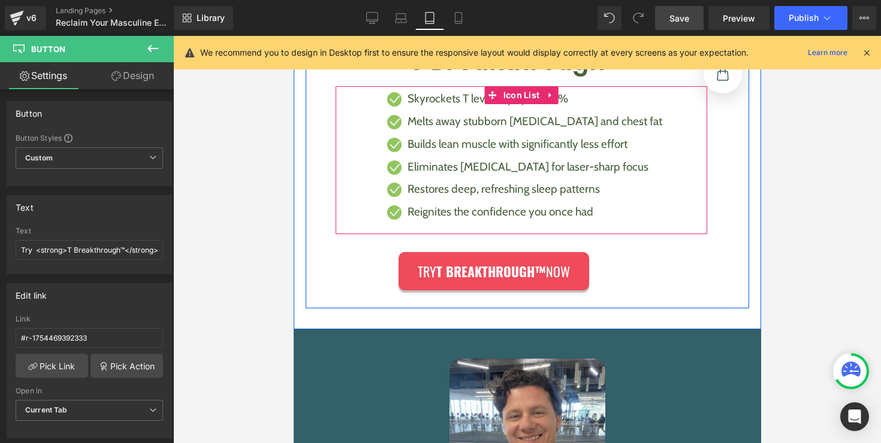
scroll to position [995, 0]
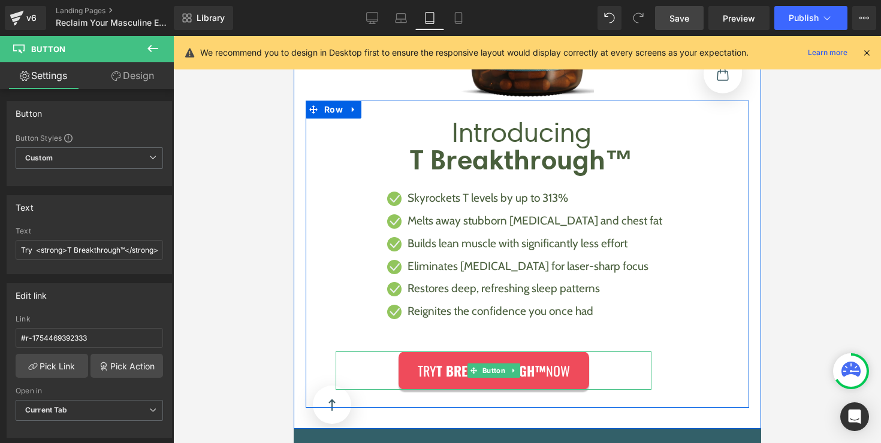
click at [630, 372] on div "Try T Breakthrough™ Now" at bounding box center [493, 371] width 316 height 39
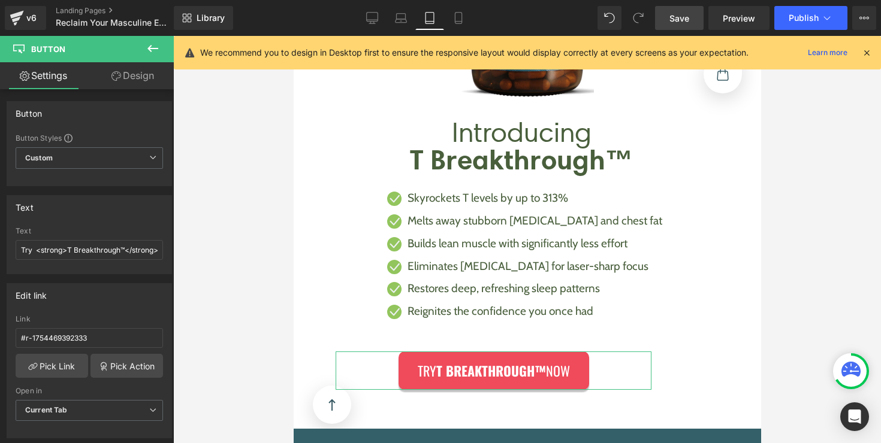
click at [141, 67] on link "Design" at bounding box center [132, 75] width 87 height 27
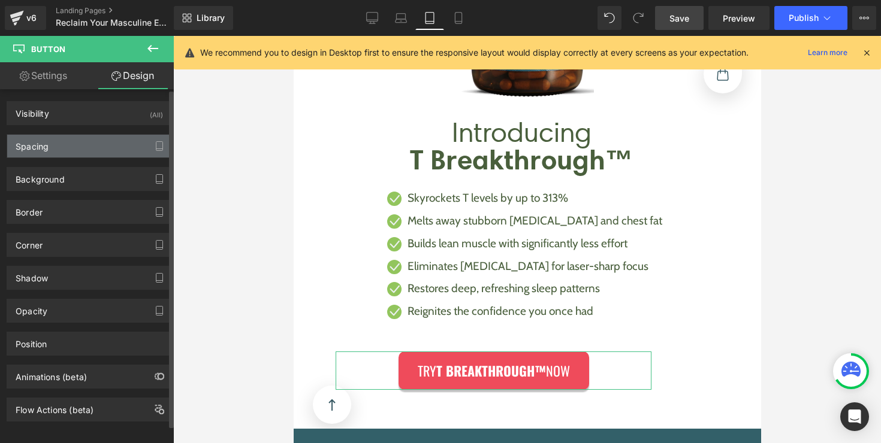
click at [99, 141] on div "Spacing" at bounding box center [89, 146] width 164 height 23
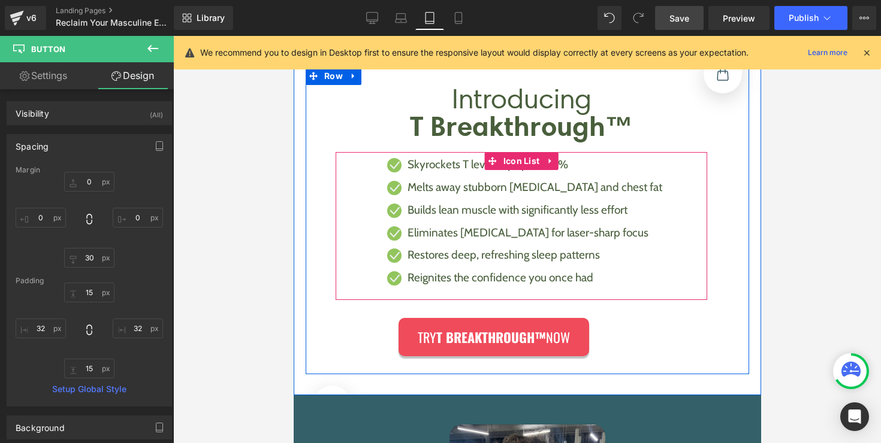
scroll to position [1092, 0]
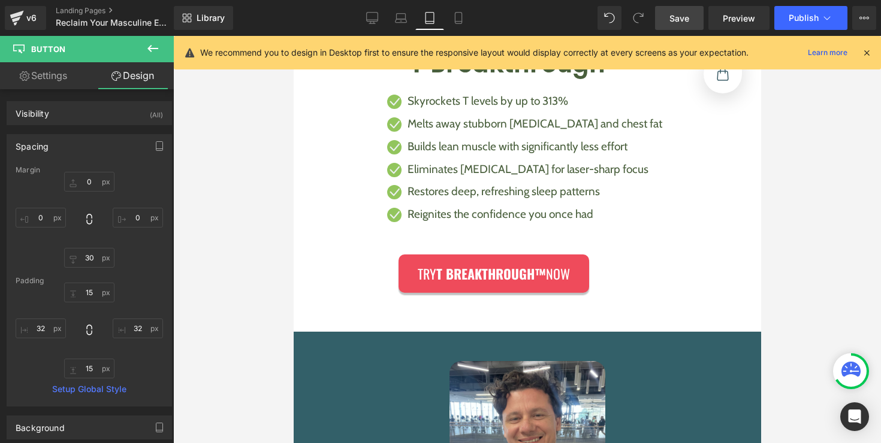
click at [675, 14] on span "Save" at bounding box center [679, 18] width 20 height 13
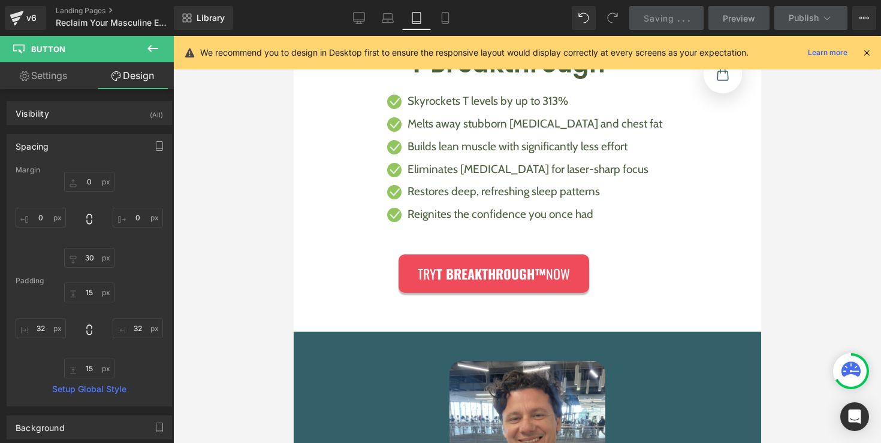
scroll to position [1093, 0]
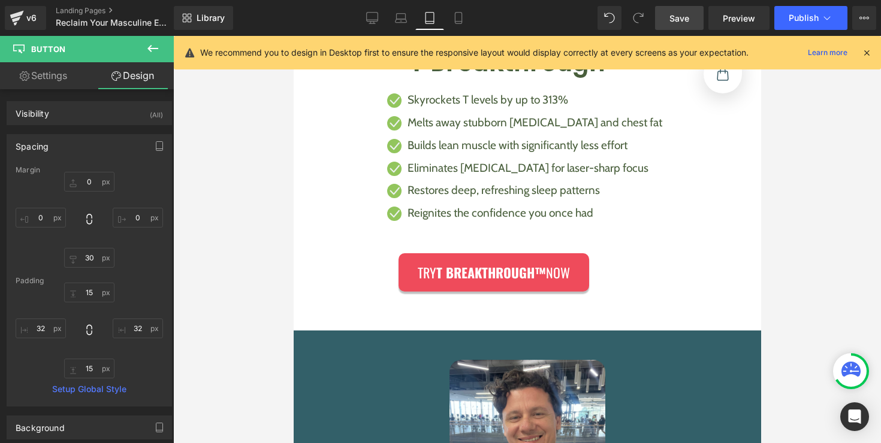
click at [684, 26] on link "Save" at bounding box center [679, 18] width 49 height 24
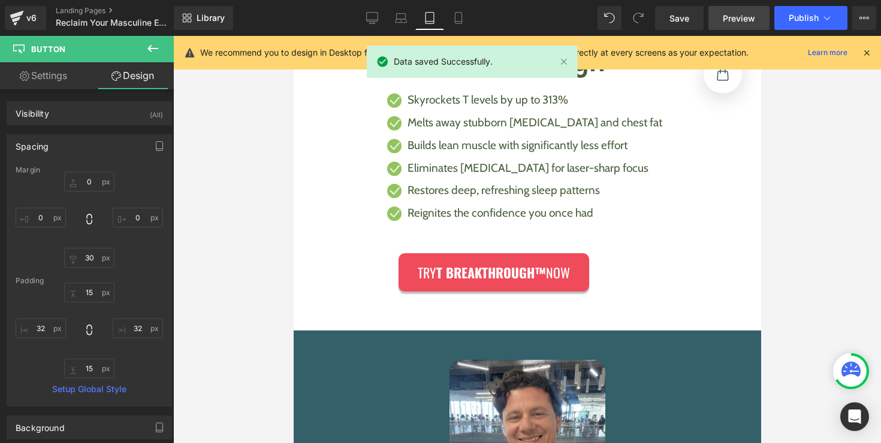
click at [745, 20] on span "Preview" at bounding box center [739, 18] width 32 height 13
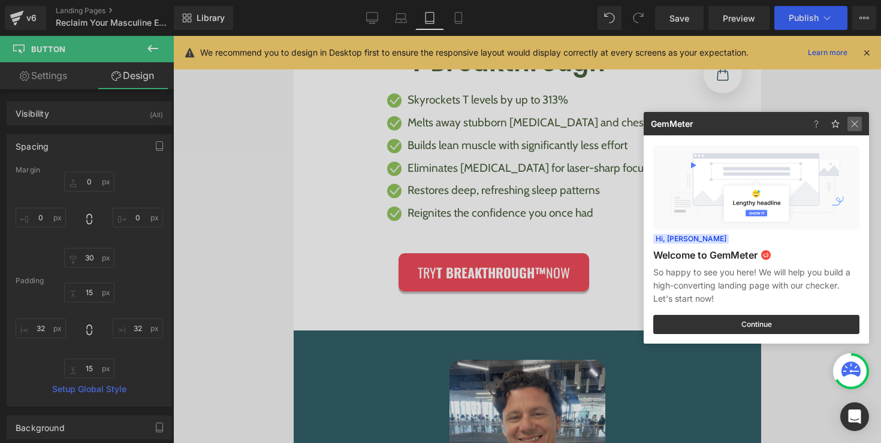
click at [859, 118] on img at bounding box center [854, 124] width 14 height 14
